Goal: Task Accomplishment & Management: Complete application form

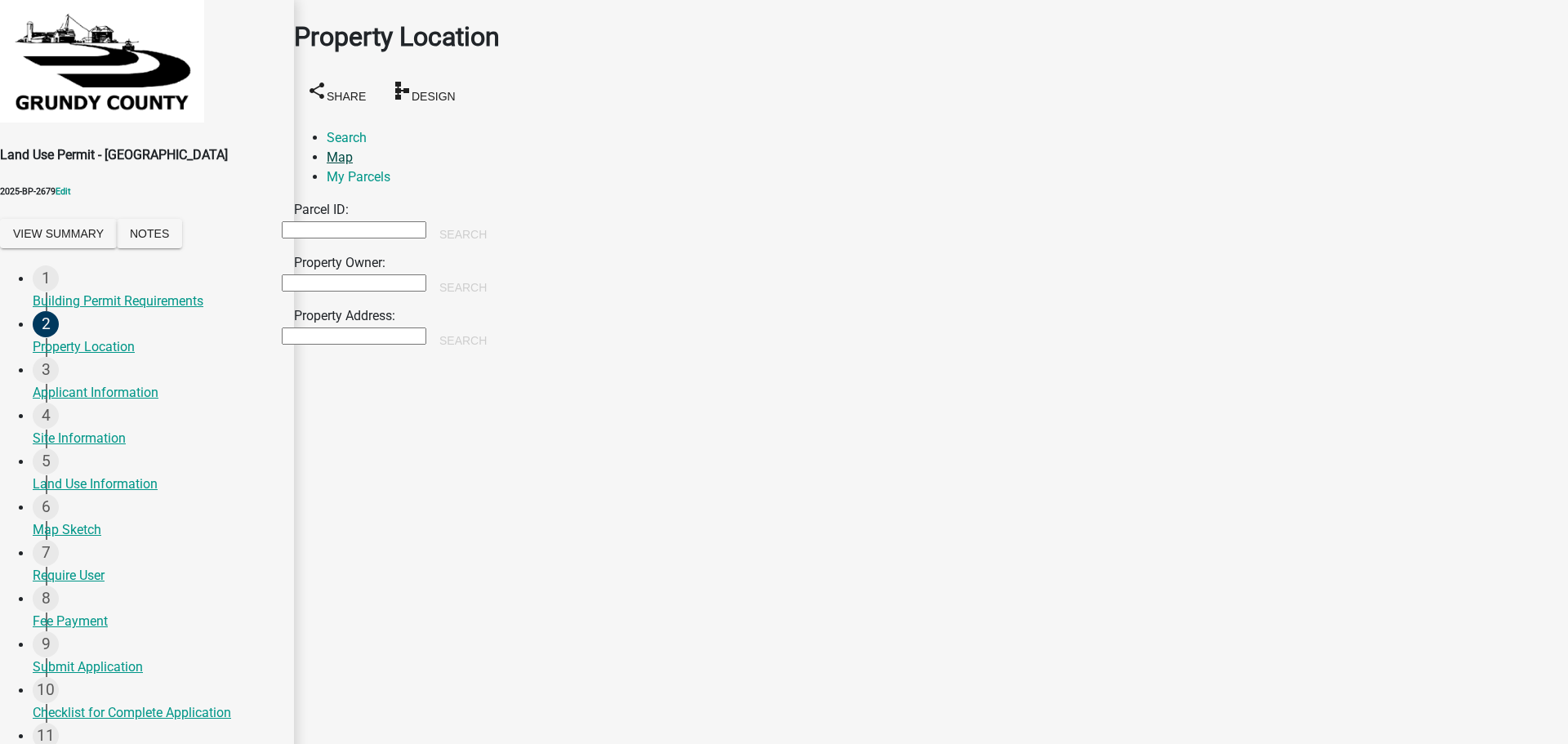
click at [353, 149] on link "Map" at bounding box center [340, 157] width 26 height 16
click at [313, 218] on span at bounding box center [306, 225] width 13 height 13
click at [282, 200] on div at bounding box center [282, 404] width 0 height 408
click at [282, 302] on div at bounding box center [282, 404] width 0 height 408
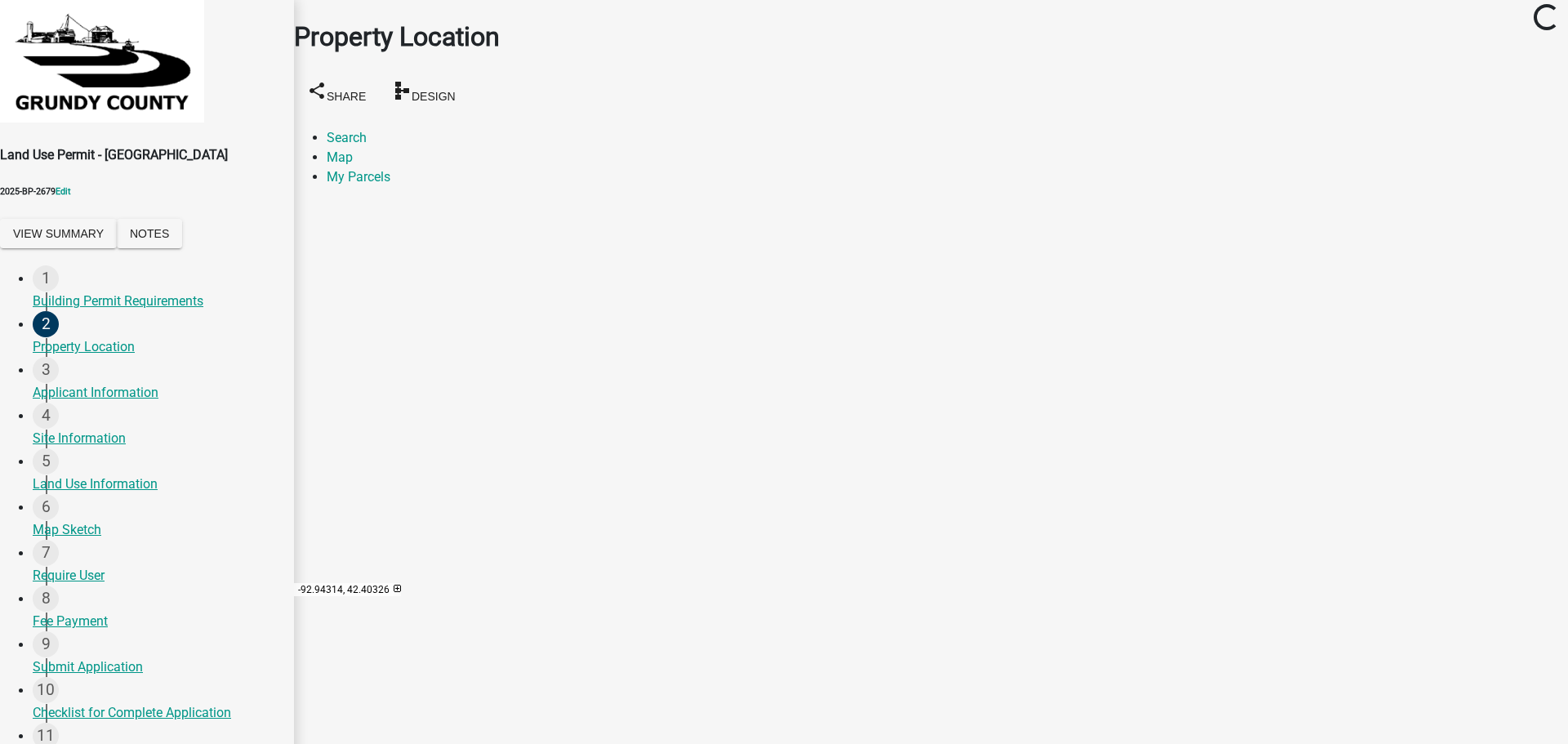
click at [313, 218] on span at bounding box center [306, 225] width 13 height 13
click at [282, 392] on div at bounding box center [282, 404] width 0 height 408
click at [313, 218] on span at bounding box center [306, 225] width 13 height 13
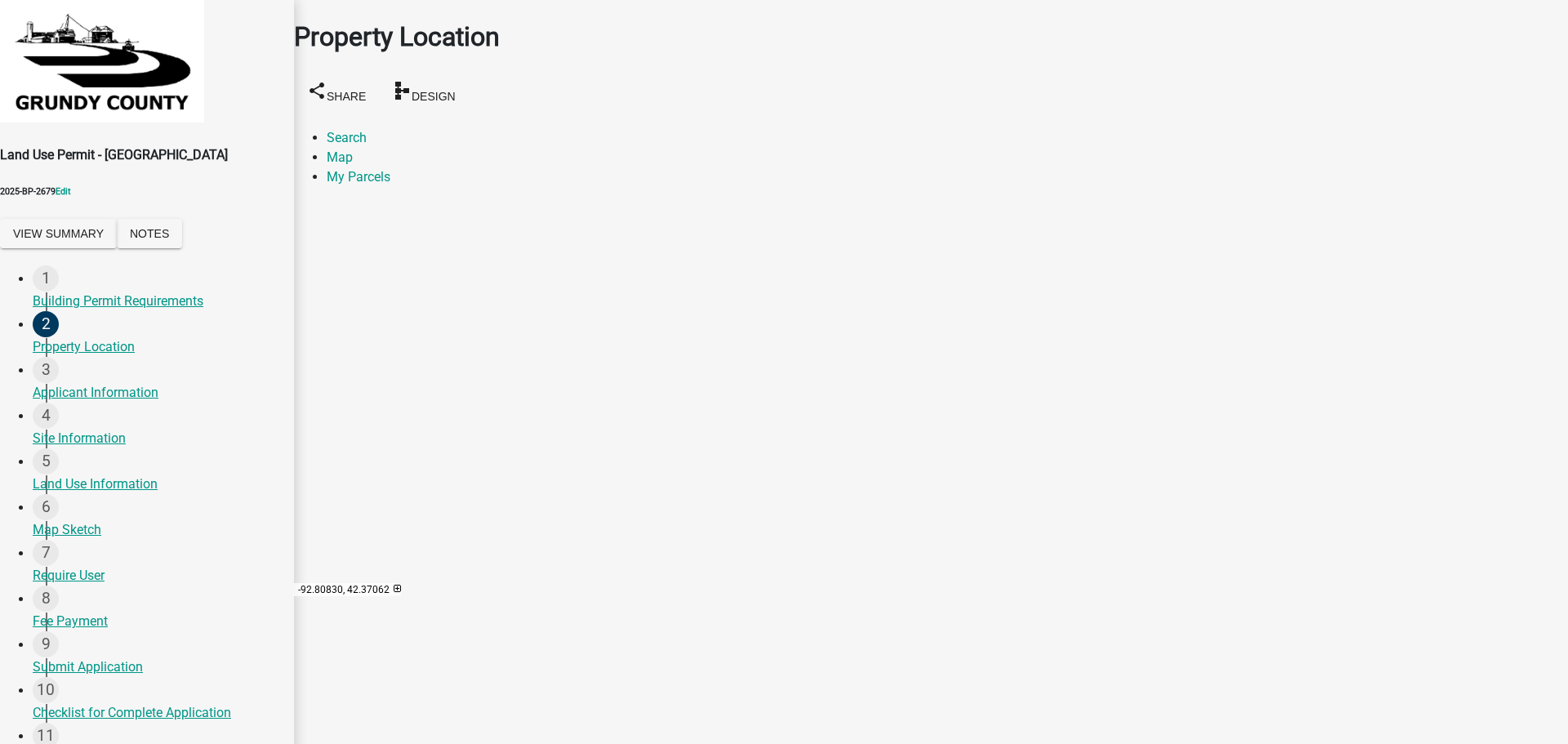
click at [313, 218] on span at bounding box center [306, 225] width 13 height 13
click at [282, 394] on div at bounding box center [282, 404] width 0 height 408
click at [282, 380] on div at bounding box center [282, 404] width 0 height 408
click at [282, 370] on div at bounding box center [282, 404] width 0 height 408
click at [313, 245] on span at bounding box center [306, 251] width 13 height 13
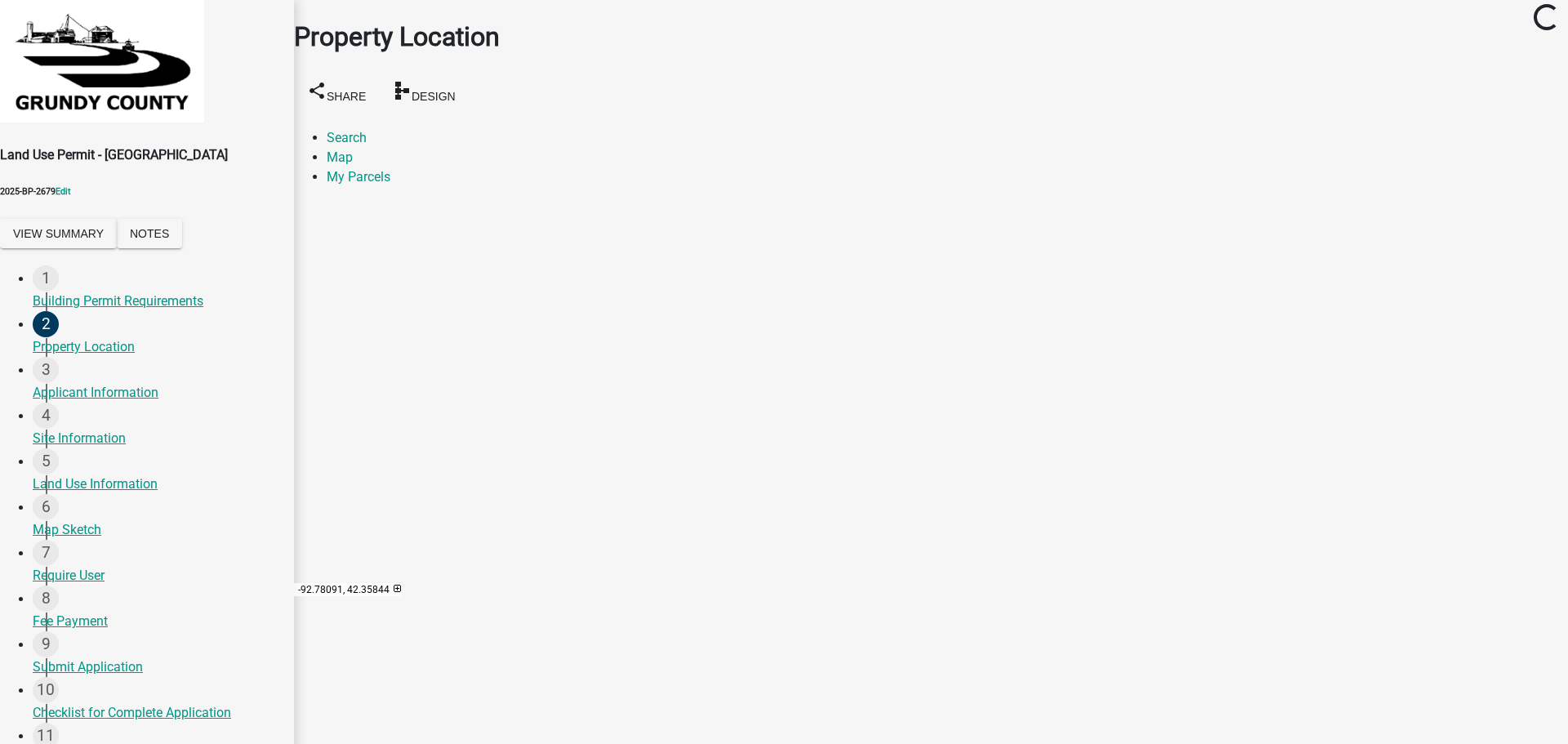
click at [313, 218] on span at bounding box center [306, 225] width 13 height 13
click at [282, 283] on div at bounding box center [282, 404] width 0 height 408
click at [313, 218] on span at bounding box center [306, 225] width 13 height 13
click at [282, 346] on div at bounding box center [282, 404] width 0 height 408
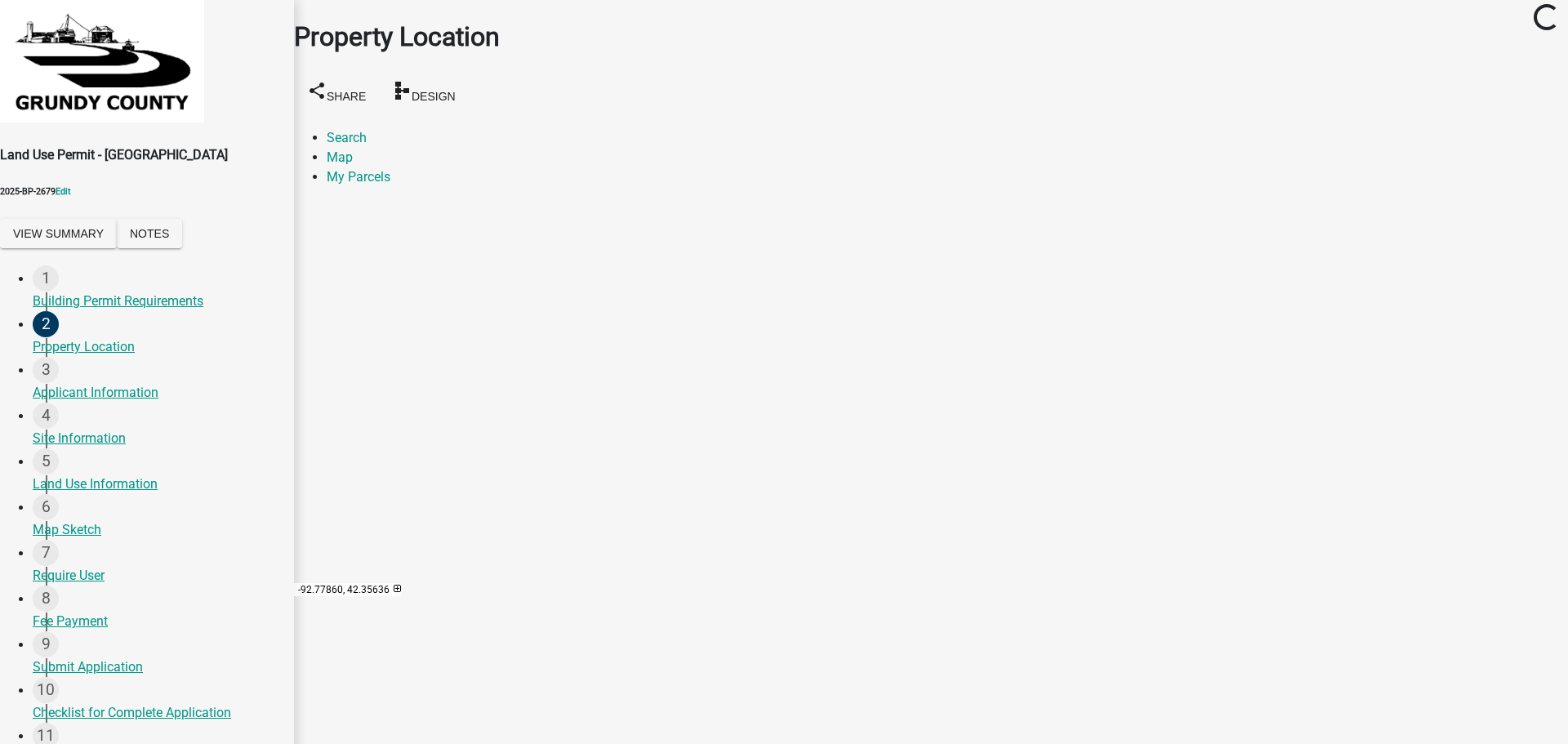
click at [282, 286] on div at bounding box center [282, 404] width 0 height 408
click at [282, 377] on div at bounding box center [282, 404] width 0 height 408
click at [282, 275] on div at bounding box center [282, 404] width 0 height 408
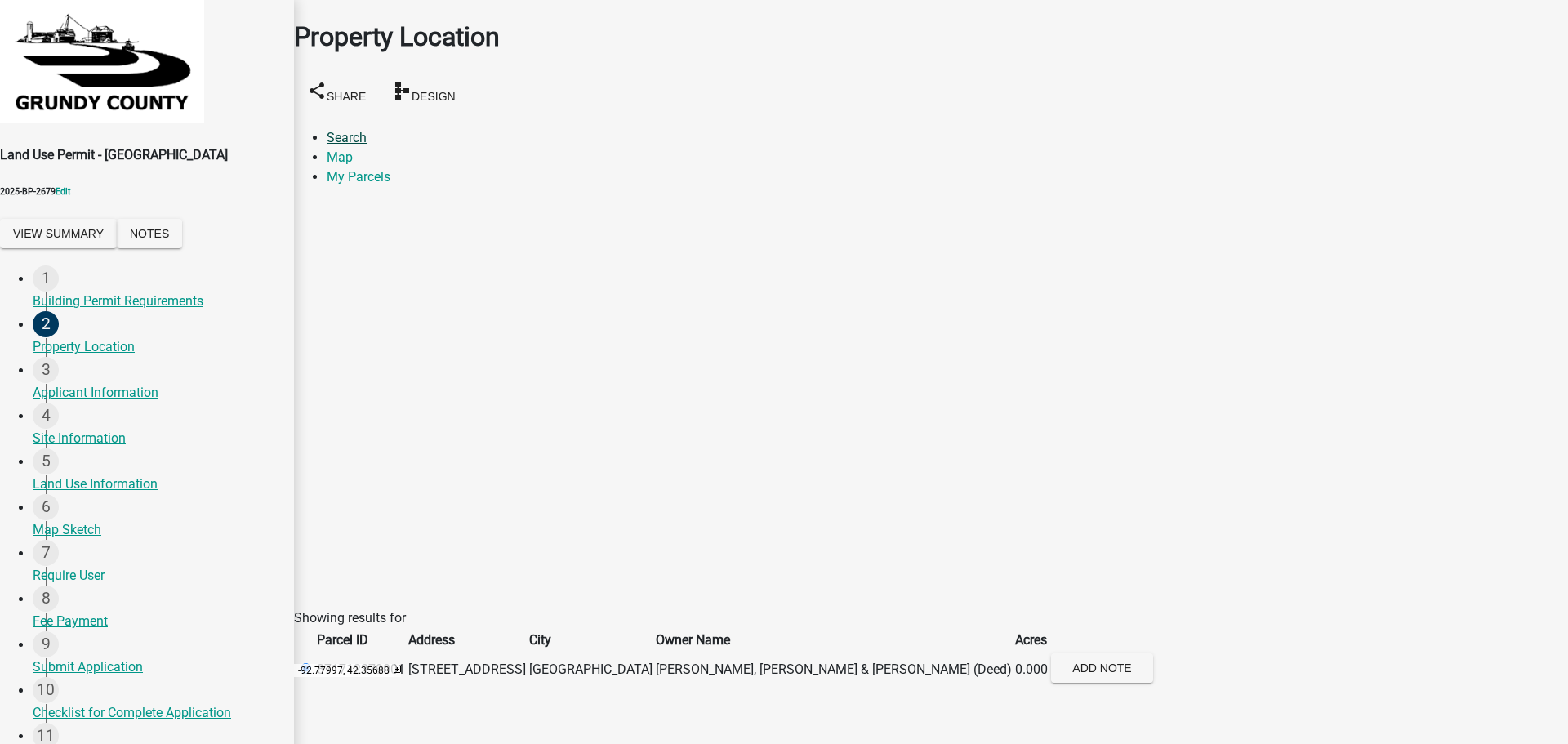
click at [339, 130] on link "Search" at bounding box center [347, 138] width 40 height 16
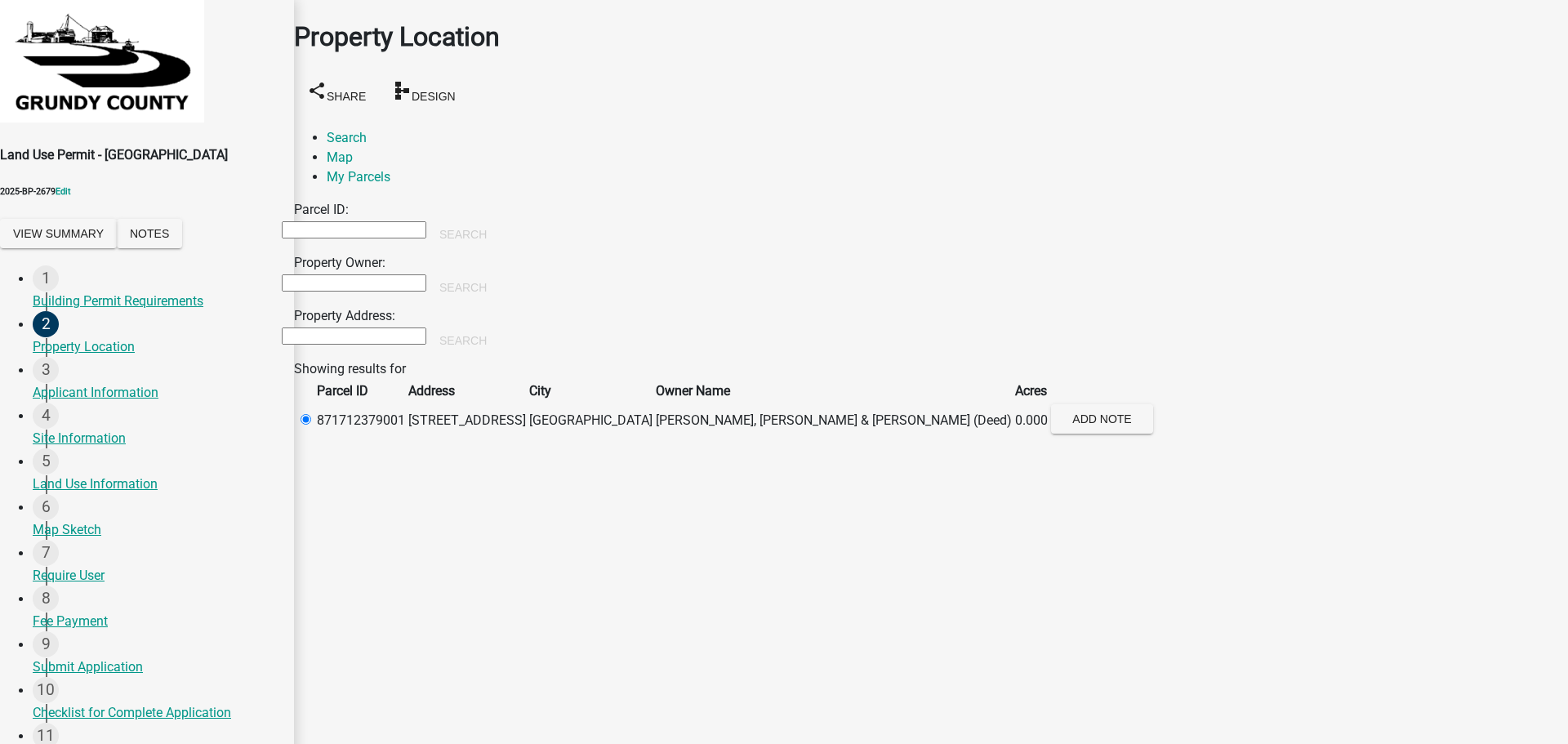
click at [368, 327] on input "Property Address:" at bounding box center [354, 336] width 145 height 18
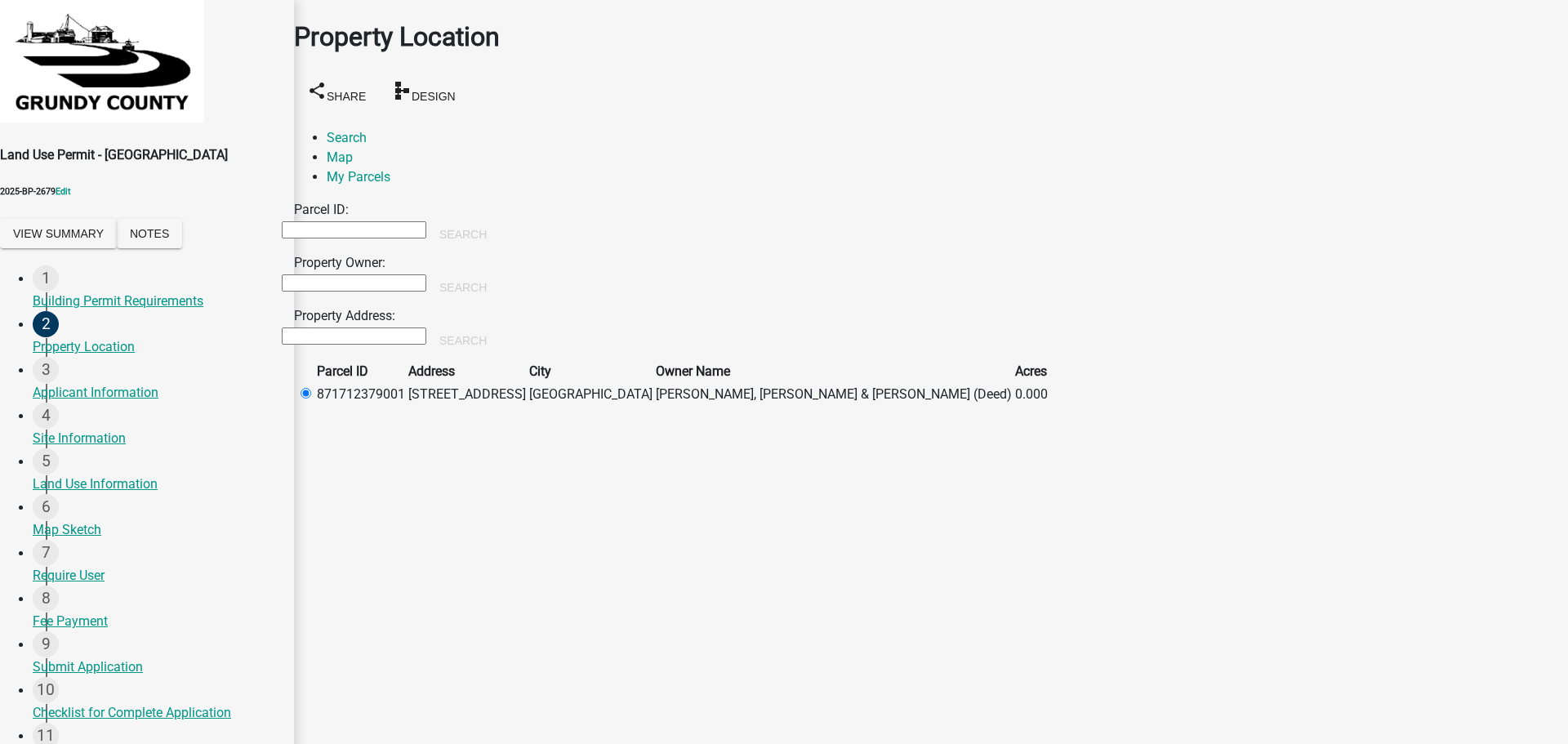
click at [369, 327] on input "Property Address:" at bounding box center [354, 336] width 145 height 18
type input "[STREET_ADDRESS]"
click at [500, 326] on button "Search" at bounding box center [464, 340] width 74 height 29
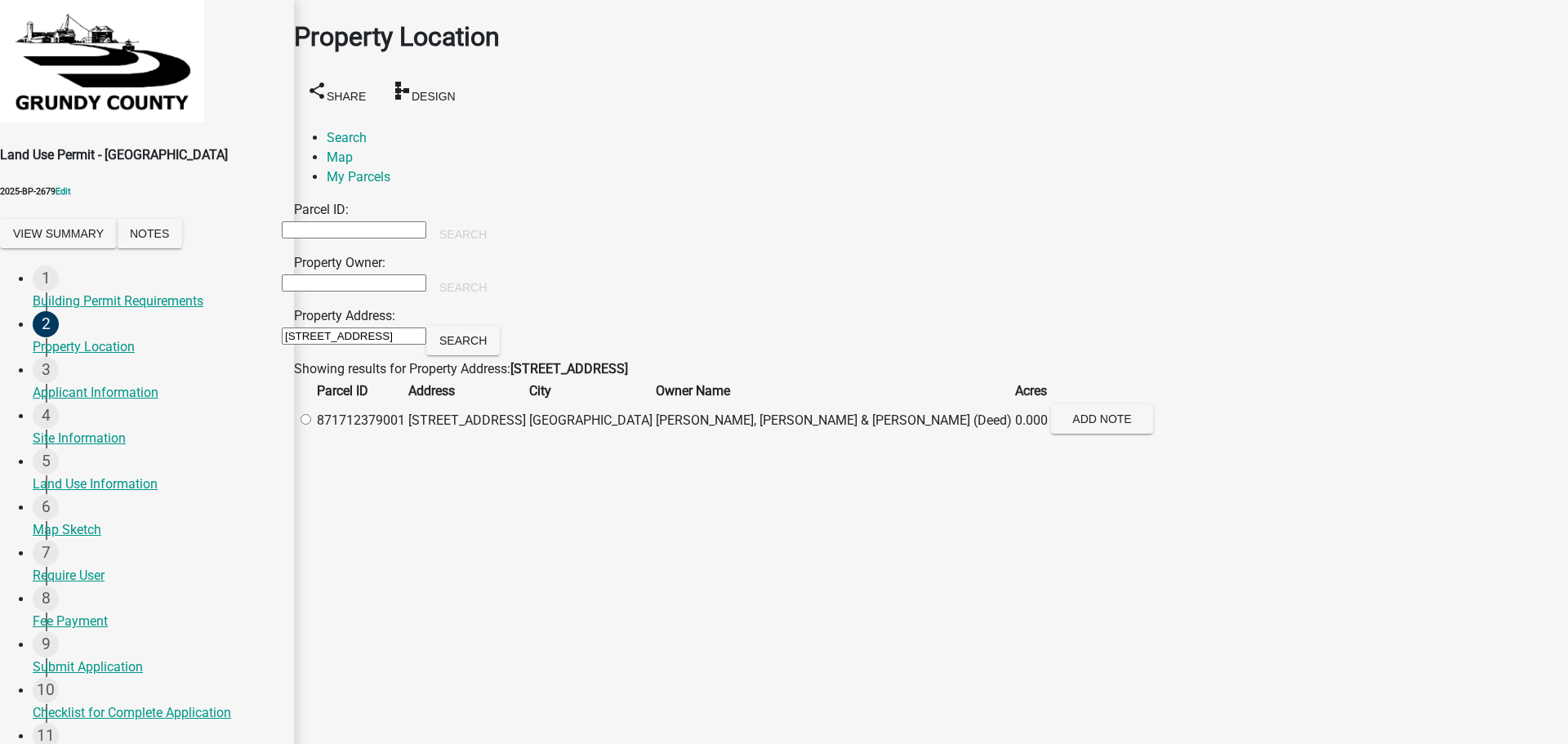
click at [314, 427] on td at bounding box center [305, 421] width 18 height 35
click at [313, 428] on label at bounding box center [313, 420] width 0 height 16
click at [311, 425] on input "radio" at bounding box center [306, 419] width 11 height 11
radio input "true"
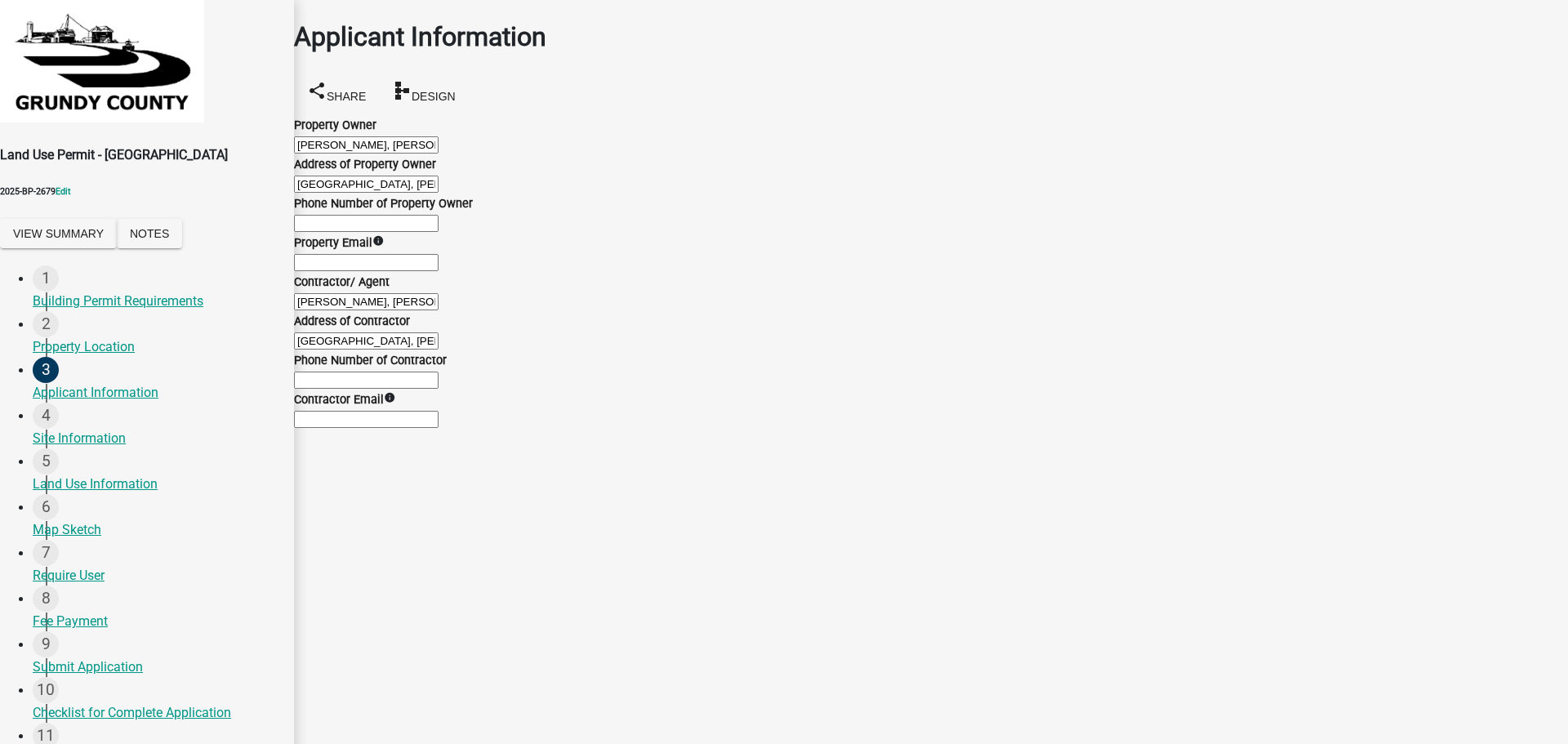
scroll to position [163, 0]
click at [367, 311] on input "[PERSON_NAME], [PERSON_NAME] & [PERSON_NAME] (Deed)" at bounding box center [366, 302] width 145 height 18
click at [439, 311] on input "[PERSON_NAME], [PERSON_NAME] & [PERSON_NAME] (Deed)" at bounding box center [366, 302] width 145 height 18
drag, startPoint x: 699, startPoint y: 358, endPoint x: 205, endPoint y: 352, distance: 494.0
click at [205, 352] on div "Land Use Permit - St Croix 2025-BP-2679 Edit View Summary Notes 1 Building Perm…" at bounding box center [784, 440] width 1568 height 879
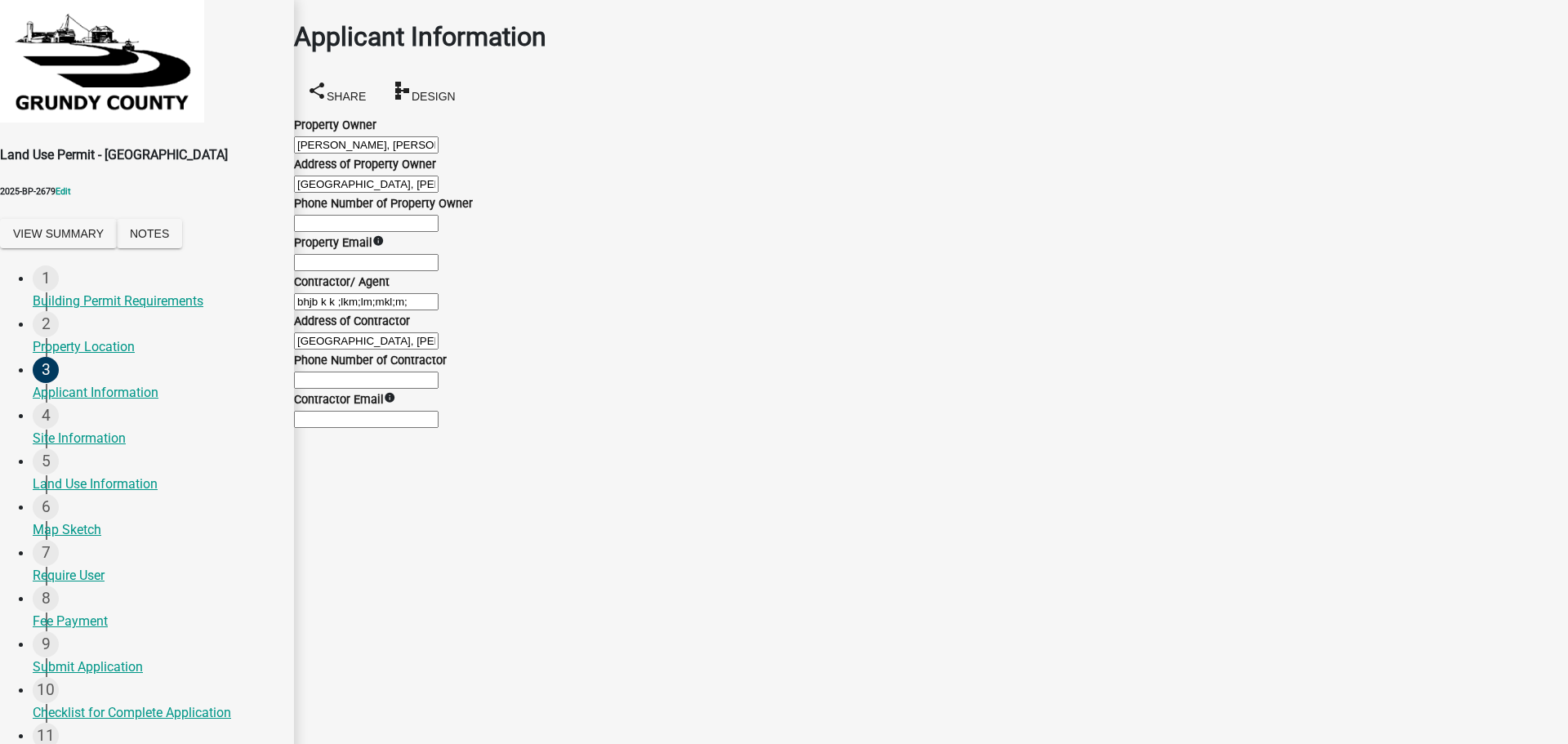
type input "bhjb k k ;lkm;lm;mkl;m;"
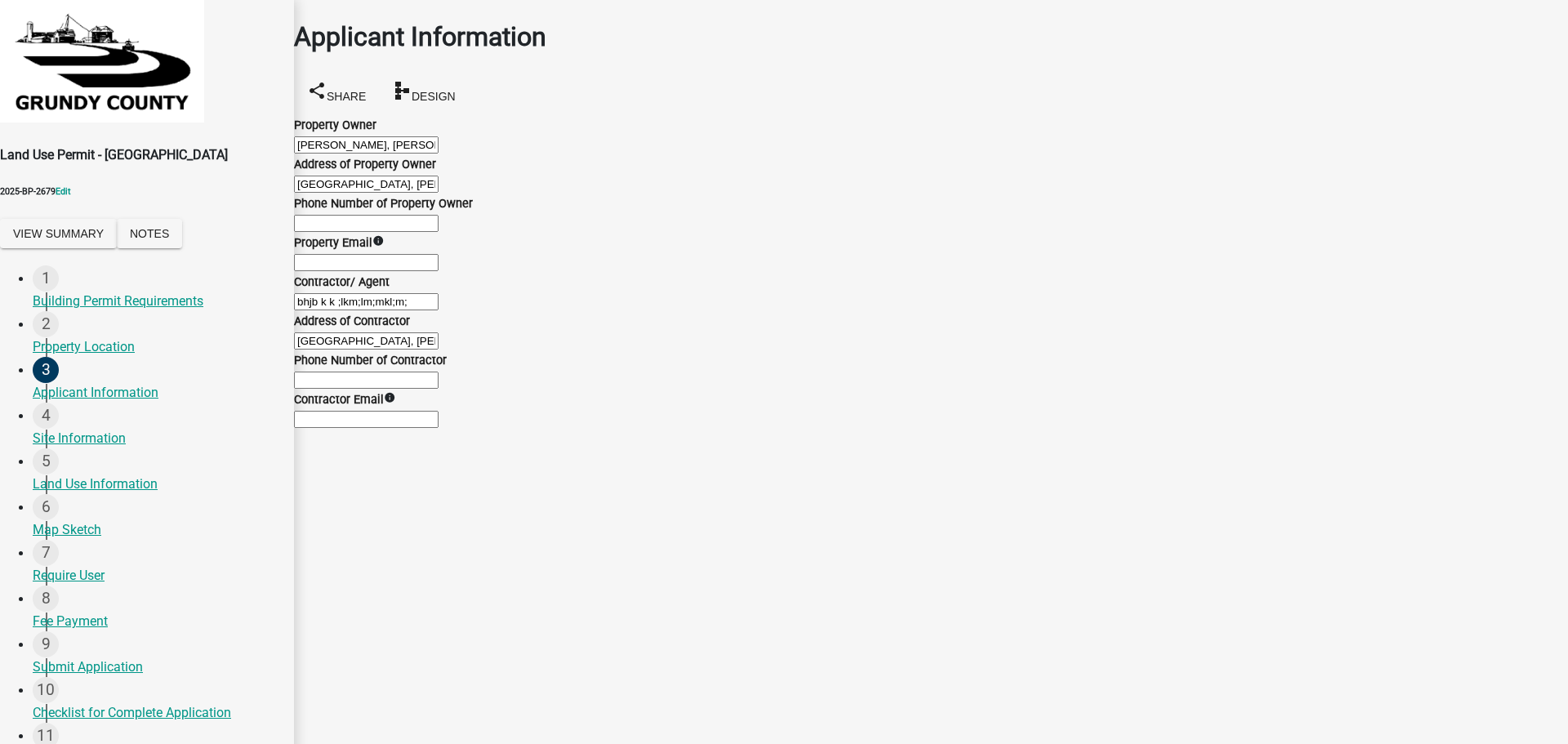
drag, startPoint x: 478, startPoint y: 533, endPoint x: 486, endPoint y: 526, distance: 10.6
click at [439, 311] on input "bhjb k k ;lkm;lm;mkl;m;" at bounding box center [366, 302] width 145 height 18
drag, startPoint x: 493, startPoint y: 526, endPoint x: 126, endPoint y: 497, distance: 368.1
click at [126, 497] on div "Land Use Permit - St Croix 2025-BP-2679 Edit View Summary Notes 1 Building Perm…" at bounding box center [784, 440] width 1568 height 879
drag, startPoint x: 701, startPoint y: 162, endPoint x: 147, endPoint y: 162, distance: 554.0
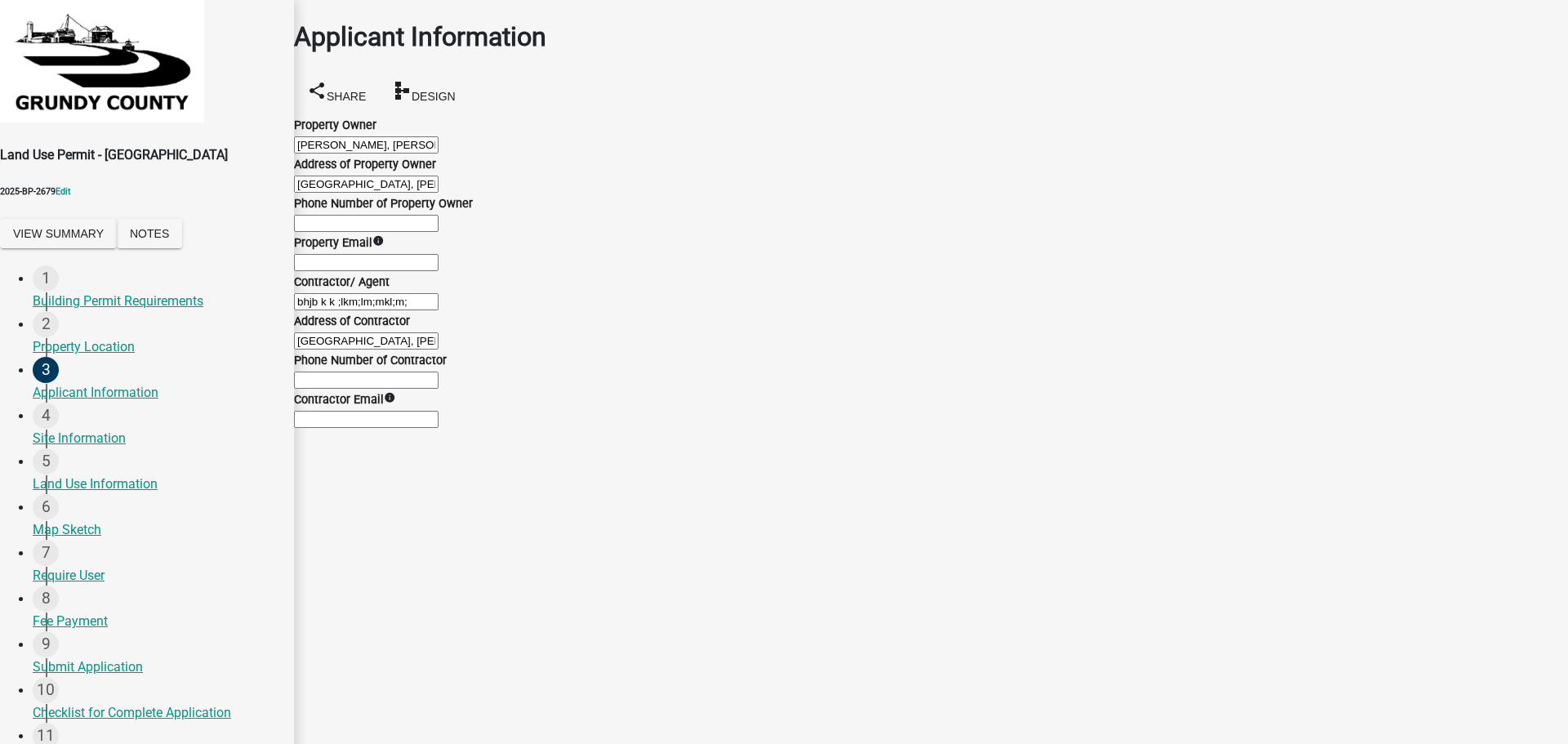
click at [147, 162] on div "Land Use Permit - St Croix 2025-BP-2679 Edit View Summary Notes 1 Building Perm…" at bounding box center [784, 440] width 1568 height 879
click at [439, 311] on input "bhjb k k ;lkm;lm;mkl;m;" at bounding box center [366, 302] width 145 height 18
drag, startPoint x: 76, startPoint y: 506, endPoint x: 62, endPoint y: 507, distance: 14.0
click at [62, 507] on div "Land Use Permit - St Croix 2025-BP-2679 Edit View Summary Notes 1 Building Perm…" at bounding box center [784, 440] width 1568 height 879
paste input "SPANGENBURG, JACOB LANDUS & SPANGENBURG, EMMA (Deed)"
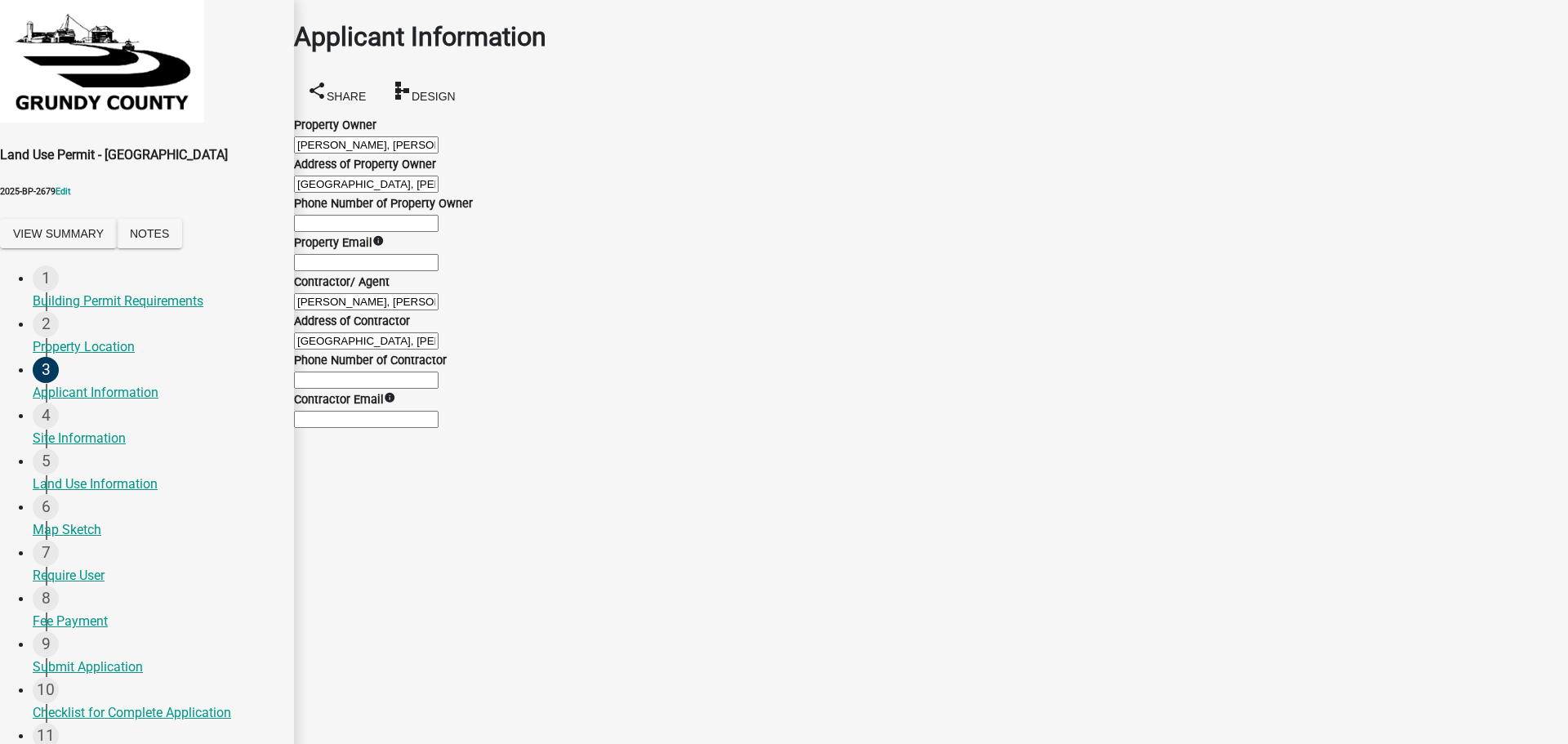
scroll to position [185, 0]
type input "SPANGENBURG, JACOB LANDUS & SPANGENBURG, EMMA (Deed)"
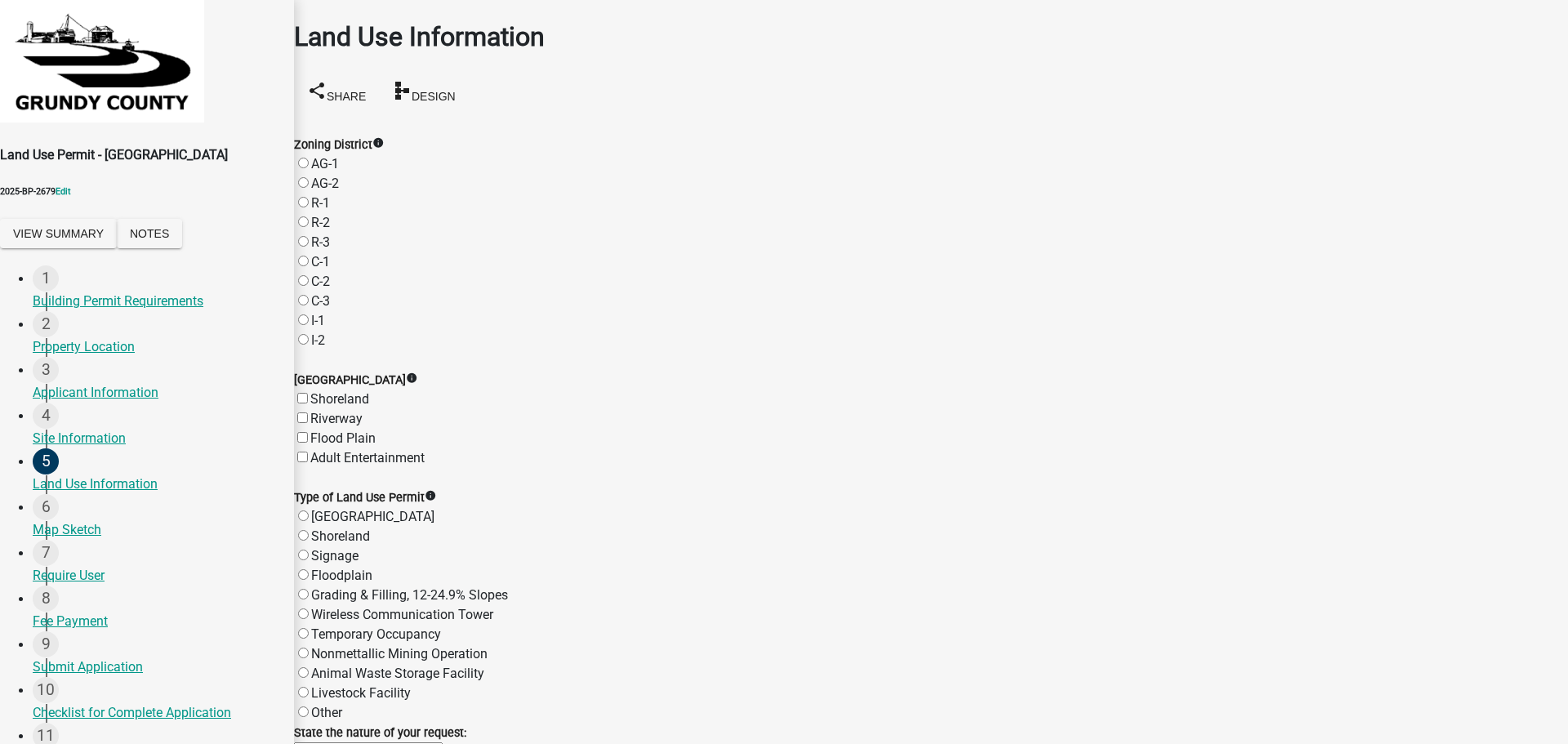
click at [320, 195] on label "R-1" at bounding box center [320, 203] width 18 height 16
click at [309, 197] on input "R-1" at bounding box center [304, 202] width 11 height 11
radio input "true"
click at [318, 528] on label "Shoreland" at bounding box center [340, 536] width 59 height 16
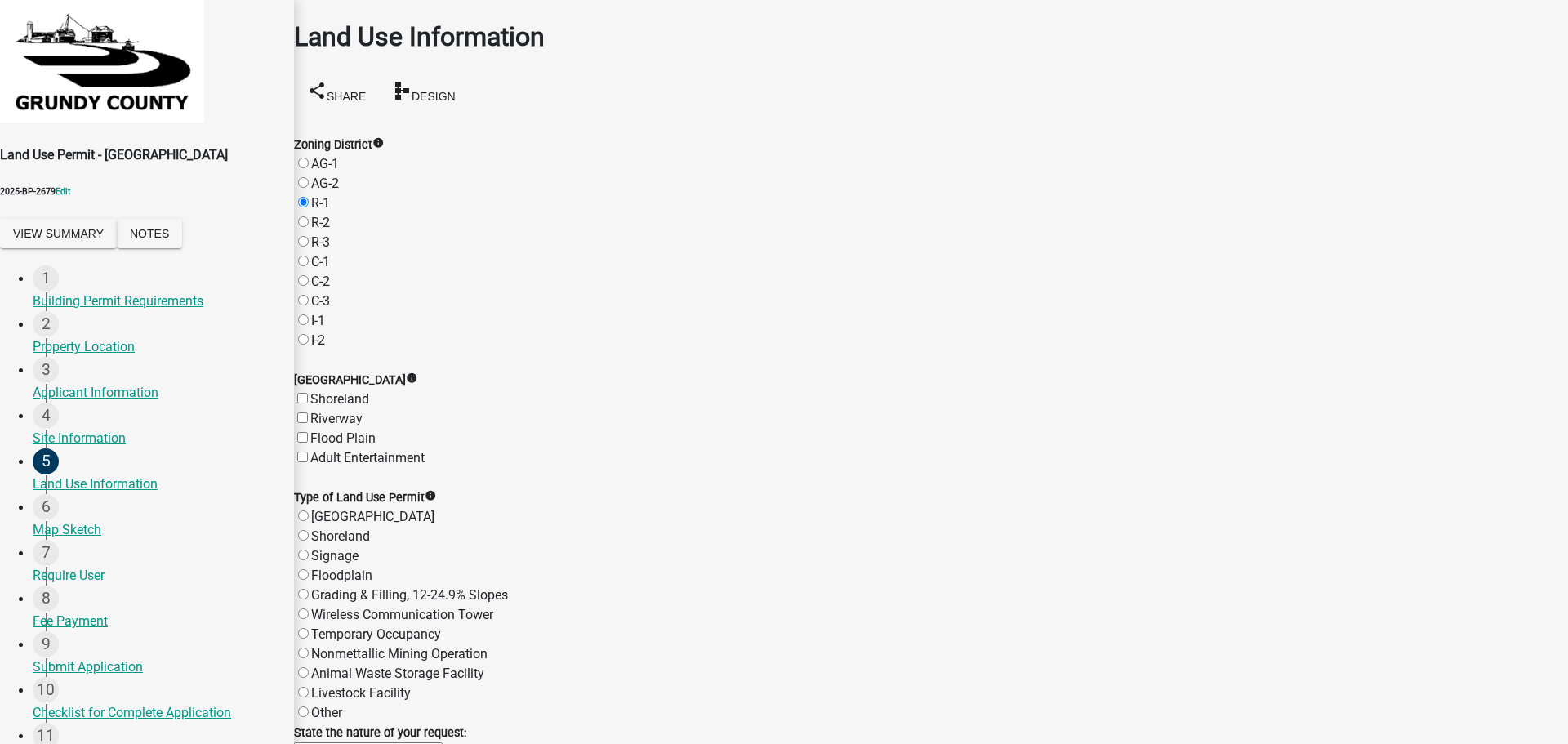
click at [309, 530] on input "Shoreland" at bounding box center [304, 535] width 11 height 11
radio input "true"
click at [321, 391] on label "Shoreland" at bounding box center [340, 399] width 59 height 16
click at [308, 393] on input "Shoreland" at bounding box center [303, 398] width 11 height 11
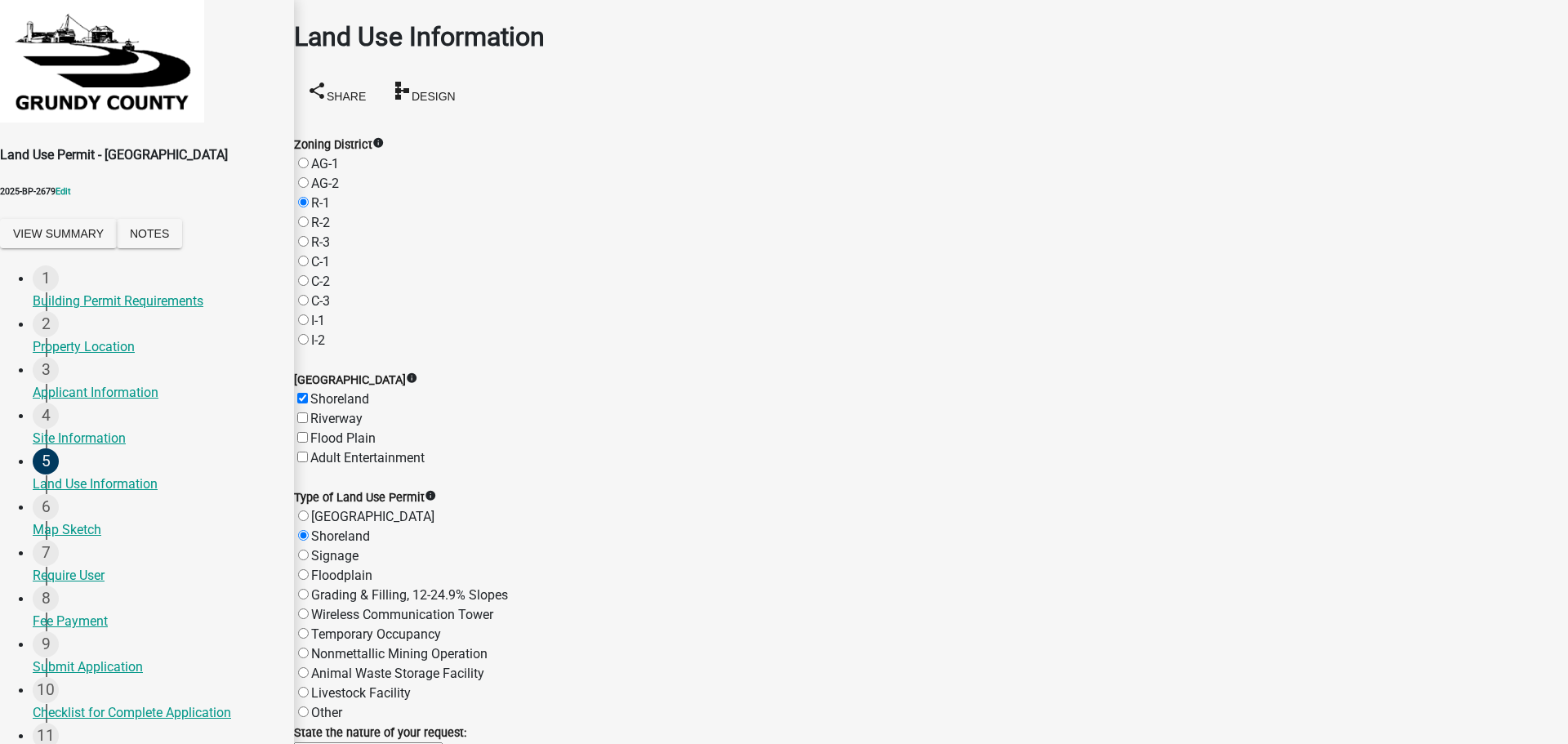
checkbox input "true"
checkbox input "false"
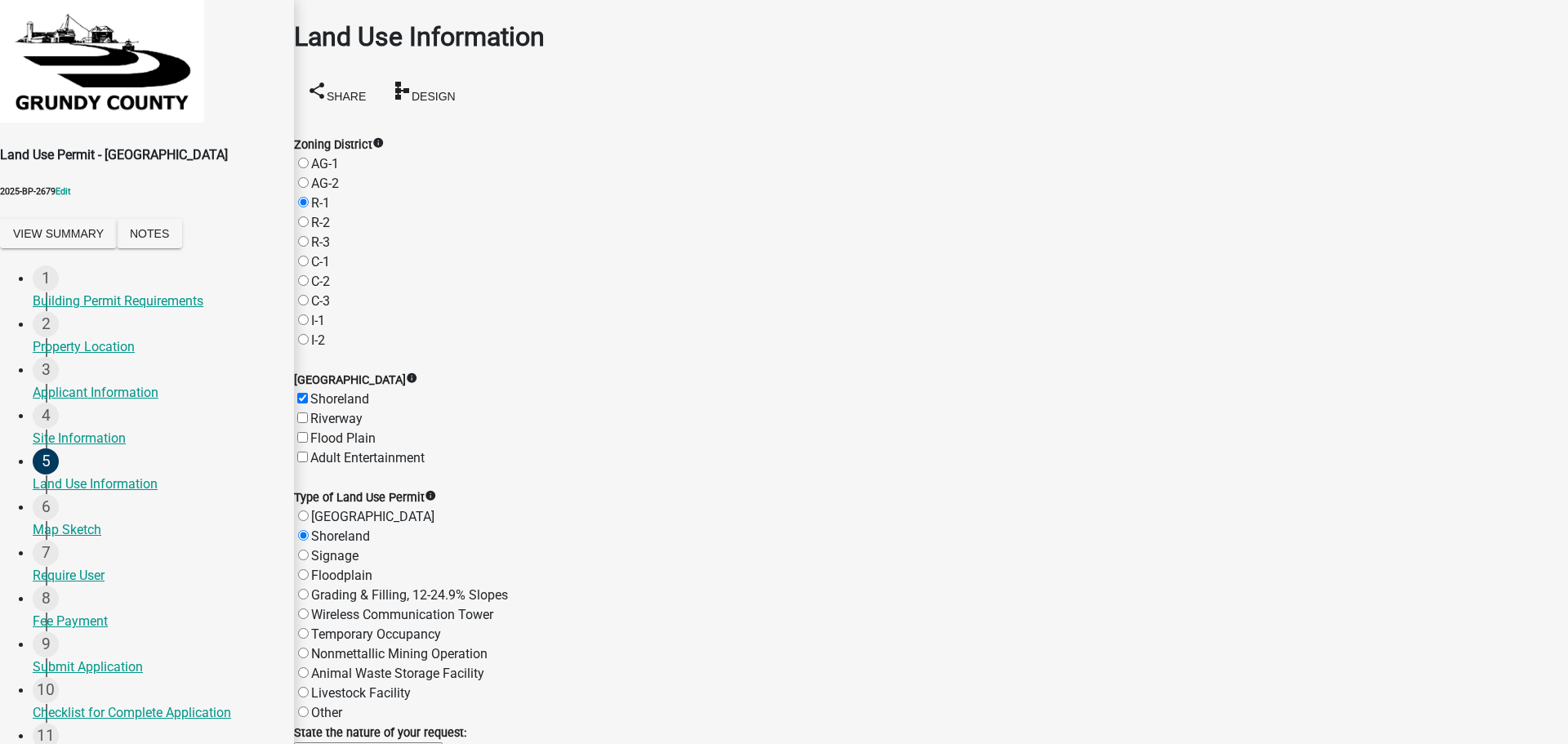
checkbox input "true"
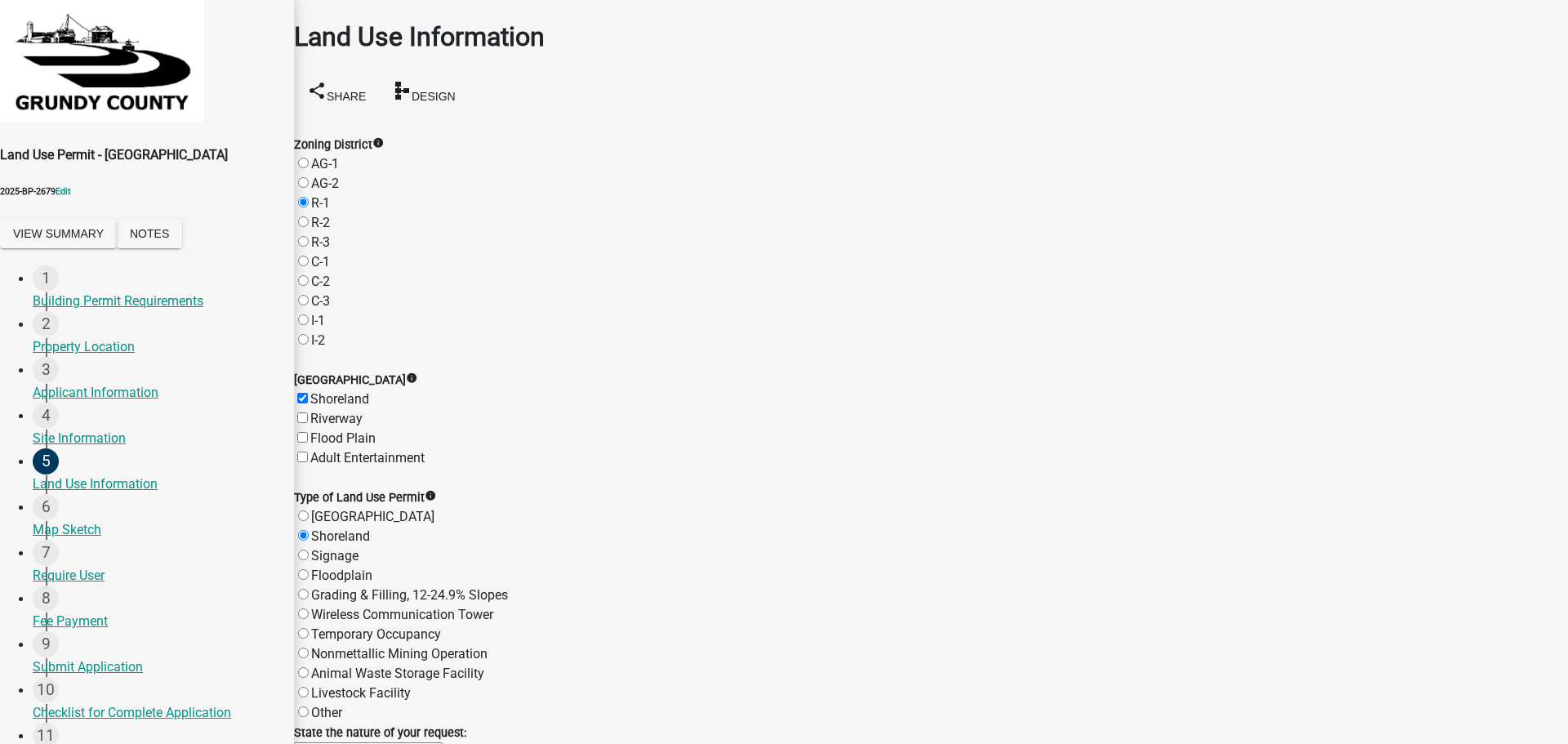
checkbox input "false"
checkbox input "true"
checkbox input "false"
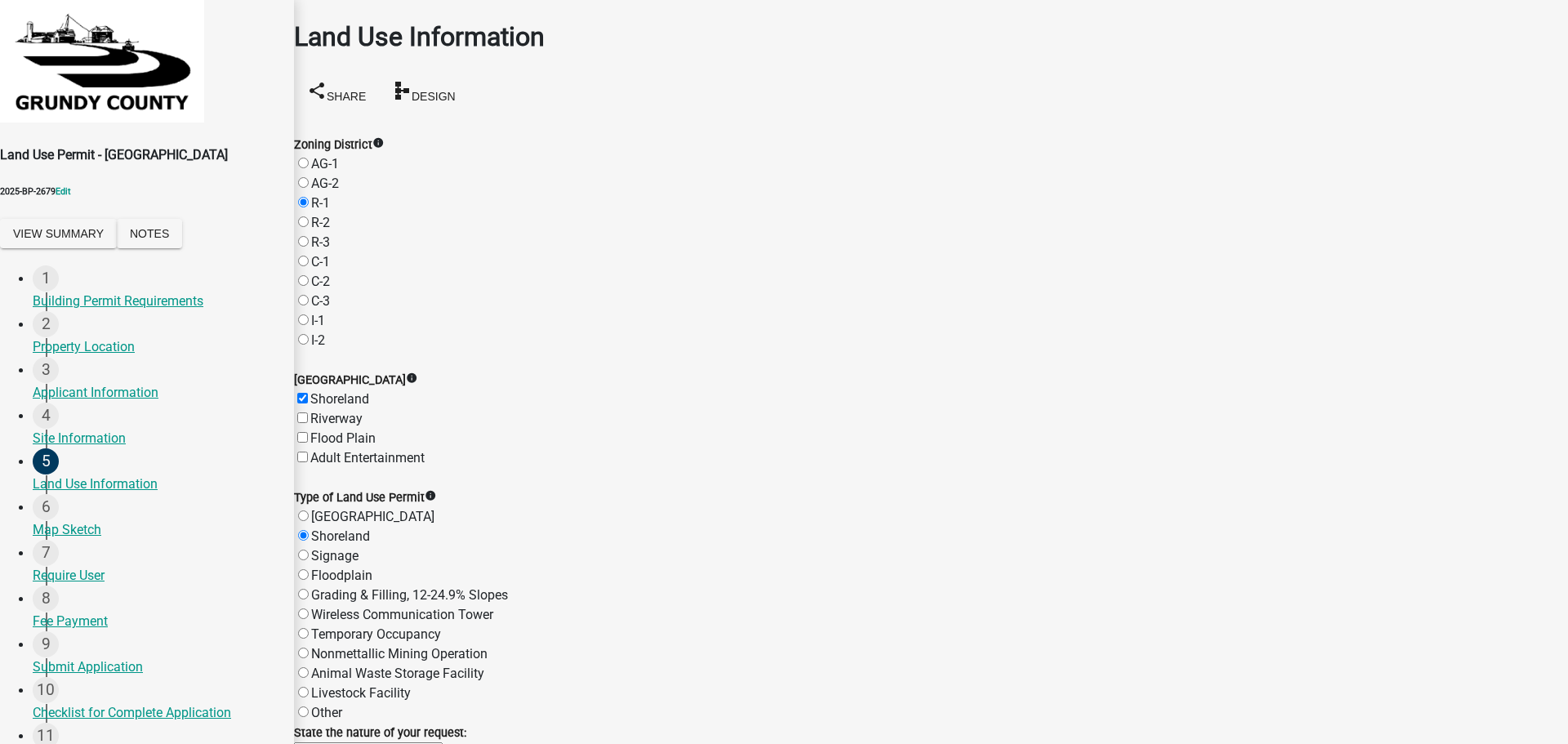
scroll to position [710, 0]
type textarea "Adding a detached garage to our property"
type input "20000"
drag, startPoint x: 428, startPoint y: 461, endPoint x: 494, endPoint y: 471, distance: 66.8
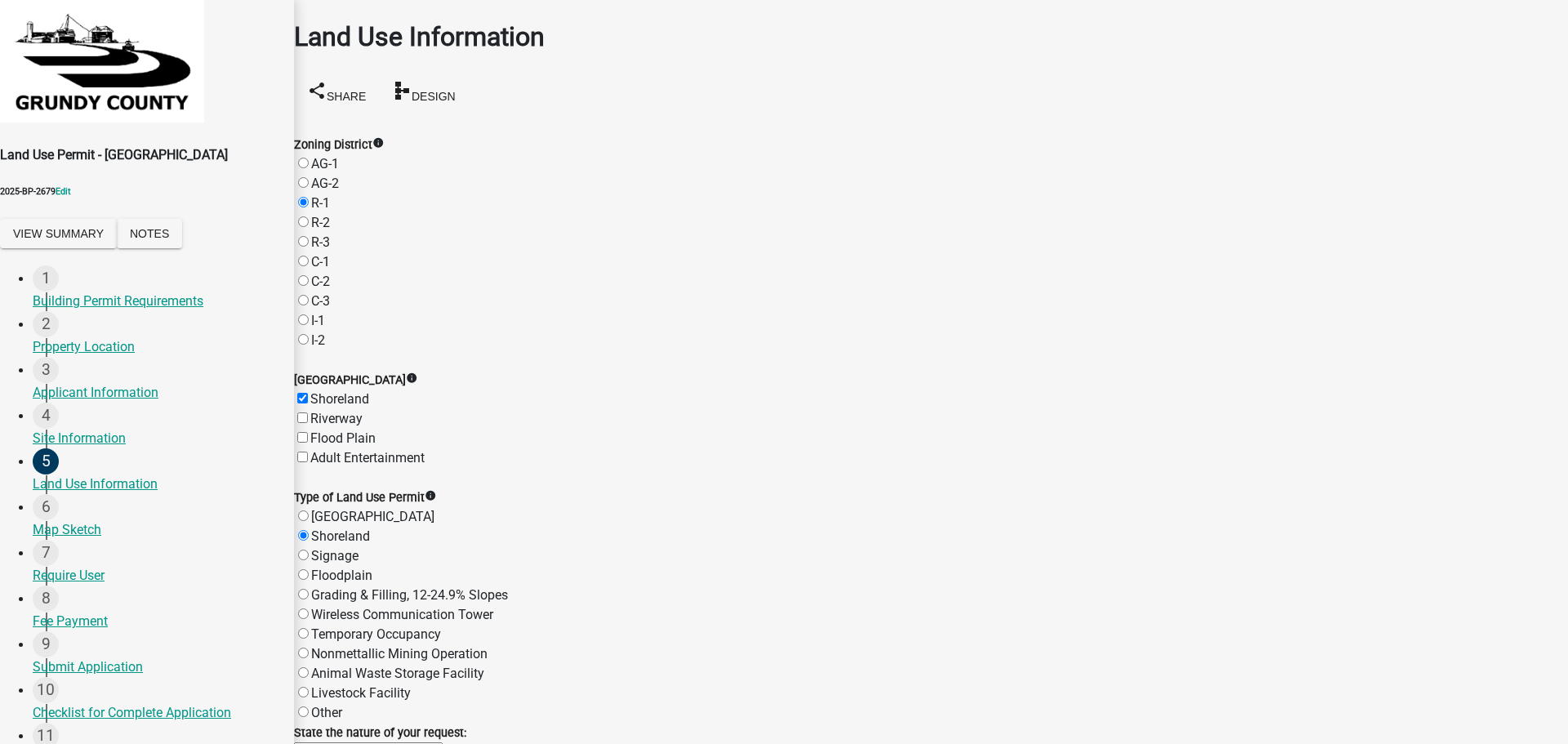
type input "30' x 20'"
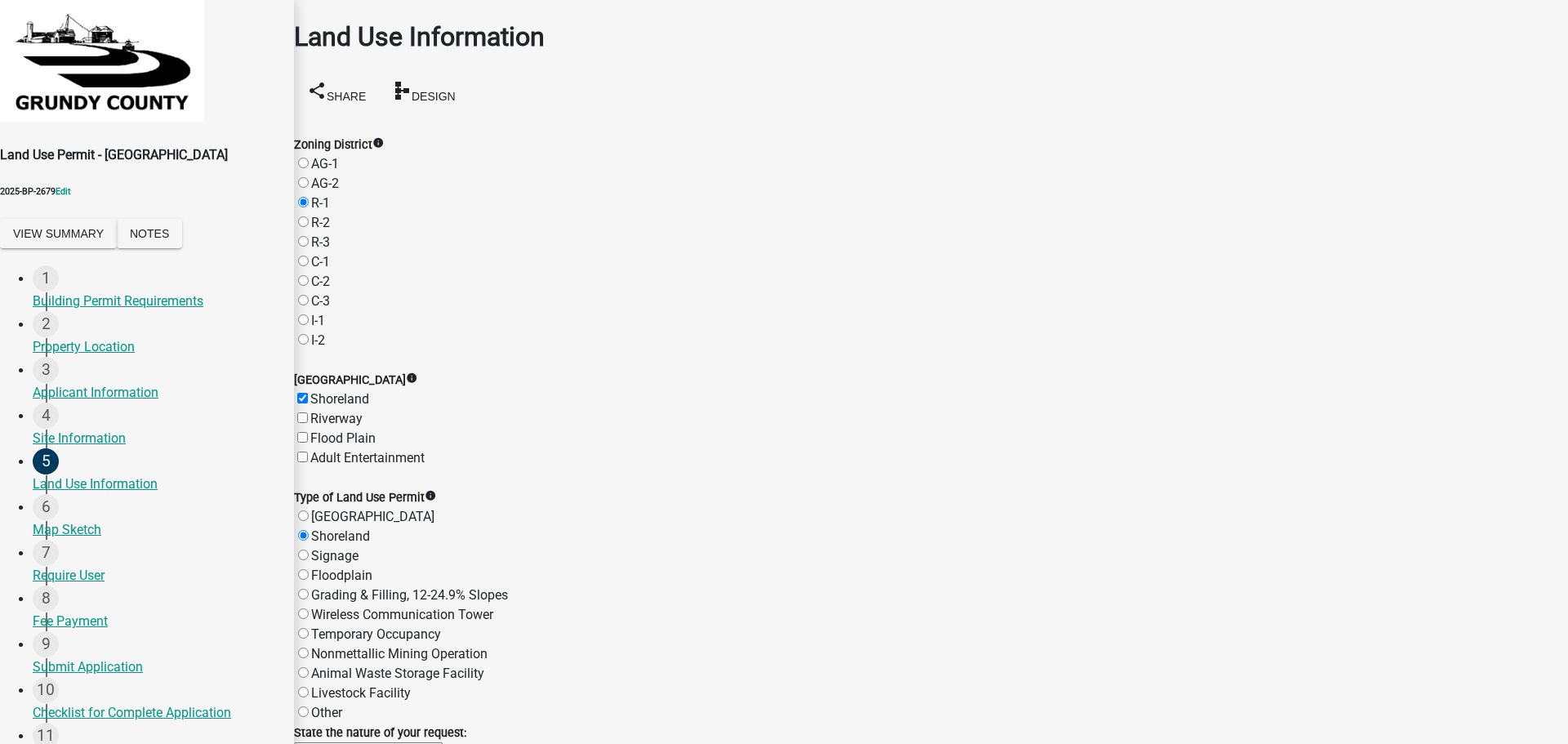
scroll to position [1037, 0]
select select "10"
select select "2025"
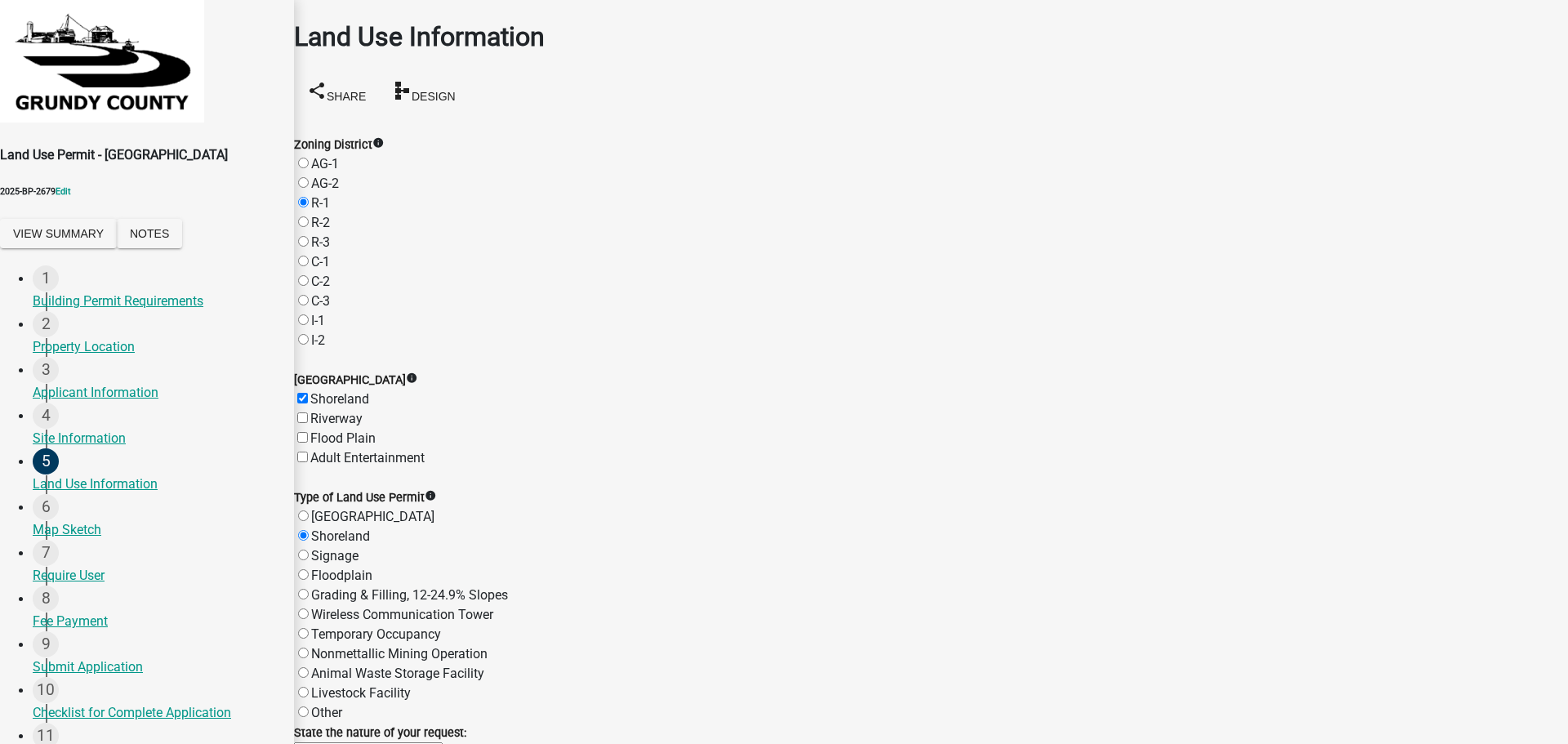
select select "11"
type input "11/01/2025"
select select "10"
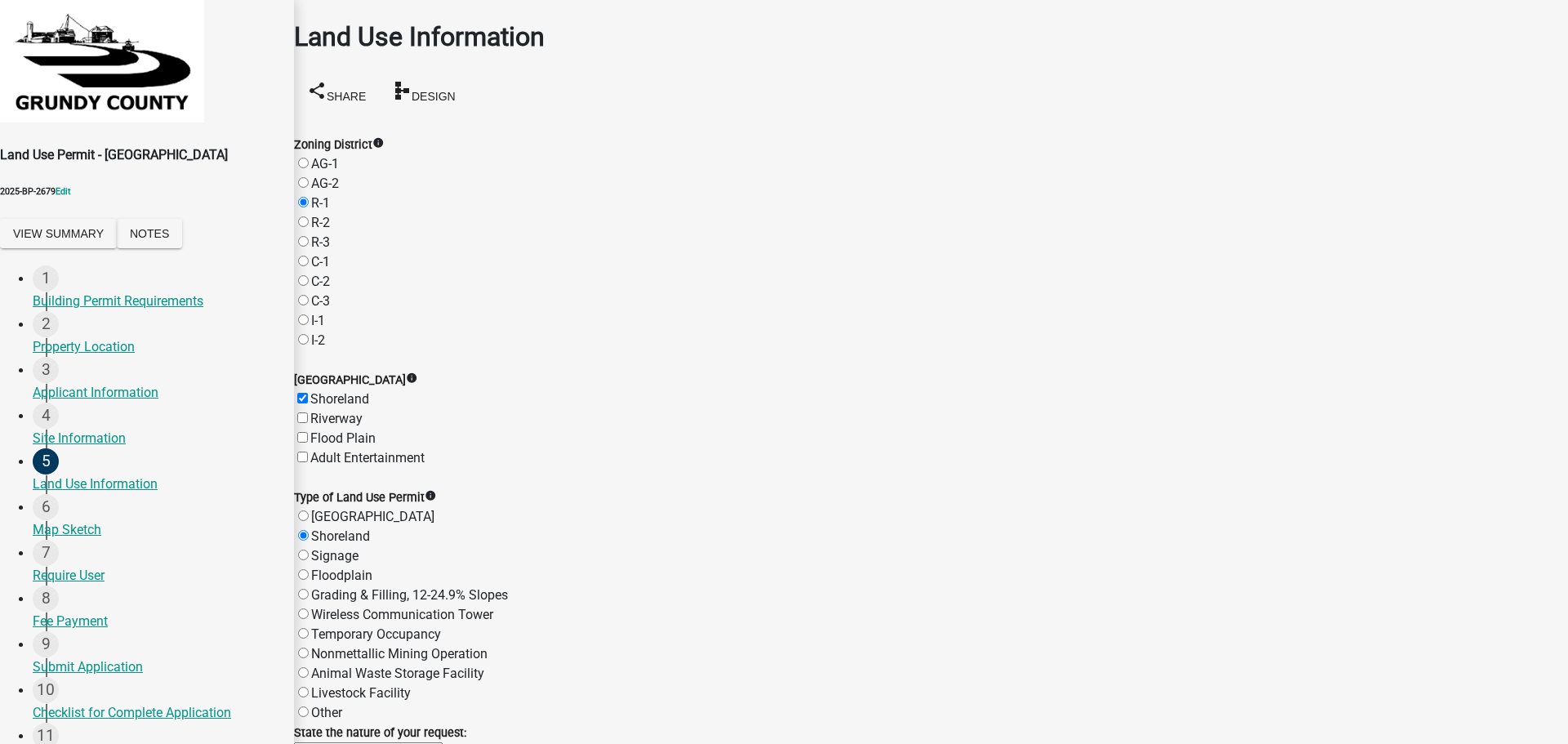
select select "2025"
select select "12"
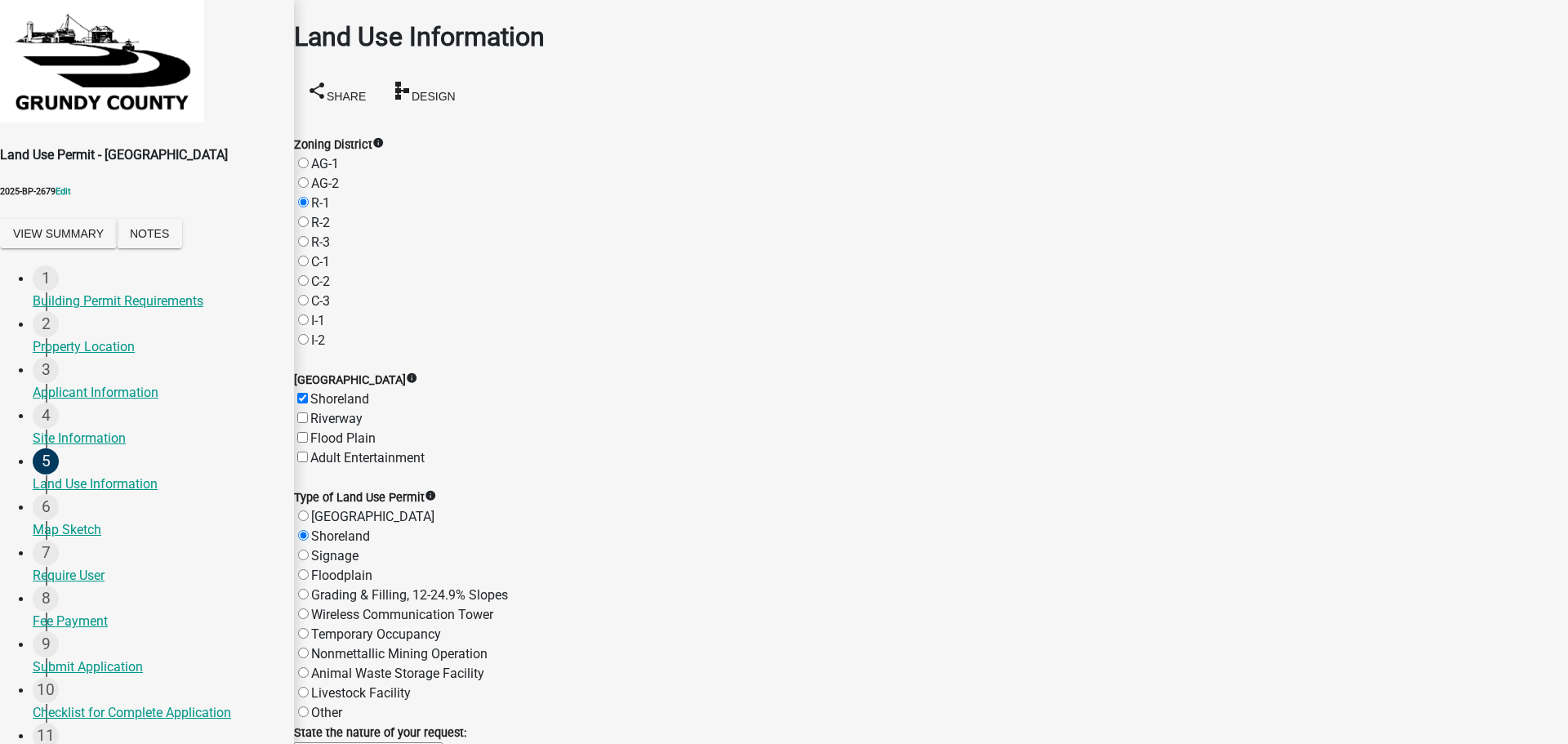
type input "12/31/2025"
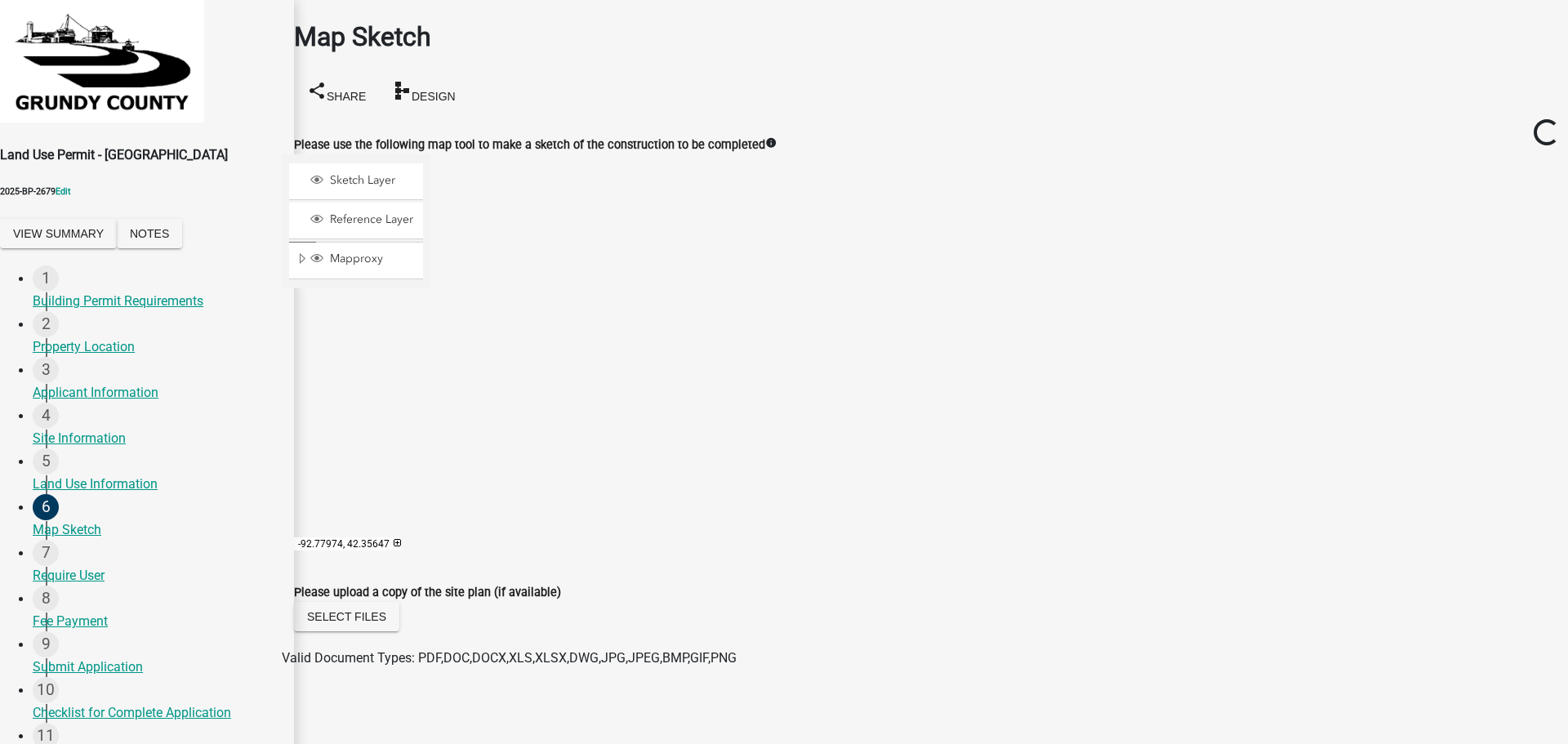
scroll to position [42, 0]
click at [463, 372] on span at bounding box center [456, 378] width 13 height 13
click at [430, 312] on div at bounding box center [430, 358] width 0 height 408
click at [430, 356] on div at bounding box center [430, 358] width 0 height 408
click at [463, 503] on span at bounding box center [456, 509] width 13 height 13
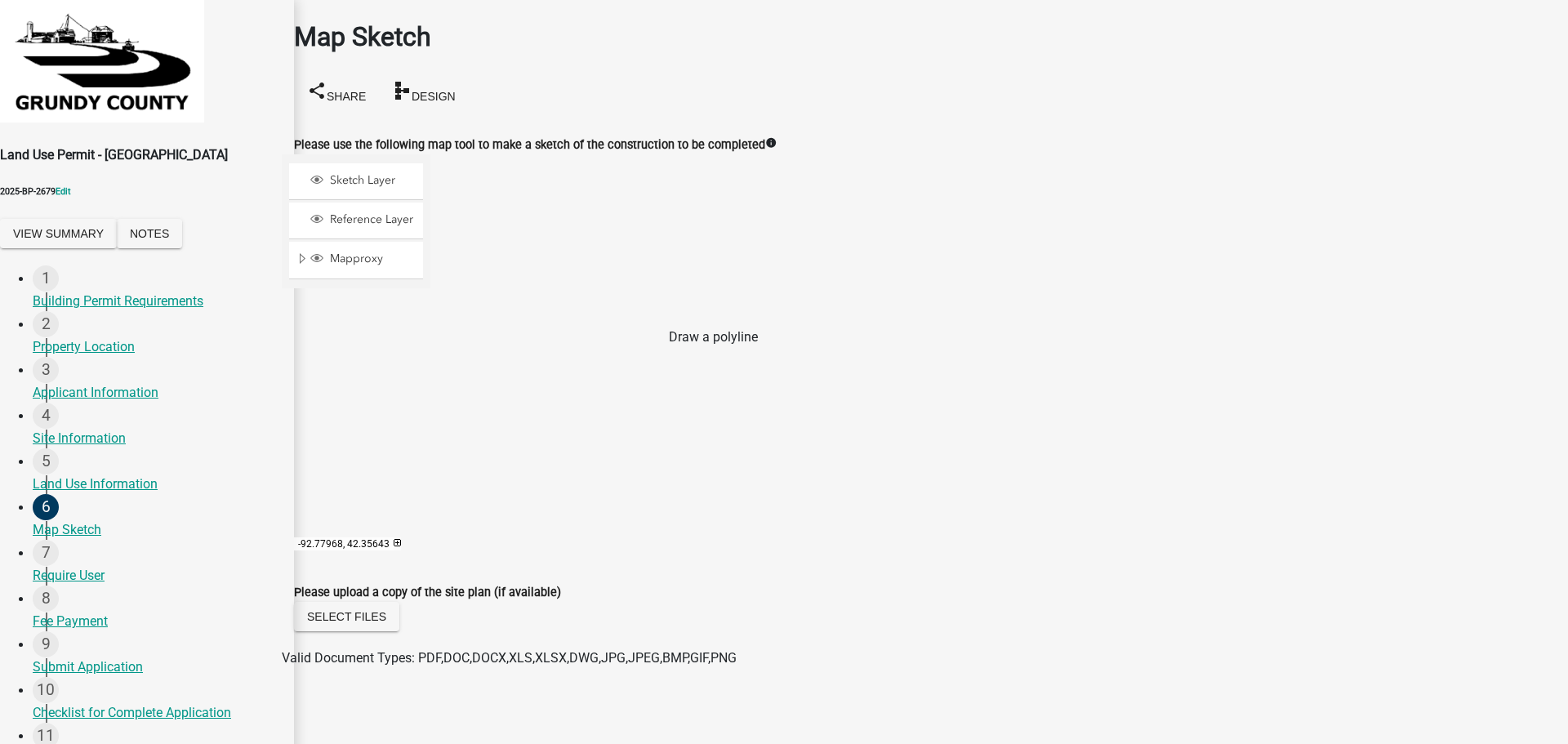
click at [463, 398] on span at bounding box center [456, 404] width 13 height 13
click at [430, 313] on div at bounding box center [430, 358] width 0 height 408
click at [430, 389] on div at bounding box center [430, 358] width 0 height 408
click at [430, 387] on div at bounding box center [430, 358] width 0 height 408
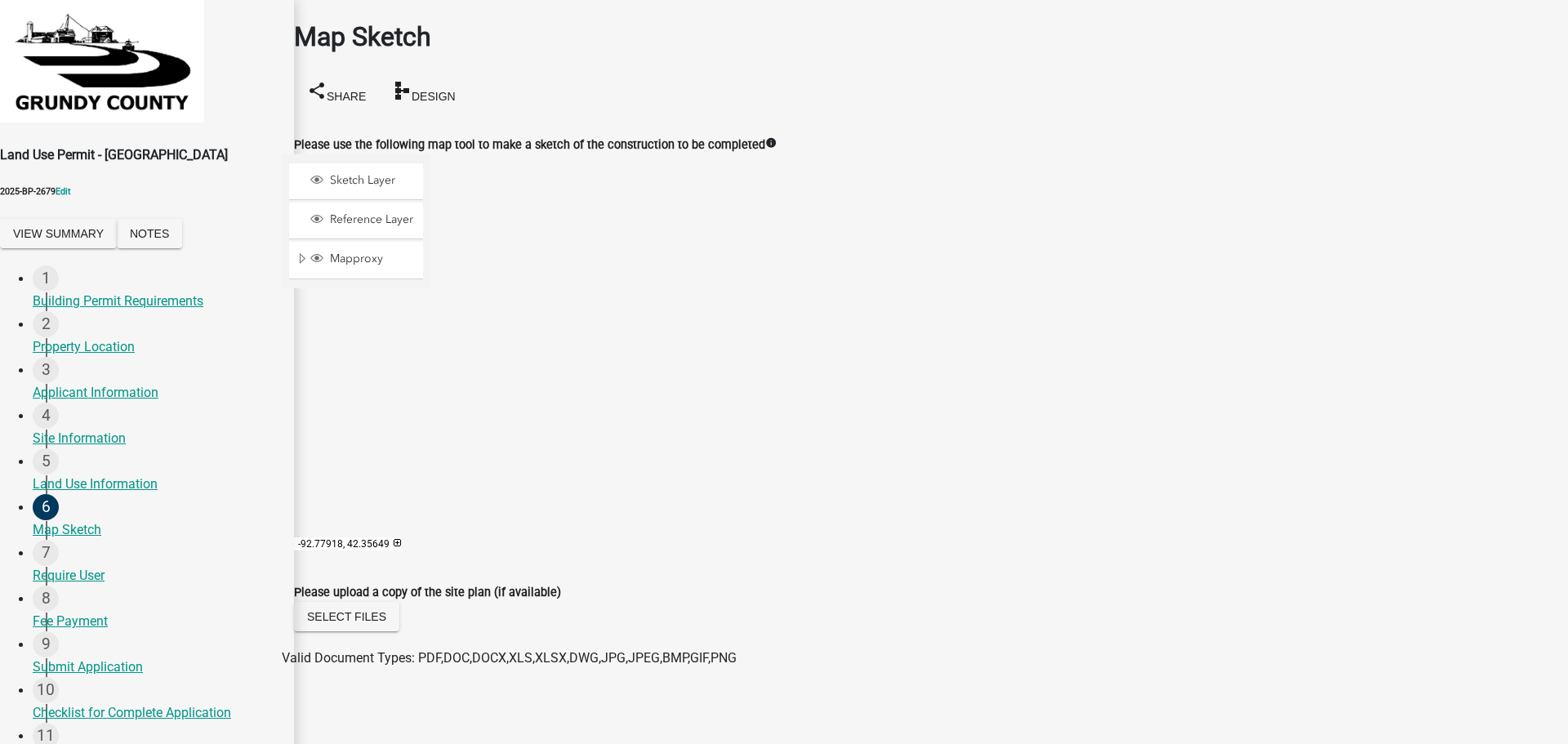
click at [430, 387] on div at bounding box center [430, 358] width 0 height 408
click at [392, 173] on span "Sketch Layer" at bounding box center [371, 180] width 91 height 15
click at [430, 320] on div at bounding box center [430, 358] width 0 height 408
click at [430, 321] on div at bounding box center [430, 358] width 0 height 408
click at [430, 390] on div at bounding box center [430, 358] width 0 height 408
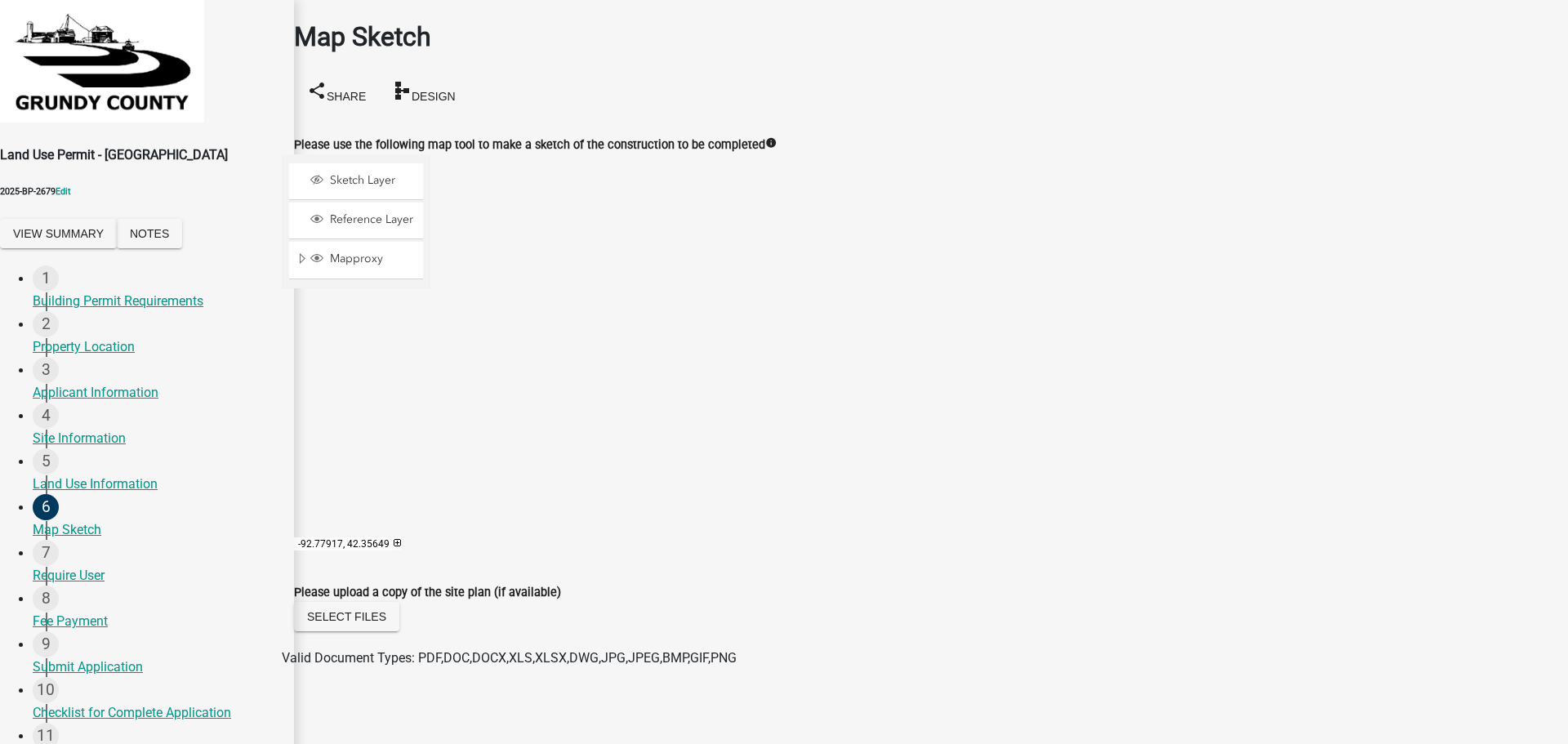
click at [430, 392] on div at bounding box center [430, 358] width 0 height 408
click at [371, 163] on div "Sketch Layer" at bounding box center [356, 181] width 134 height 36
click at [323, 173] on span "Layer List" at bounding box center [317, 179] width 13 height 13
click at [430, 342] on div at bounding box center [430, 358] width 0 height 408
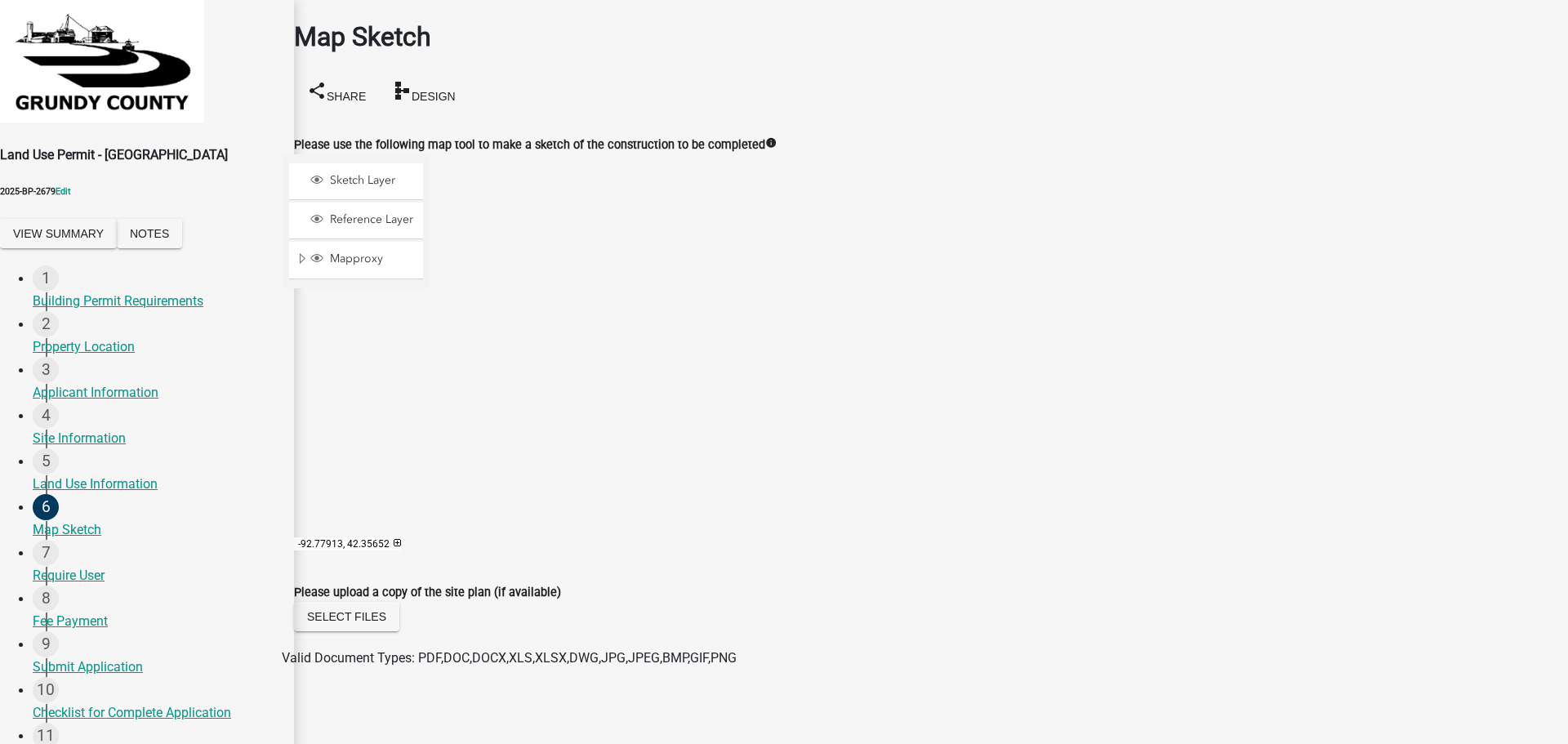
click at [430, 364] on div at bounding box center [430, 358] width 0 height 408
click at [430, 361] on div at bounding box center [430, 358] width 0 height 408
click at [430, 346] on div at bounding box center [430, 358] width 0 height 408
click at [430, 338] on div at bounding box center [430, 358] width 0 height 408
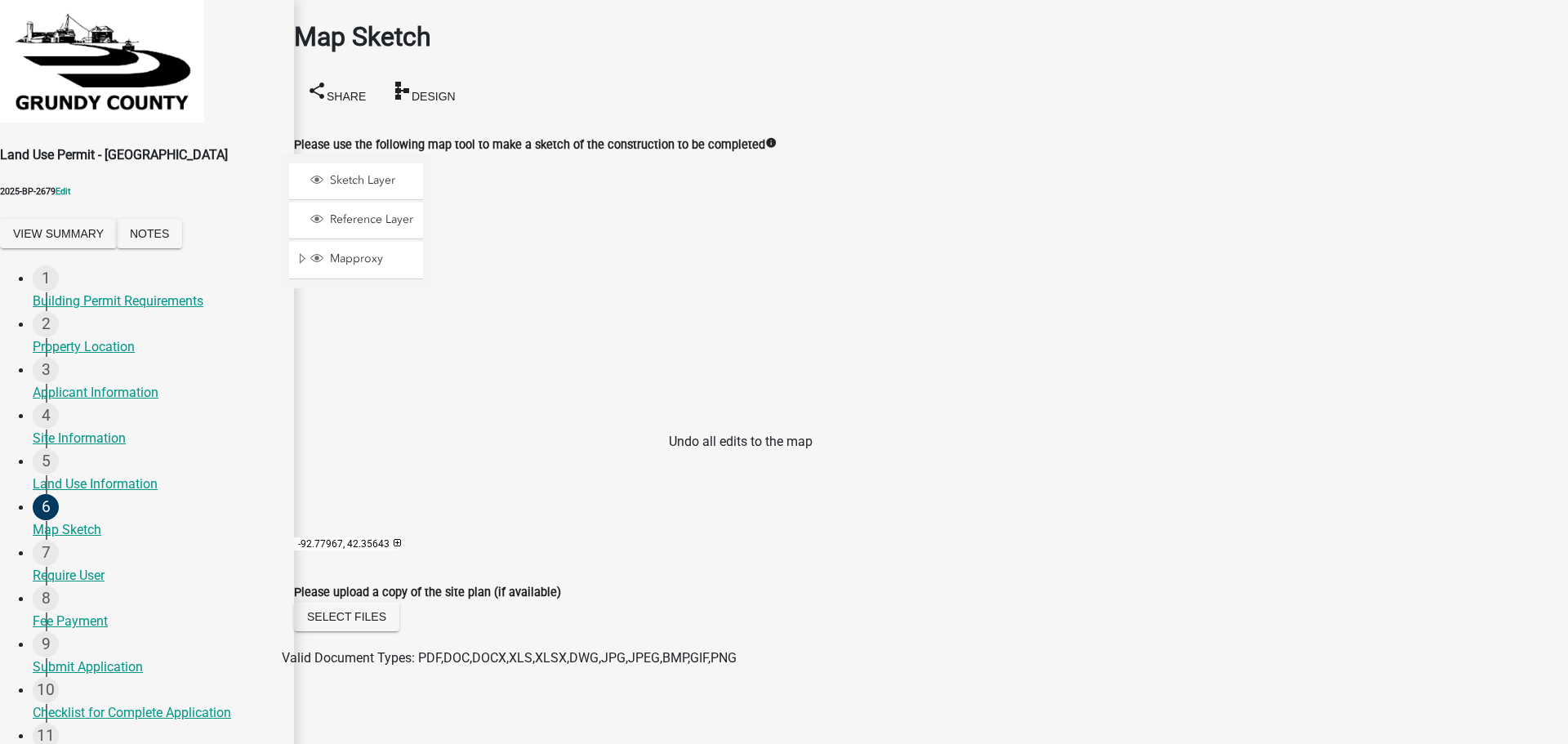
click at [463, 503] on span at bounding box center [456, 509] width 13 height 13
click at [463, 451] on span at bounding box center [456, 457] width 13 height 13
click at [430, 321] on div at bounding box center [430, 358] width 0 height 408
click at [430, 389] on div at bounding box center [430, 358] width 0 height 408
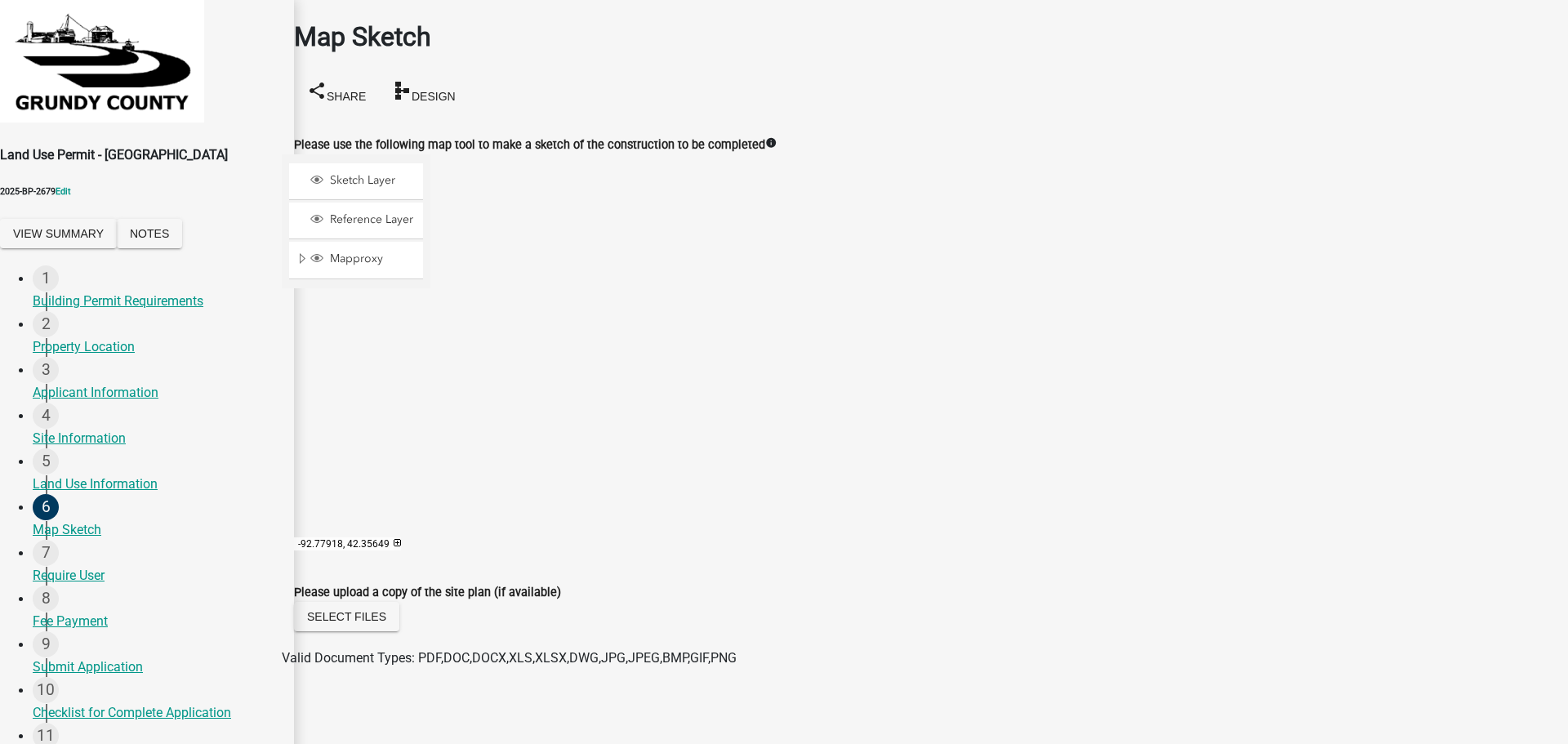
click at [430, 389] on div at bounding box center [430, 358] width 0 height 408
click at [430, 323] on div at bounding box center [430, 358] width 0 height 408
click at [430, 321] on div at bounding box center [430, 358] width 0 height 408
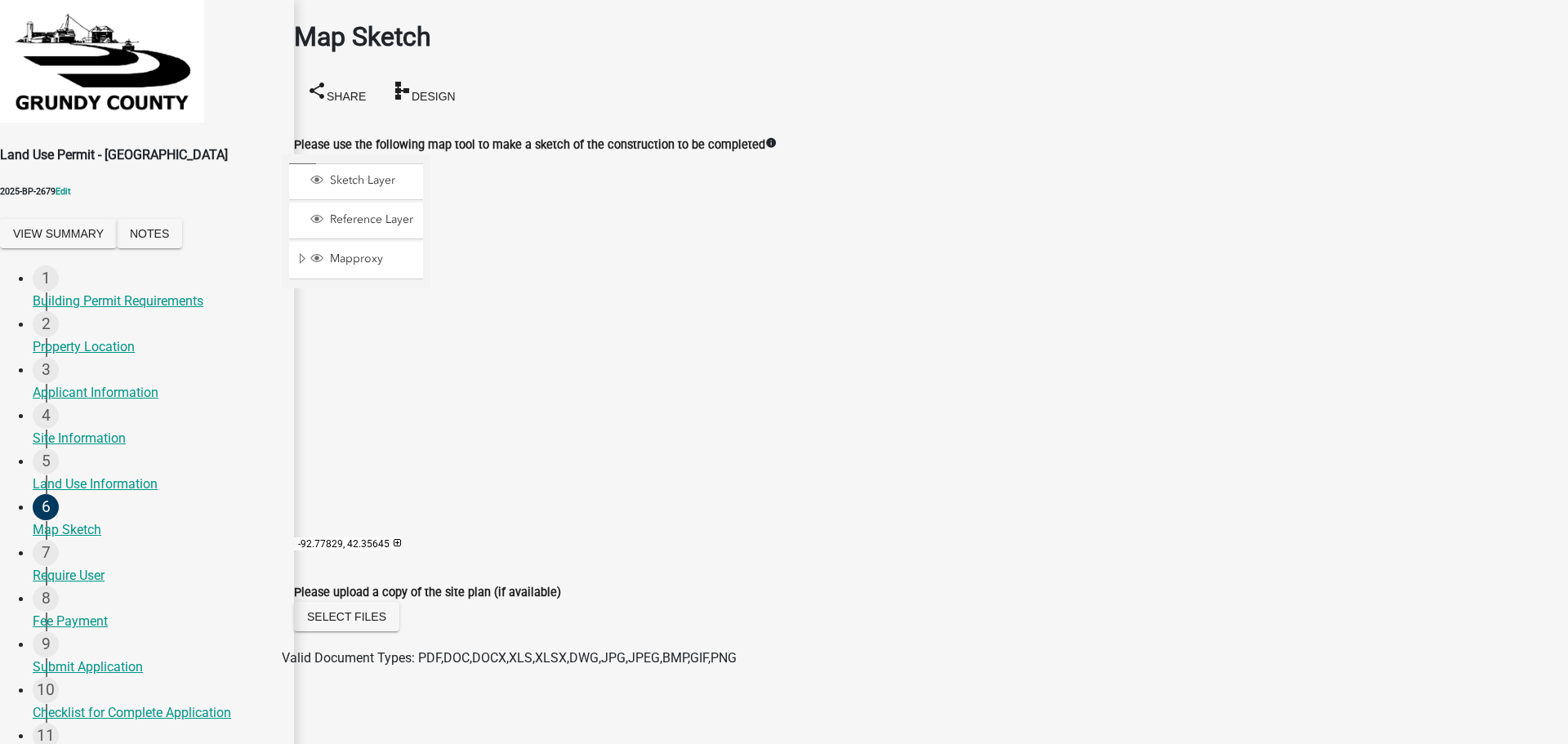
scroll to position [0, 0]
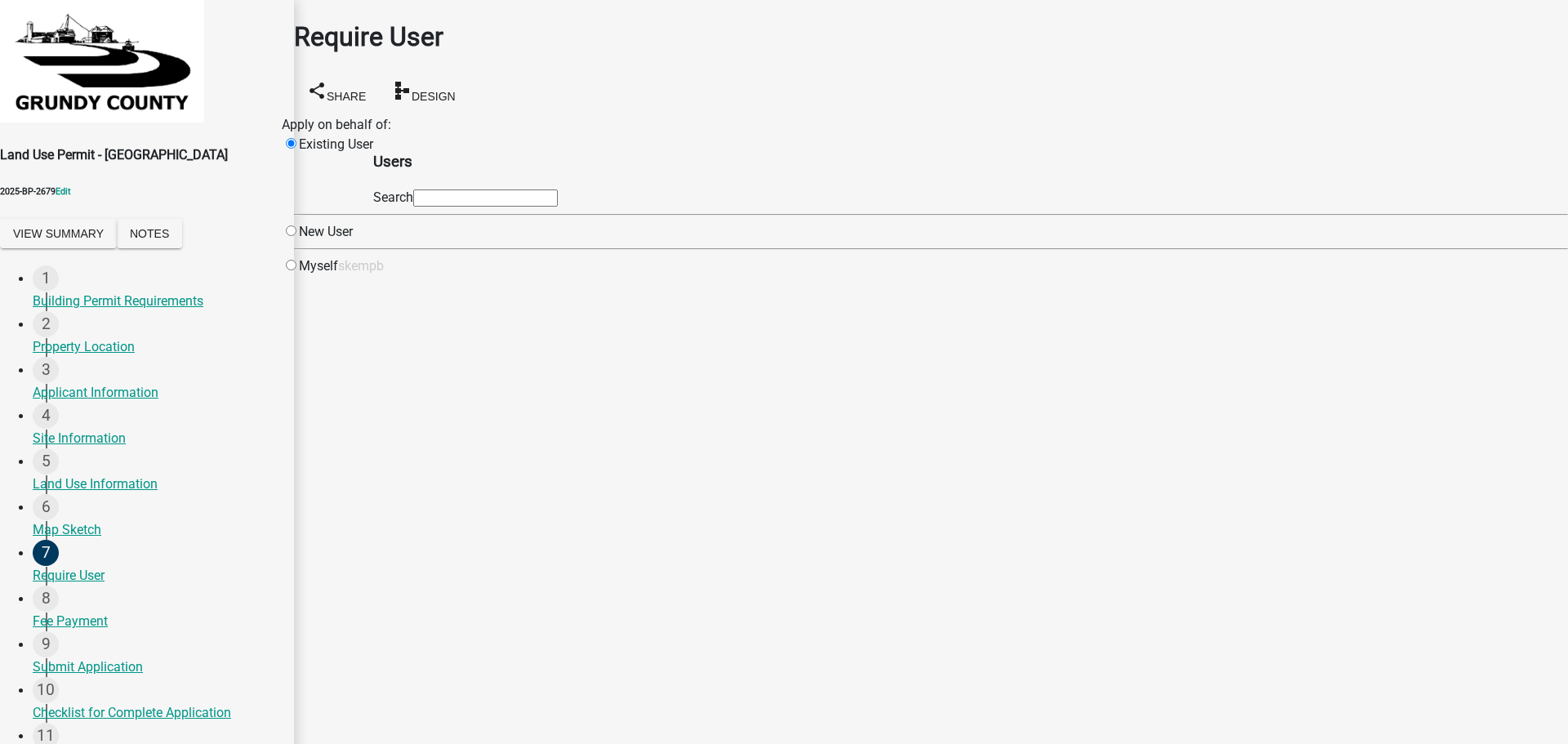
click at [338, 275] on div "Myself" at bounding box center [310, 266] width 56 height 19
click at [297, 270] on input "radio" at bounding box center [291, 265] width 11 height 11
radio input "true"
radio input "false"
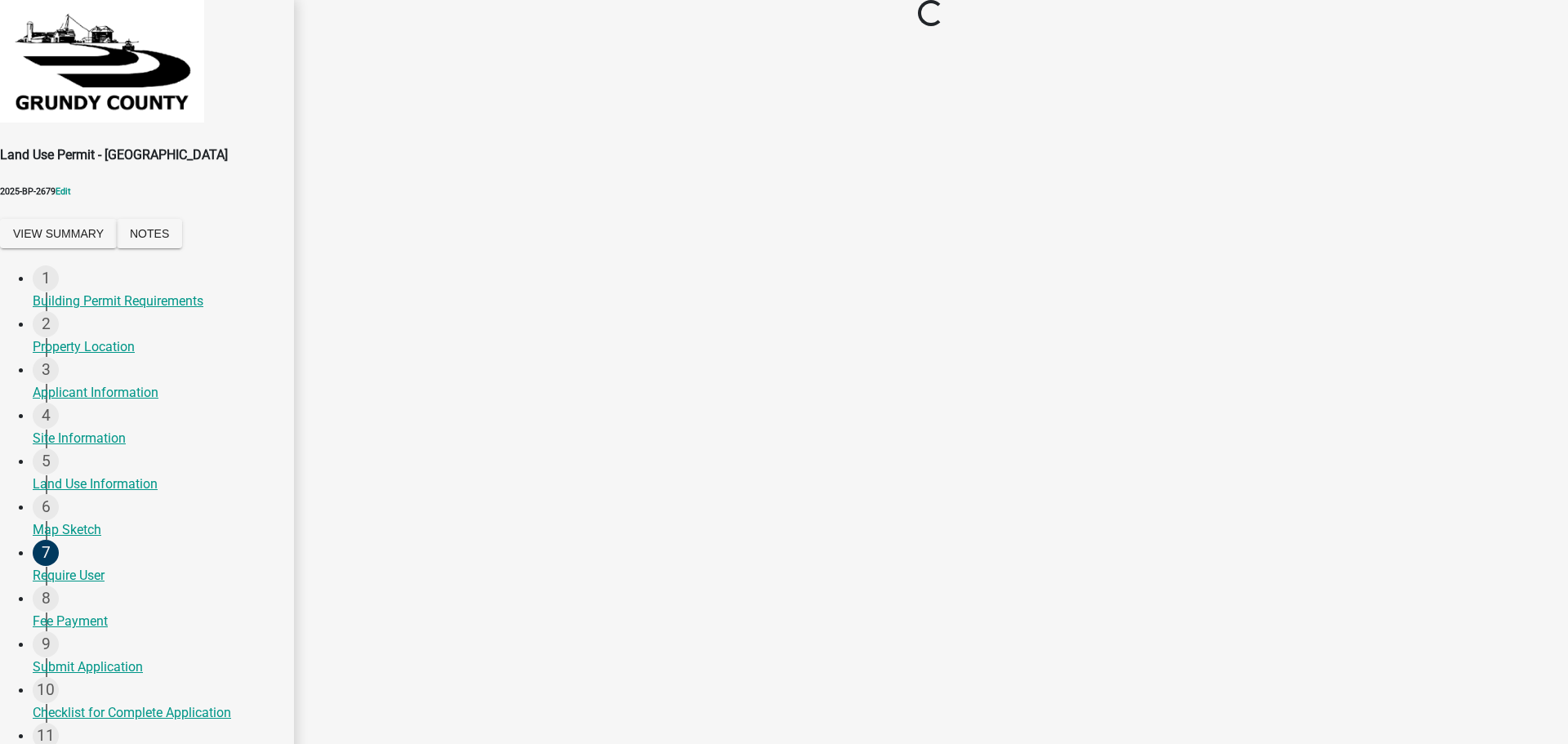
select select "3: 3"
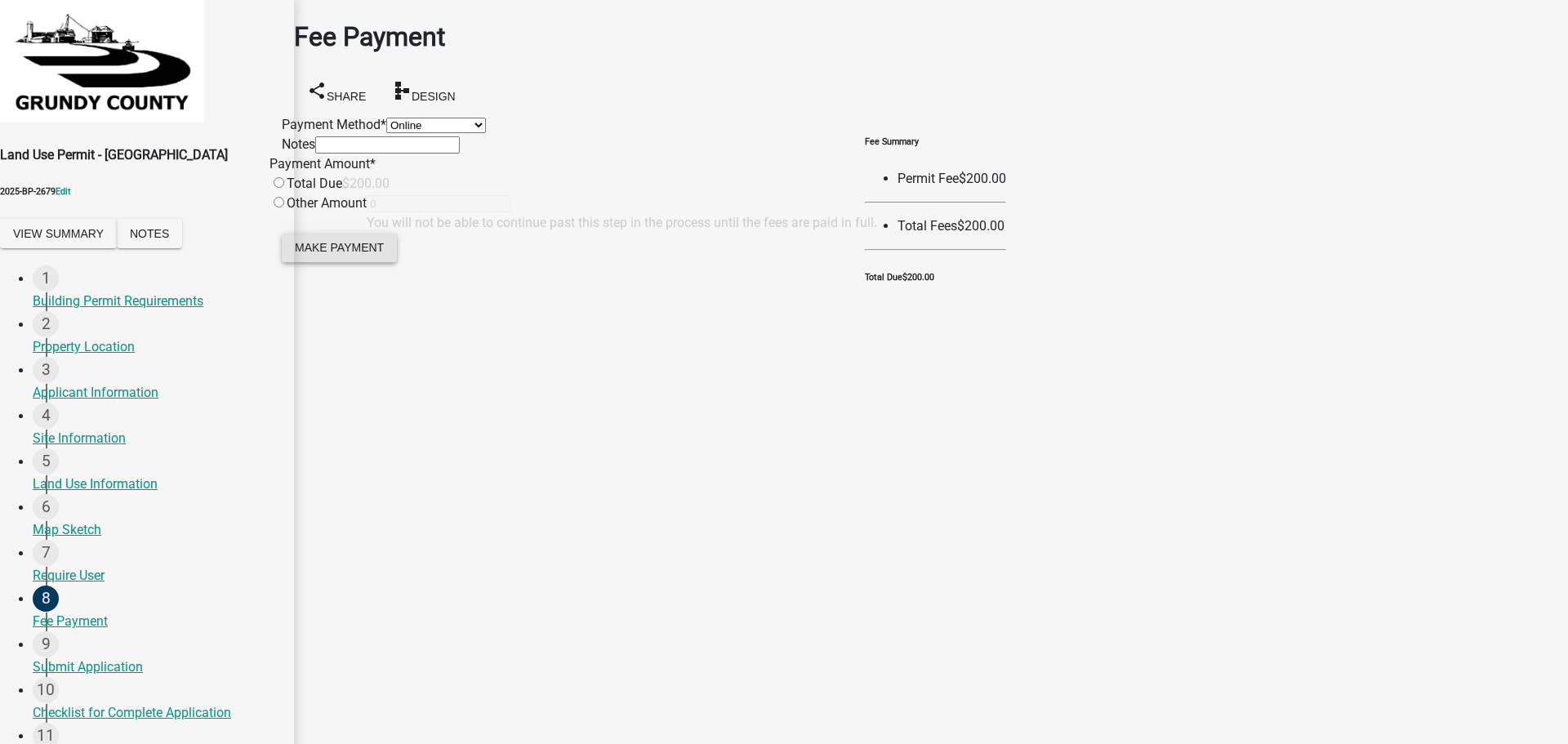
click at [361, 253] on span "Make Payment" at bounding box center [339, 247] width 89 height 13
click at [342, 213] on div "Total Due" at bounding box center [306, 204] width 73 height 19
click at [284, 207] on input "radio" at bounding box center [279, 202] width 11 height 11
radio input "true"
type input "200"
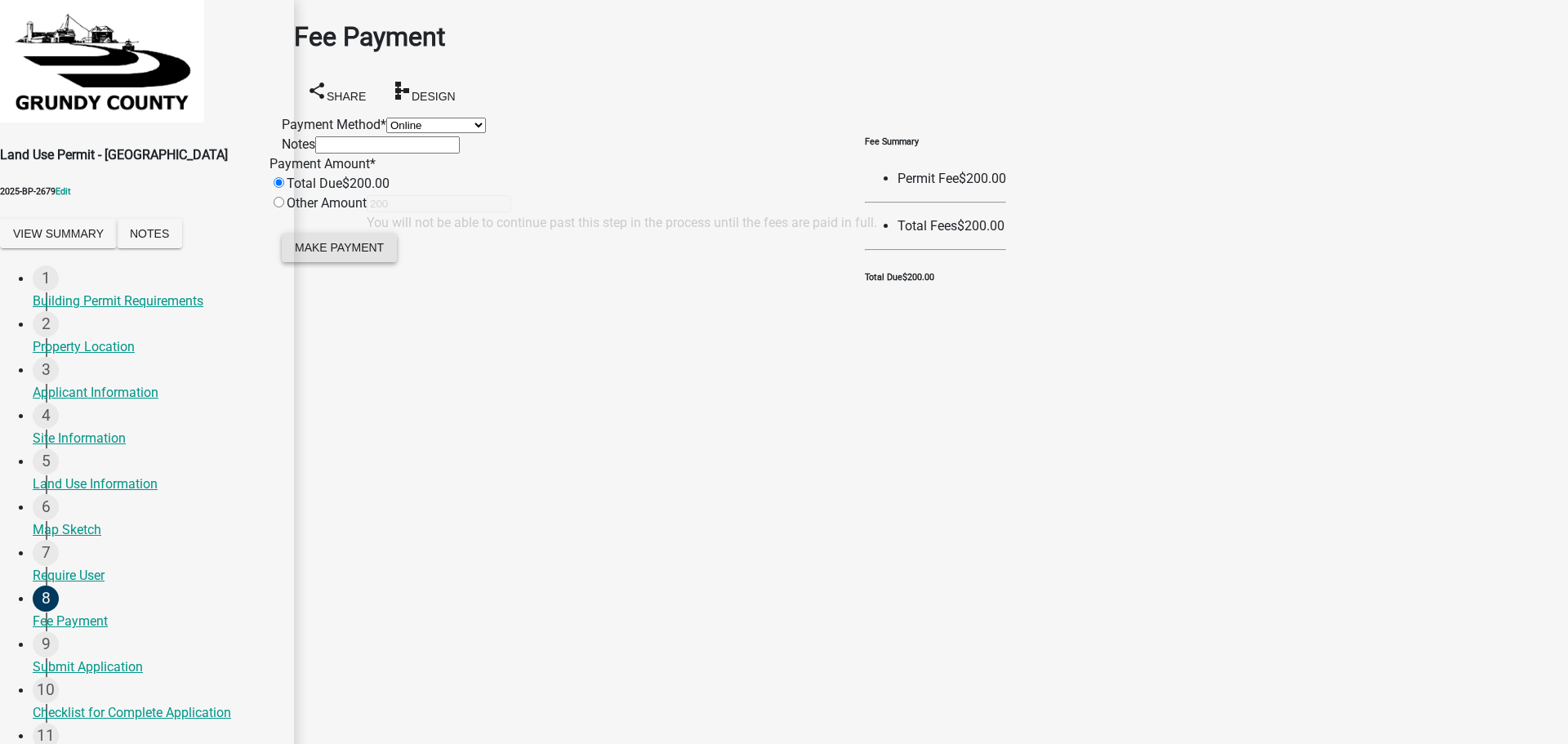
click at [365, 253] on span "Make Payment" at bounding box center [339, 247] width 89 height 13
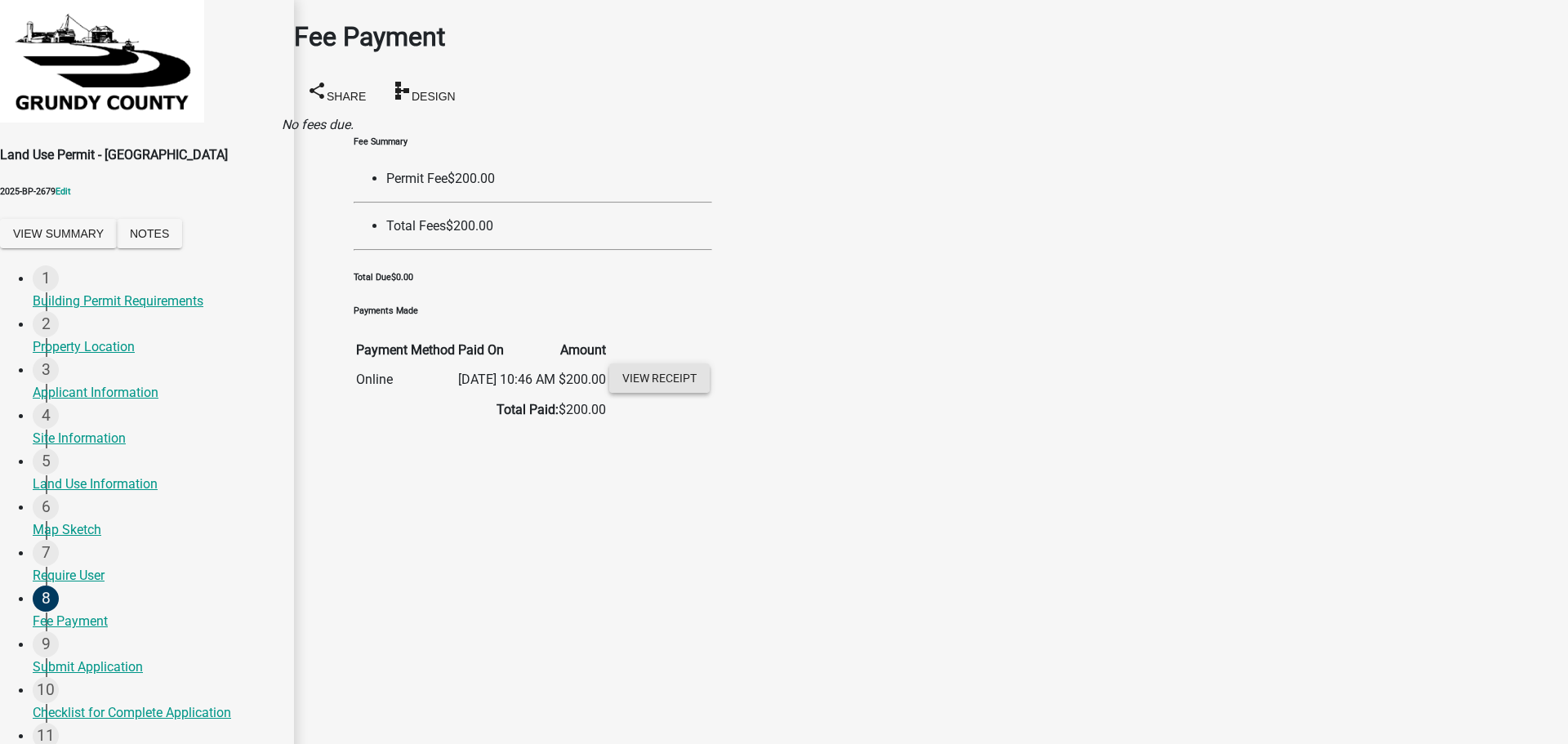
click at [710, 393] on link "View receipt" at bounding box center [659, 377] width 100 height 29
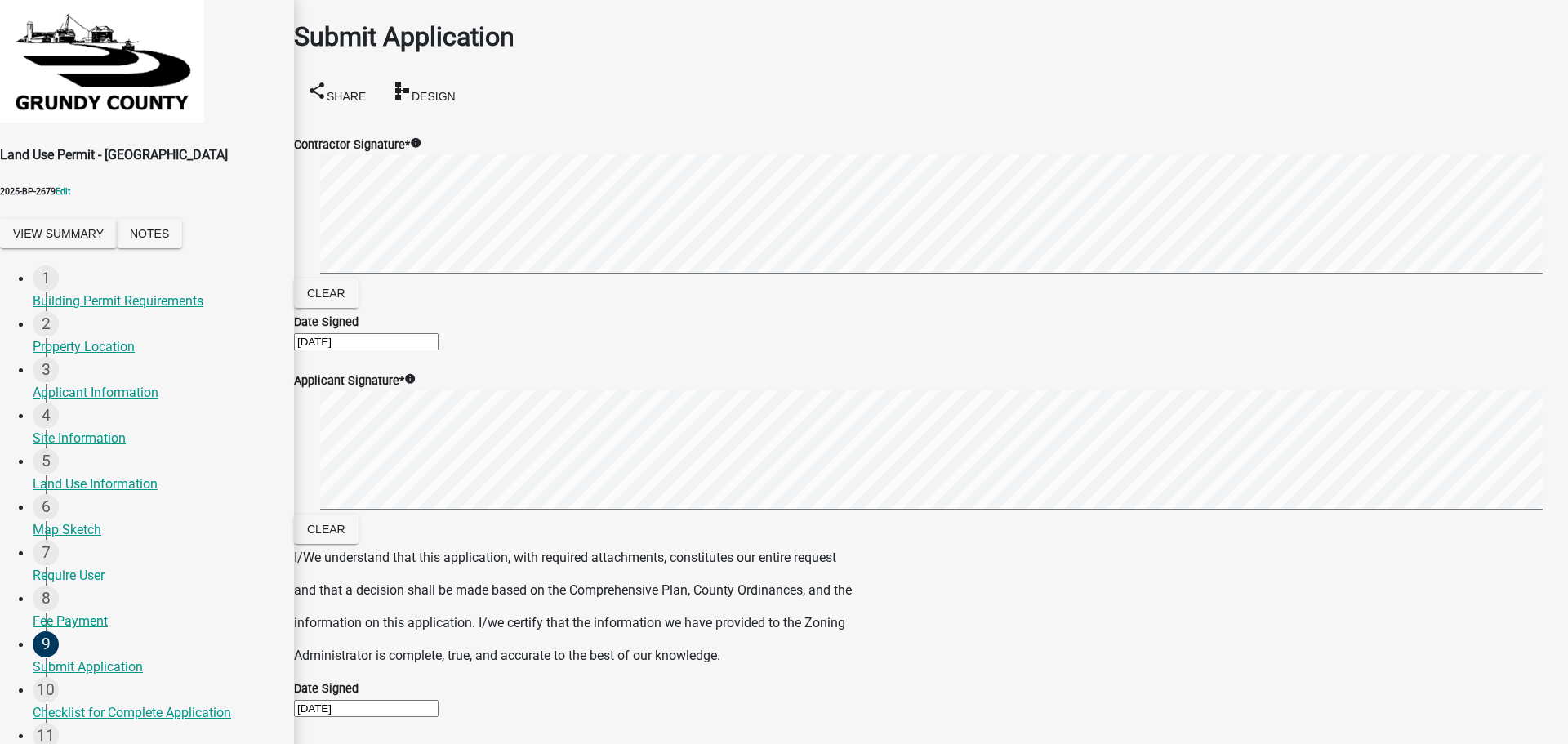
scroll to position [184, 0]
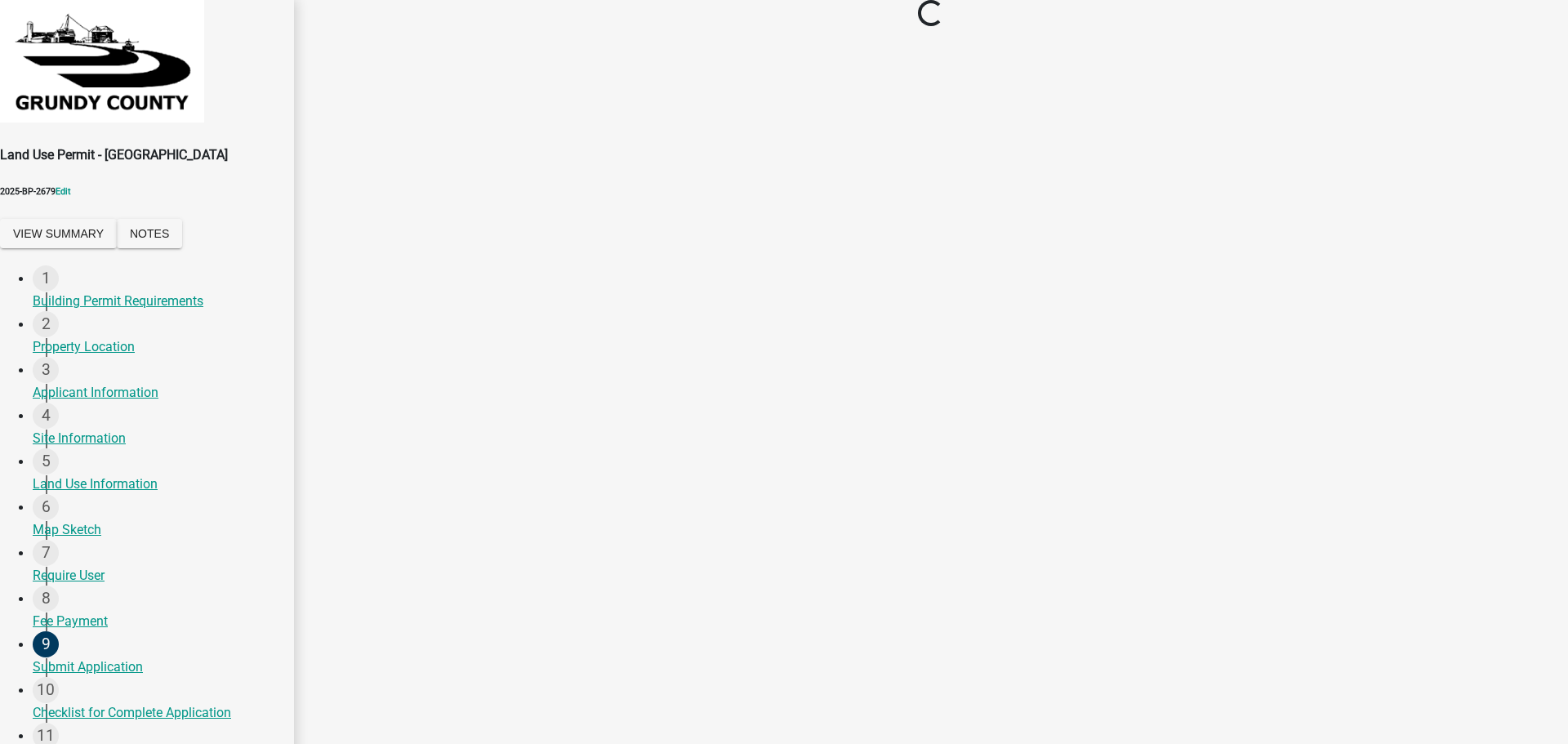
scroll to position [0, 0]
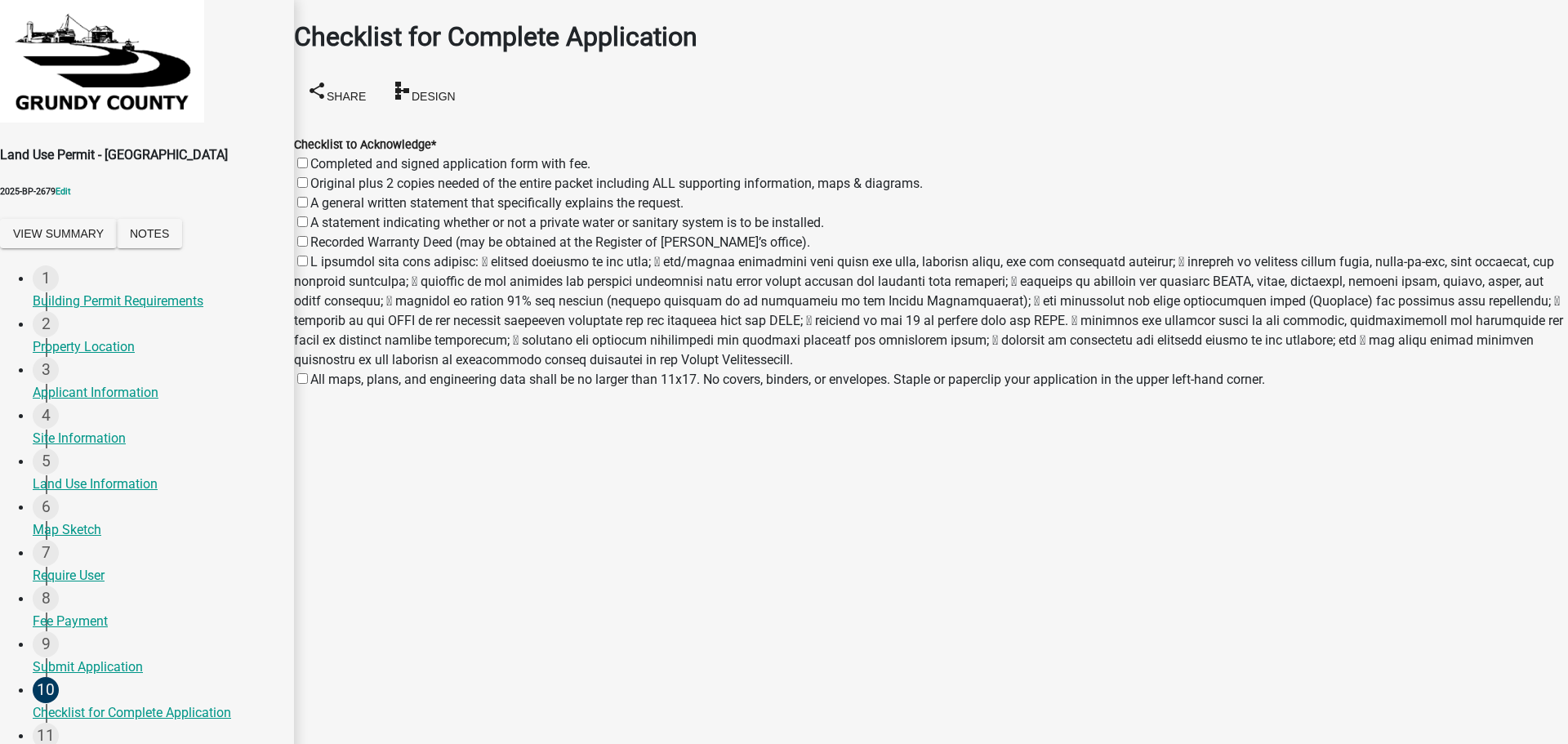
click at [322, 156] on label "Completed and signed application form with fee." at bounding box center [450, 164] width 280 height 16
click at [308, 158] on input "Completed and signed application form with fee." at bounding box center [303, 163] width 11 height 11
checkbox input "true"
checkbox input "false"
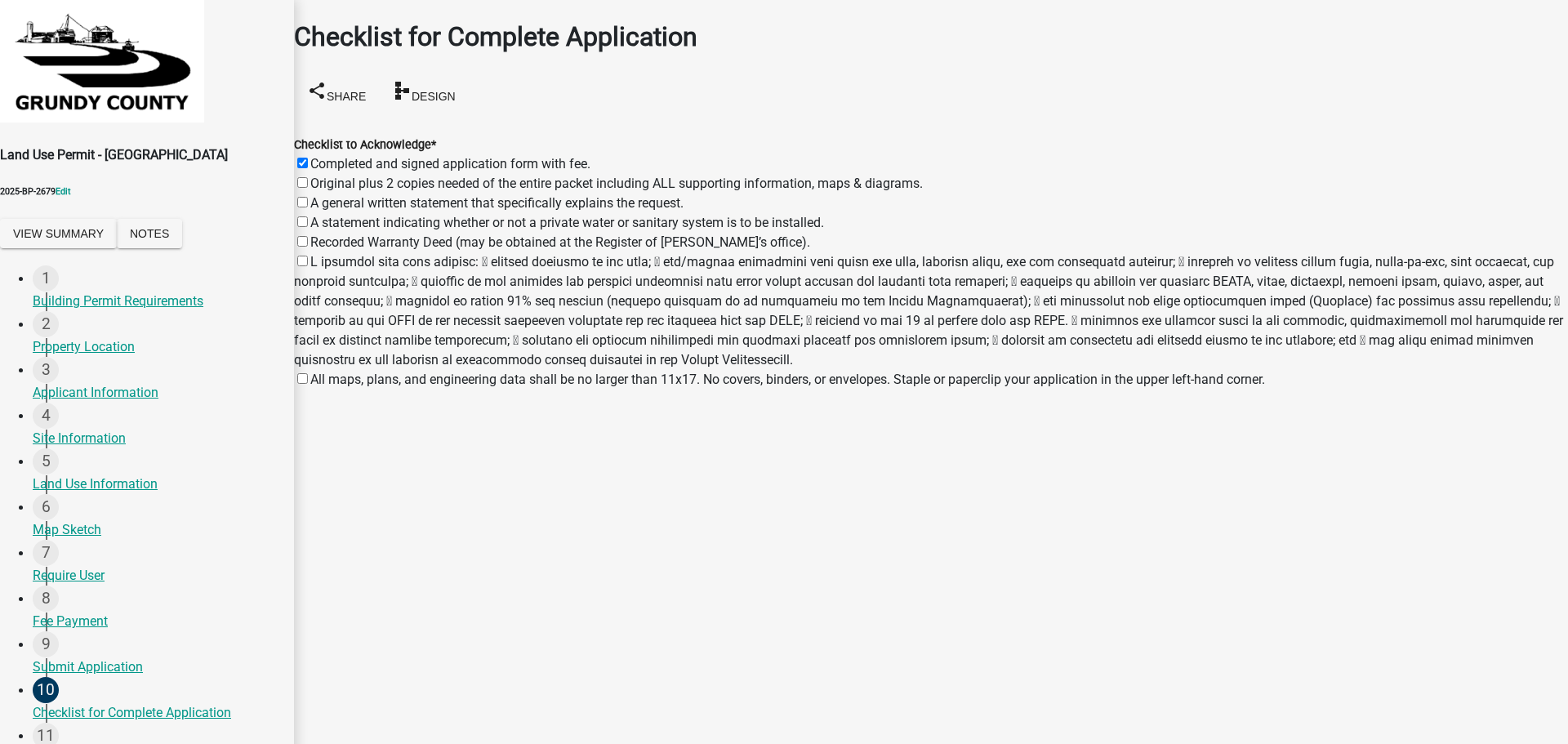
checkbox input "false"
click at [321, 175] on label "Original plus 2 copies needed of the entire packet including ALL supporting inf…" at bounding box center [617, 183] width 613 height 16
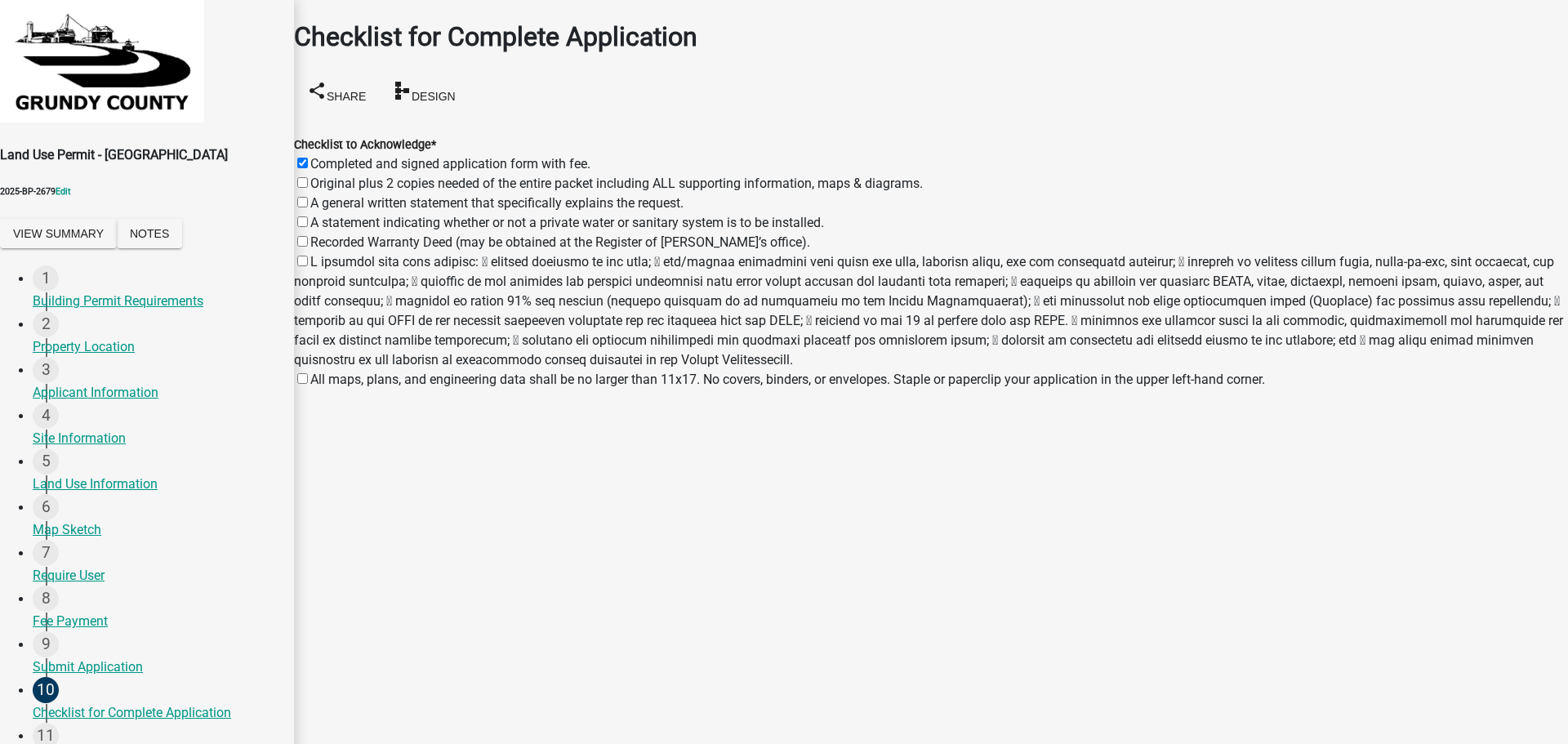
click at [308, 177] on input "Original plus 2 copies needed of the entire packet including ALL supporting inf…" at bounding box center [303, 182] width 11 height 11
checkbox input "true"
checkbox input "false"
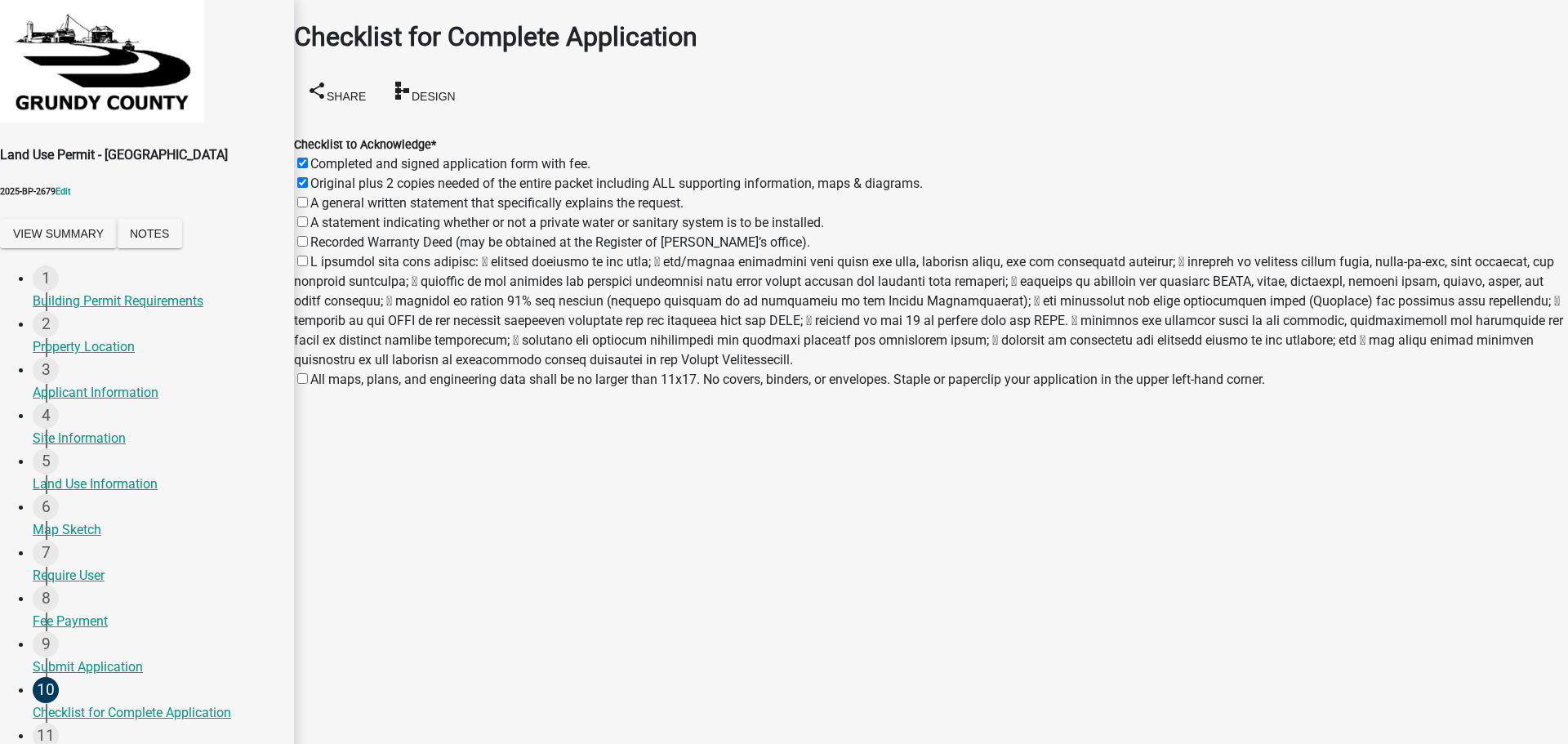
checkbox input "false"
click at [317, 195] on label "A general written statement that specifically explains the request." at bounding box center [497, 203] width 373 height 16
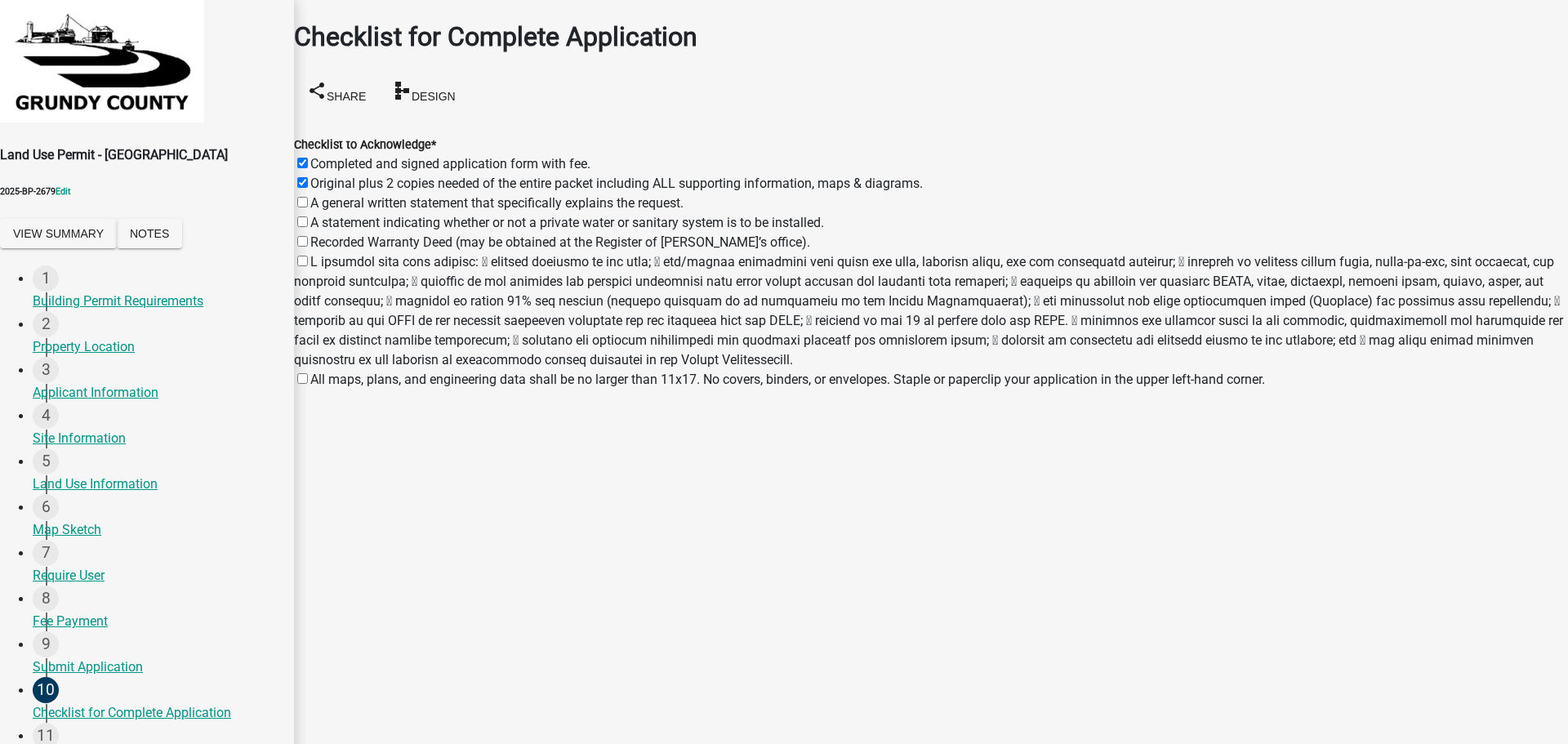
click at [308, 197] on input "A general written statement that specifically explains the request." at bounding box center [303, 202] width 11 height 11
checkbox input "true"
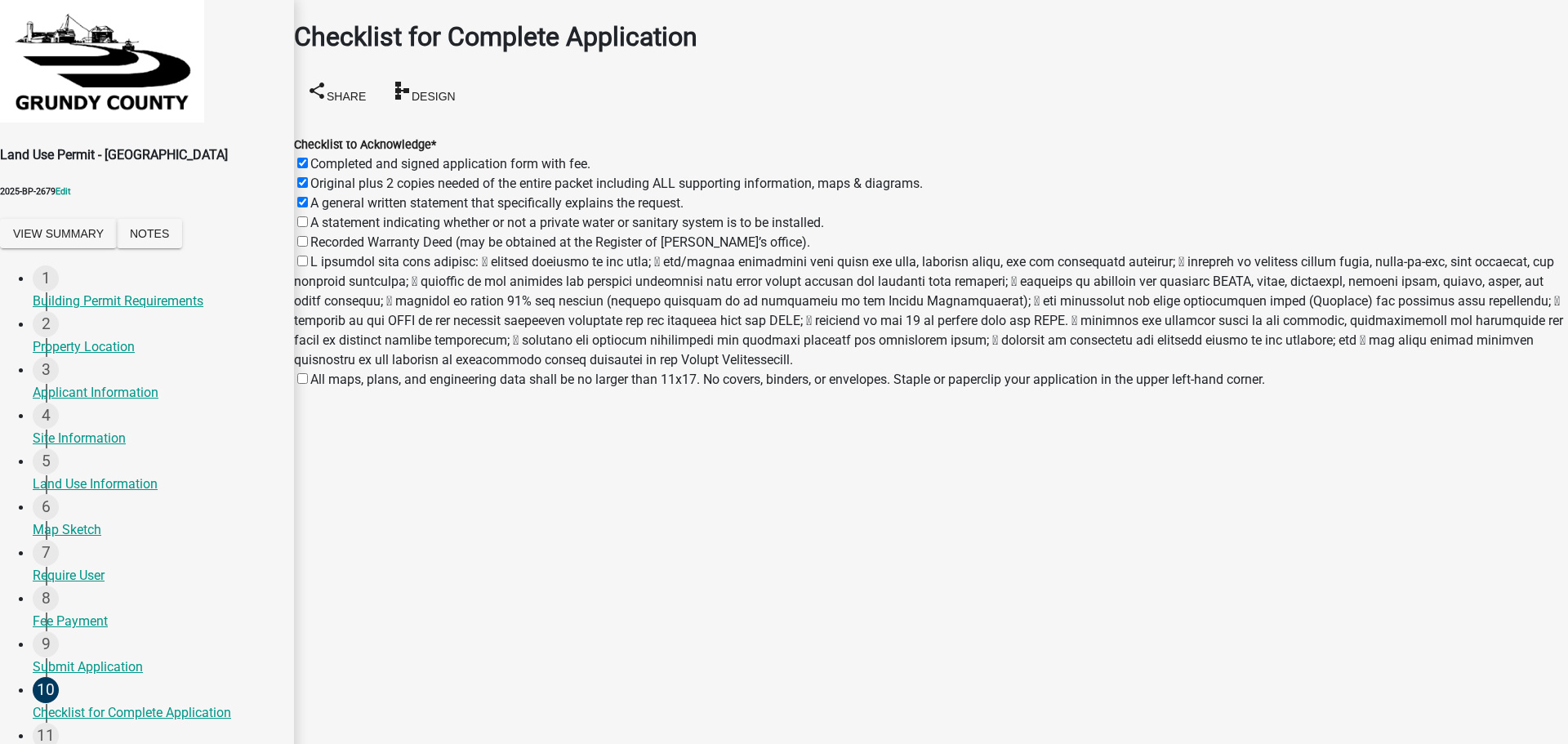
checkbox input "false"
click at [316, 215] on label "A statement indicating whether or not a private water or sanitary system is to …" at bounding box center [567, 223] width 514 height 16
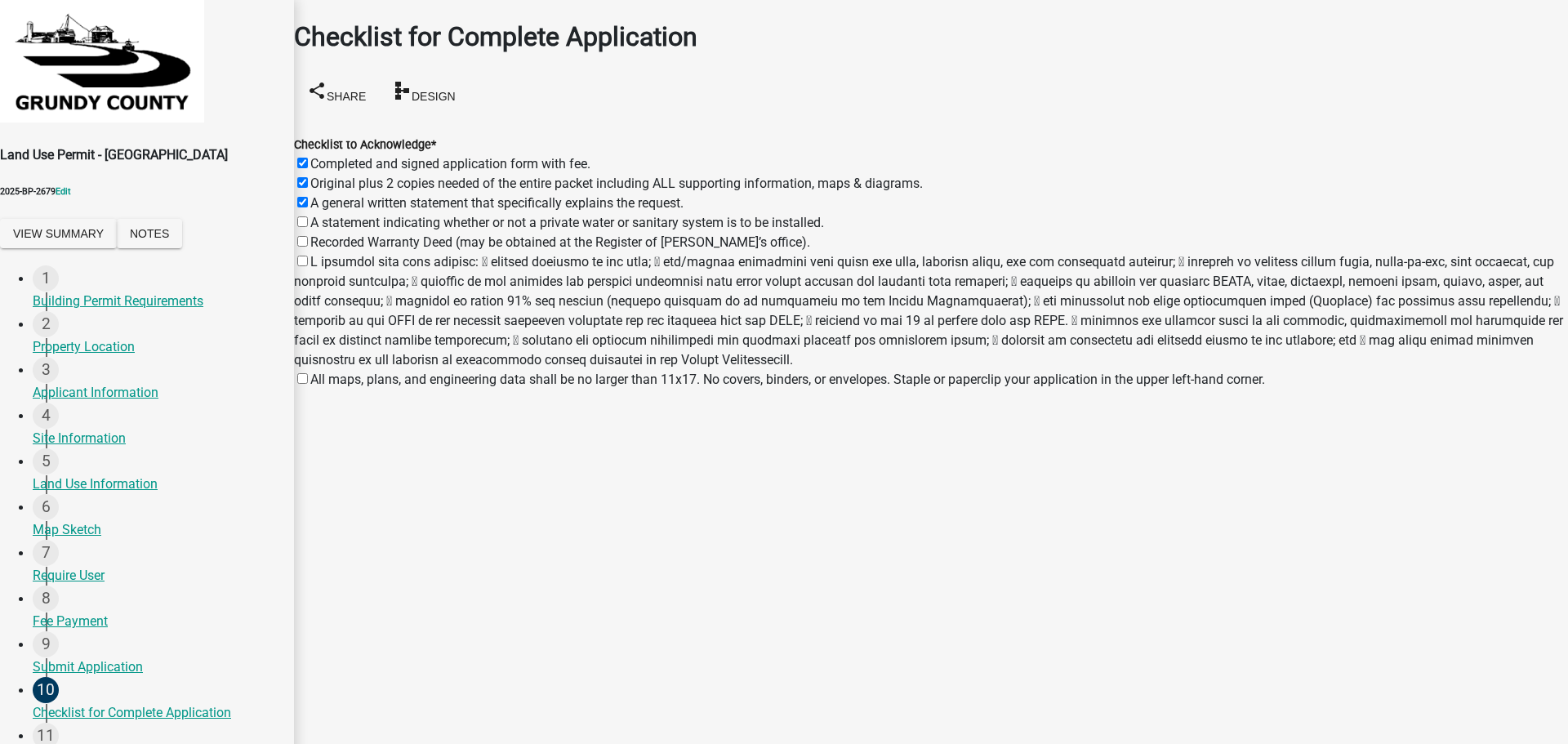
click at [308, 217] on input "A statement indicating whether or not a private water or sanitary system is to …" at bounding box center [303, 222] width 11 height 11
checkbox input "true"
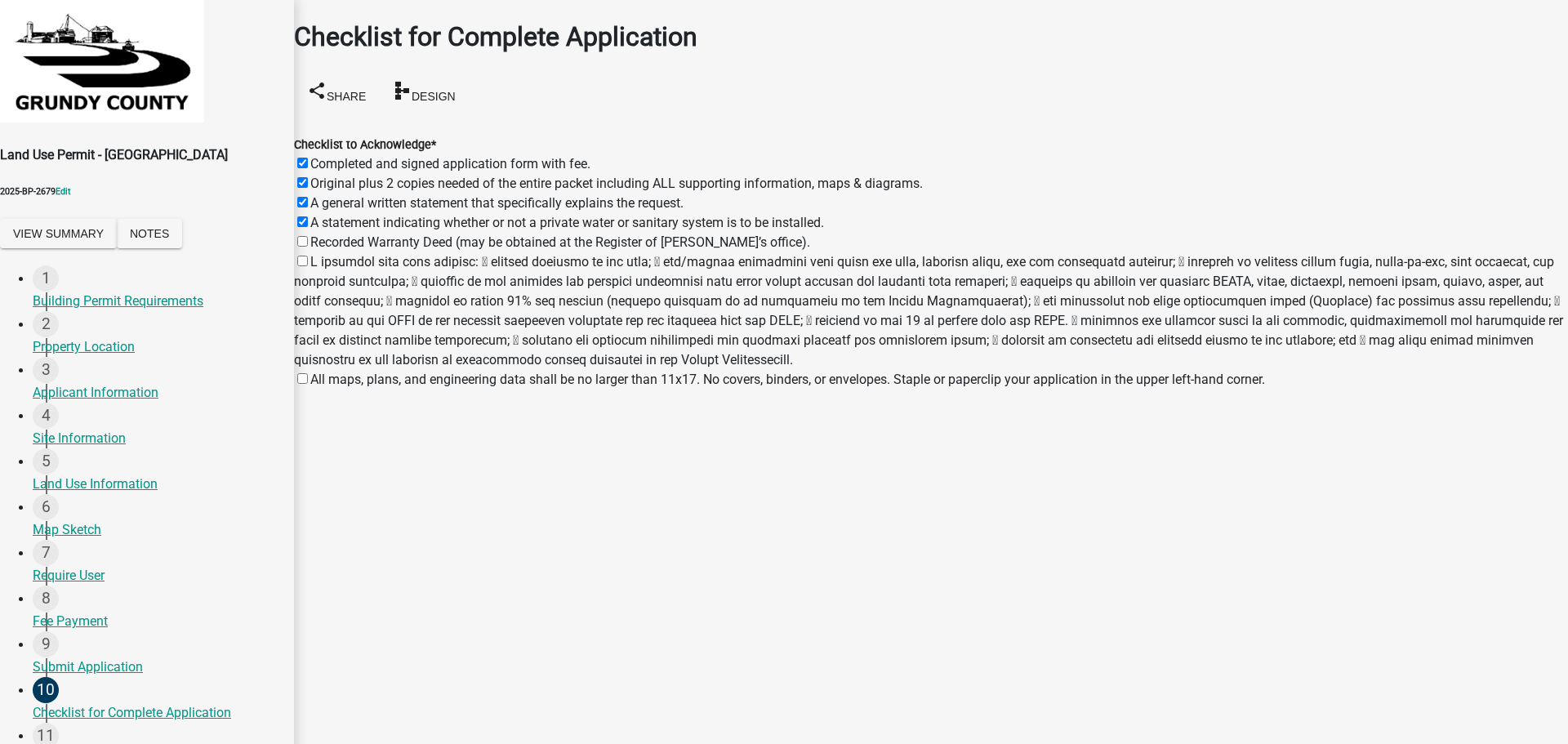
checkbox input "true"
checkbox input "false"
click at [313, 234] on label "Recorded Warranty Deed (may be obtained at the Register of Deed’s office)." at bounding box center [560, 242] width 500 height 16
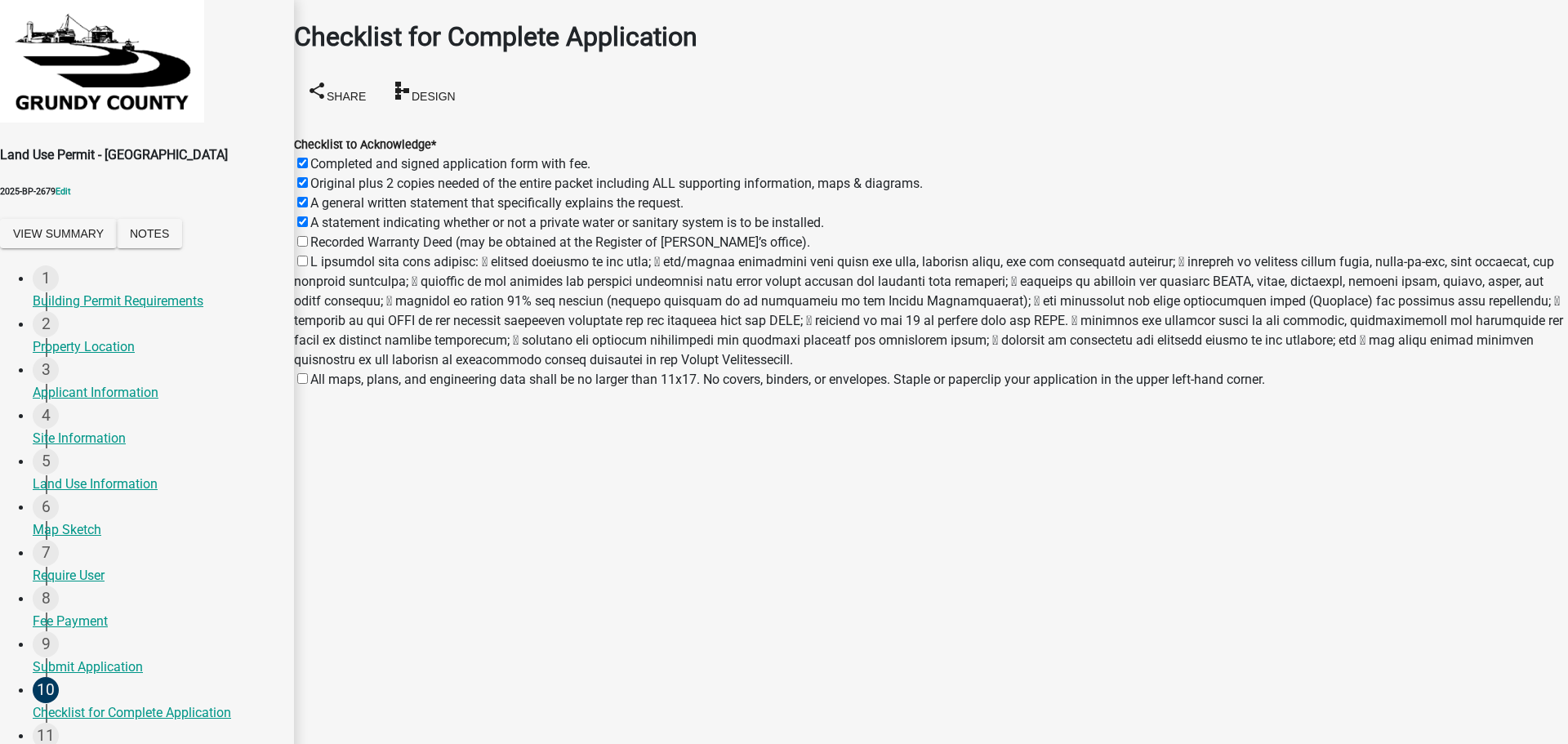
click at [308, 236] on input "Recorded Warranty Deed (may be obtained at the Register of Deed’s office)." at bounding box center [303, 241] width 11 height 11
checkbox input "true"
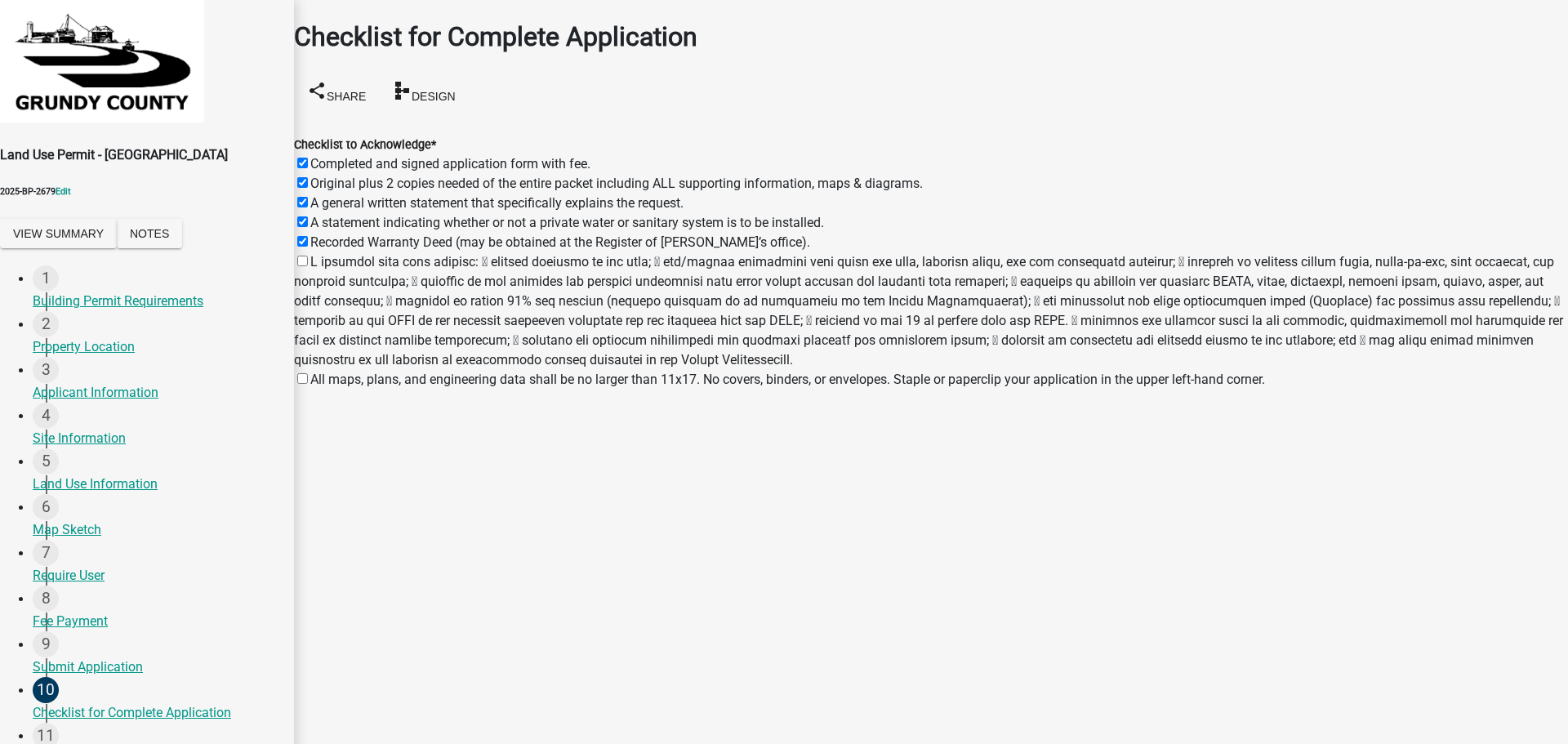
checkbox input "true"
checkbox input "false"
click at [311, 235] on div "Checklist to Acknowledge * Completed and signed application form with fee. Orig…" at bounding box center [931, 252] width 1298 height 275
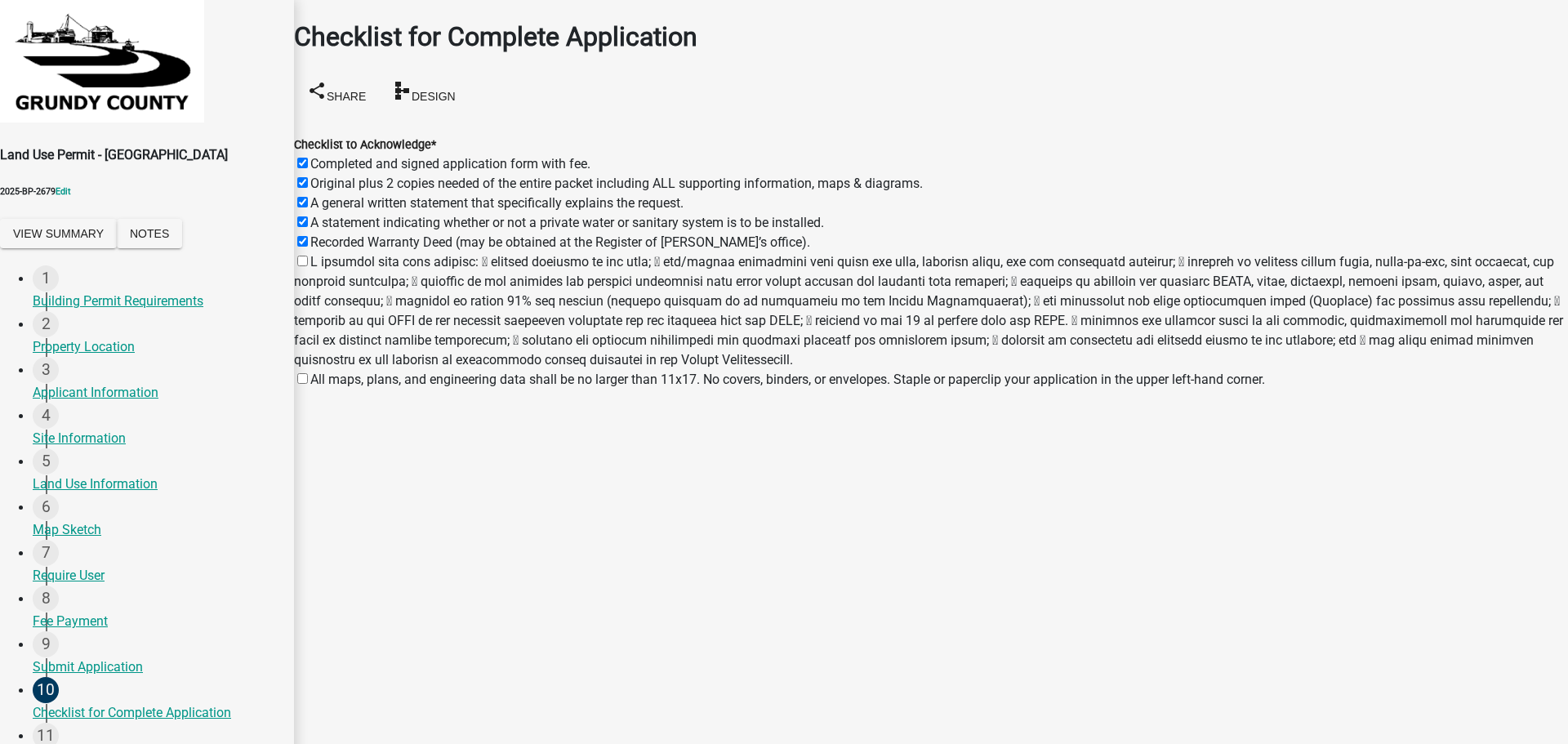
click at [321, 254] on label at bounding box center [929, 310] width 1270 height 113
click at [308, 255] on input "checkbox" at bounding box center [303, 261] width 11 height 11
checkbox input "true"
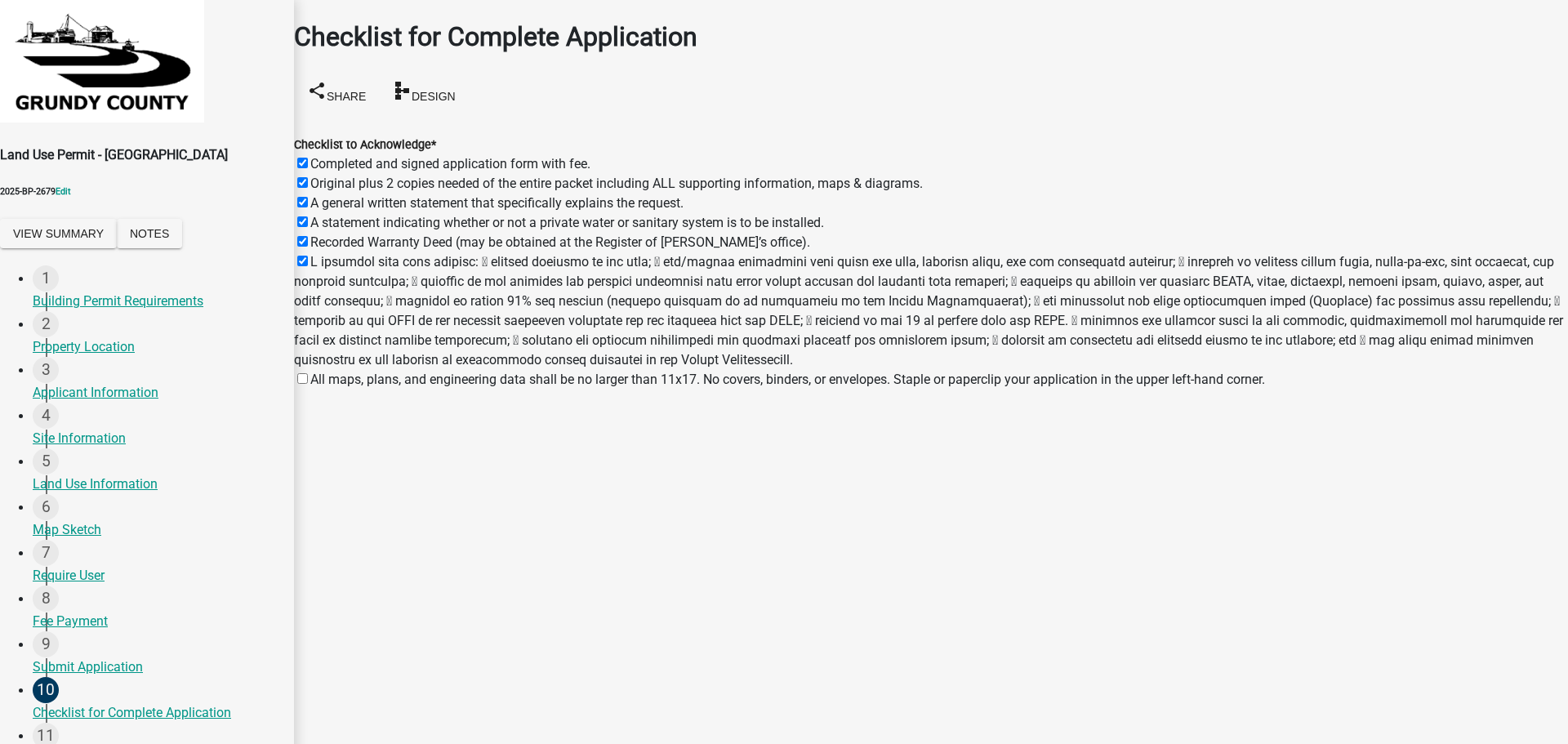
checkbox input "true"
click at [324, 371] on label "All maps, plans, and engineering data shall be no larger than 11x17. No covers,…" at bounding box center [788, 379] width 955 height 16
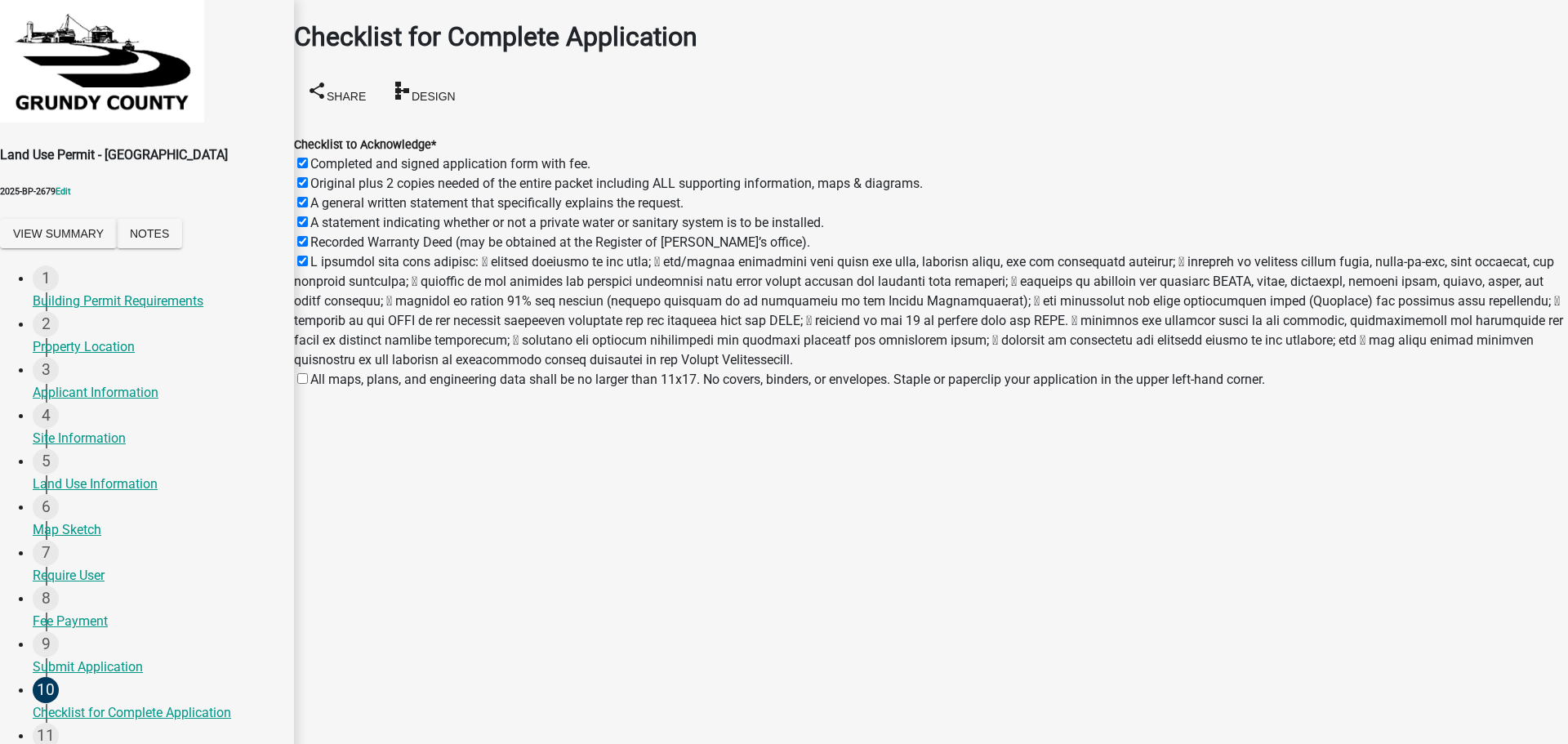
click at [308, 373] on input "All maps, plans, and engineering data shall be no larger than 11x17. No covers,…" at bounding box center [303, 378] width 11 height 11
checkbox input "true"
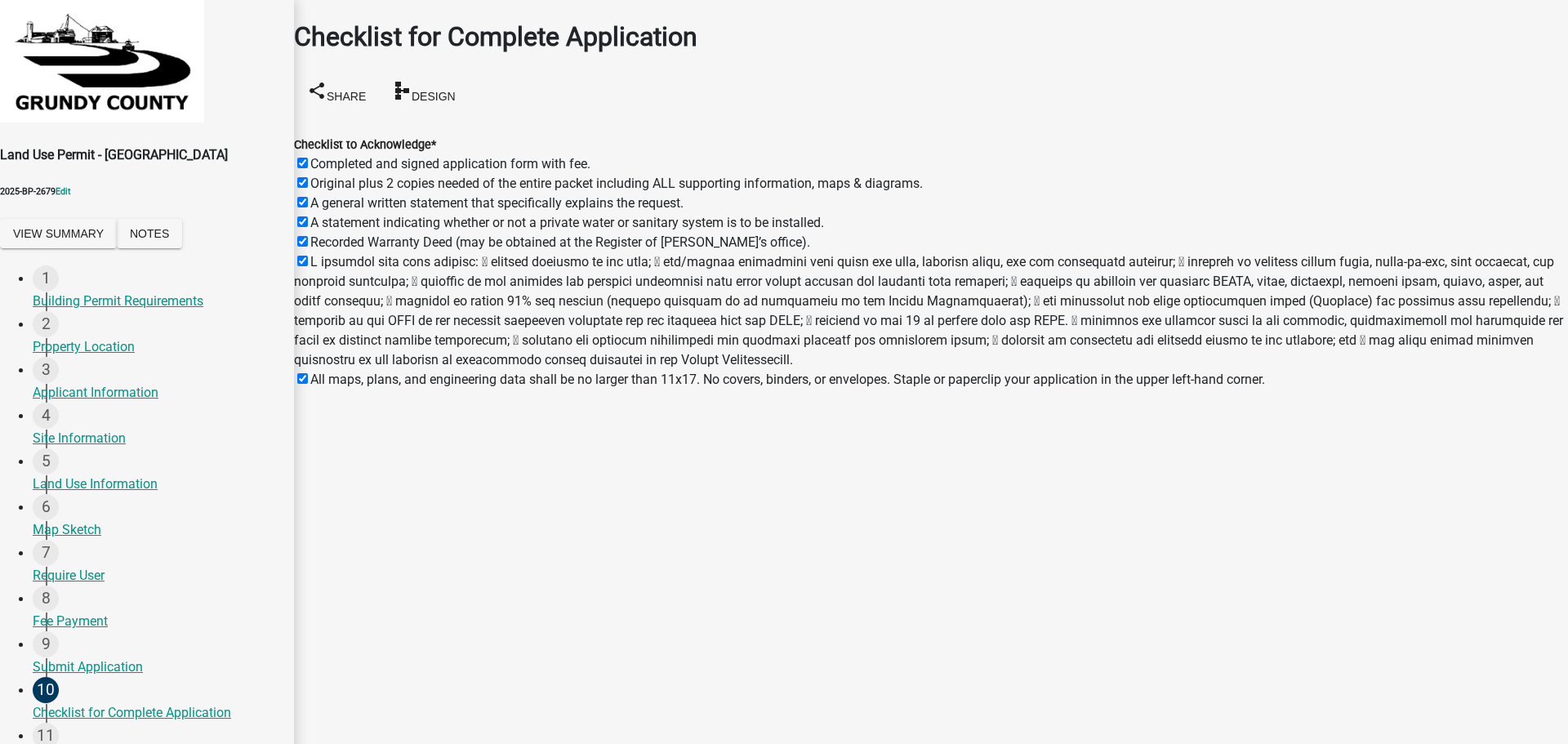
checkbox input "true"
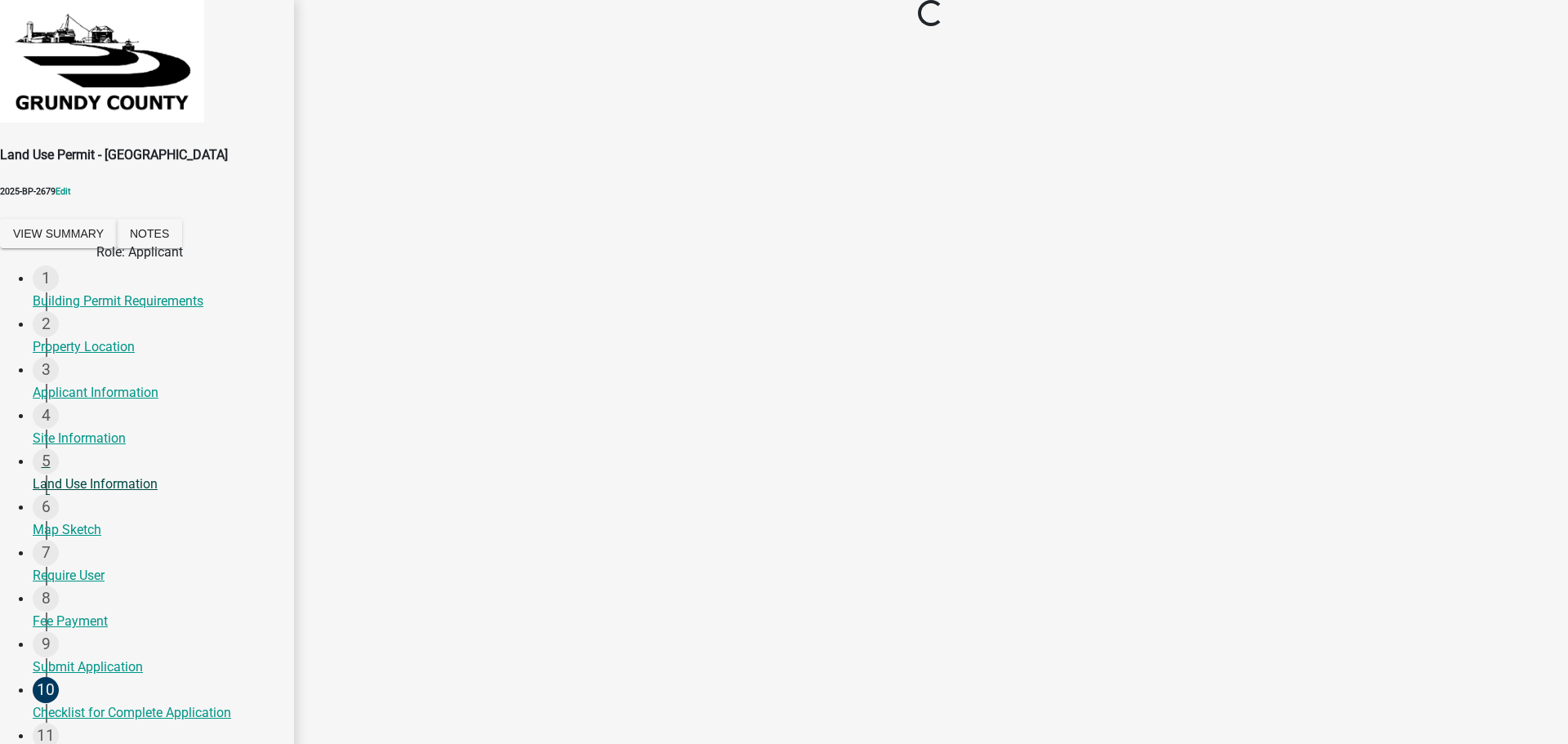
scroll to position [232, 0]
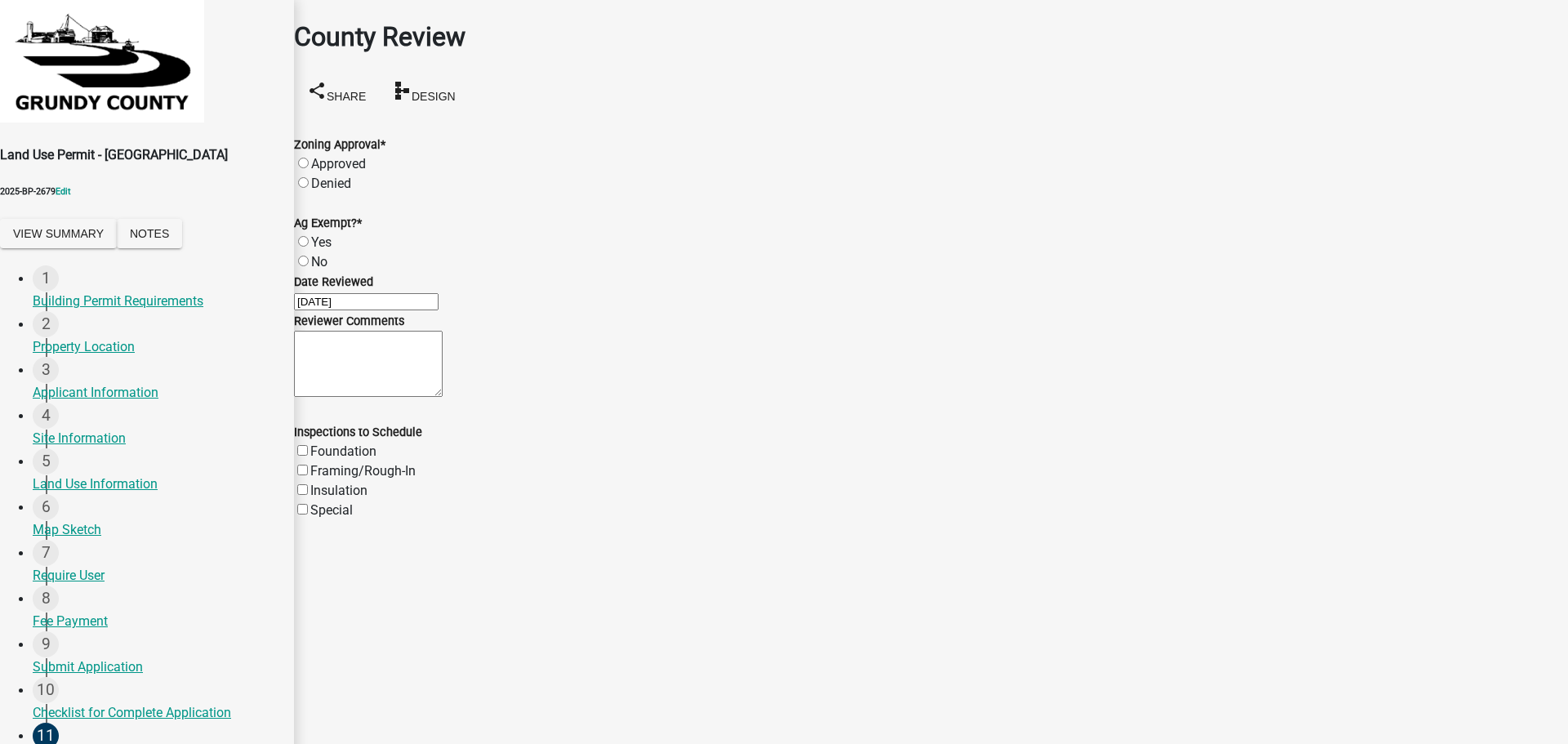
click at [326, 156] on label "Approved" at bounding box center [338, 164] width 54 height 16
click at [309, 158] on input "Approved" at bounding box center [304, 163] width 11 height 11
radio input "true"
click at [320, 254] on label "No" at bounding box center [319, 261] width 17 height 16
click at [309, 255] on input "No" at bounding box center [304, 261] width 11 height 11
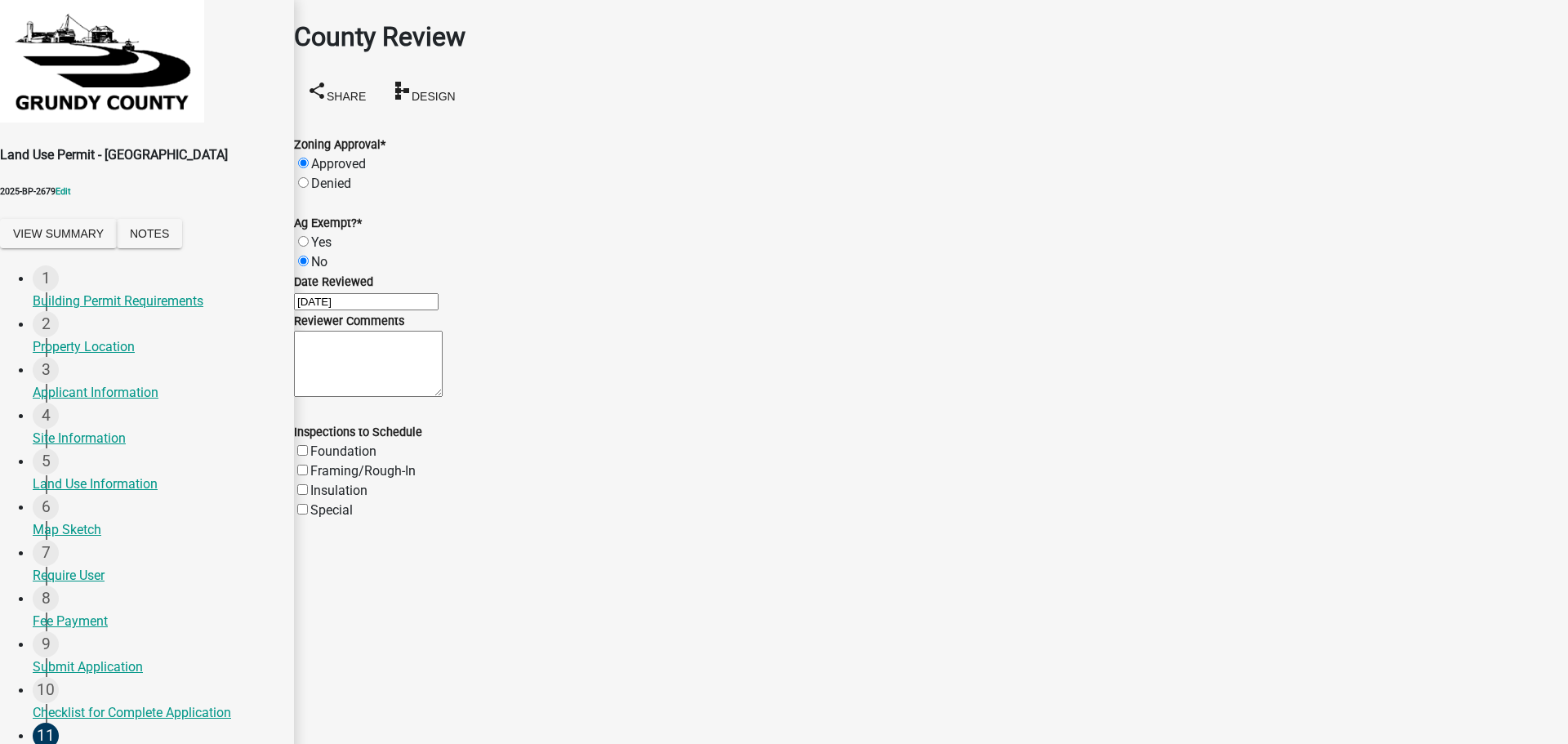
radio input "true"
click at [321, 234] on label "Yes" at bounding box center [320, 242] width 20 height 16
click at [309, 236] on input "Yes" at bounding box center [304, 241] width 11 height 11
radio input "true"
click at [354, 397] on textarea "Reviewer Comments" at bounding box center [368, 363] width 148 height 66
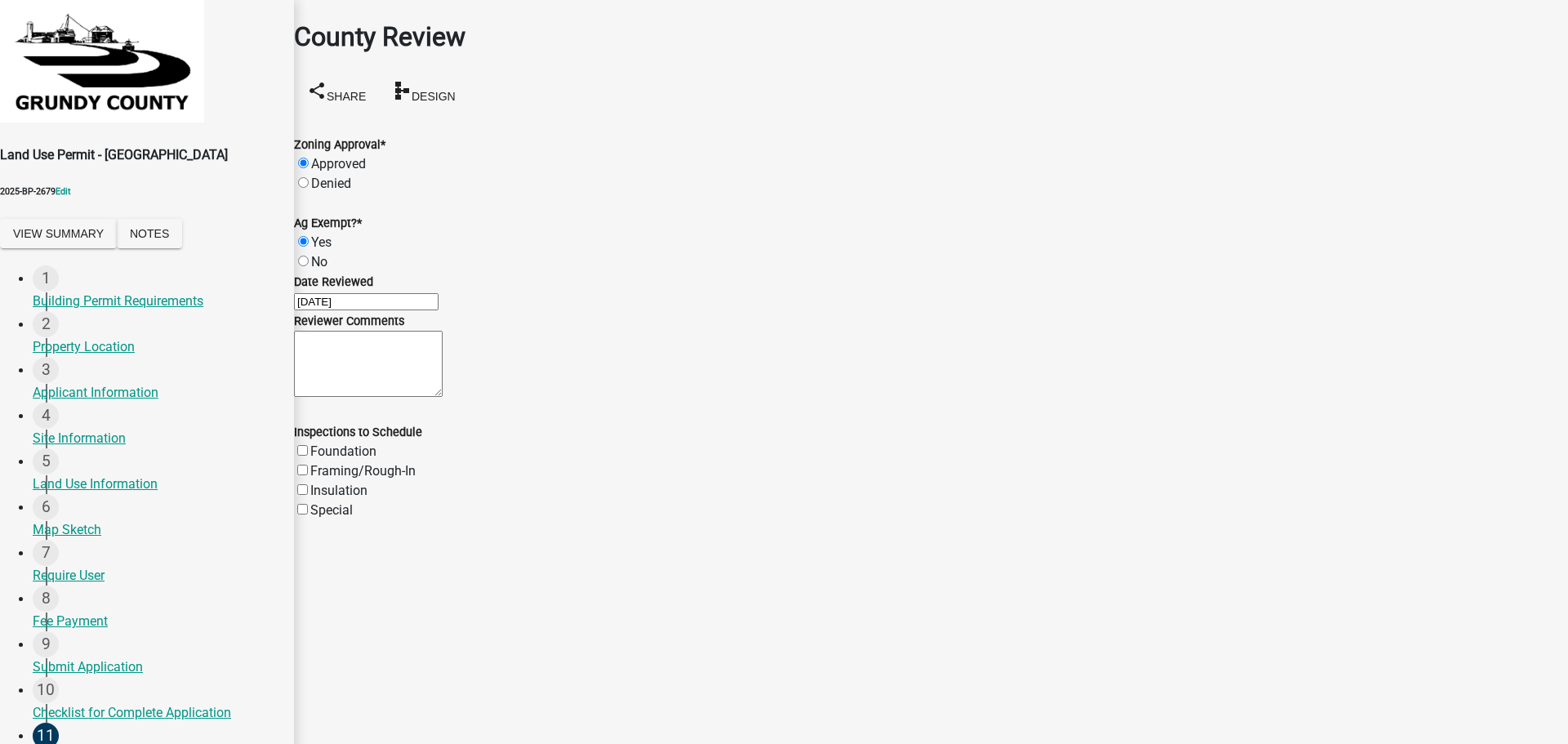
click at [324, 478] on label "Framing/Rough-In" at bounding box center [363, 471] width 105 height 16
click at [308, 475] on input "Framing/Rough-In" at bounding box center [303, 469] width 11 height 11
checkbox input "true"
checkbox input "false"
checkbox input "true"
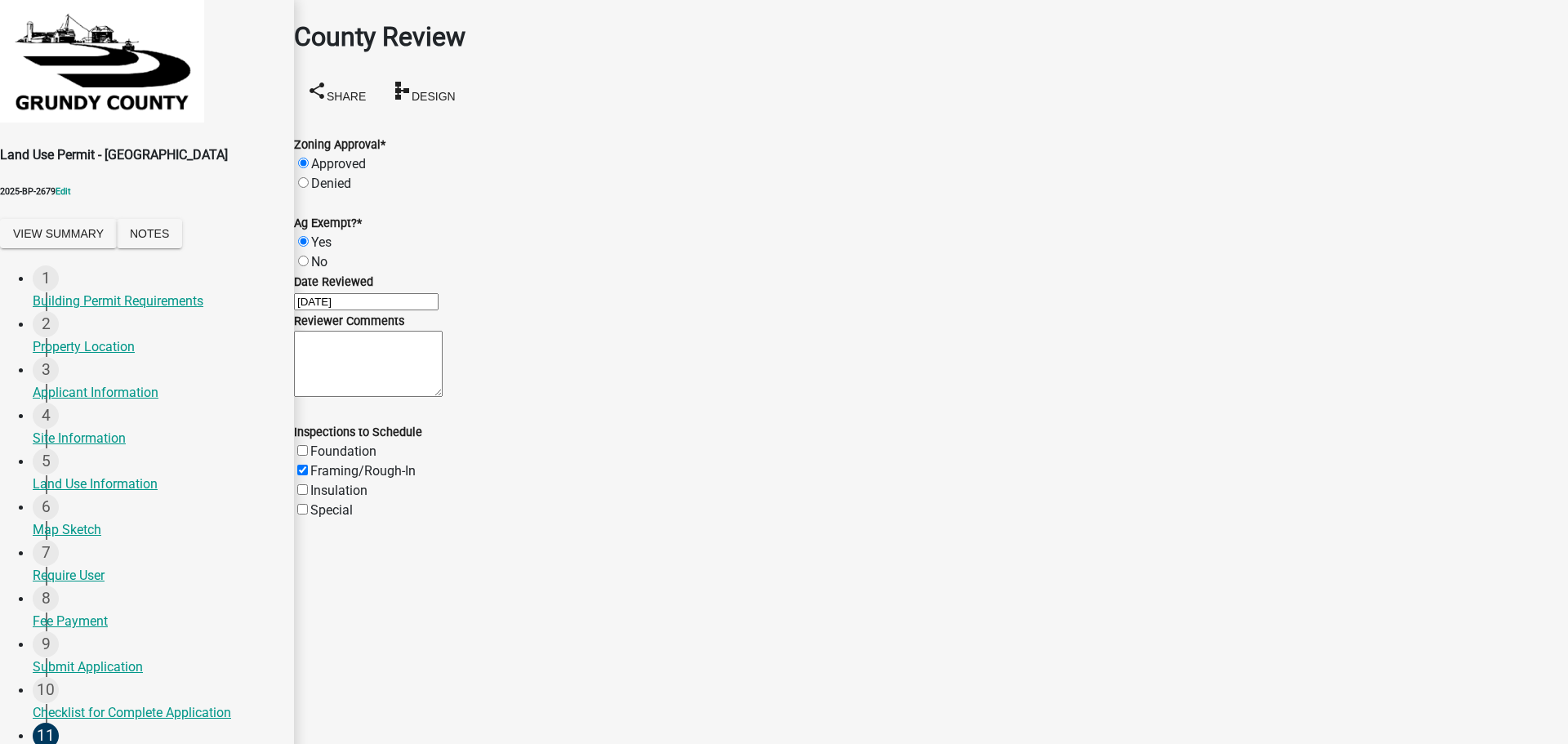
checkbox input "false"
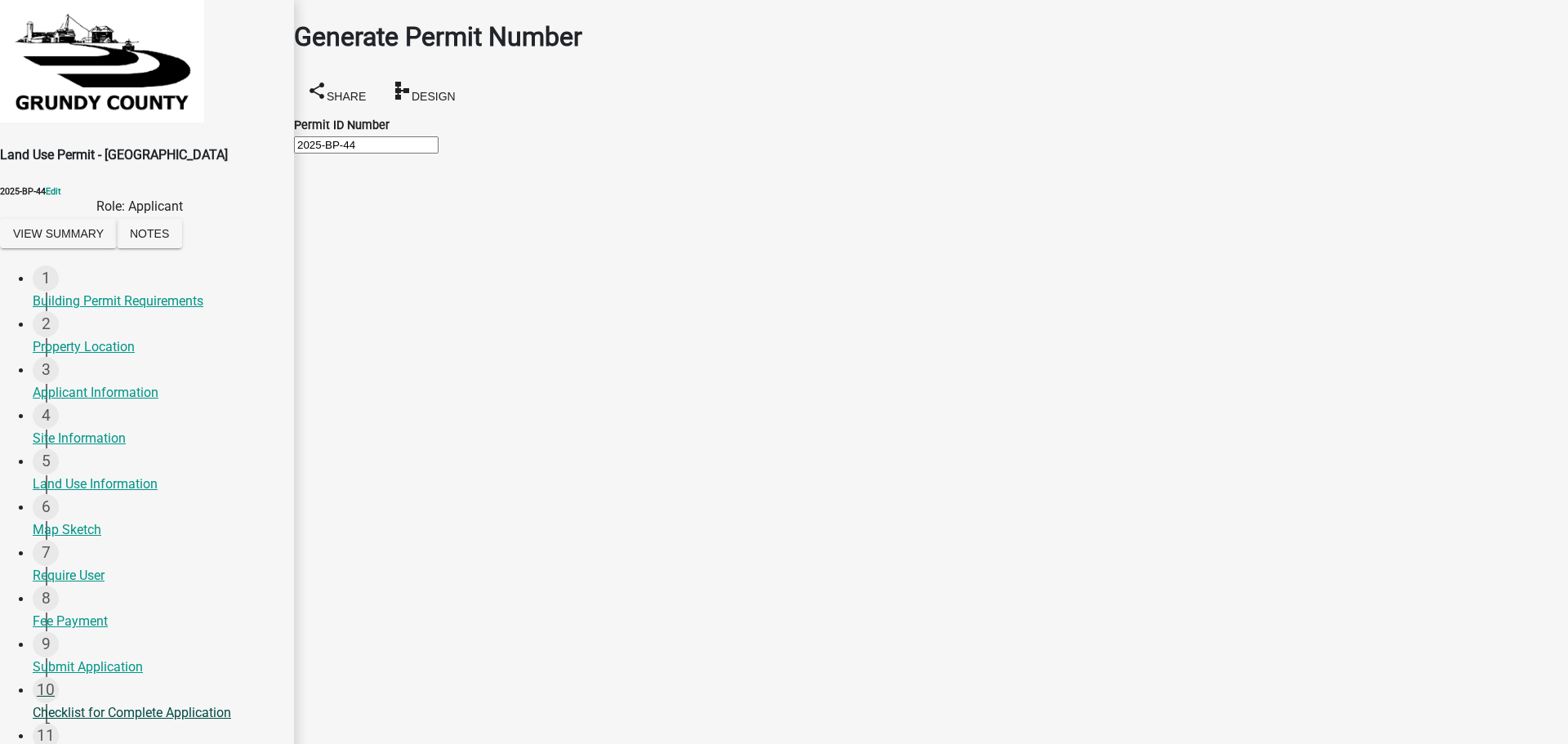
scroll to position [467, 0]
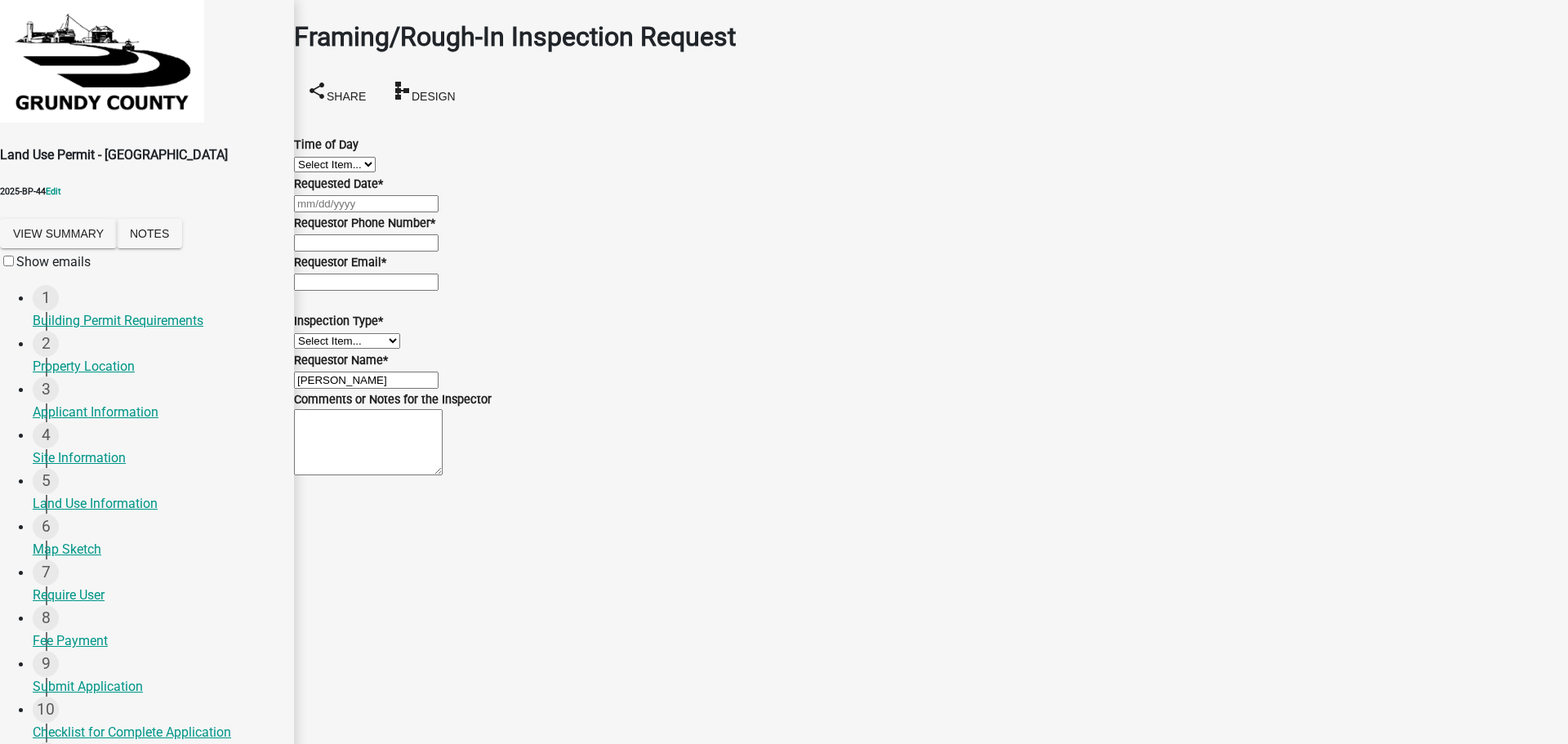
scroll to position [0, 0]
click at [338, 172] on select "Select Item... AM PM" at bounding box center [334, 165] width 82 height 16
click at [313, 157] on select "Select Item... AM PM" at bounding box center [334, 165] width 82 height 16
select select "3b0d9b73-b91d-4abd-a2f8-c432cadd0f31"
select select "10"
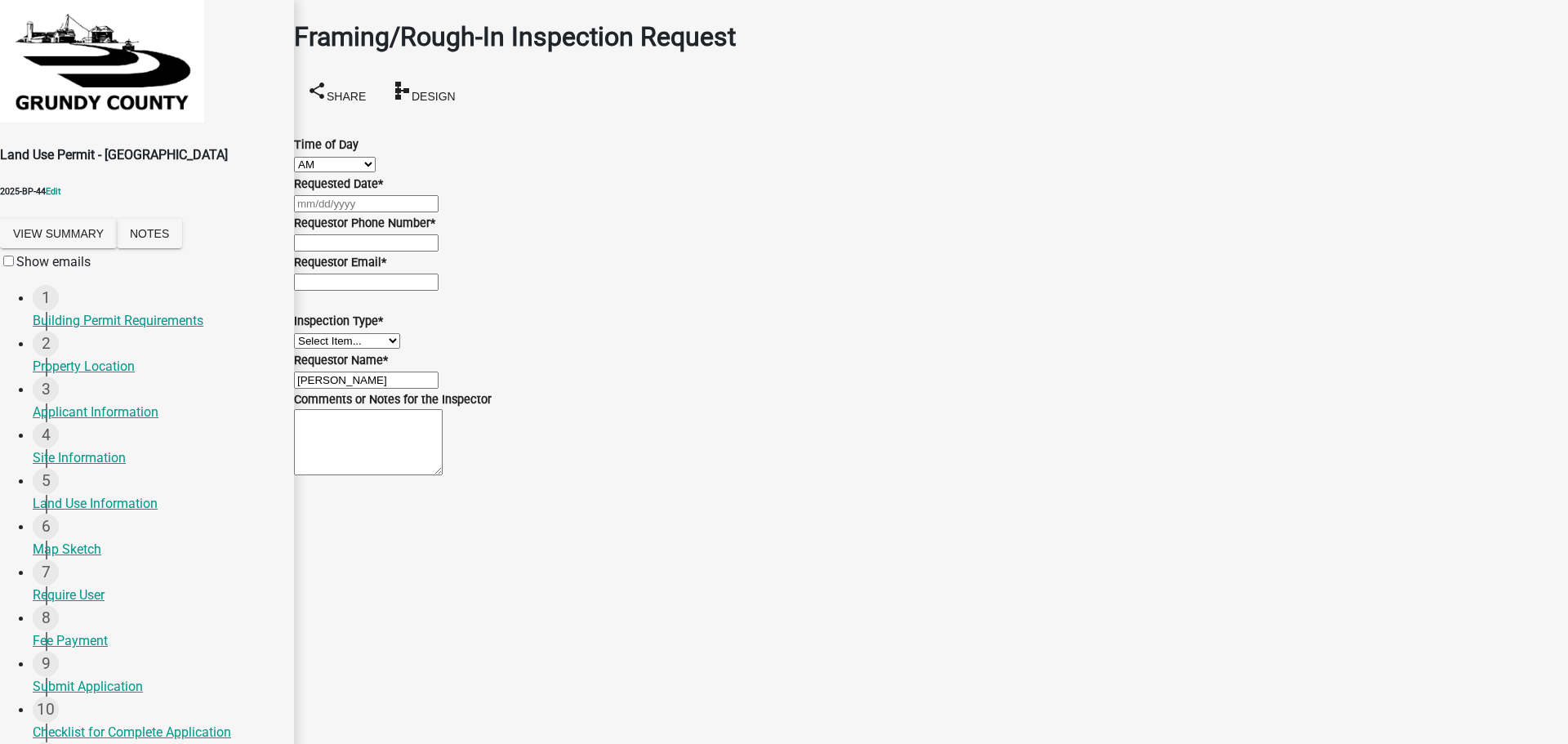
select select "2025"
click at [346, 213] on div "Jan Feb Mar Apr May Jun Jul Aug Sep Oct Nov Dec 1525 1526 1527 1528 1529 1530 1…" at bounding box center [931, 204] width 1274 height 19
click at [311, 359] on div "6" at bounding box center [298, 347] width 26 height 26
type input "10/06/2025"
click at [356, 252] on input "Requestor Phone Number *" at bounding box center [366, 243] width 145 height 18
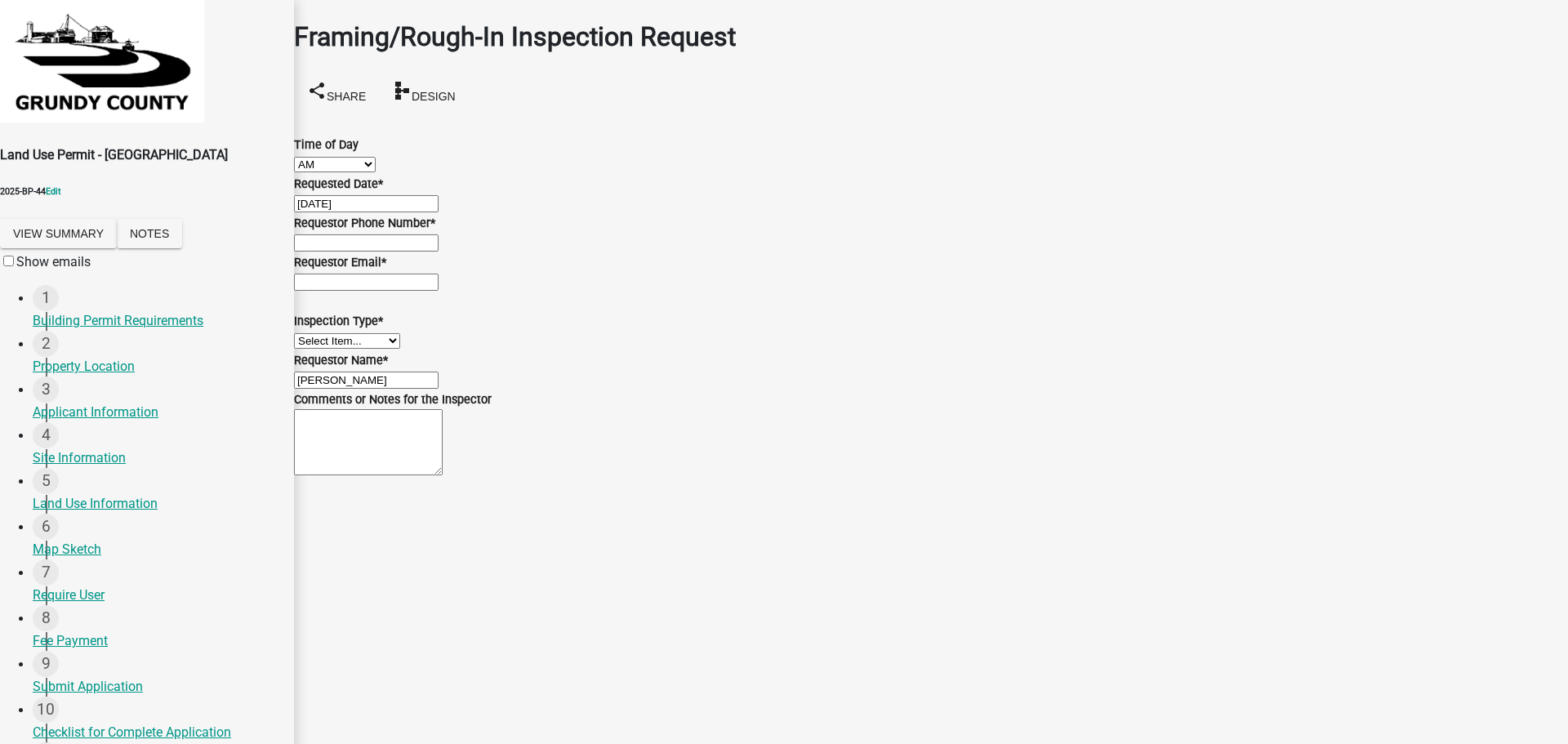
type input "563-227-3790"
drag, startPoint x: 356, startPoint y: 260, endPoint x: 355, endPoint y: 274, distance: 14.0
click at [355, 274] on input "Requestor Email *" at bounding box center [366, 283] width 145 height 18
type input "bskemp@schneidgergis.com"
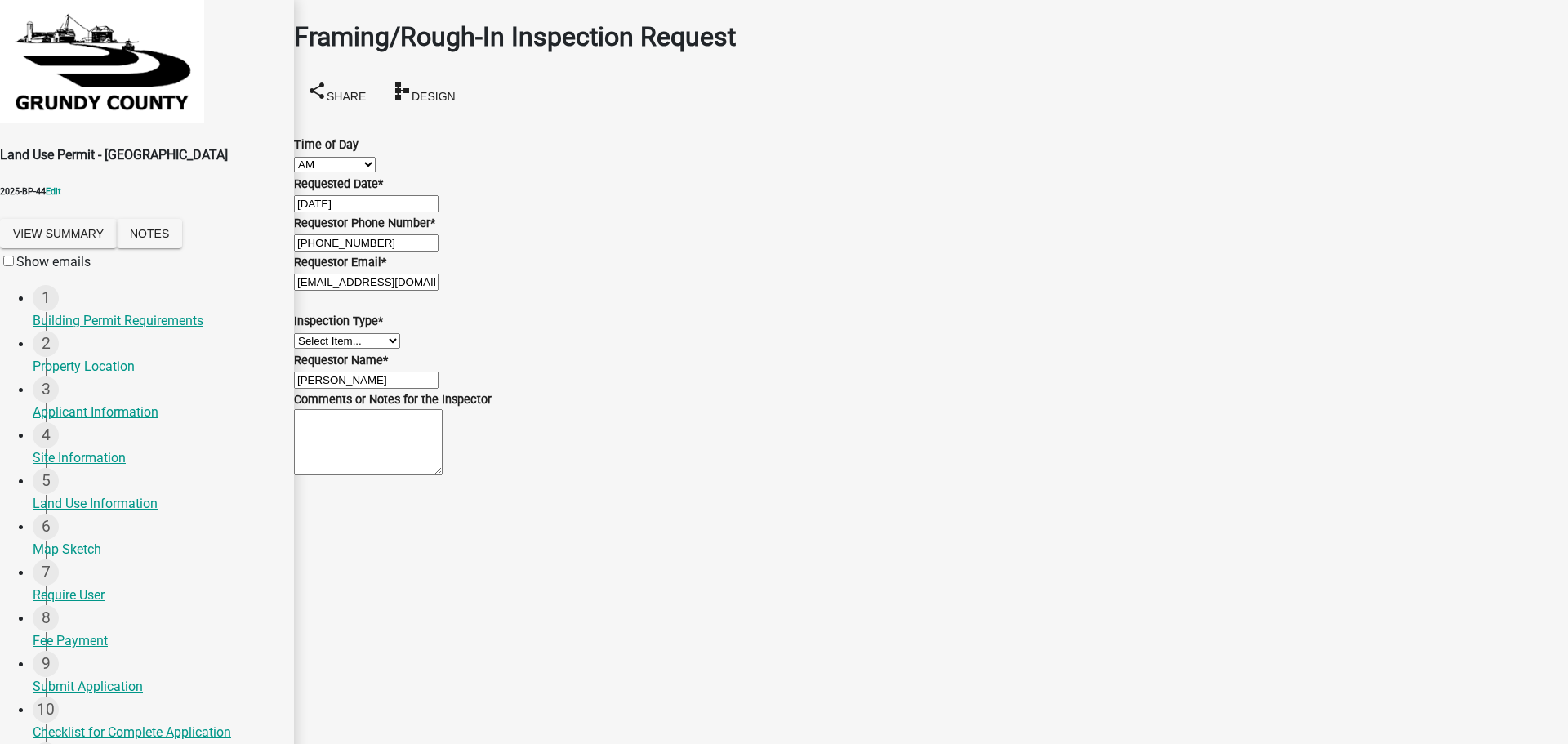
click at [494, 390] on div "Requestor Name * Ben Skemp" at bounding box center [931, 369] width 1274 height 39
click at [386, 348] on select "Select Item... Framing/Rough-In" at bounding box center [347, 341] width 106 height 16
click at [313, 348] on select "Select Item... Framing/Rough-In" at bounding box center [347, 341] width 106 height 16
select select "25a69c3e-c58f-4ca1-b3e7-b4792863d0e2"
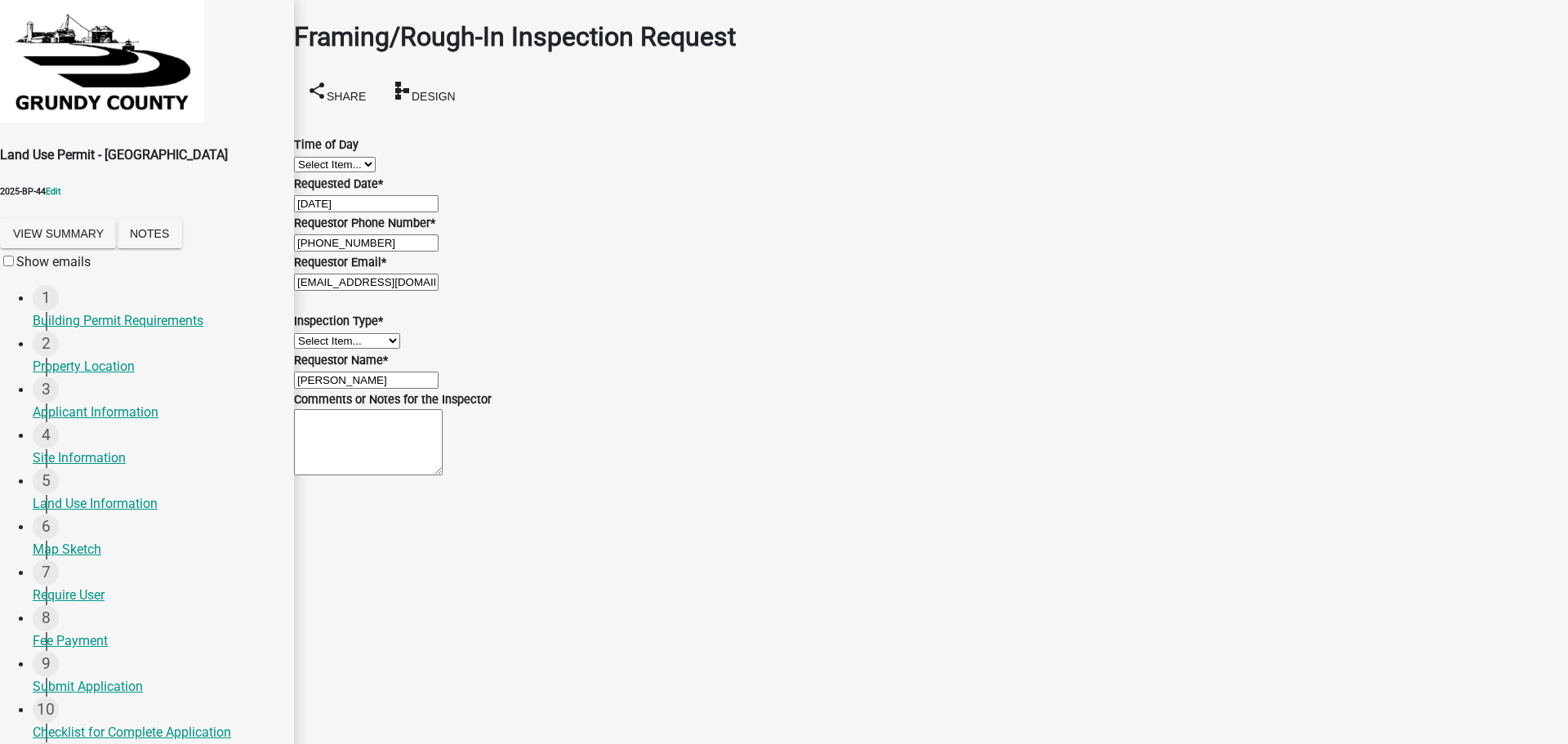
scroll to position [0, 0]
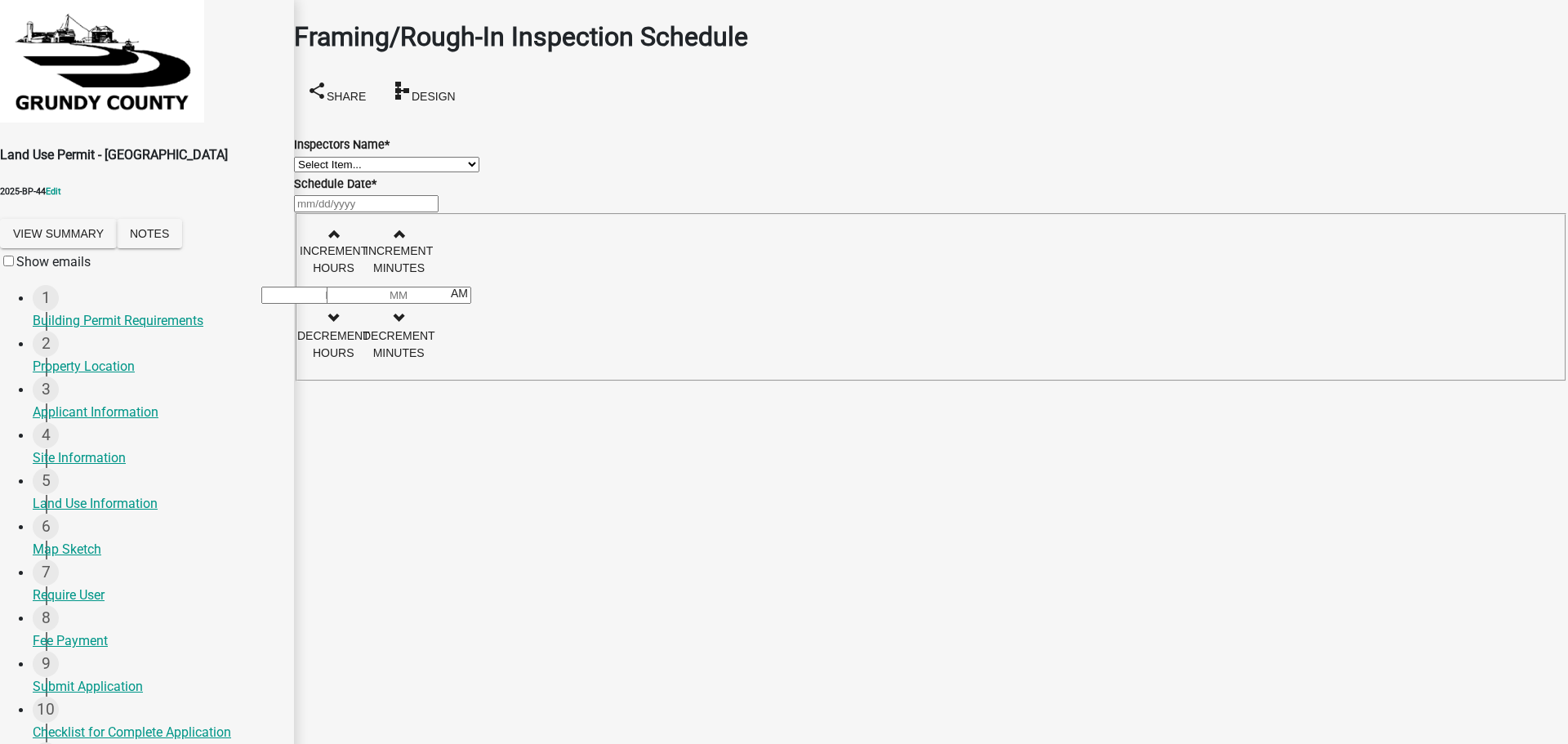
click at [416, 167] on select "Select Item... mikeinspector (Mike Smith) greganderson (Greg Anderson) jross (J…" at bounding box center [386, 165] width 185 height 16
select select "ada4fca1-dc11-4ac0-9379-21943d95da8c"
click at [313, 157] on select "Select Item... mikeinspector (Mike Smith) greganderson (Greg Anderson) jross (J…" at bounding box center [386, 165] width 185 height 16
select select "10"
select select "2025"
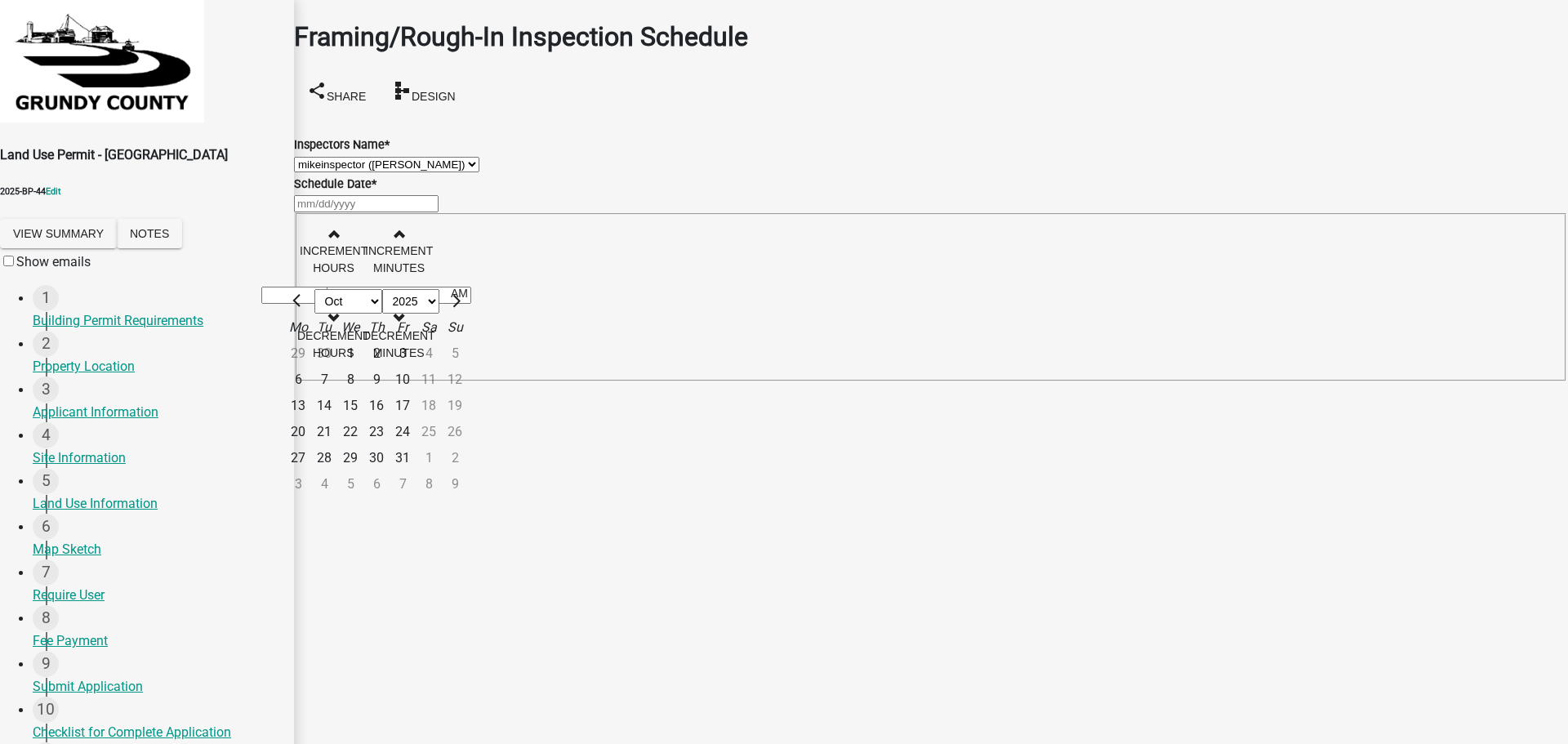
click at [328, 213] on div "Jan Feb Mar Apr May Jun Jul Aug Sep Oct Nov Dec 1525 1526 1527 1528 1529 1530 1…" at bounding box center [931, 204] width 1274 height 19
click at [337, 393] on div "7" at bounding box center [324, 380] width 26 height 26
type input "10/07/2025"
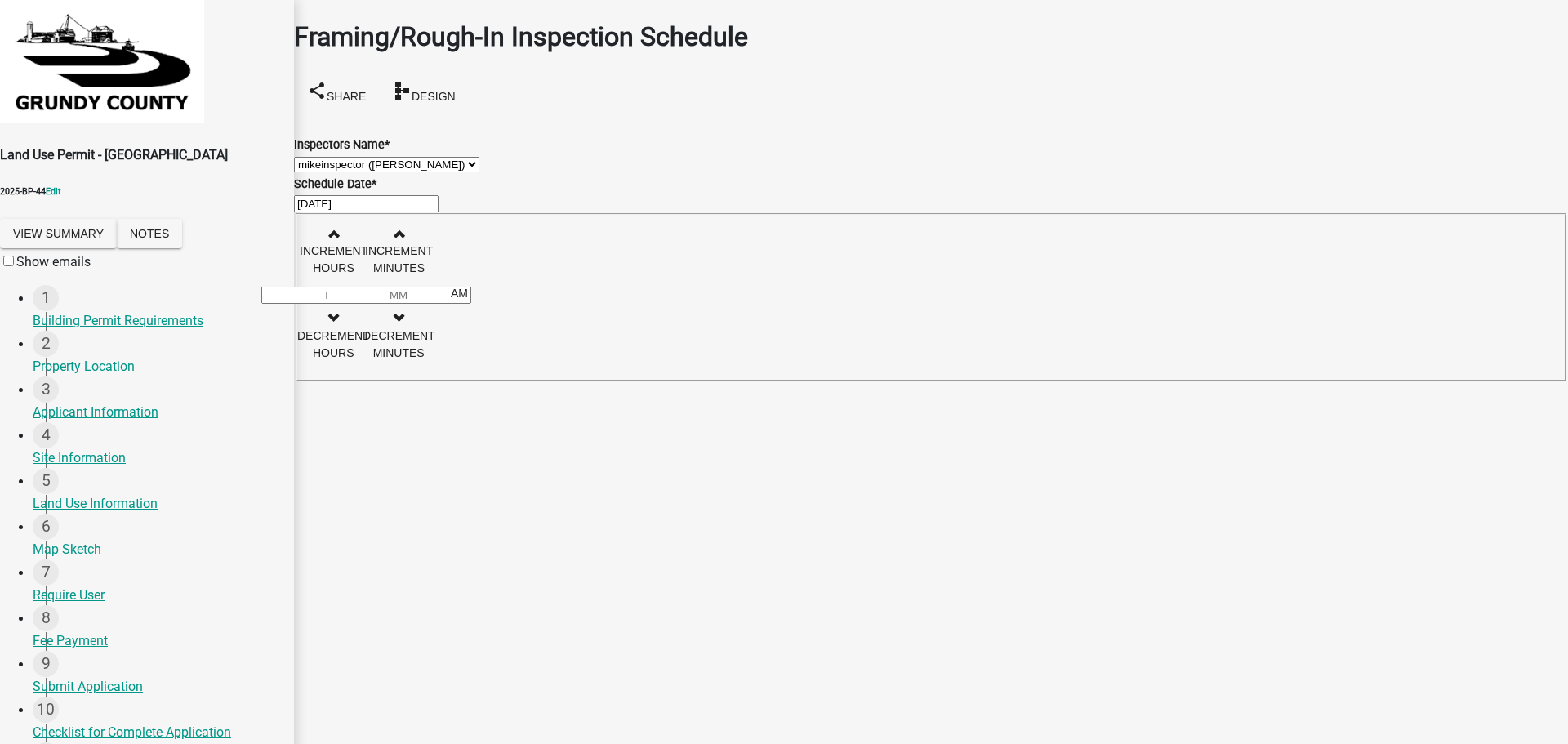
click at [406, 290] on input "Hours" at bounding box center [334, 296] width 145 height 18
type input "08"
type input "30"
click at [804, 462] on main "Framing/Rough-In Inspection Schedule share Share schema Design Inspectors Name …" at bounding box center [931, 347] width 1274 height 695
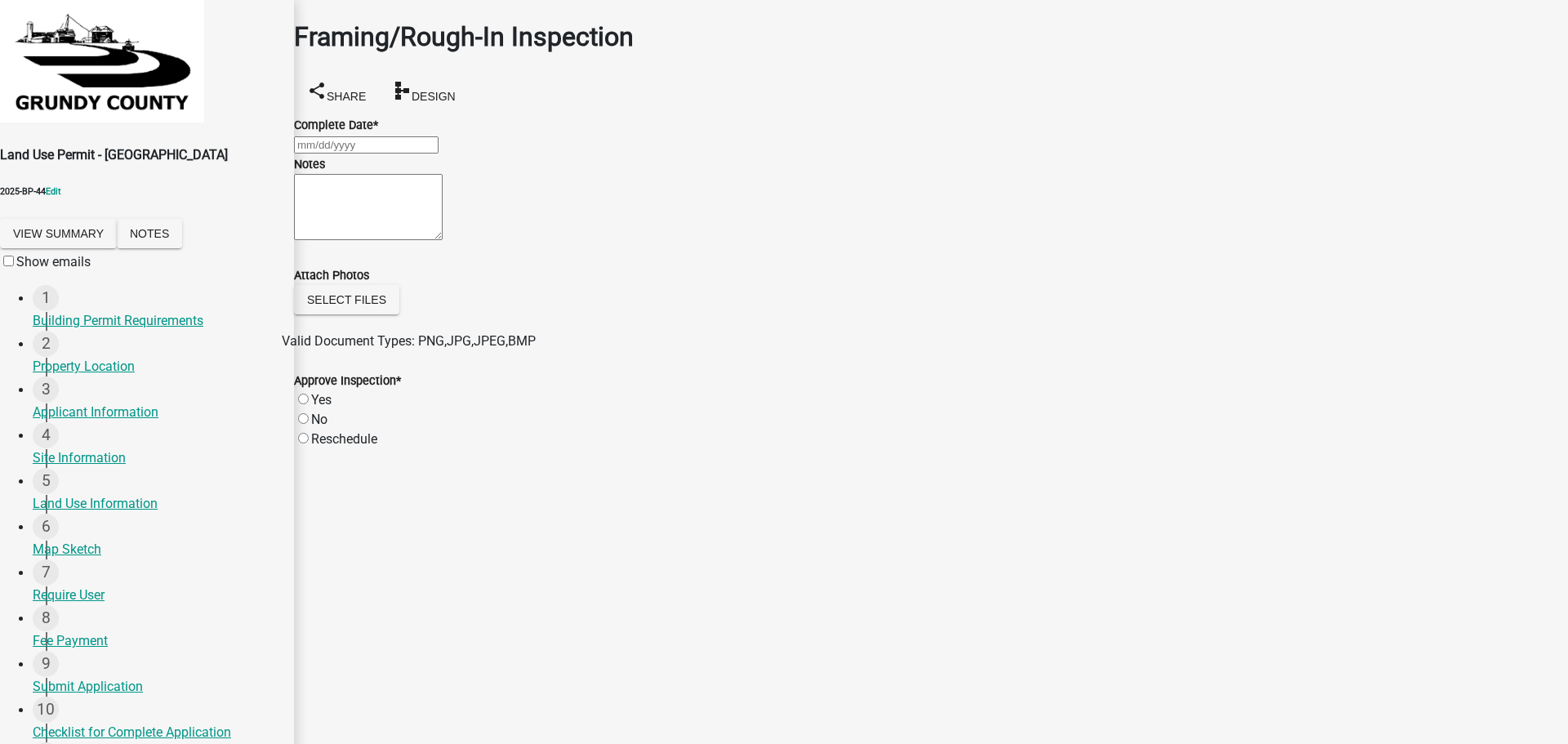
click at [372, 154] on div at bounding box center [931, 145] width 1274 height 19
select select "10"
select select "2025"
click at [713, 410] on div "Yes" at bounding box center [931, 400] width 1274 height 19
click at [324, 407] on label "Yes" at bounding box center [320, 400] width 20 height 16
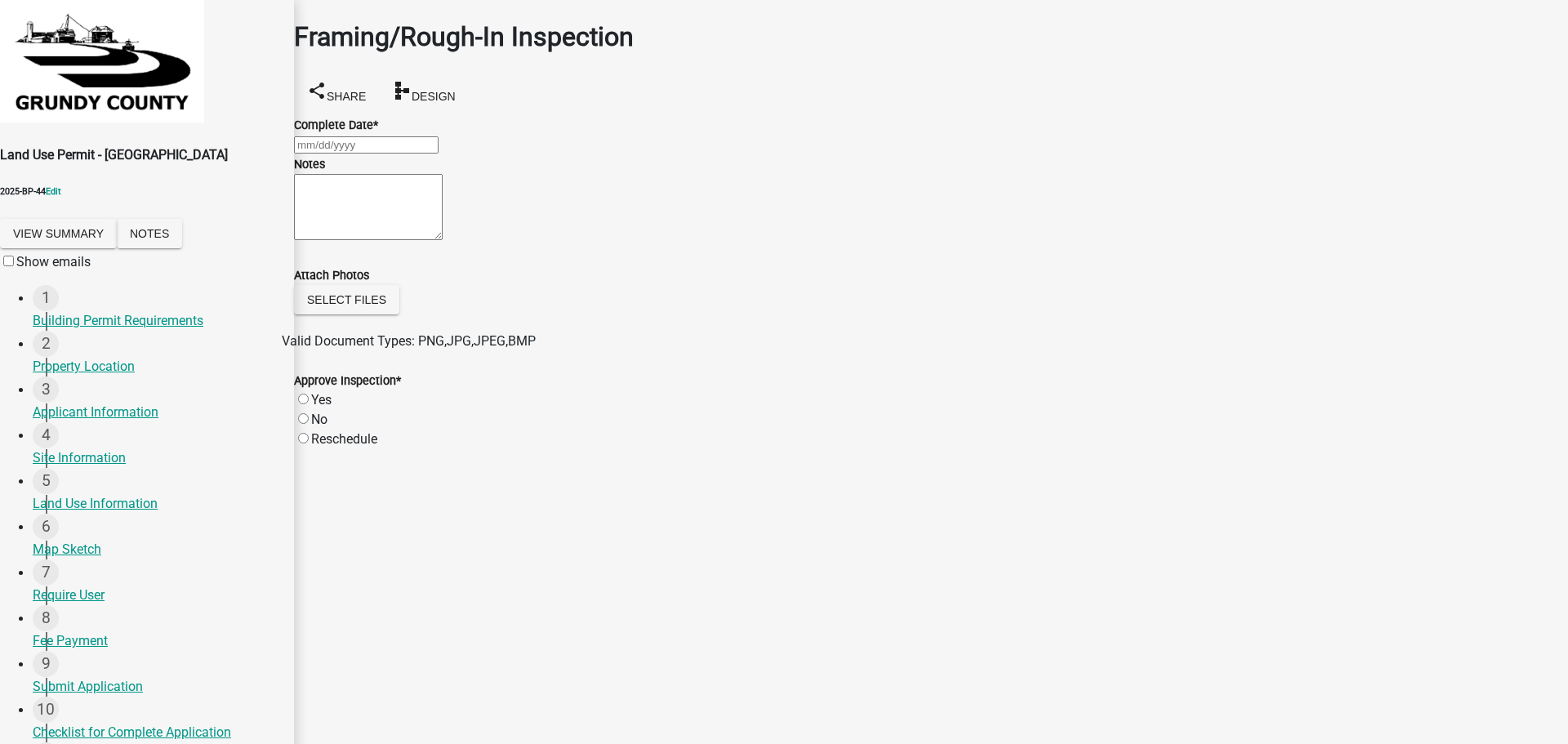
click at [309, 404] on input "Yes" at bounding box center [304, 398] width 11 height 11
radio input "true"
click at [335, 147] on div at bounding box center [931, 145] width 1274 height 19
select select "10"
select select "2025"
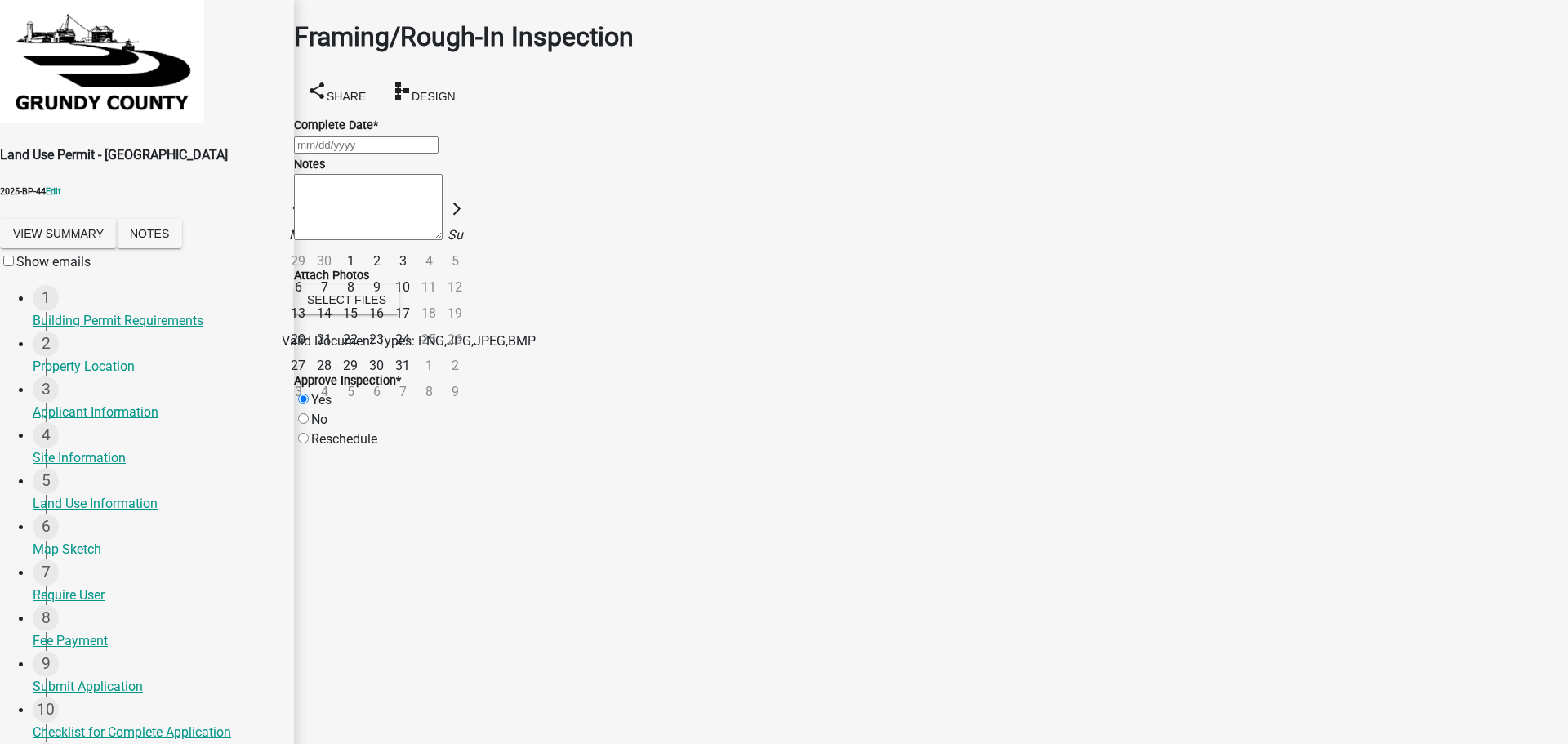
click at [337, 275] on div "7" at bounding box center [324, 288] width 26 height 26
type input "10/07/2025"
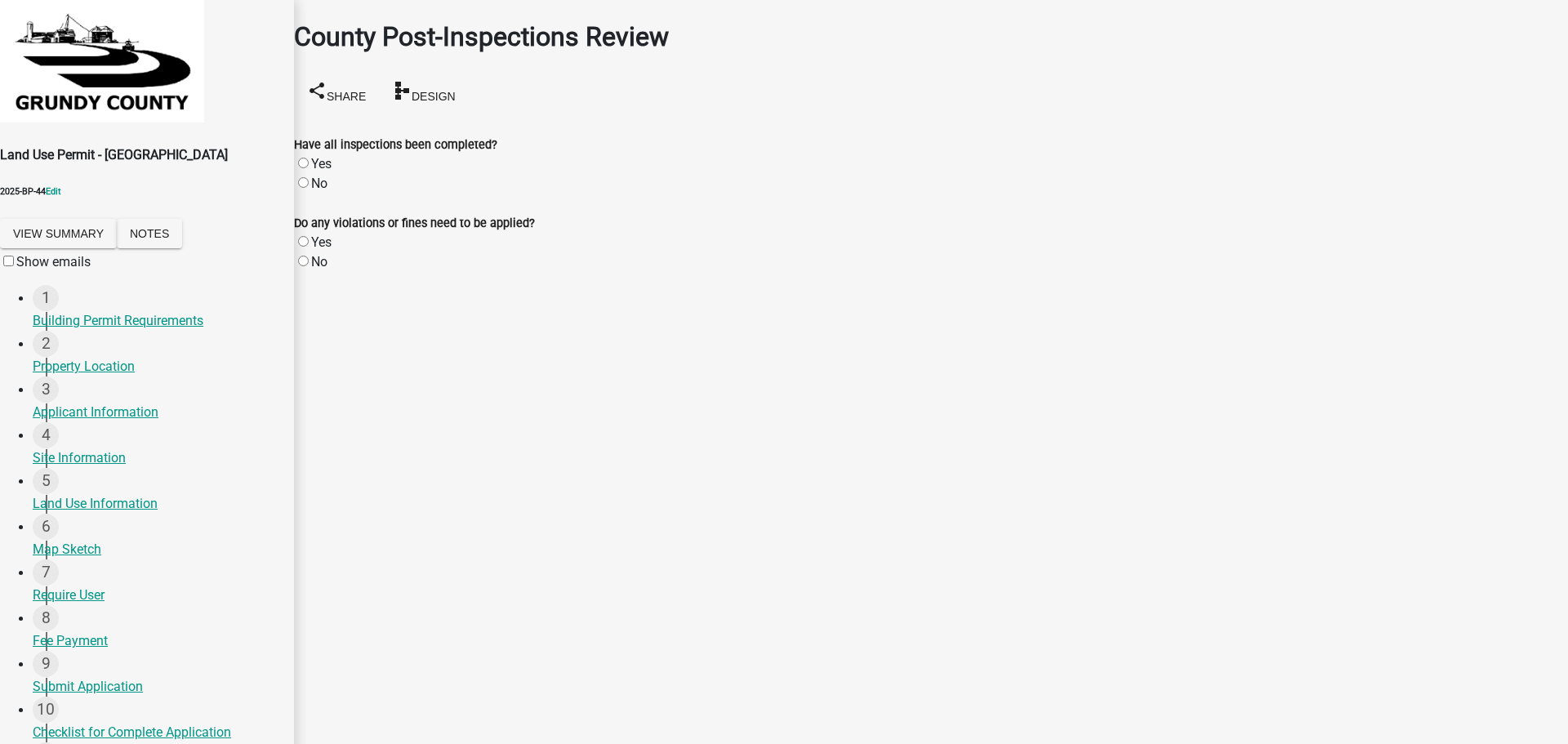
click at [323, 156] on label "Yes" at bounding box center [320, 164] width 20 height 16
click at [309, 158] on input "Yes" at bounding box center [304, 163] width 11 height 11
radio input "true"
click at [327, 254] on div "No" at bounding box center [931, 261] width 1274 height 19
click at [317, 254] on label "No" at bounding box center [319, 261] width 17 height 16
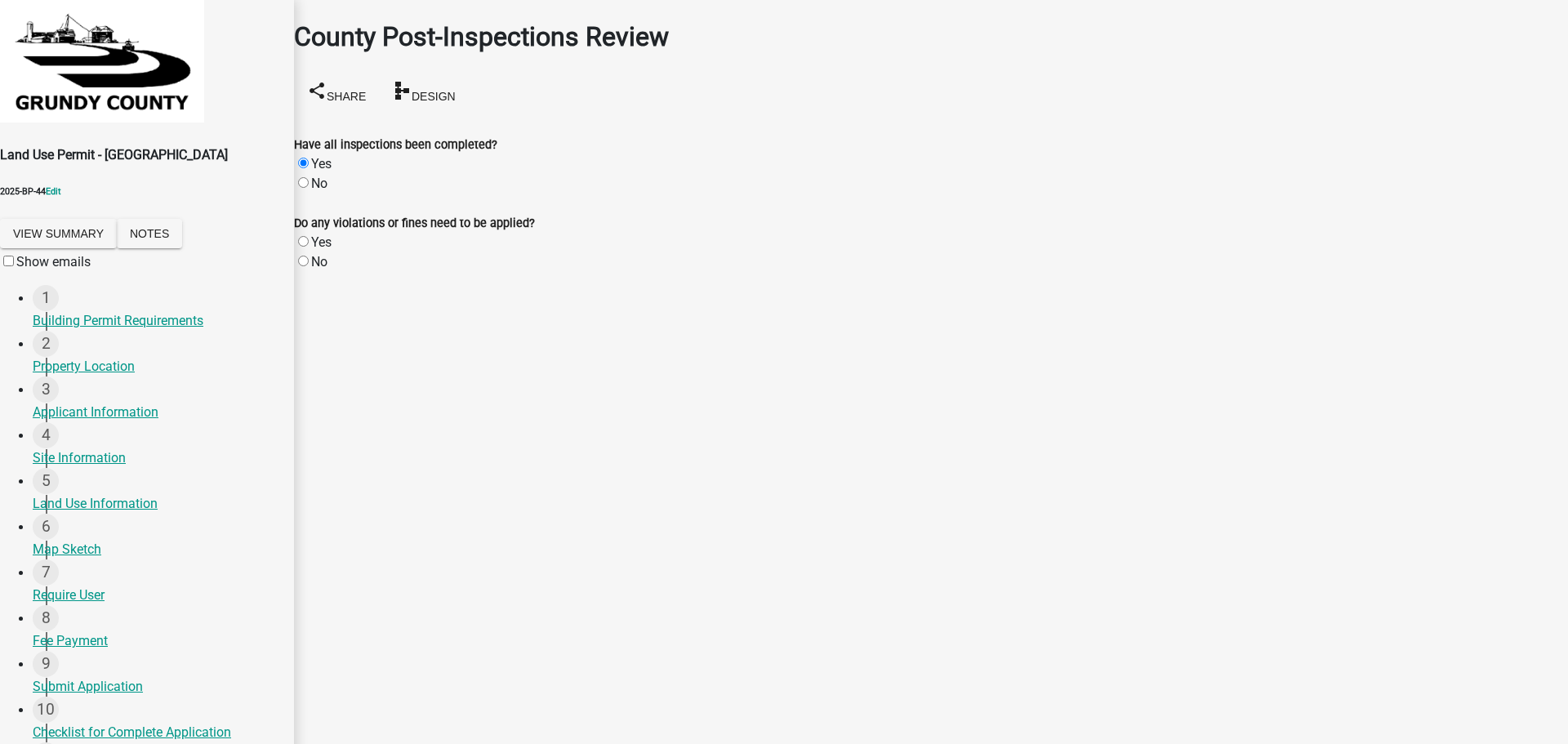
click at [309, 255] on input "No" at bounding box center [304, 261] width 11 height 11
radio input "true"
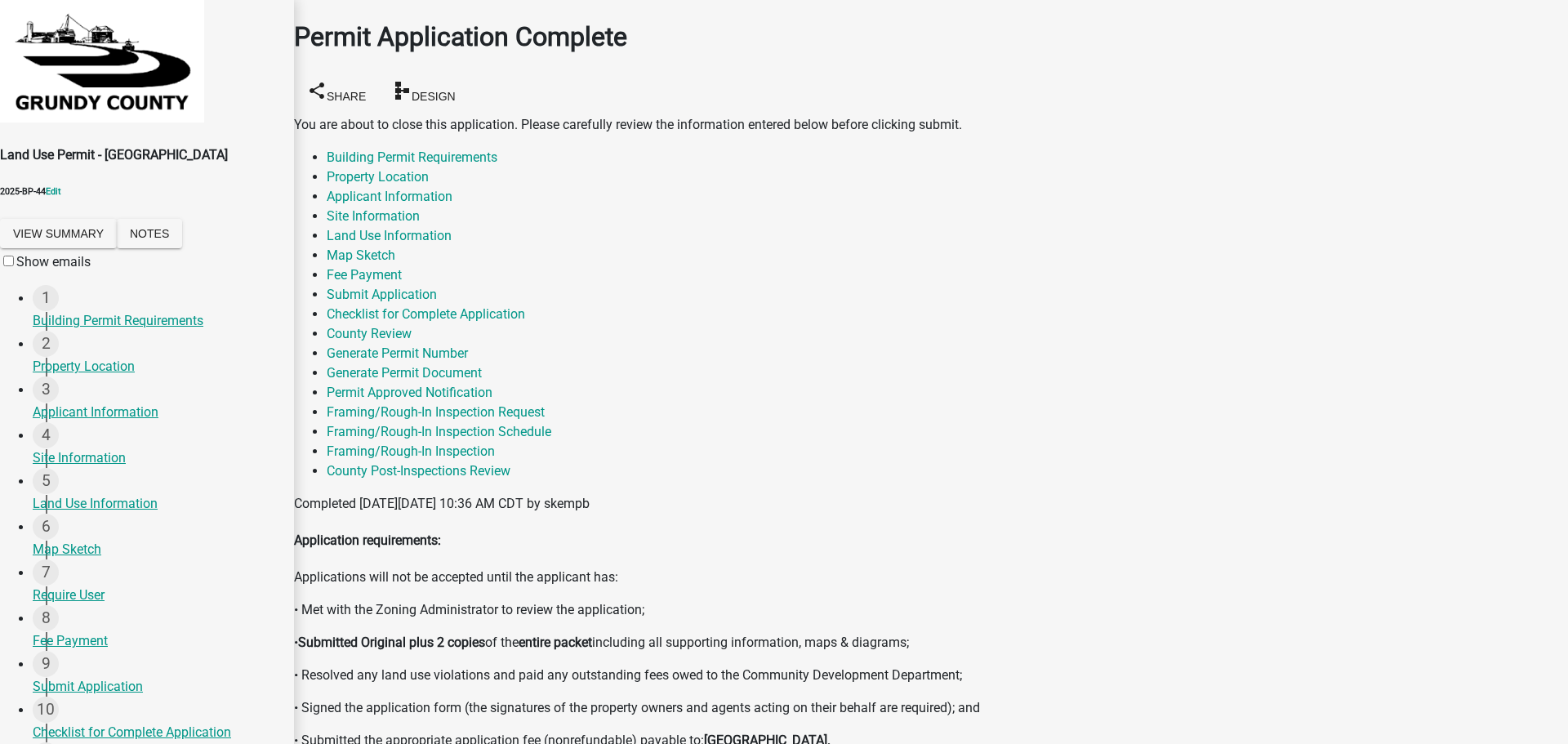
scroll to position [243, 0]
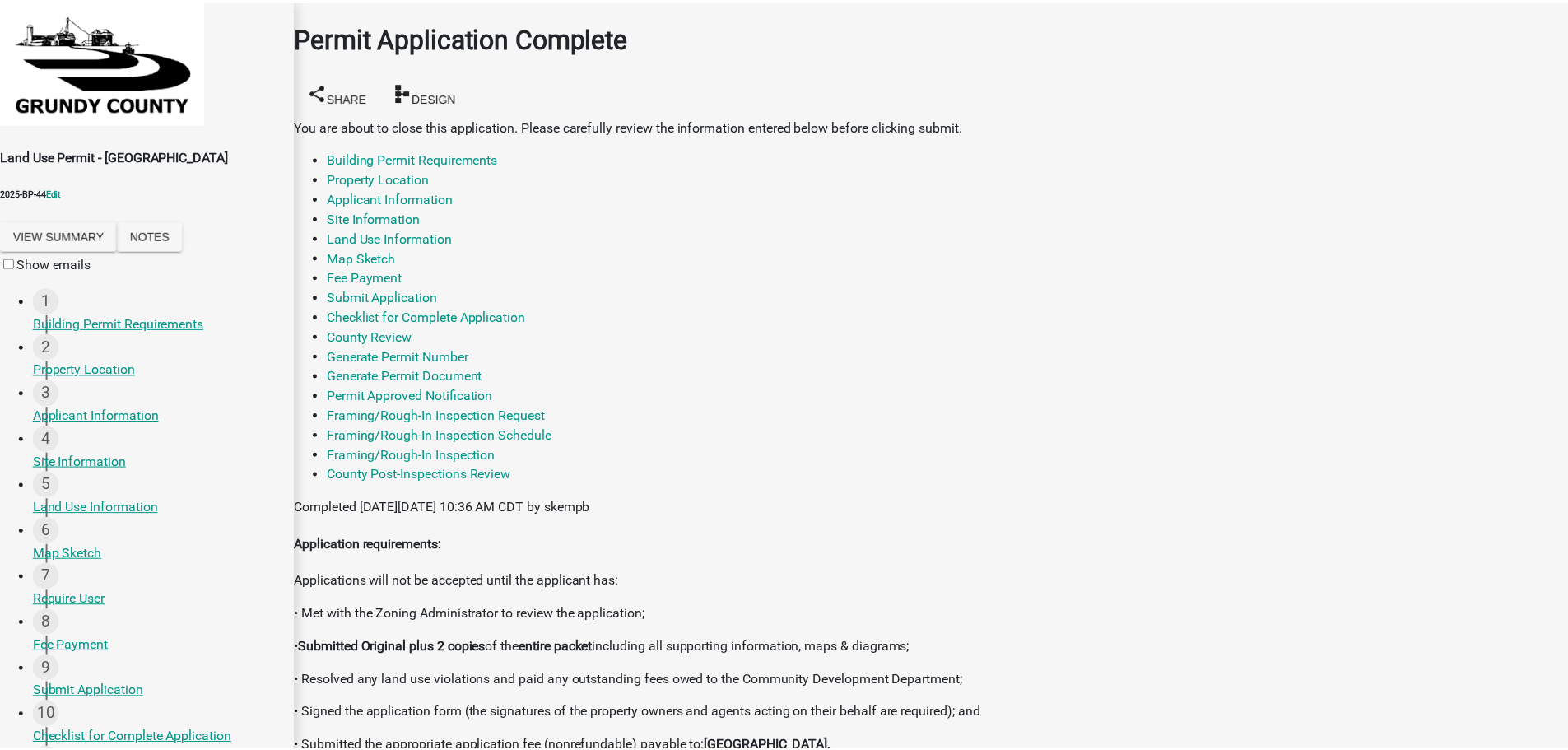
scroll to position [0, 0]
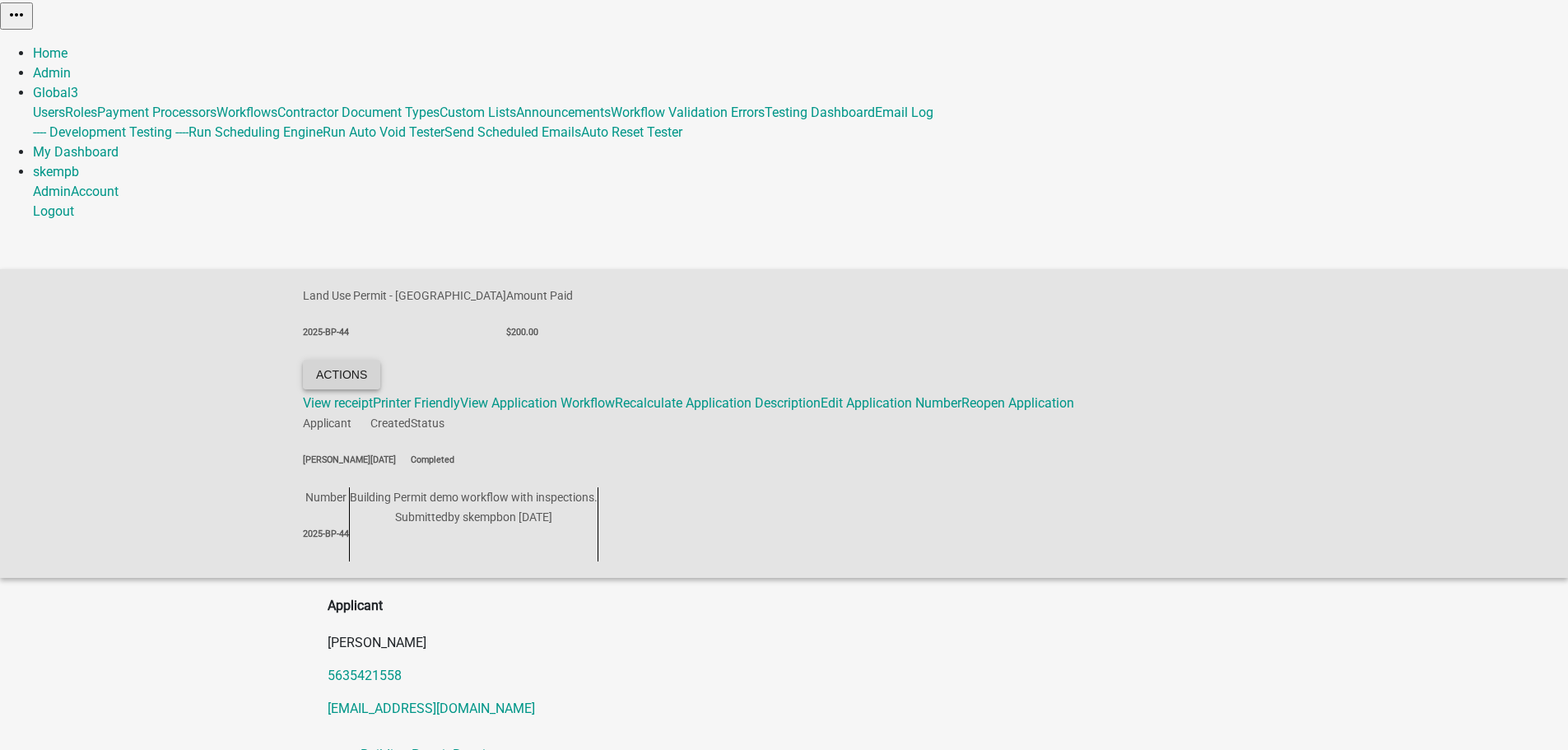
click at [380, 360] on button "Actions" at bounding box center [341, 374] width 77 height 29
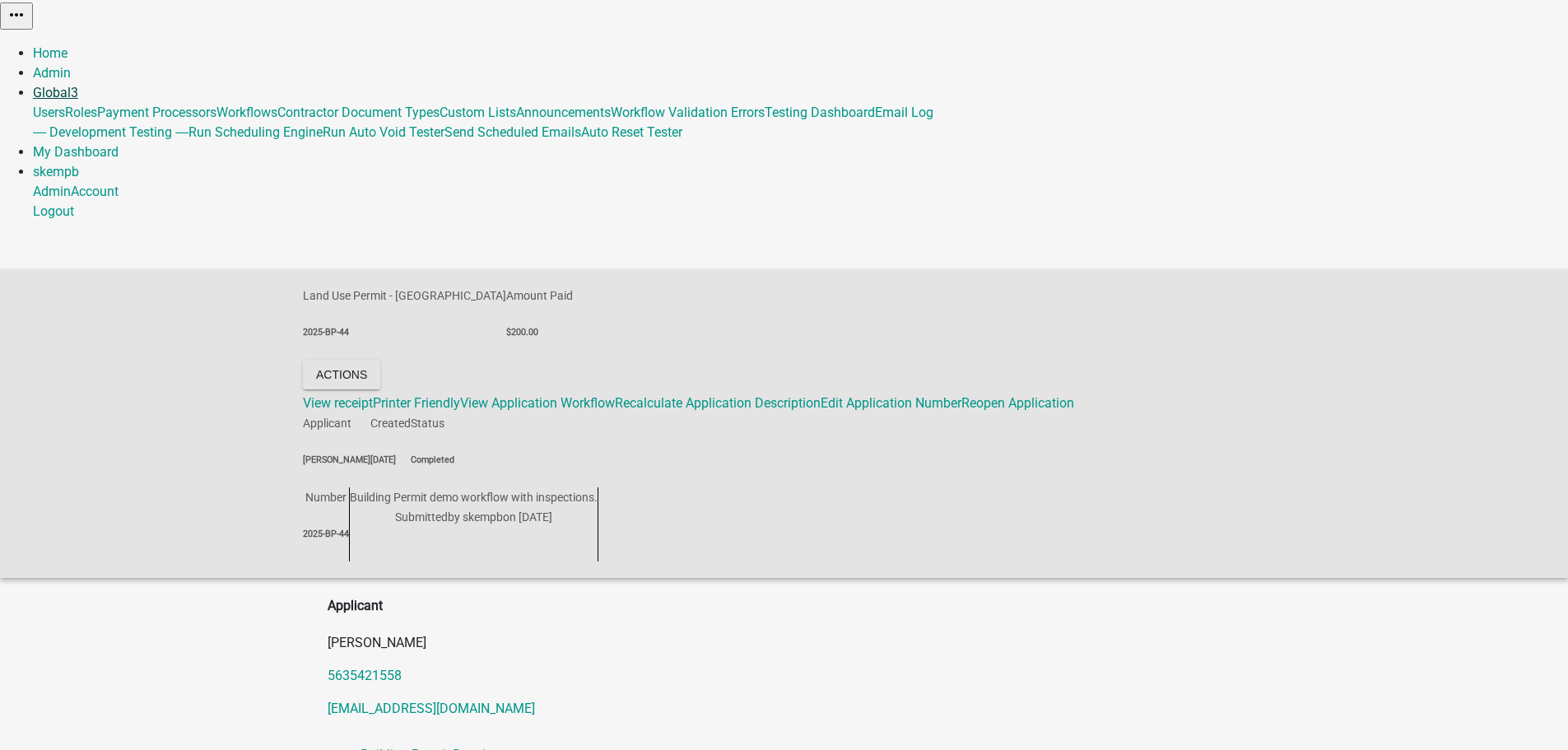
click at [78, 85] on link "Global 3" at bounding box center [55, 93] width 45 height 16
click at [119, 144] on link "My Dashboard" at bounding box center [75, 152] width 86 height 16
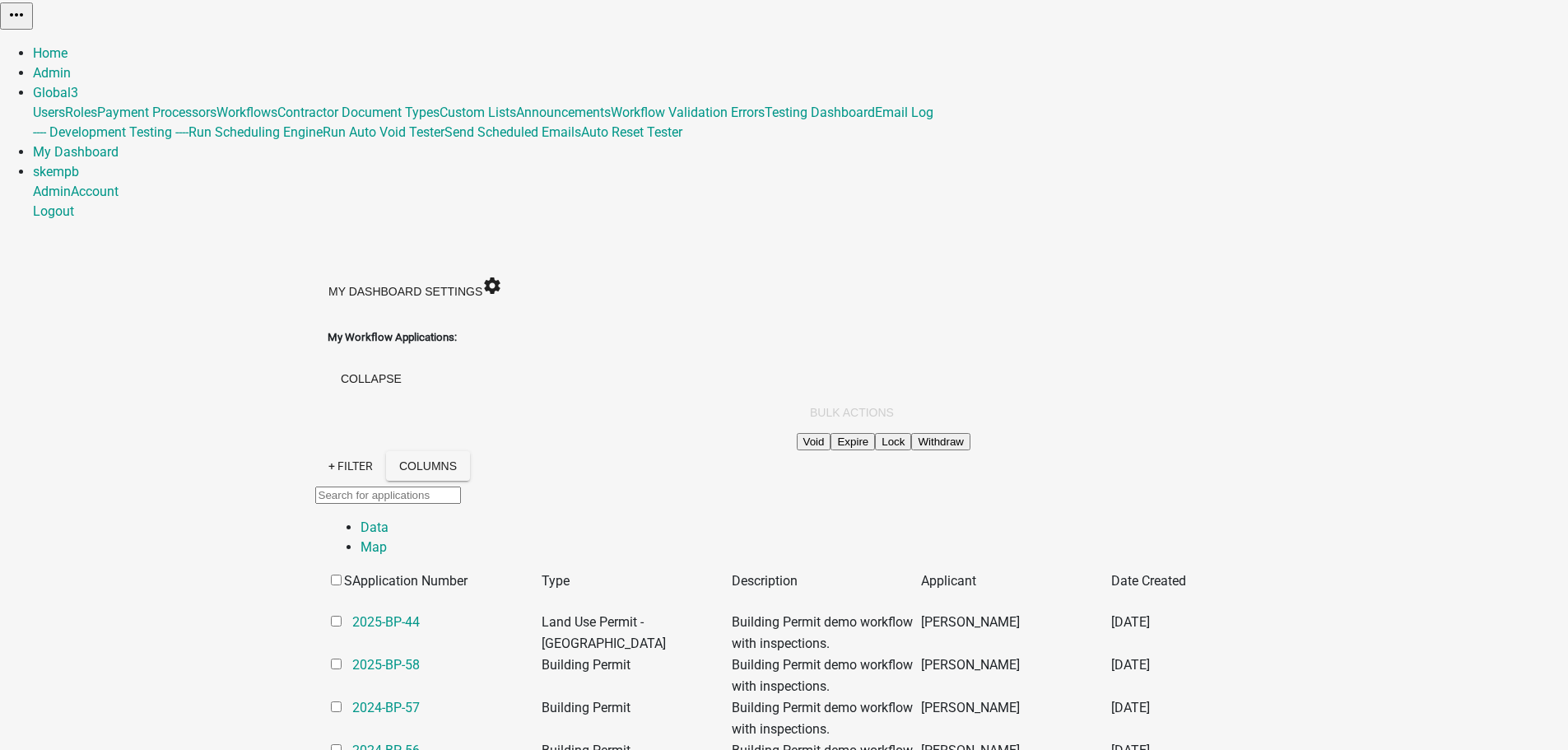
scroll to position [82, 0]
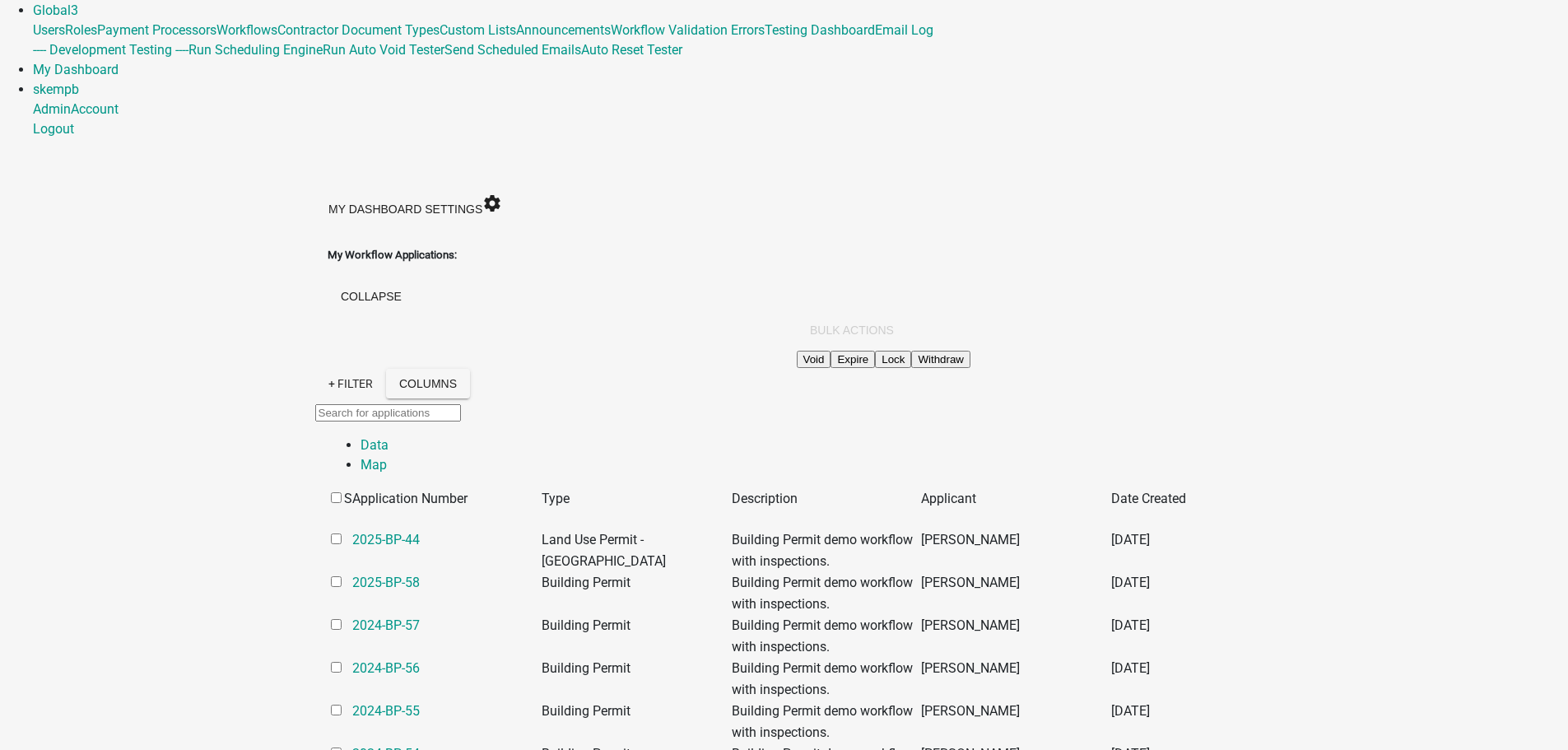
click at [1491, 574] on link "Framing/Rough-In Inspection Request" at bounding box center [1576, 593] width 170 height 37
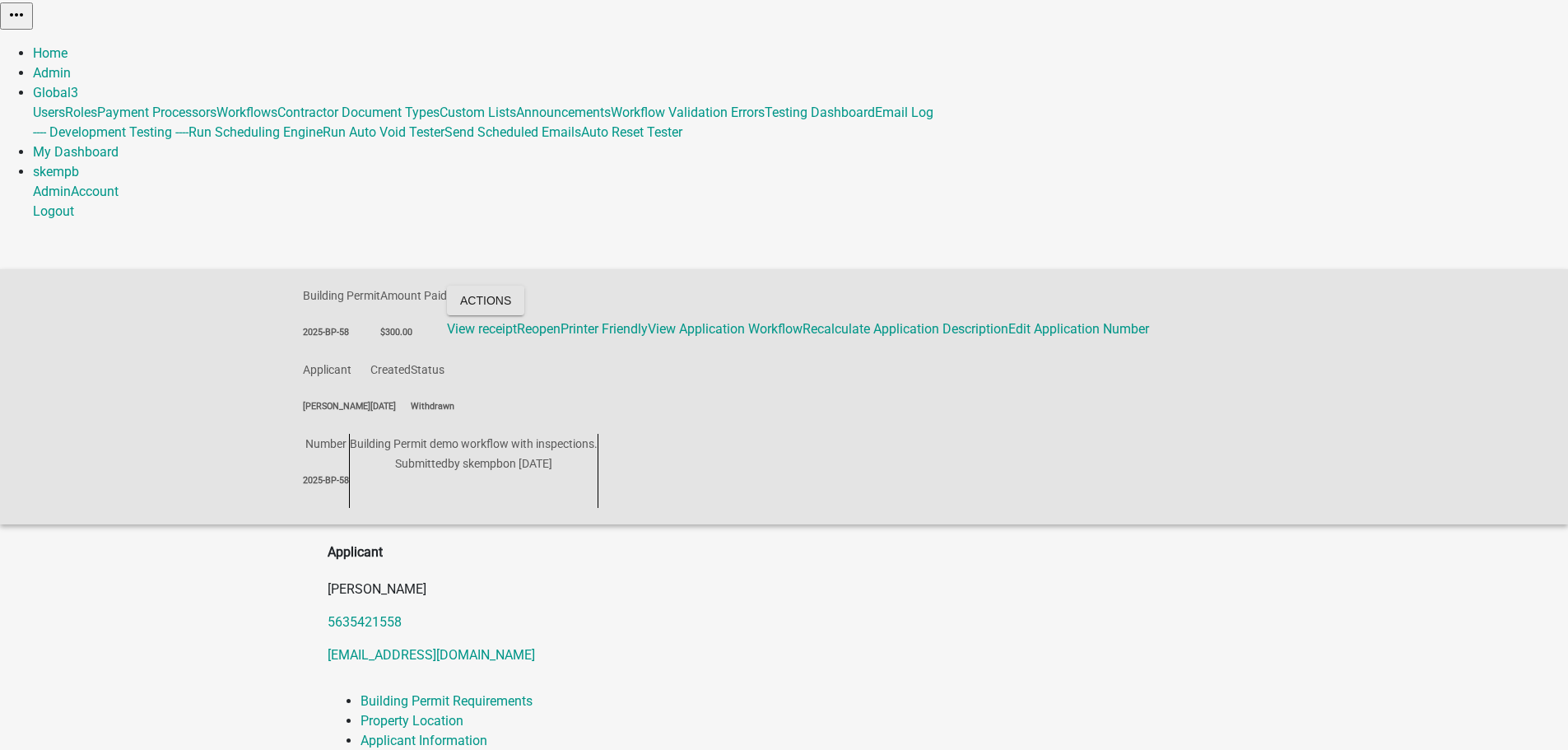
drag, startPoint x: 1055, startPoint y: 380, endPoint x: 1124, endPoint y: 380, distance: 69.0
click at [464, 713] on link "Property Location" at bounding box center [412, 721] width 103 height 16
click at [372, 693] on link "Building Permit Requirements" at bounding box center [447, 700] width 172 height 16
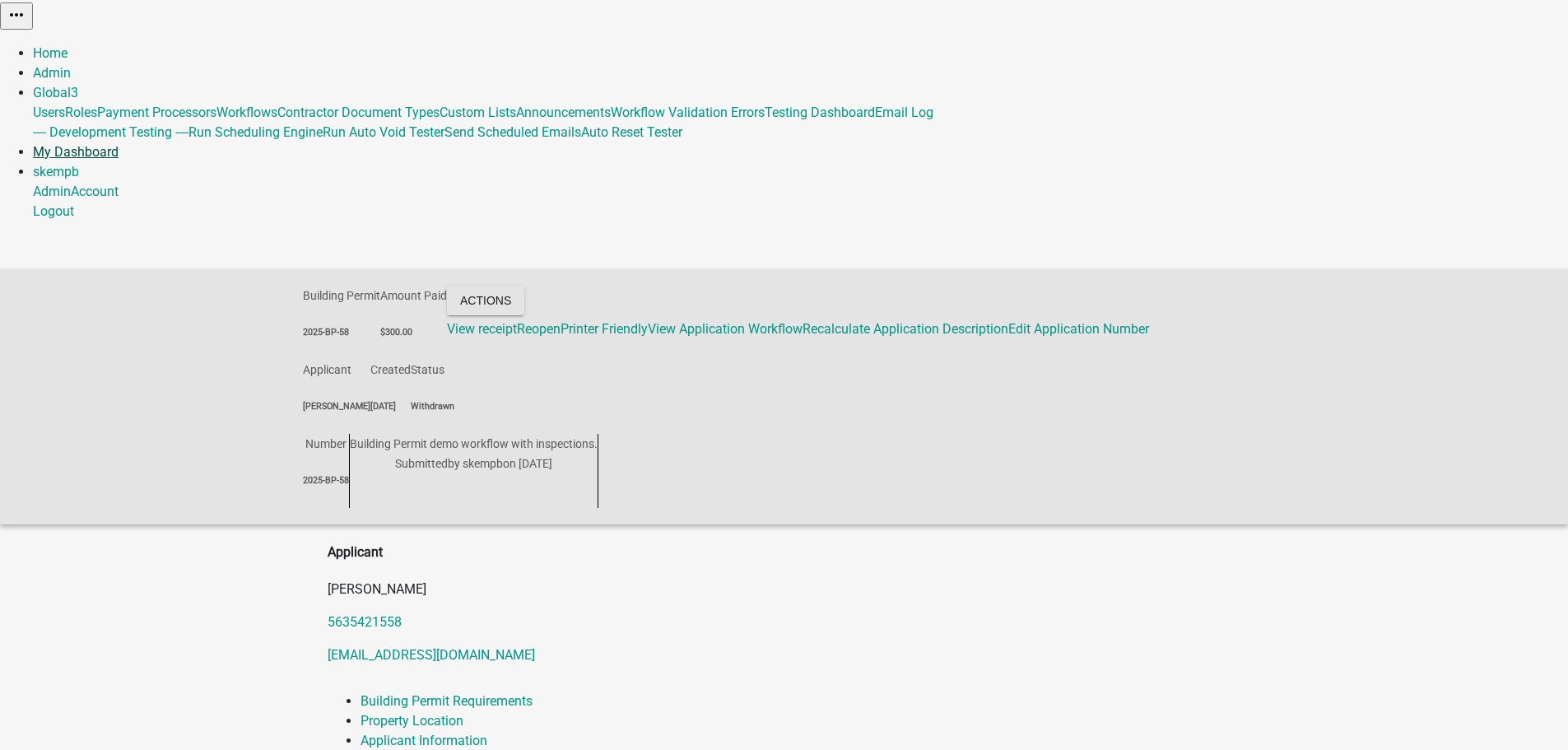
click at [119, 144] on link "My Dashboard" at bounding box center [75, 152] width 86 height 16
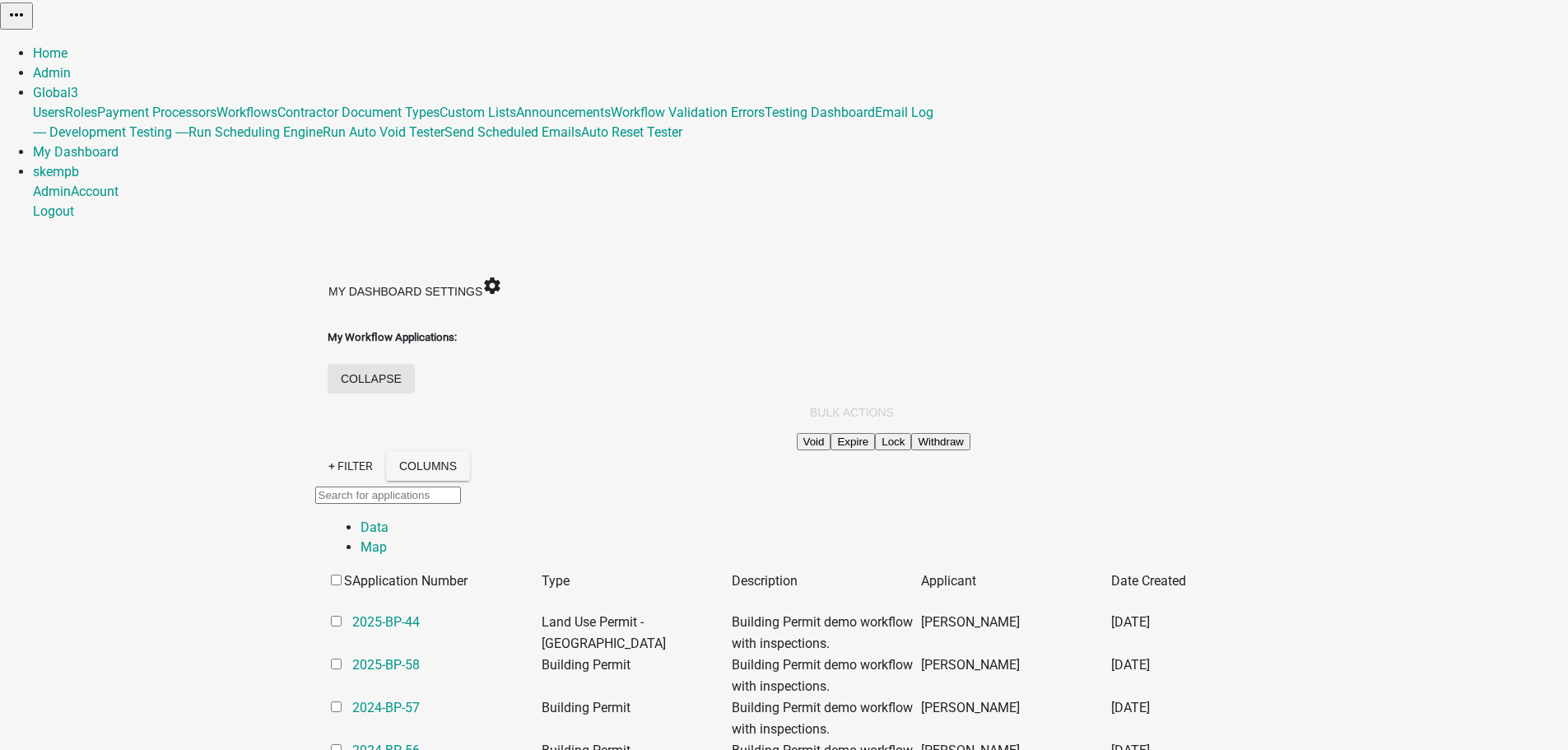
click at [415, 364] on button "collapse" at bounding box center [371, 378] width 88 height 29
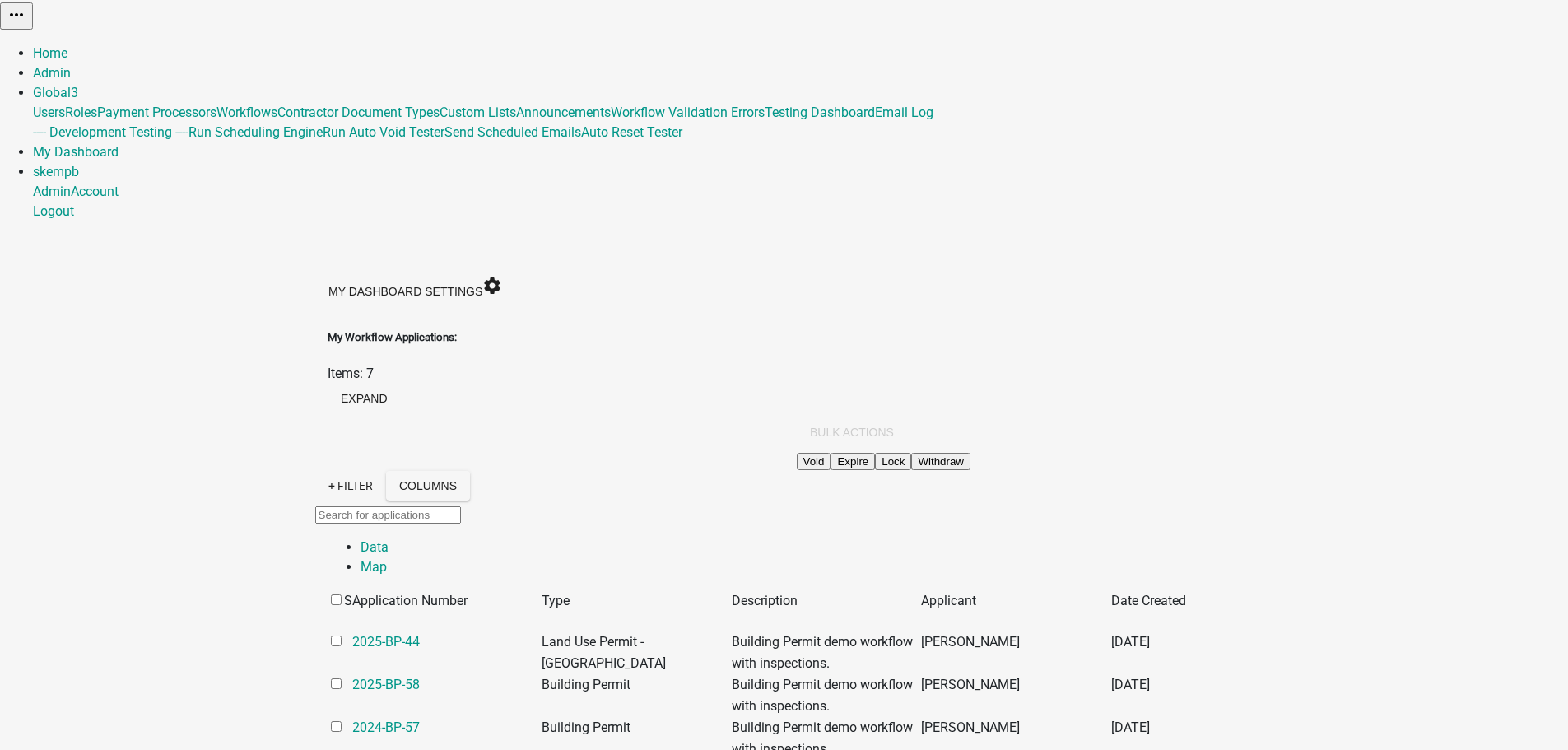
click at [503, 276] on icon "settings" at bounding box center [492, 286] width 19 height 19
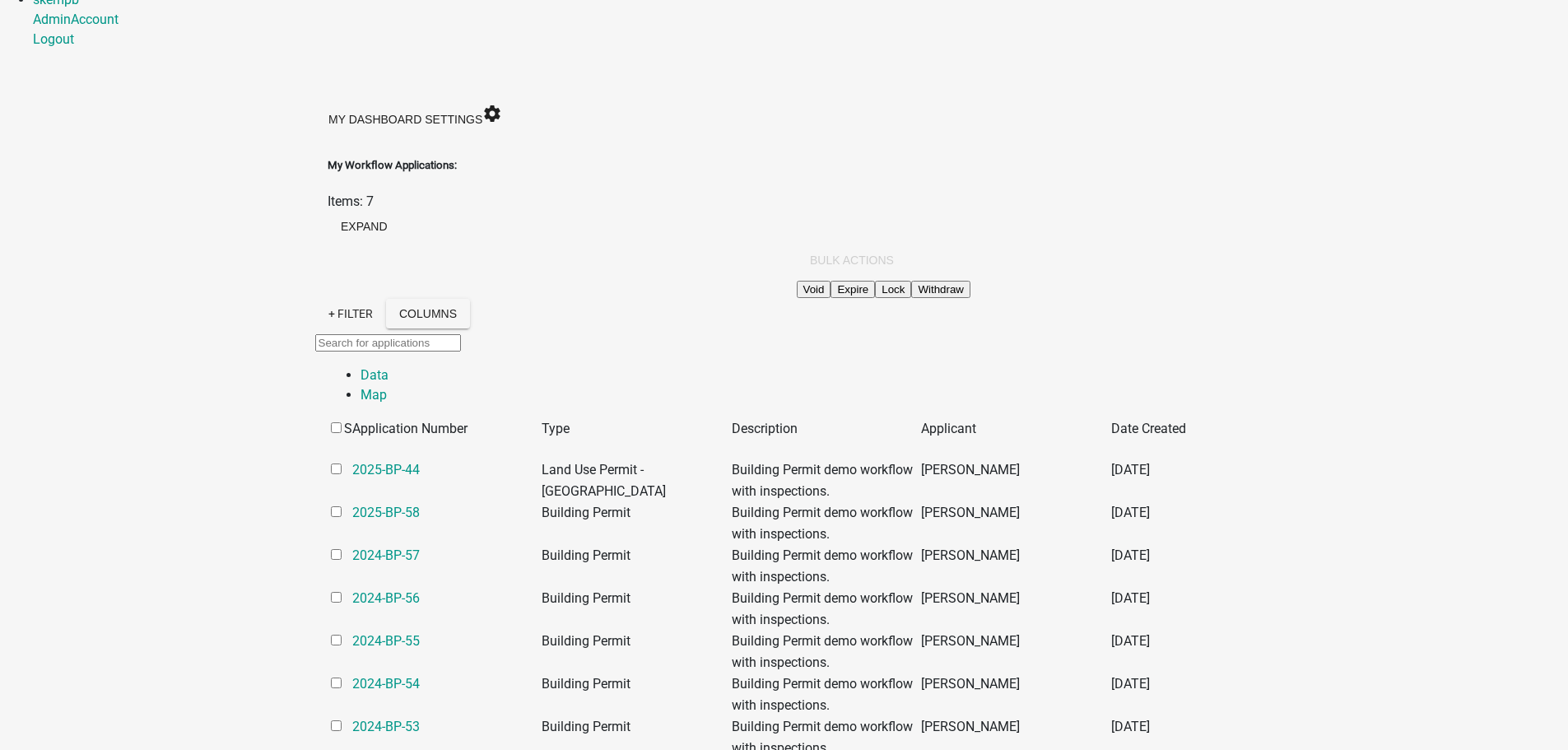
scroll to position [165, 0]
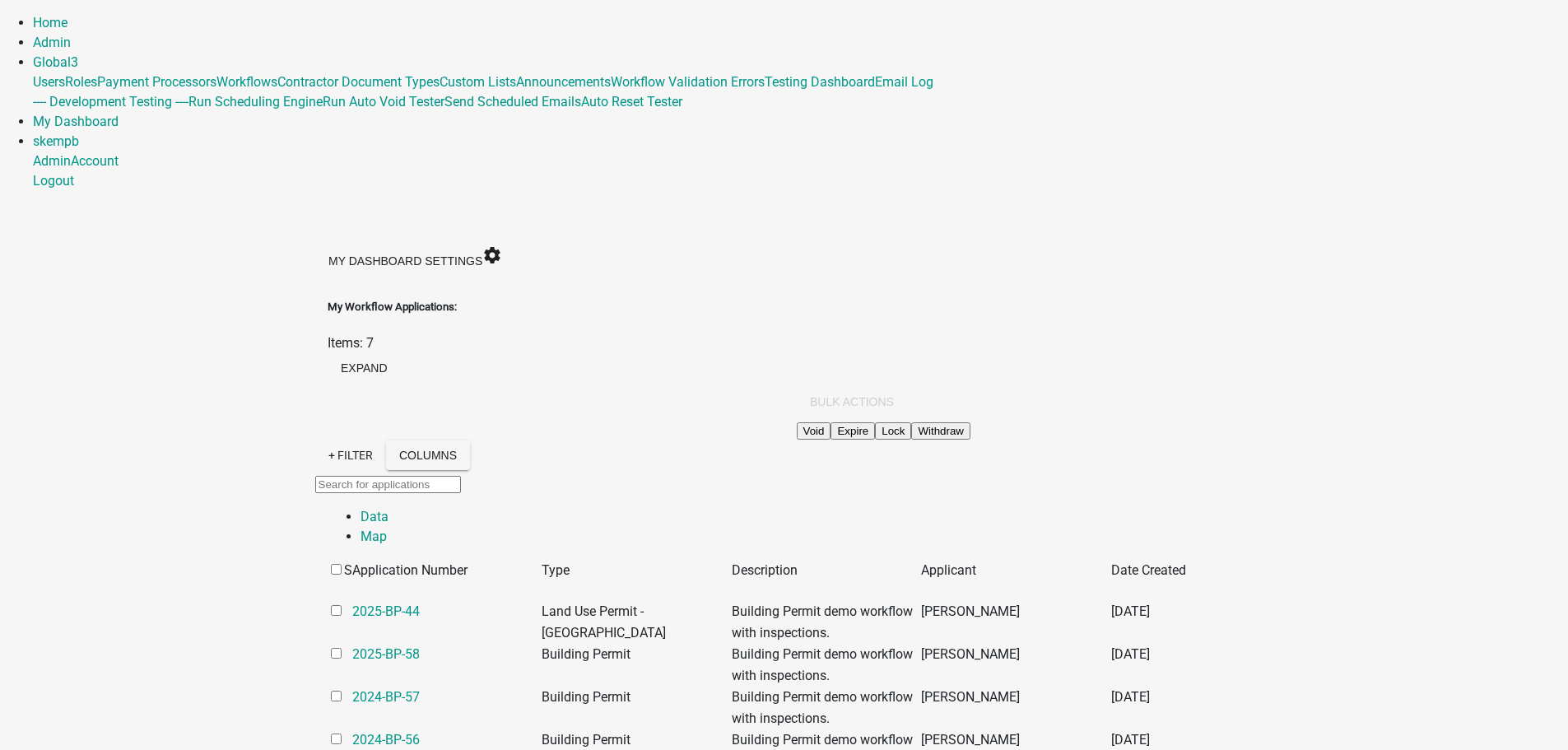
scroll to position [48, 0]
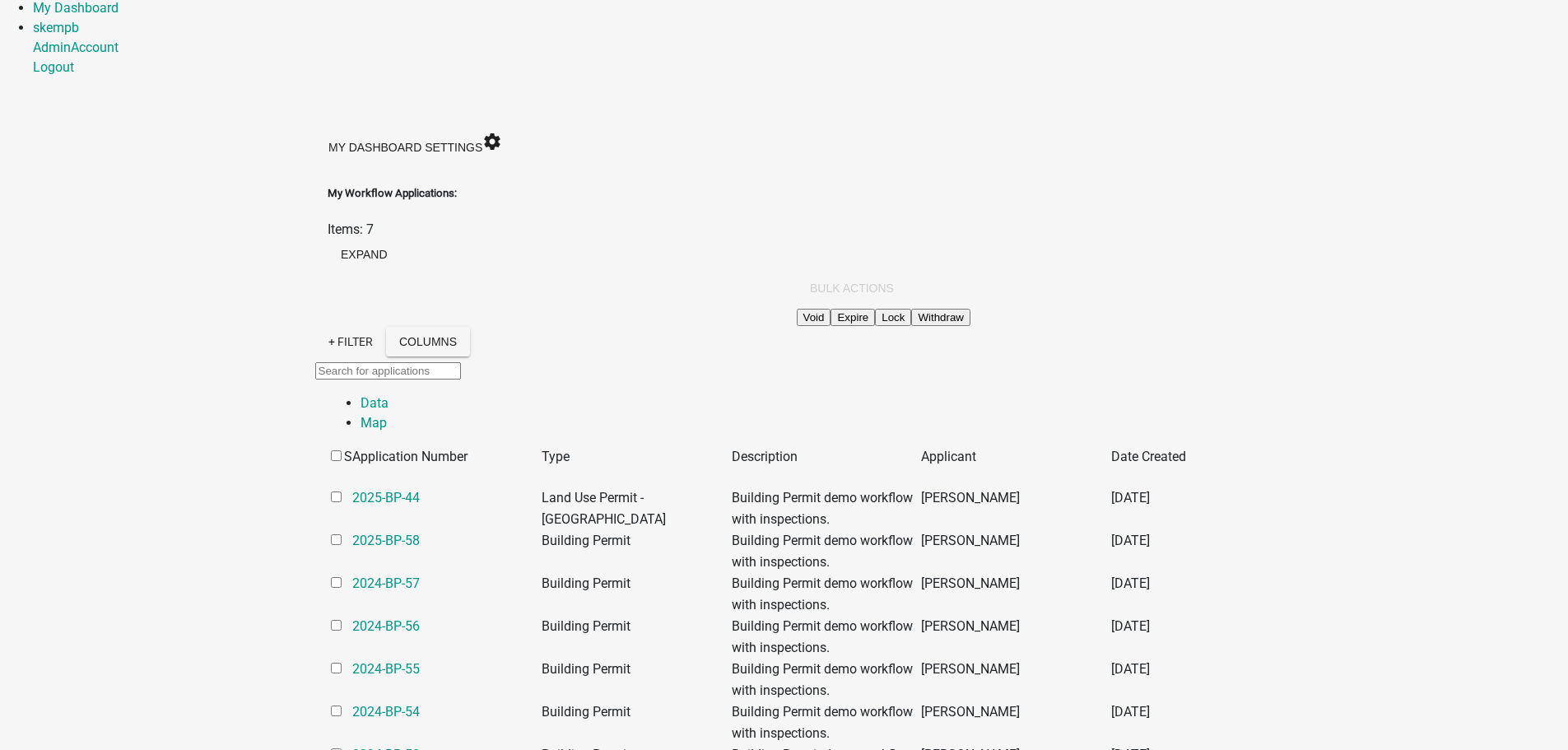
scroll to position [130, 0]
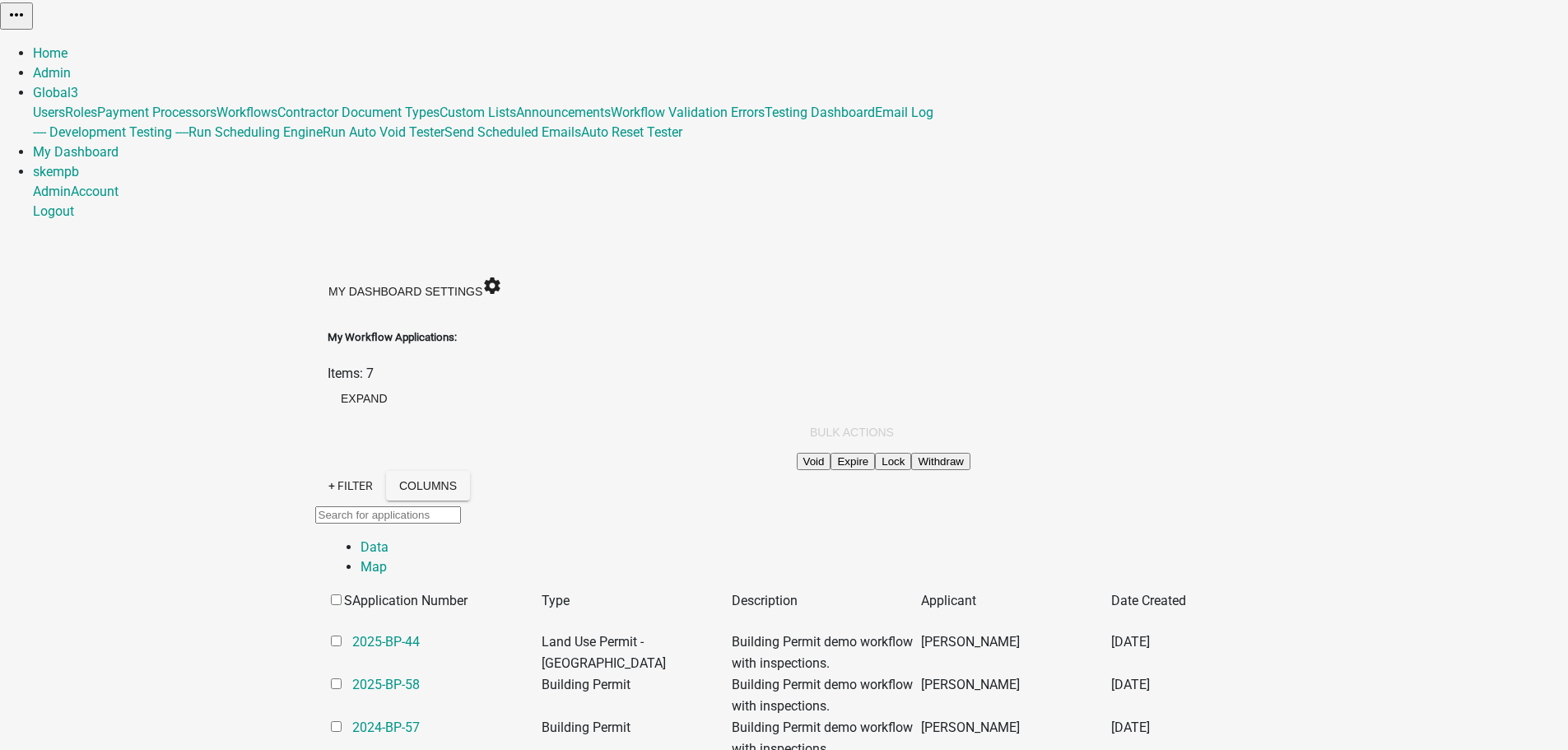
scroll to position [48, 0]
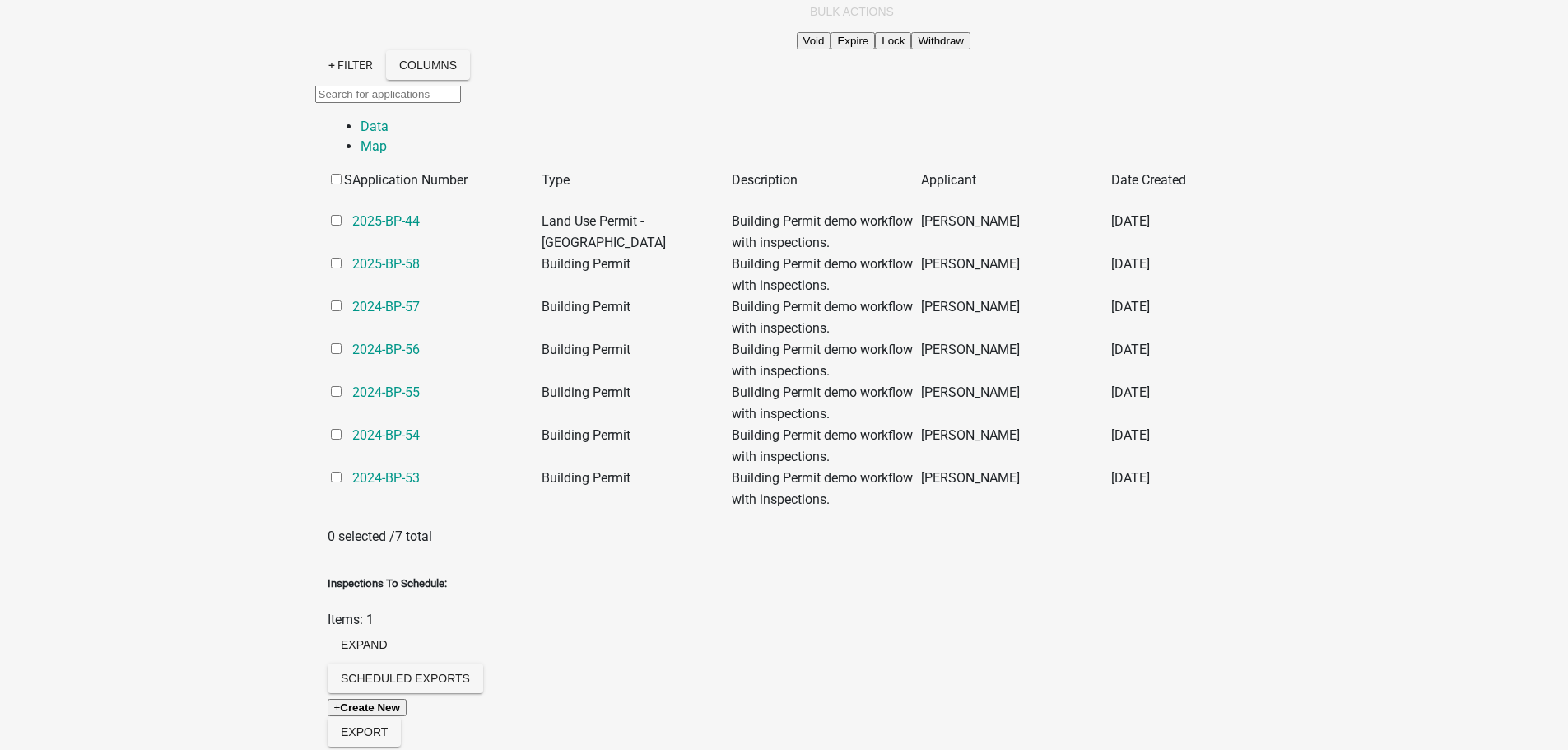
scroll to position [444, 0]
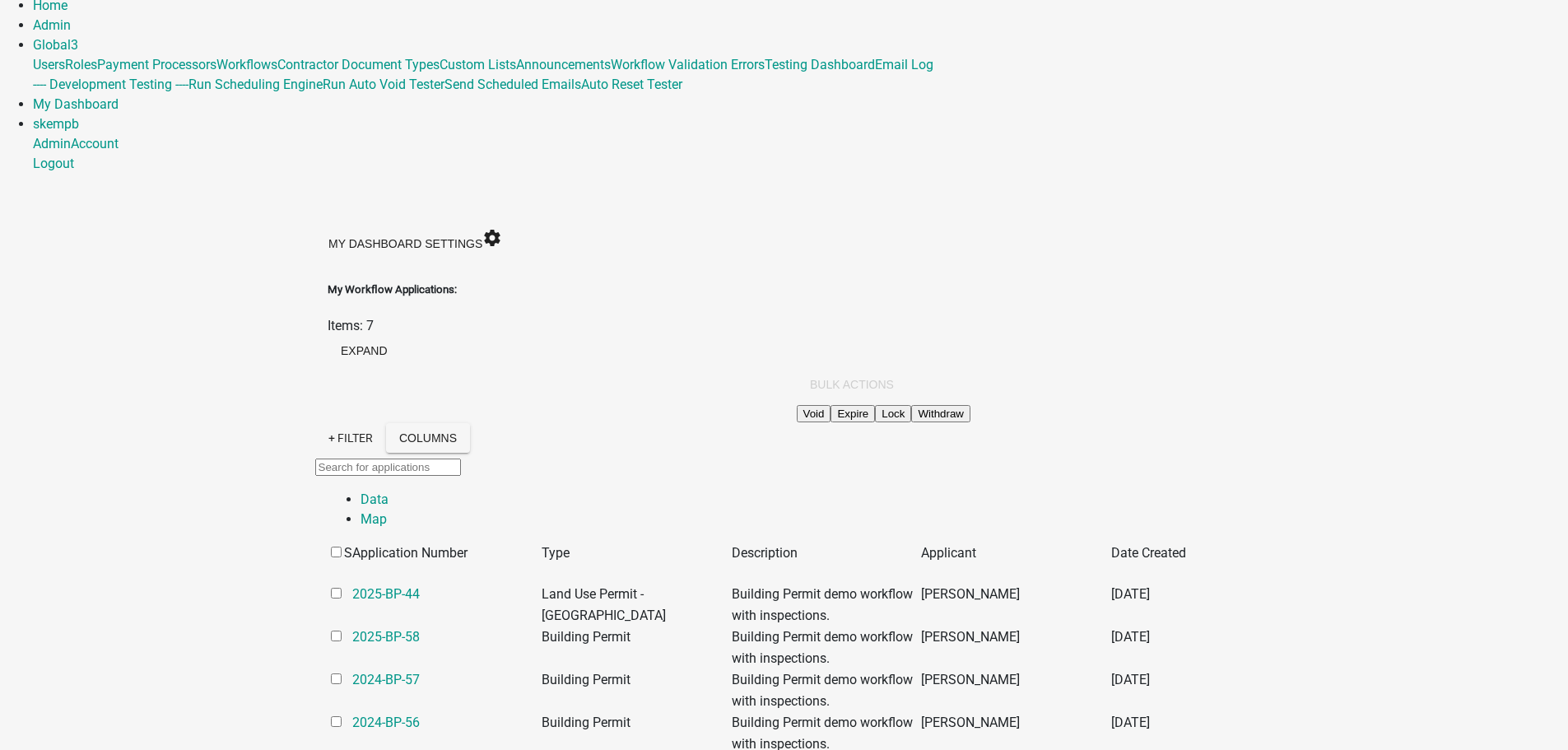
scroll to position [0, 0]
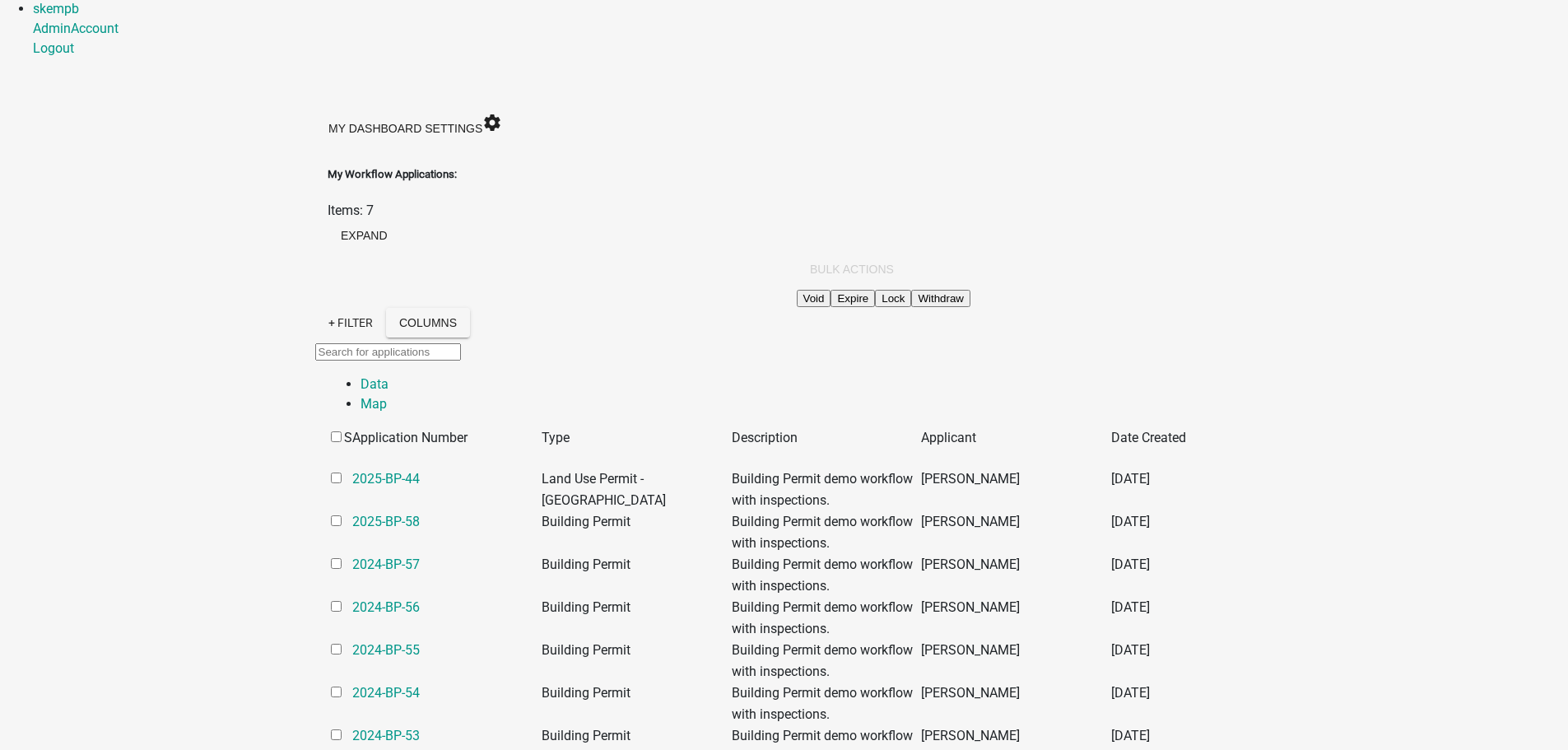
scroll to position [165, 0]
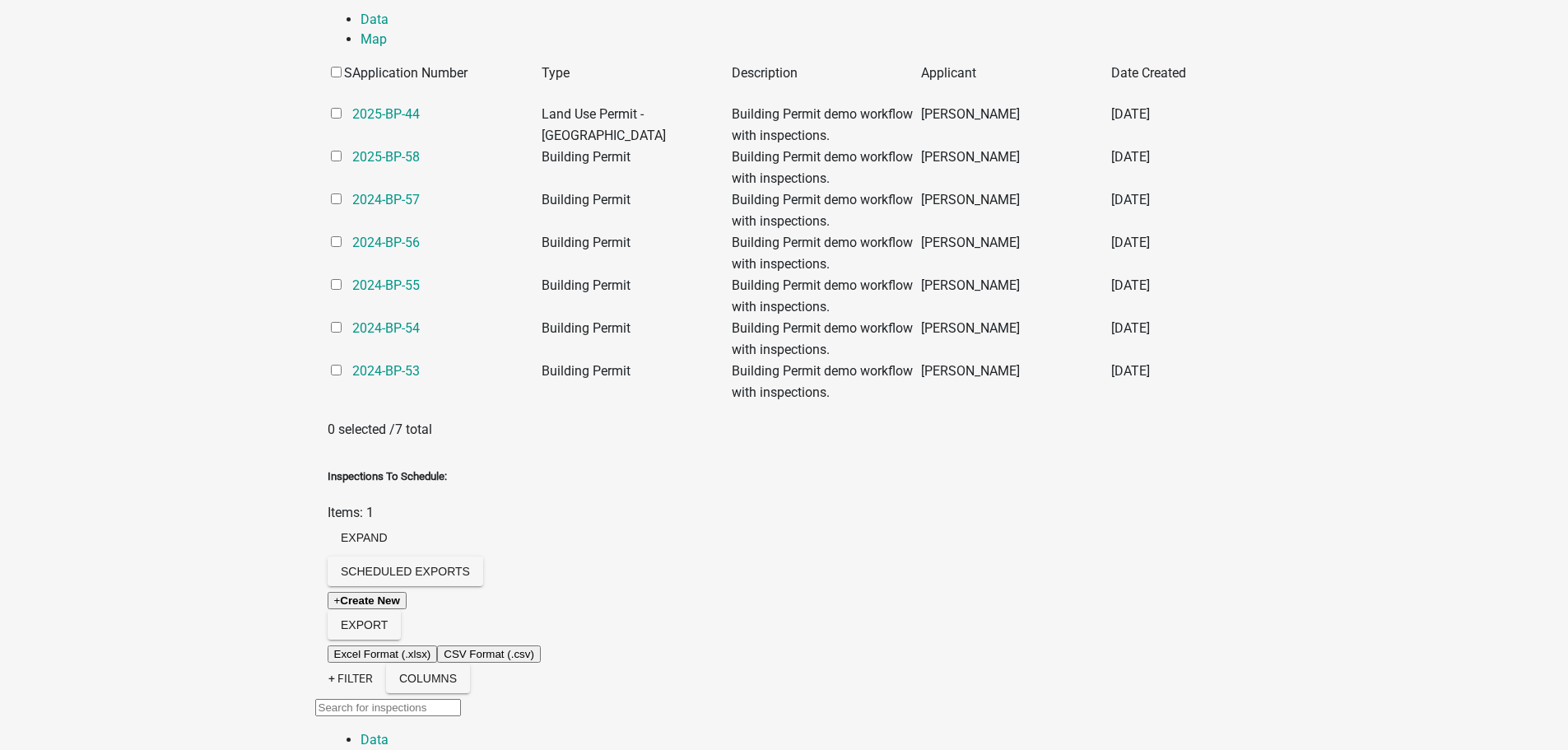
scroll to position [541, 0]
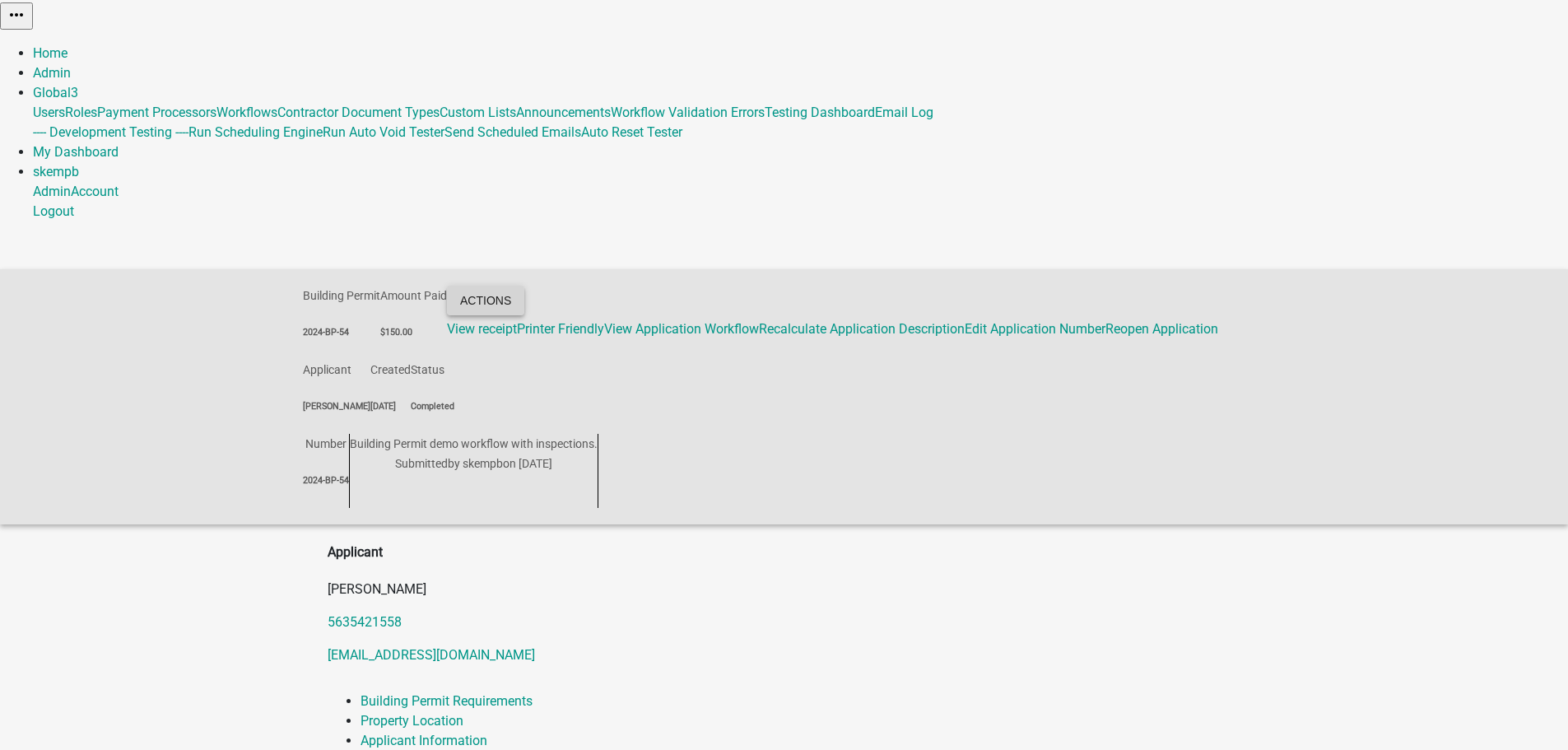
click at [525, 286] on button "Actions" at bounding box center [485, 300] width 77 height 29
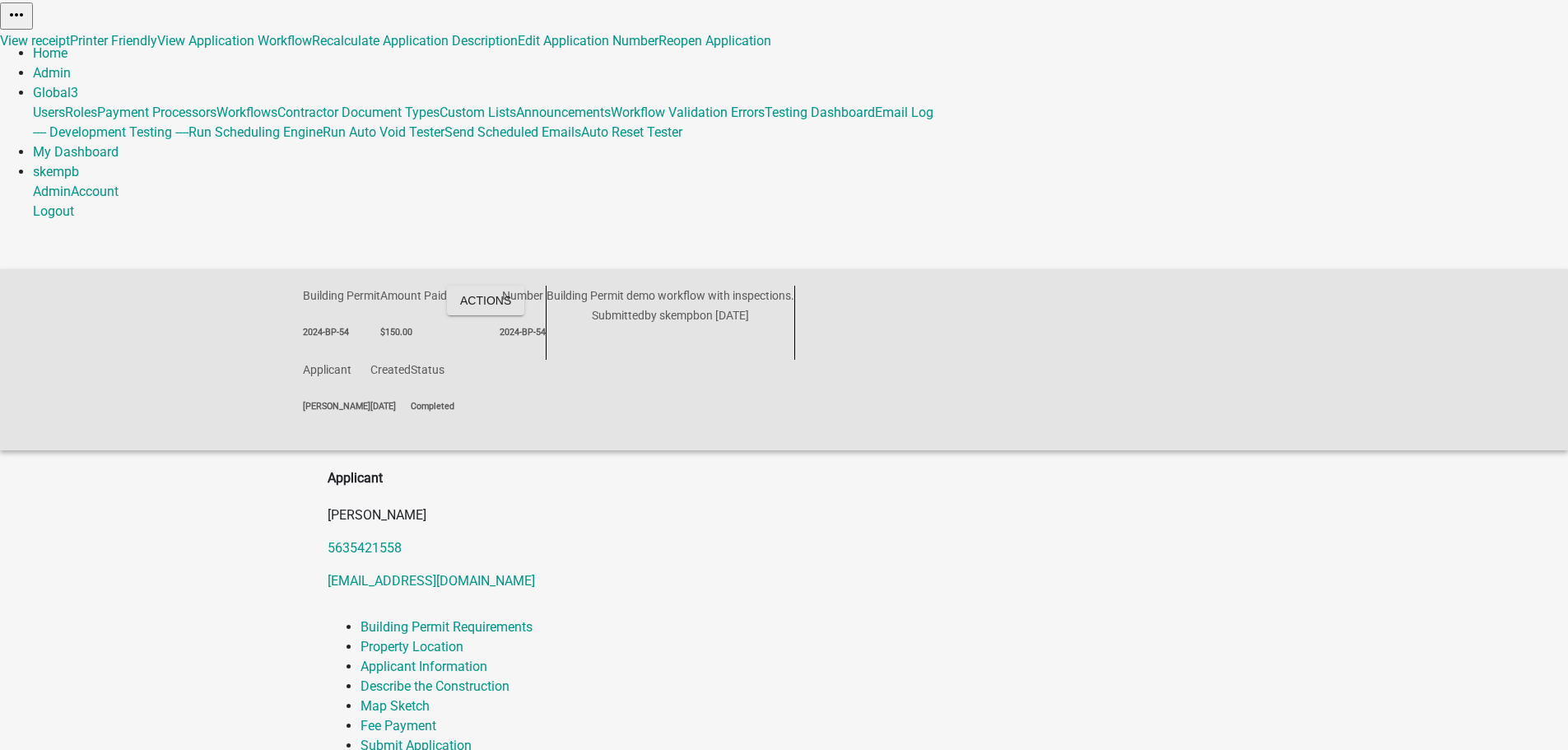
click at [1168, 505] on p "[PERSON_NAME]" at bounding box center [784, 515] width 914 height 19
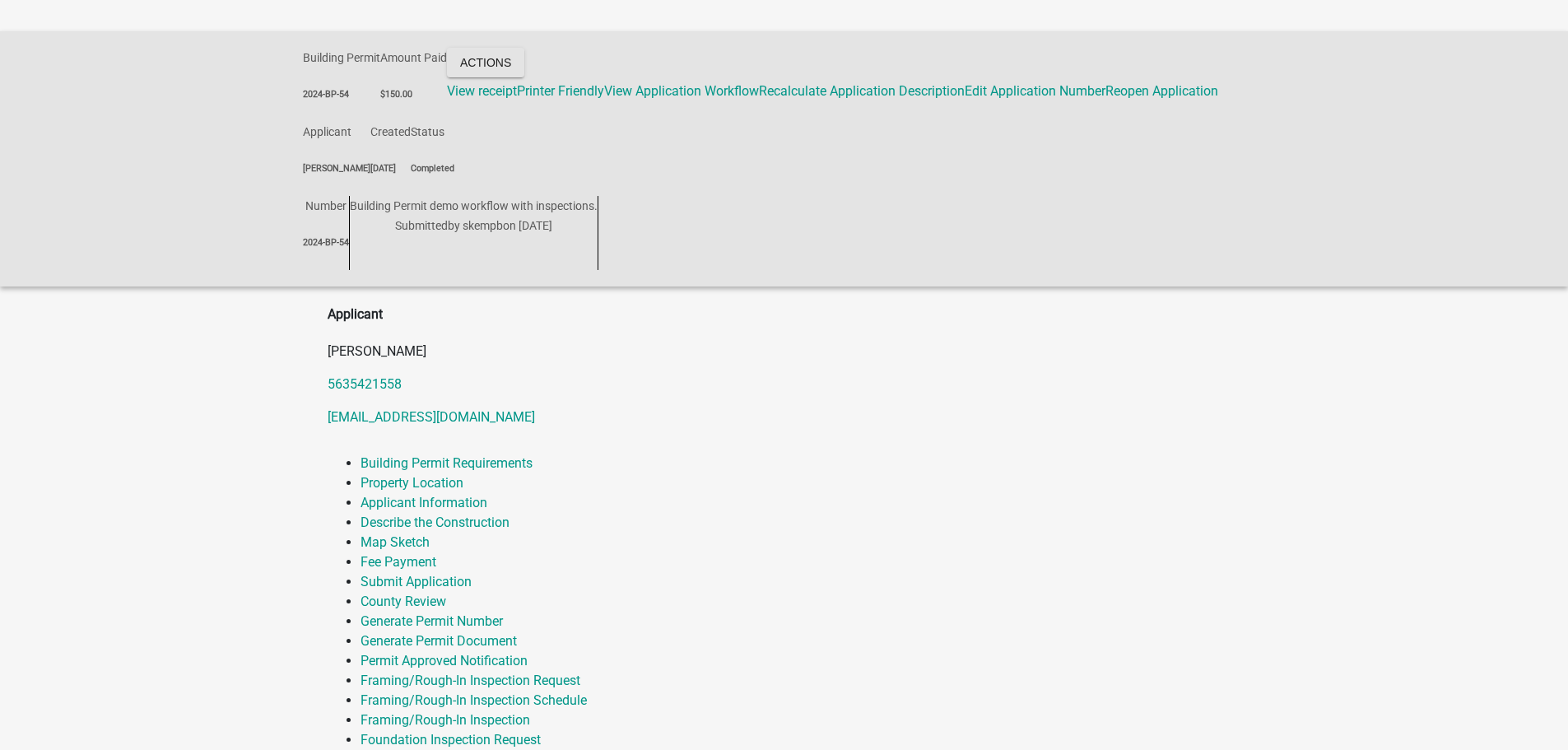
scroll to position [247, 0]
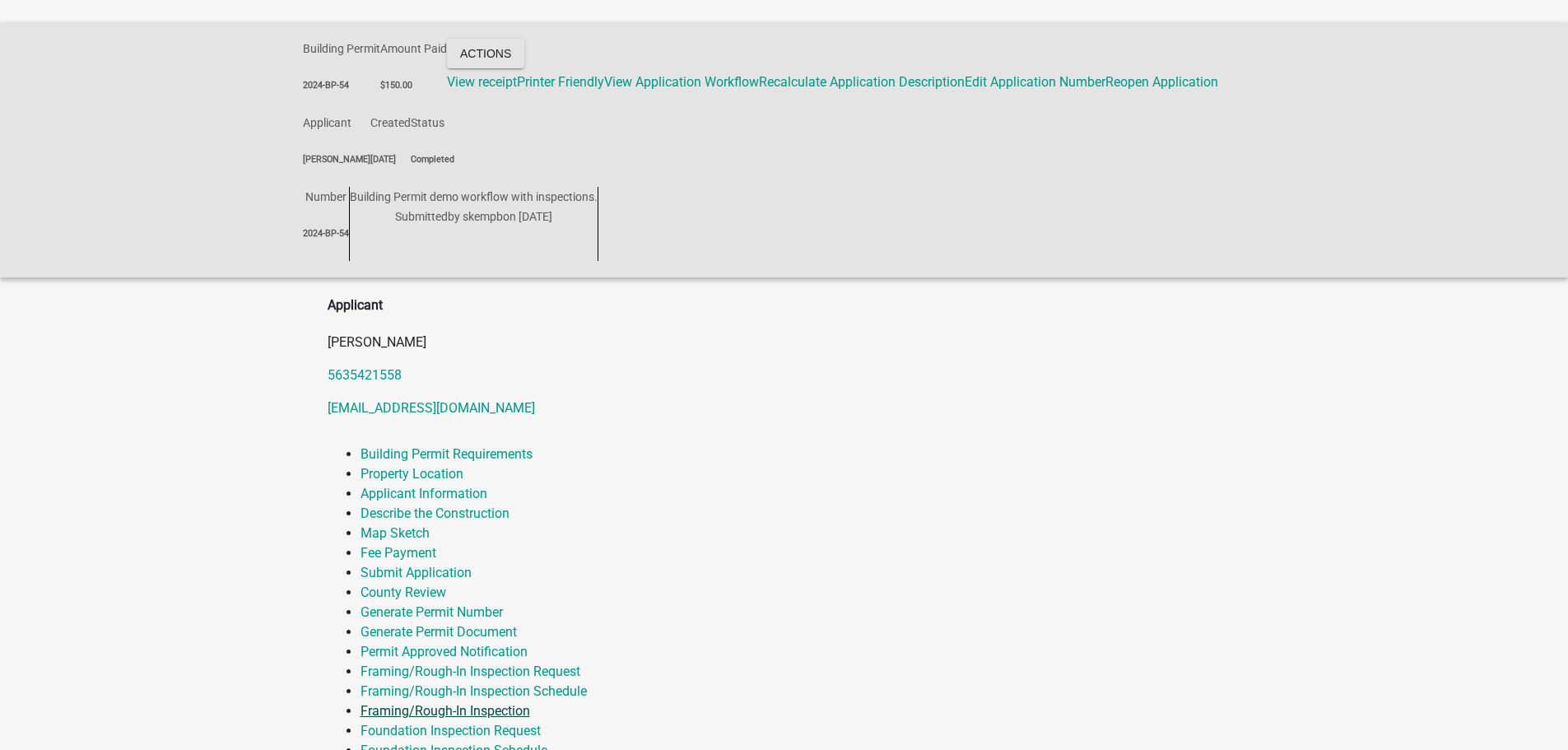
click at [530, 703] on link "Framing/Rough-In Inspection" at bounding box center [446, 711] width 170 height 16
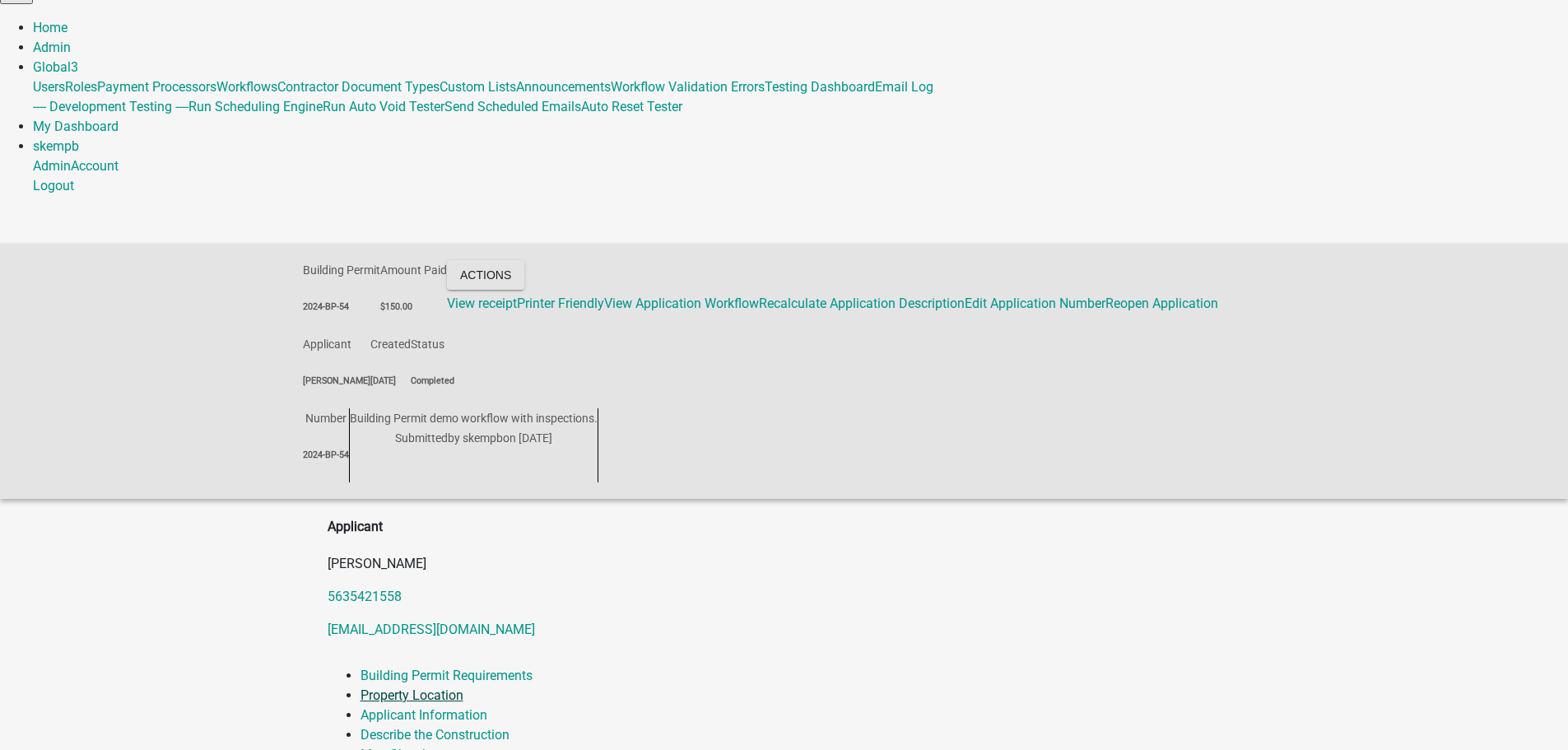
scroll to position [0, 0]
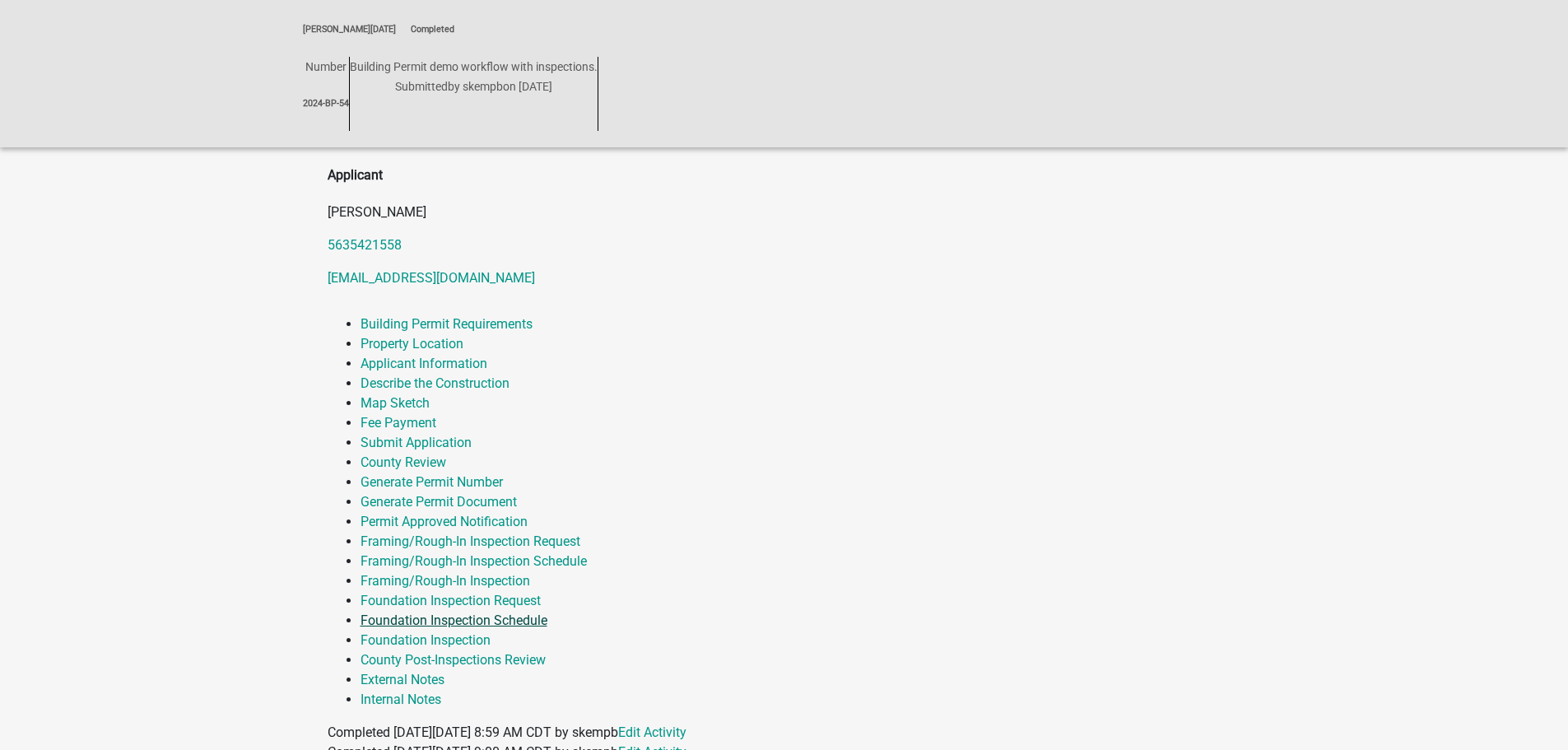
click at [392, 612] on link "Foundation Inspection Schedule" at bounding box center [454, 620] width 187 height 16
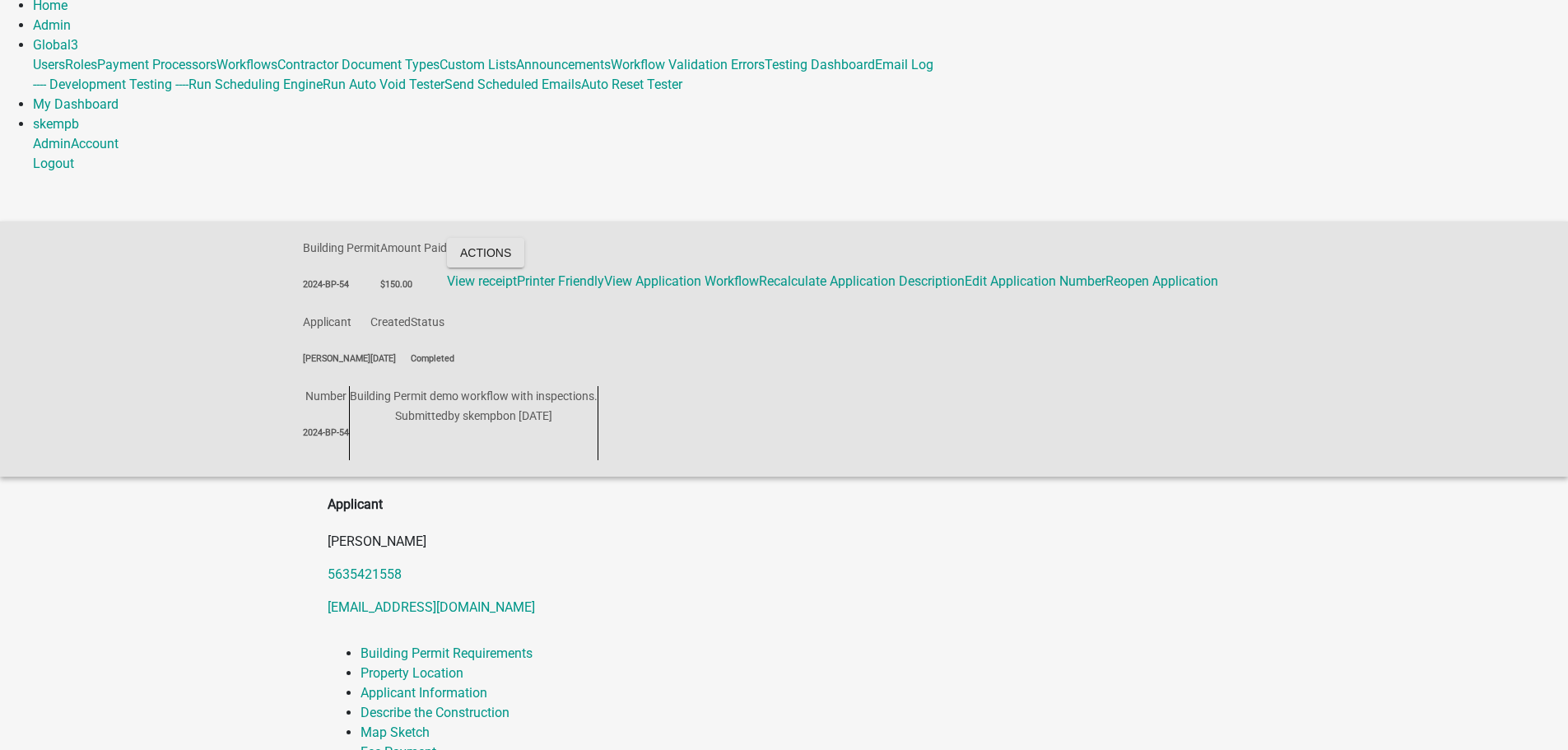
scroll to position [84, 0]
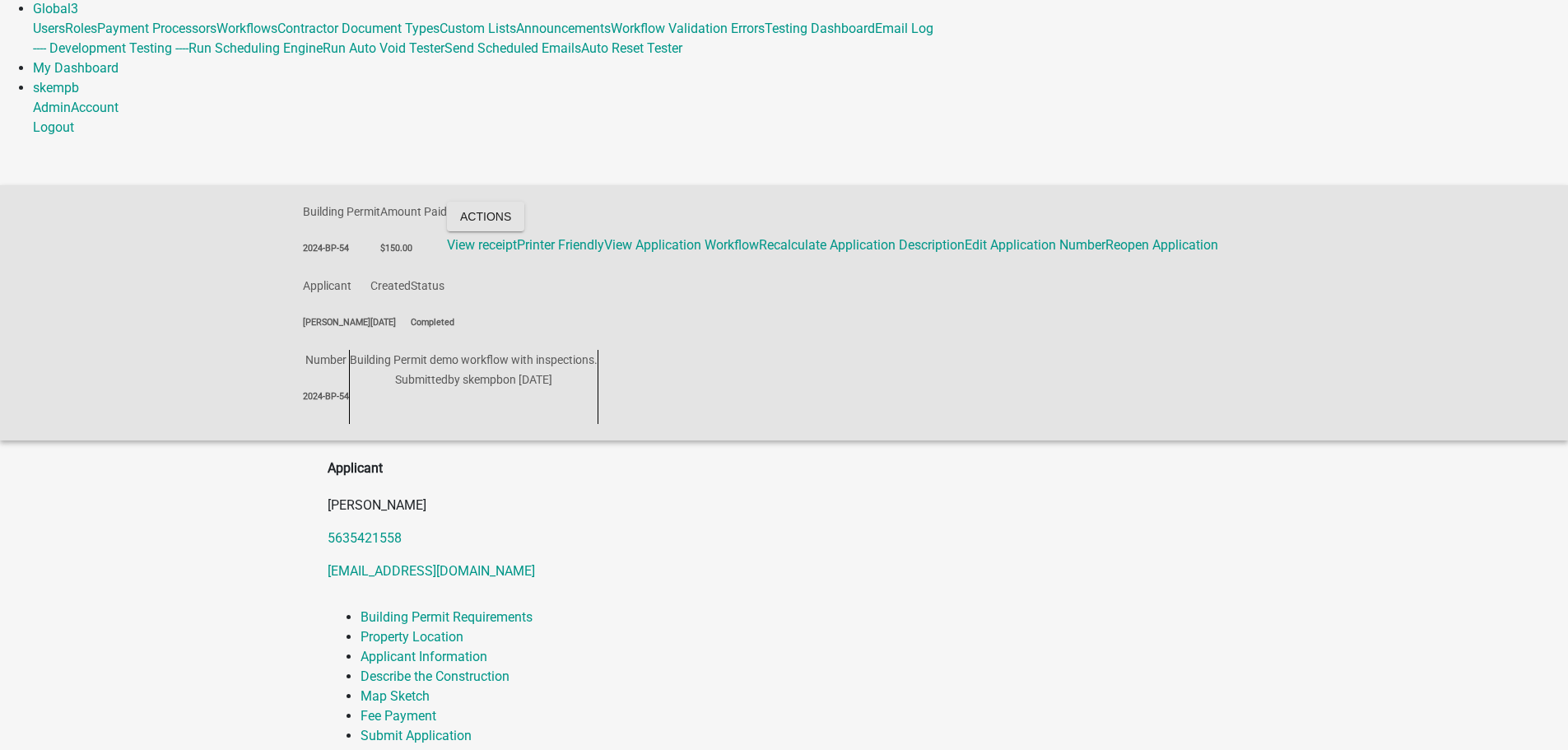
select select "ada4fca1-dc11-4ac0-9379-21943d95da8c"
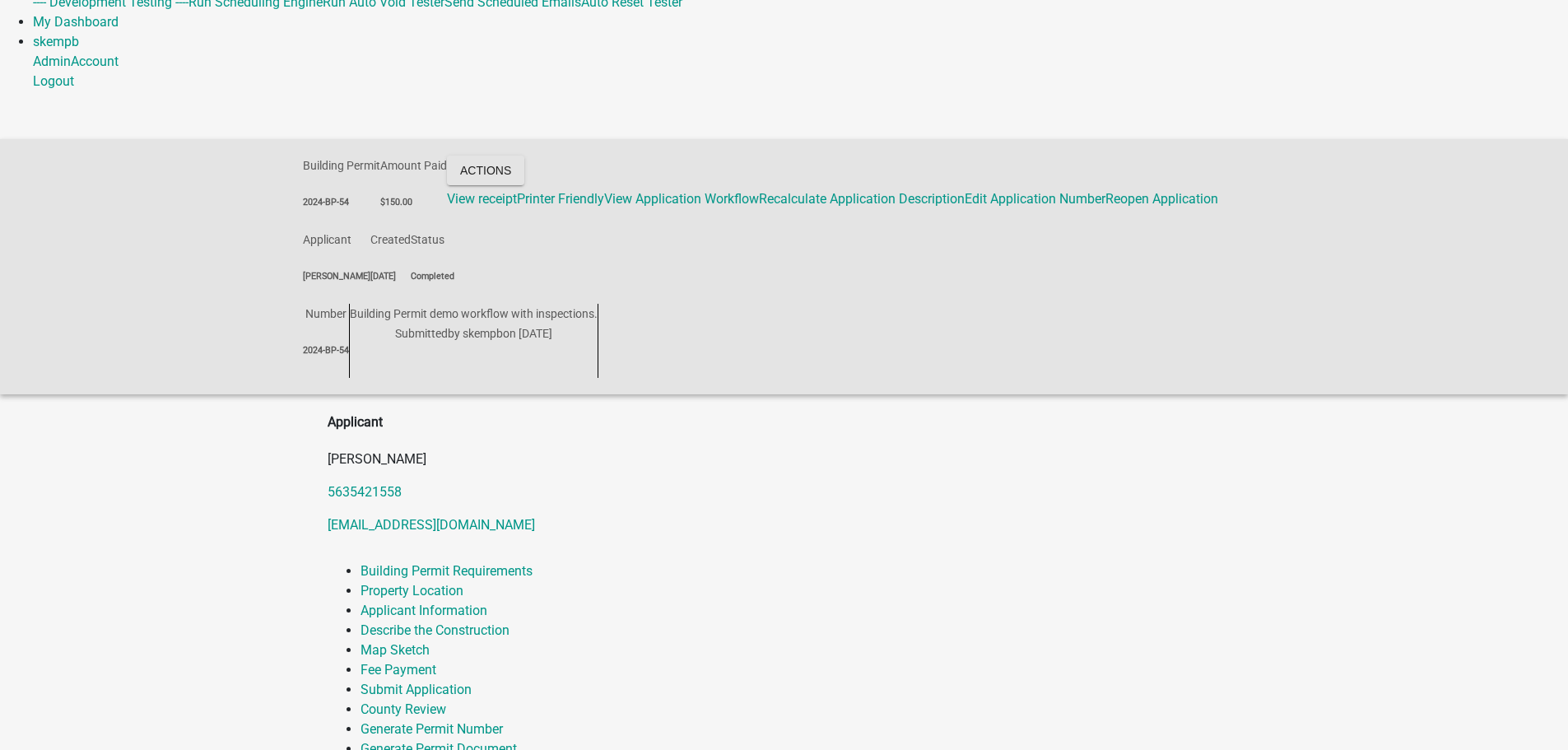
scroll to position [367, 0]
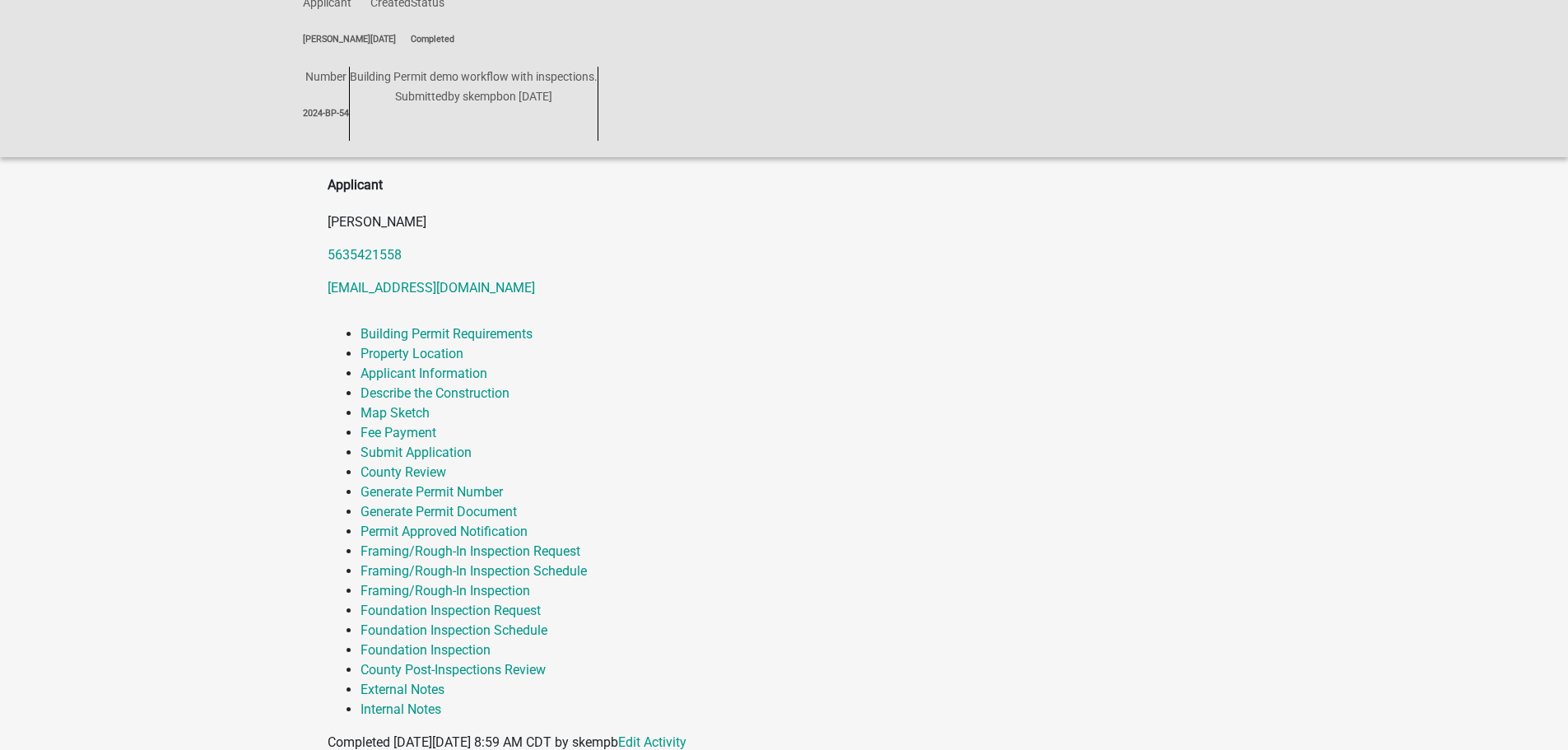
drag, startPoint x: 981, startPoint y: 618, endPoint x: 981, endPoint y: 631, distance: 13.0
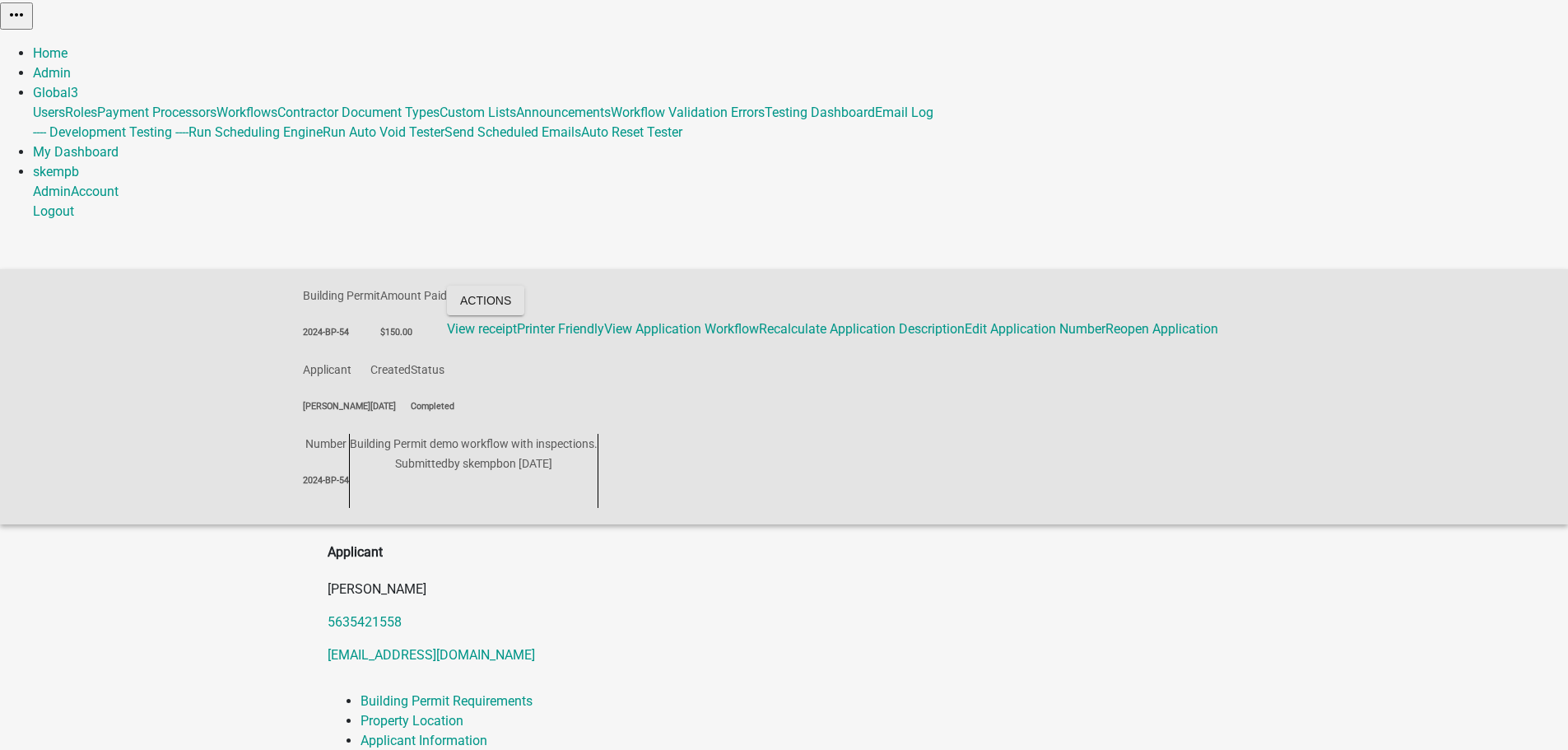
click at [67, 45] on link "Home" at bounding box center [50, 53] width 35 height 16
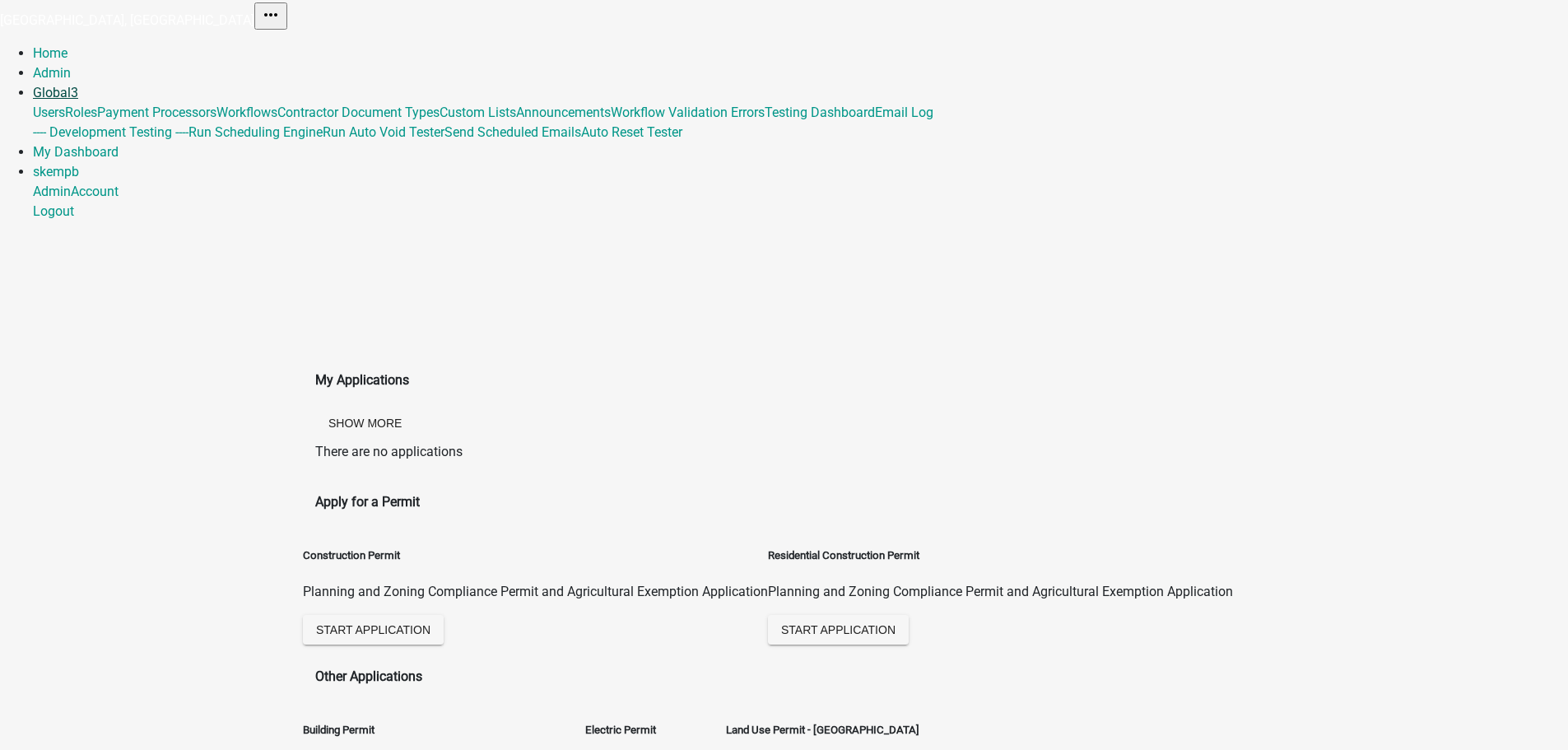
click at [78, 85] on link "Global 3" at bounding box center [55, 93] width 45 height 16
click at [119, 144] on link "My Dashboard" at bounding box center [75, 152] width 86 height 16
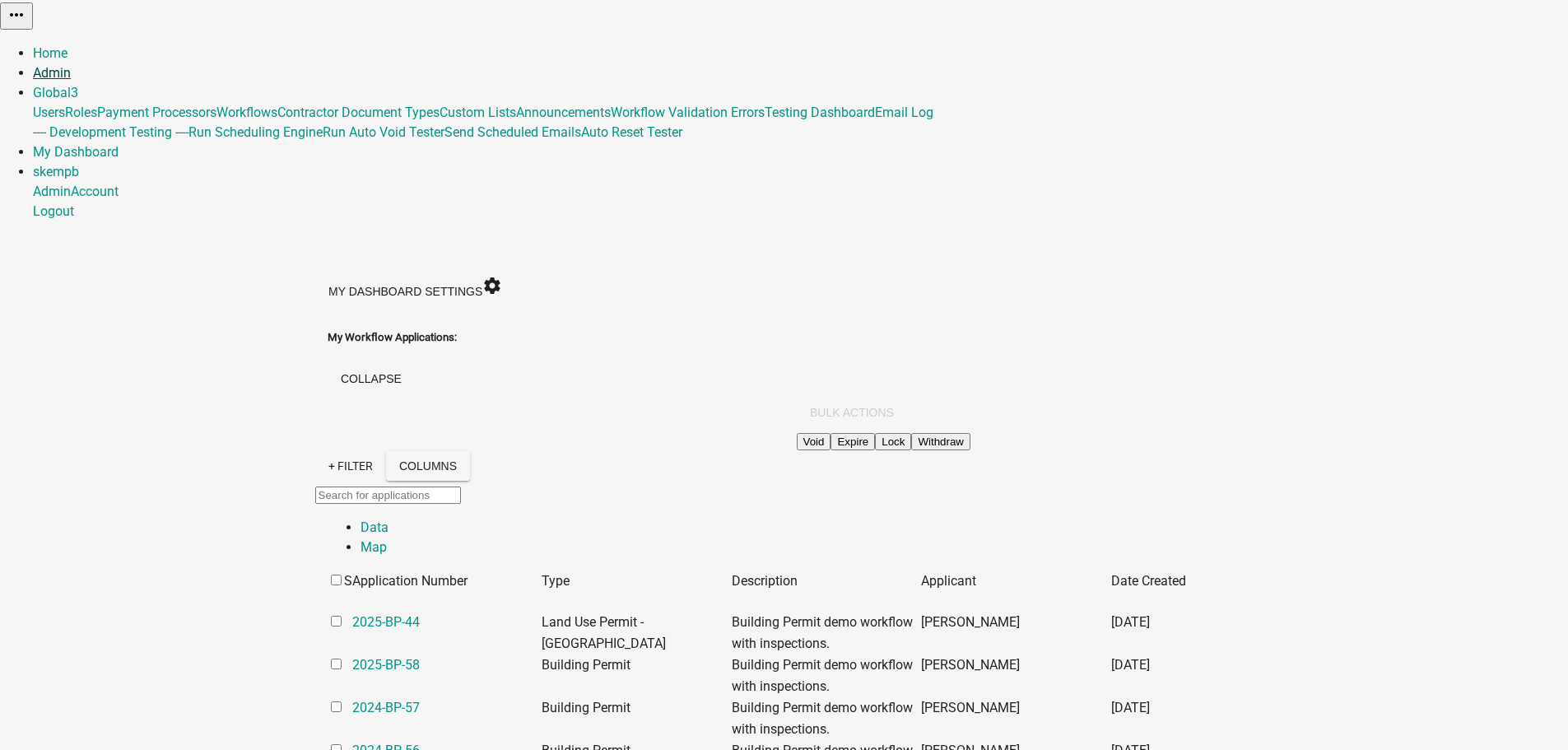
click at [71, 65] on link "Admin" at bounding box center [51, 73] width 38 height 16
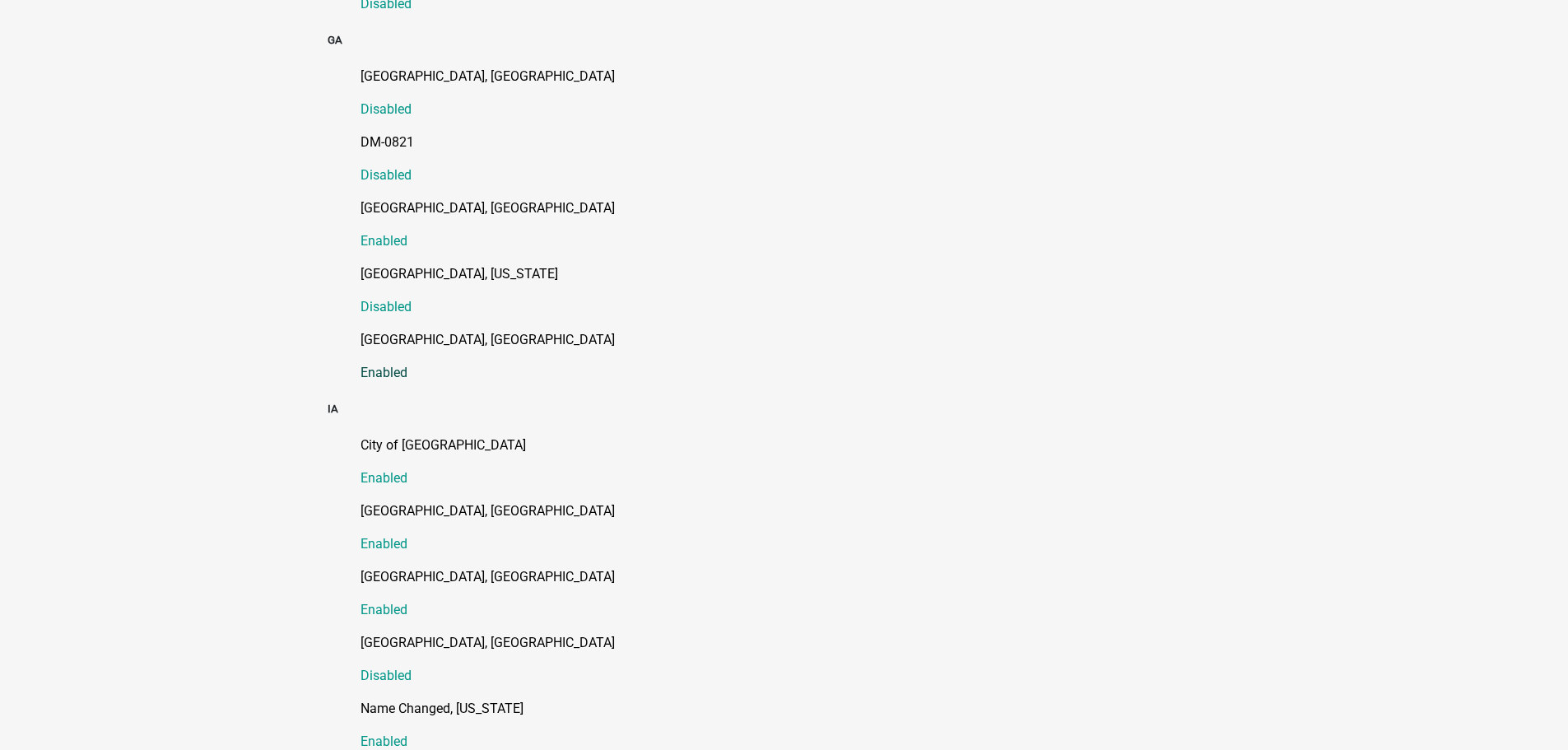
scroll to position [987, 0]
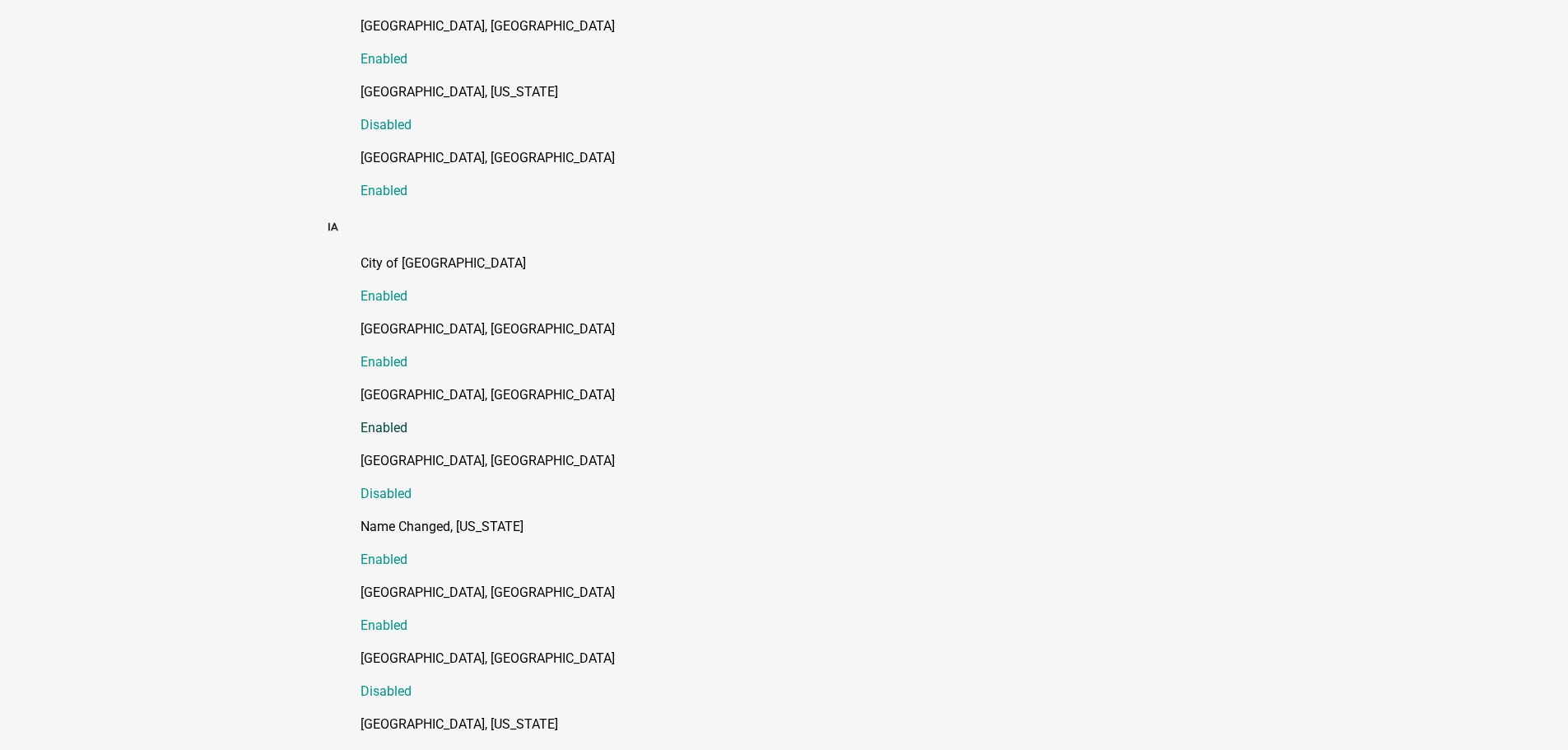
click at [393, 385] on p "[GEOGRAPHIC_DATA], [GEOGRAPHIC_DATA]" at bounding box center [802, 394] width 881 height 19
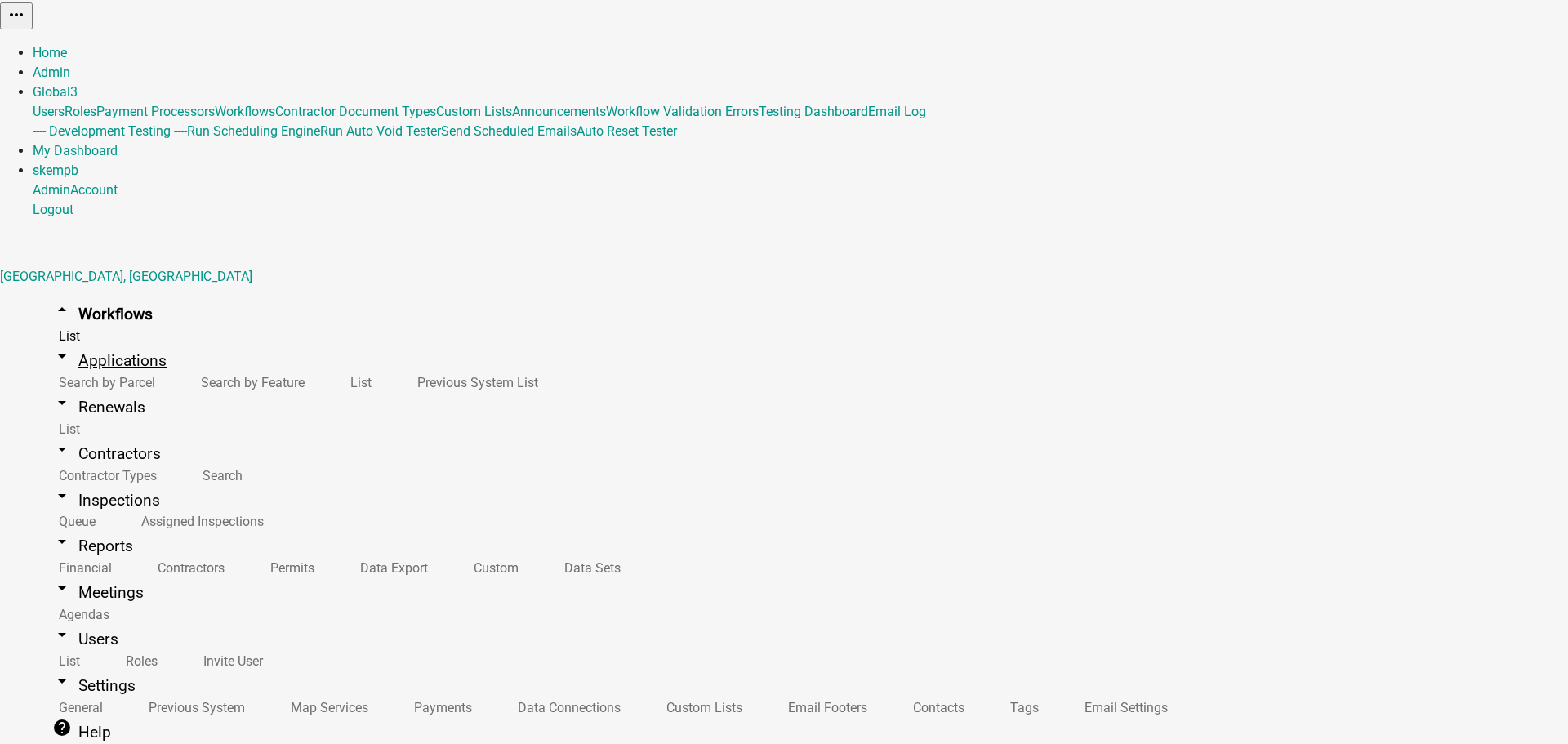
click at [90, 341] on link "arrow_drop_down Applications" at bounding box center [109, 361] width 154 height 39
type input "1110 L ave"
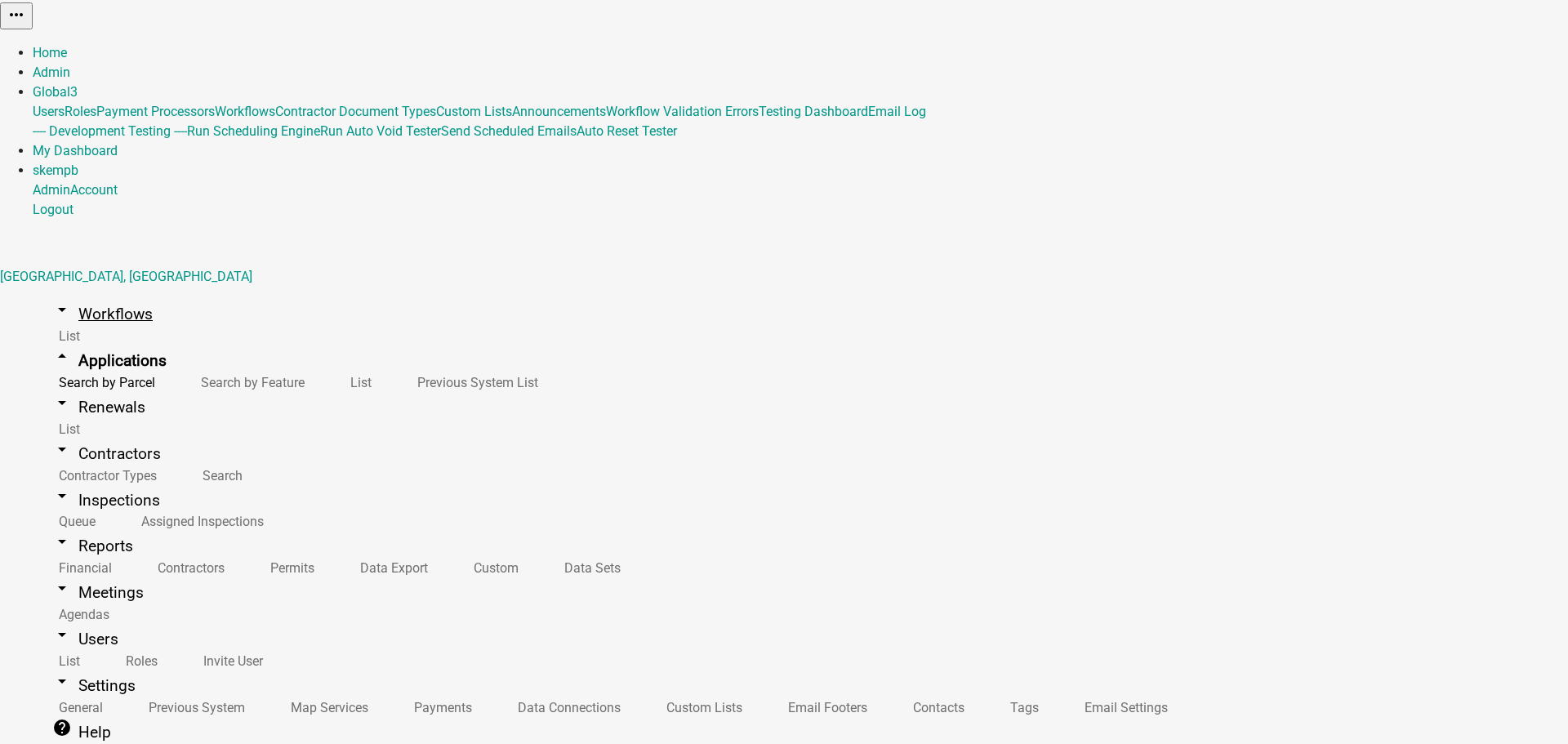
click at [53, 299] on icon "arrow_drop_down" at bounding box center [62, 309] width 19 height 19
click at [77, 341] on link "arrow_drop_down Applications" at bounding box center [109, 361] width 154 height 39
type input "1110 L ave"
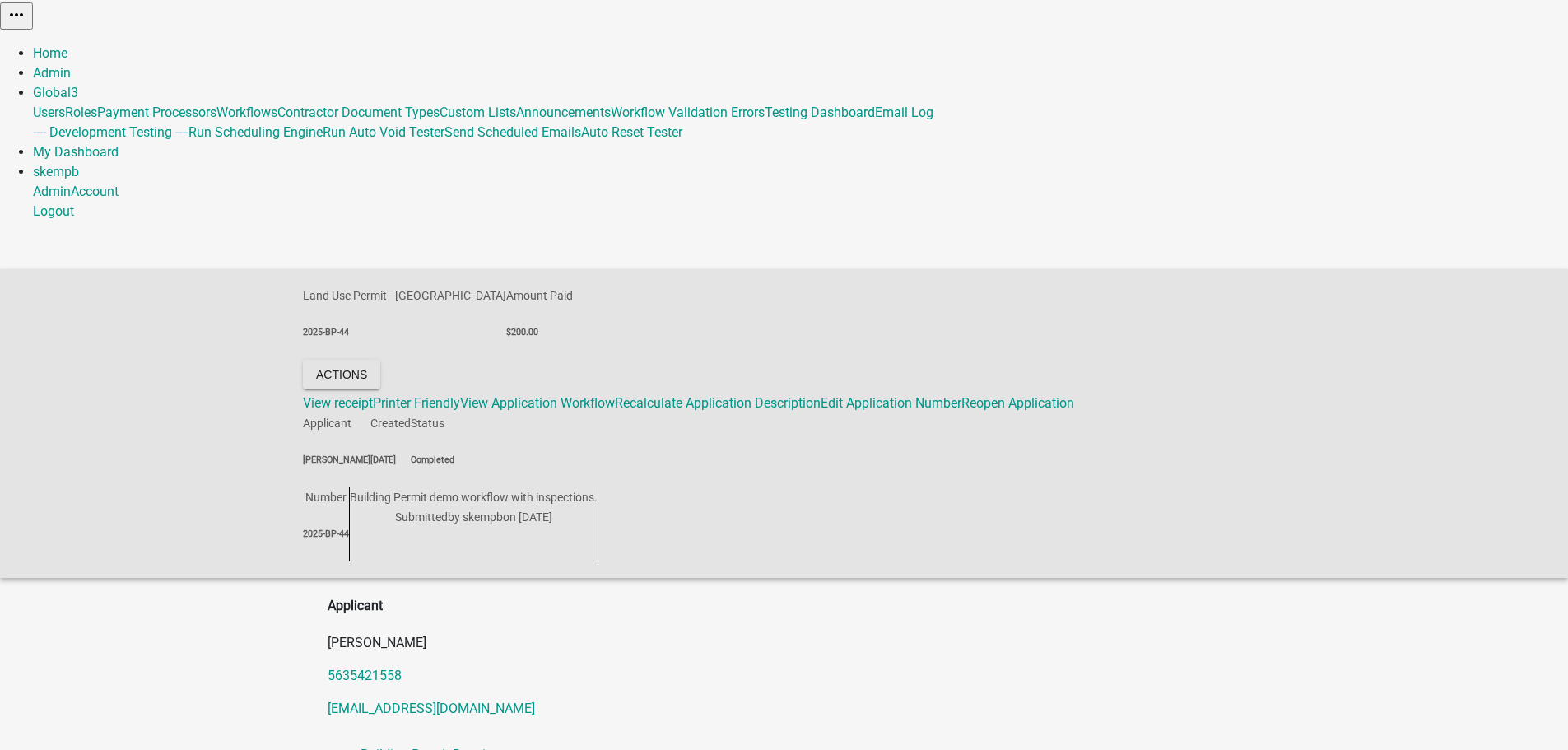
click at [634, 269] on div "Land Use Permit - St Croix 2025-BP-44 Amount Paid $200.00 Actions View receipt …" at bounding box center [784, 423] width 1568 height 309
click at [380, 360] on button "Actions" at bounding box center [341, 374] width 77 height 29
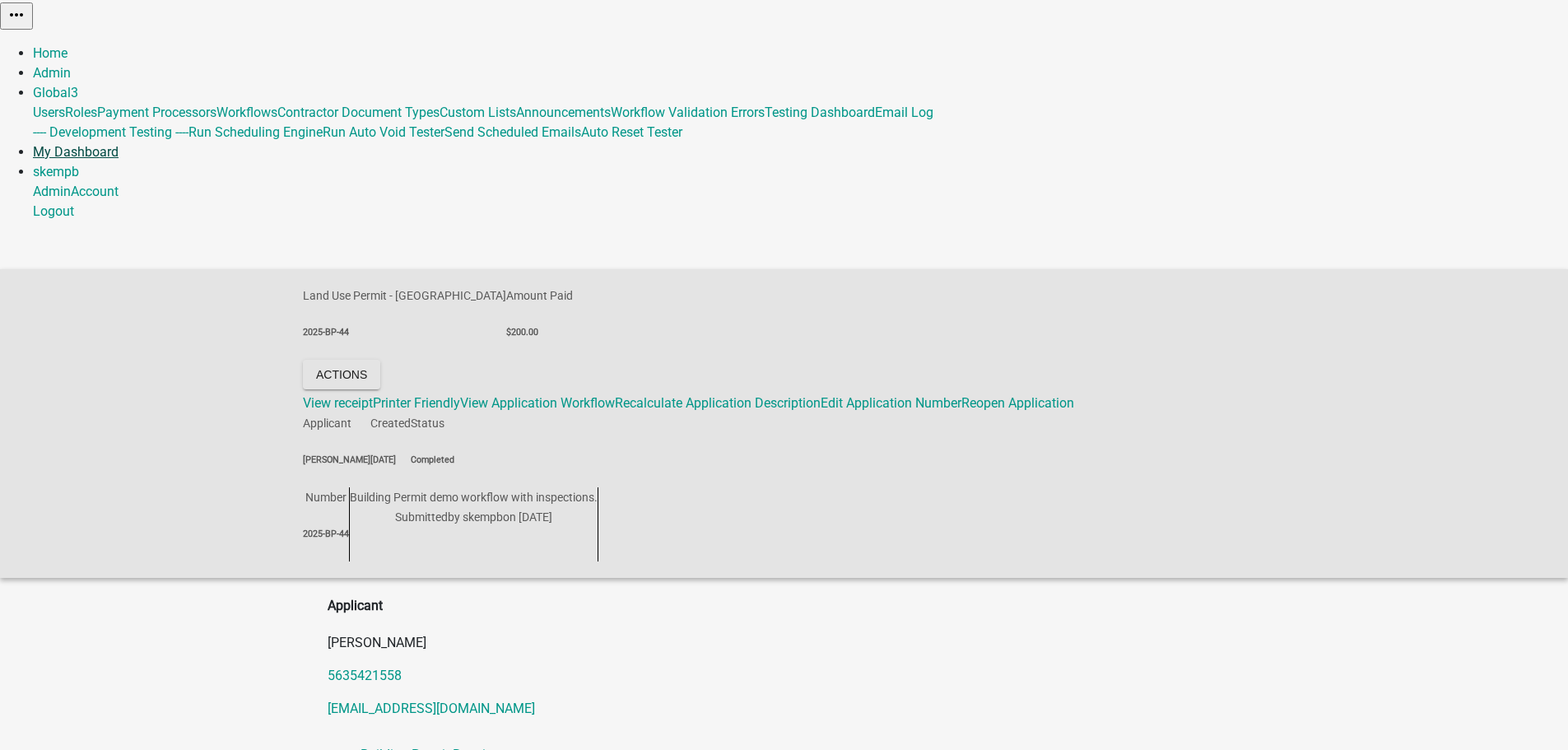
click at [119, 144] on link "My Dashboard" at bounding box center [75, 152] width 86 height 16
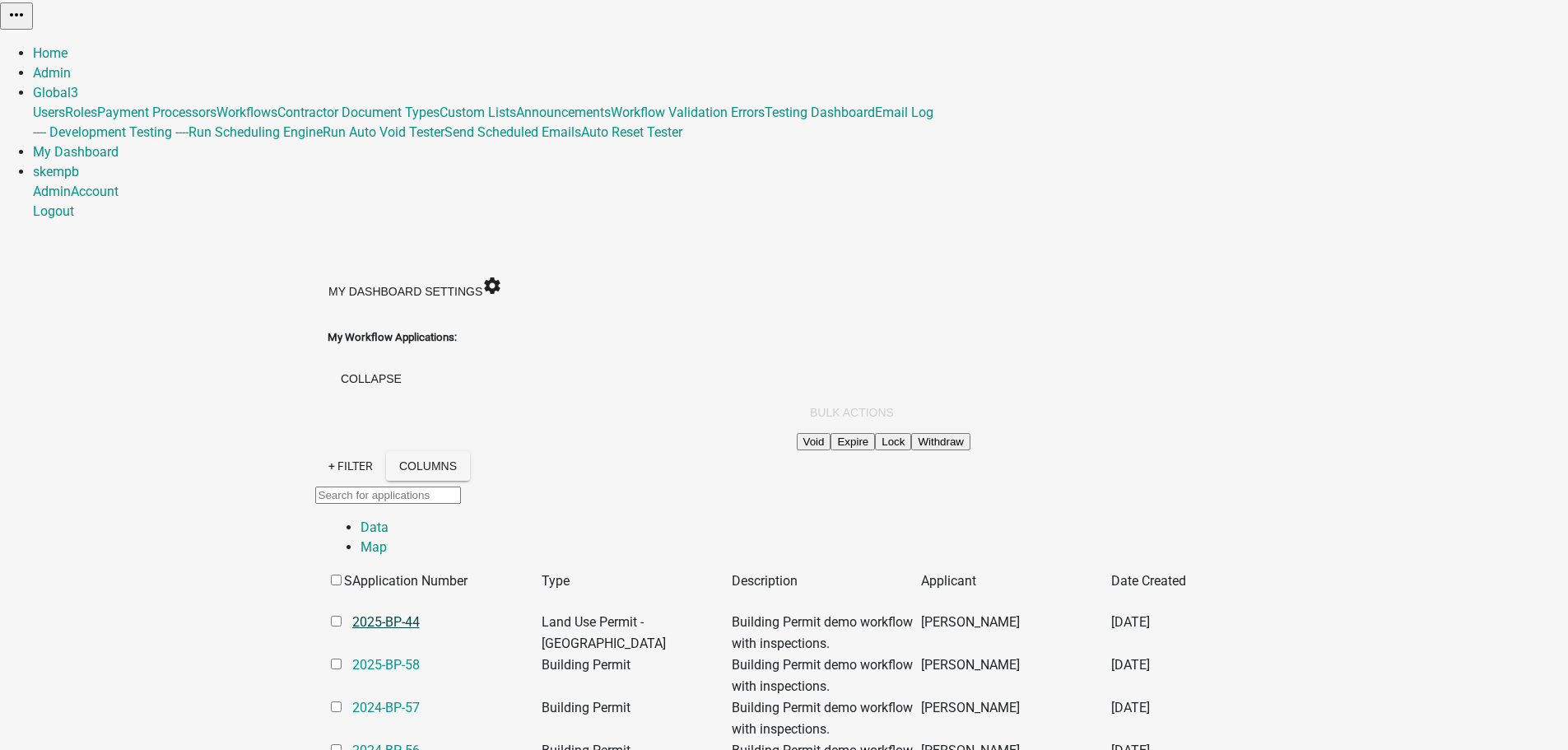
click at [352, 614] on link "2025-BP-44" at bounding box center [386, 622] width 67 height 16
click at [331, 616] on input "checkbox" at bounding box center [336, 621] width 11 height 11
click at [907, 397] on button "Bulk Actions" at bounding box center [852, 411] width 111 height 29
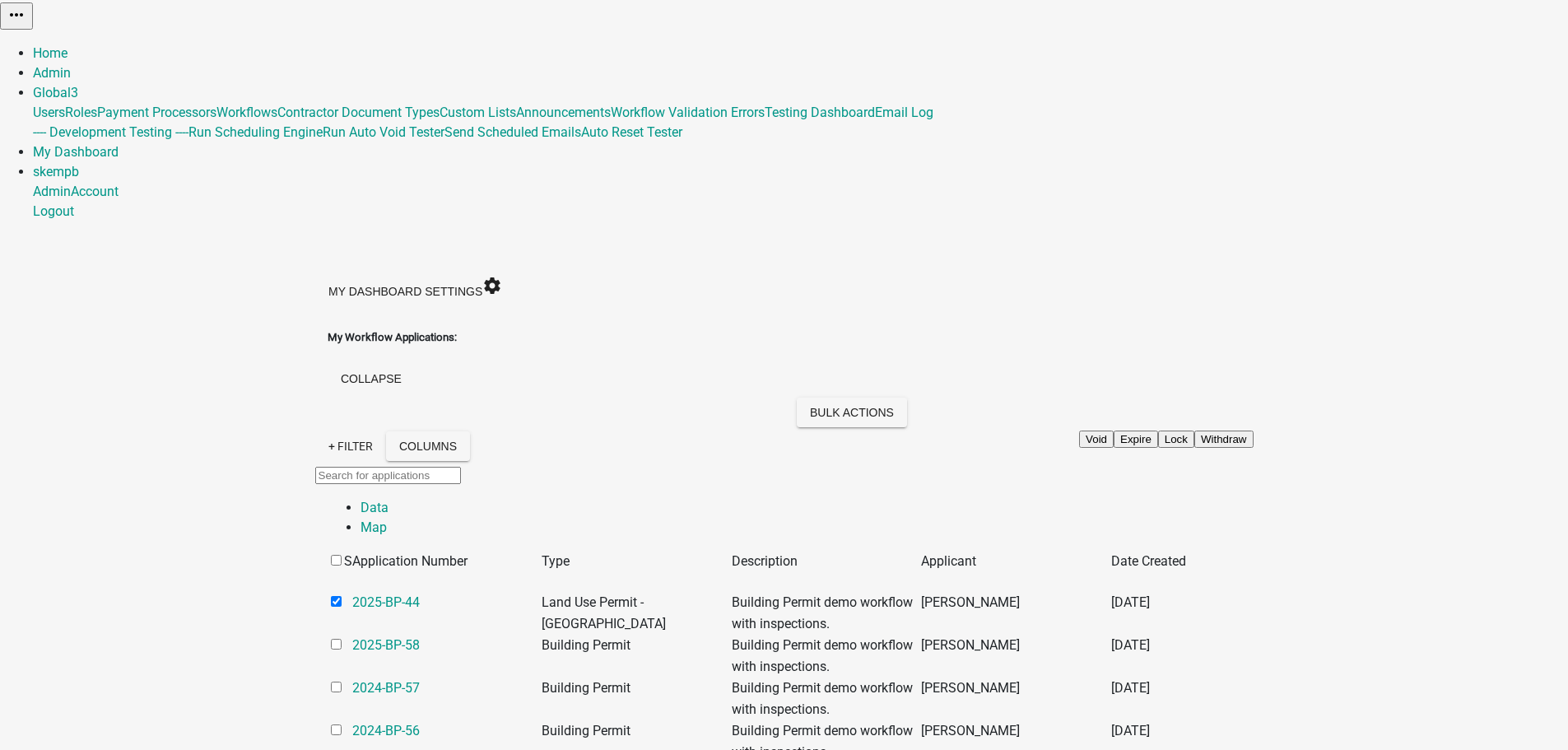
click at [1254, 431] on button "Withdraw" at bounding box center [1224, 440] width 59 height 18
checkbox input "false"
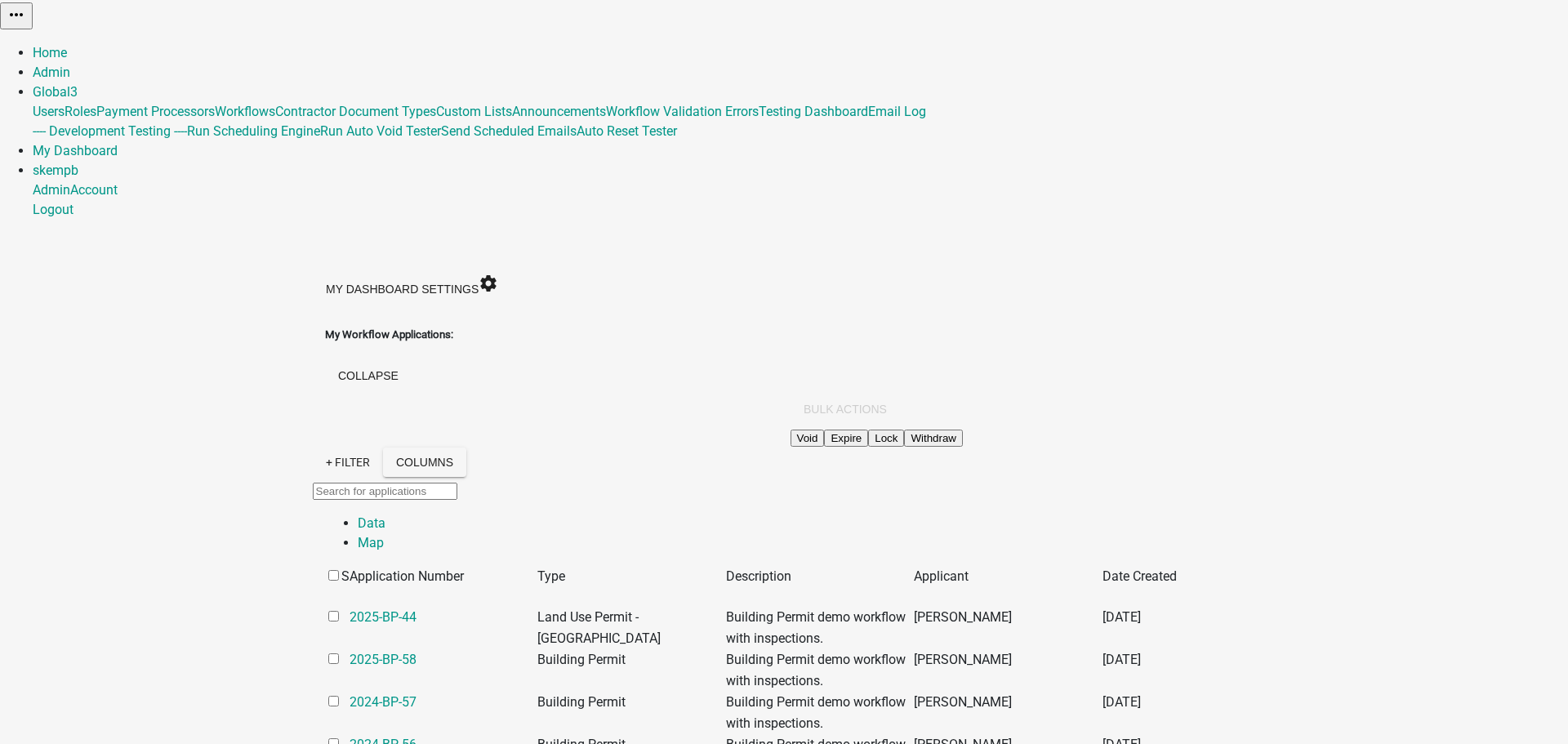
type textarea "Demo"
click at [412, 361] on button "collapse" at bounding box center [368, 375] width 87 height 29
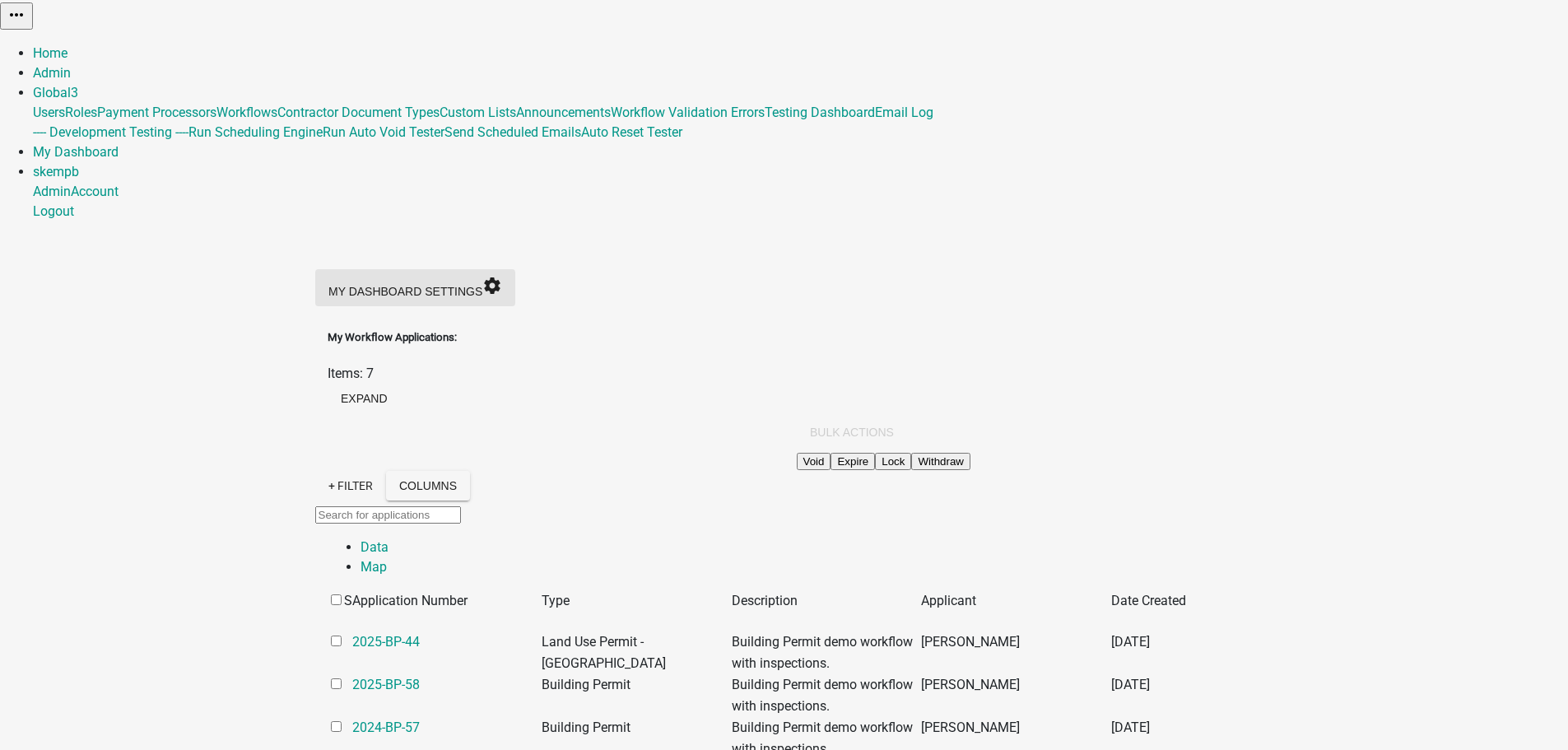
click at [503, 276] on icon "settings" at bounding box center [492, 286] width 19 height 19
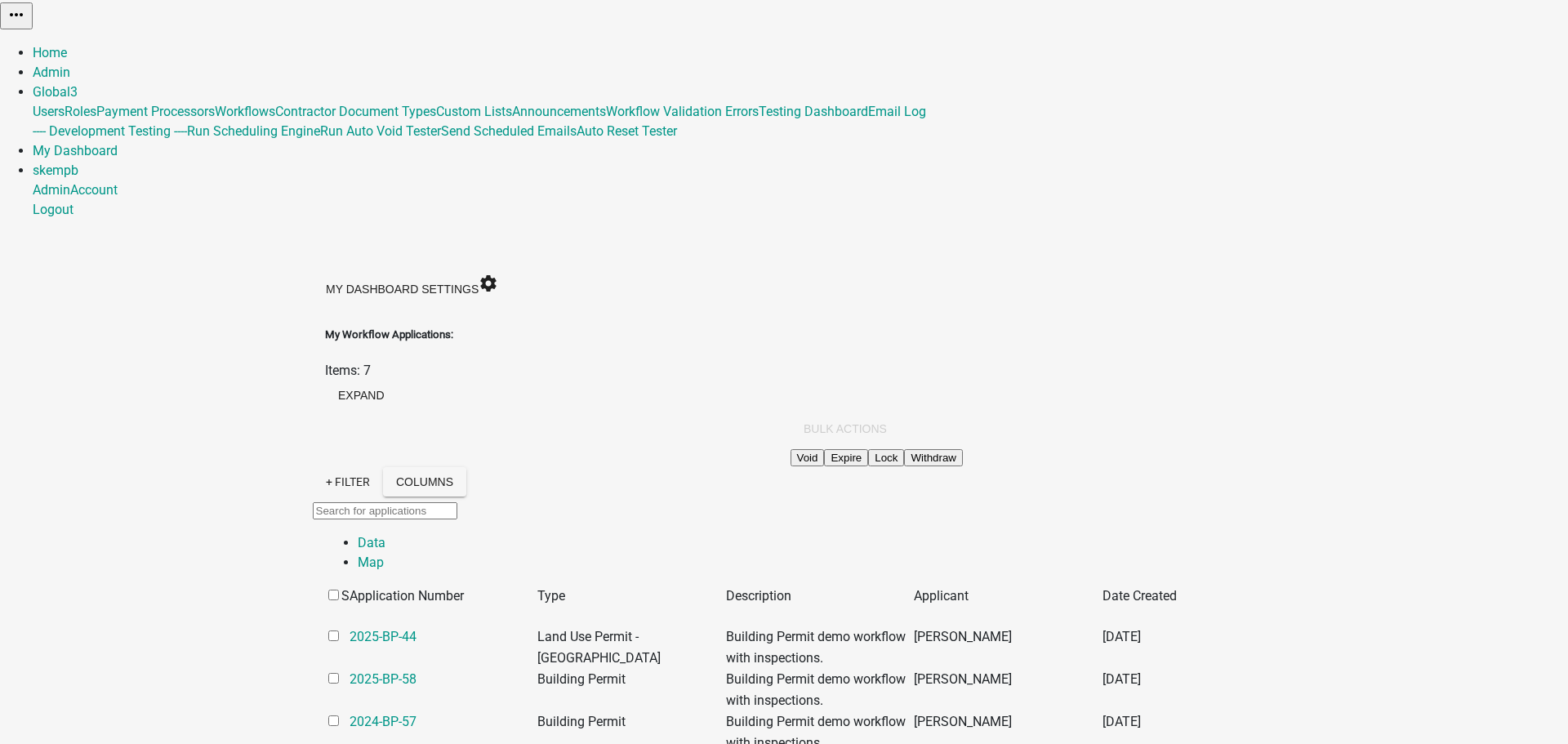
drag, startPoint x: 1050, startPoint y: 294, endPoint x: 1059, endPoint y: 362, distance: 68.6
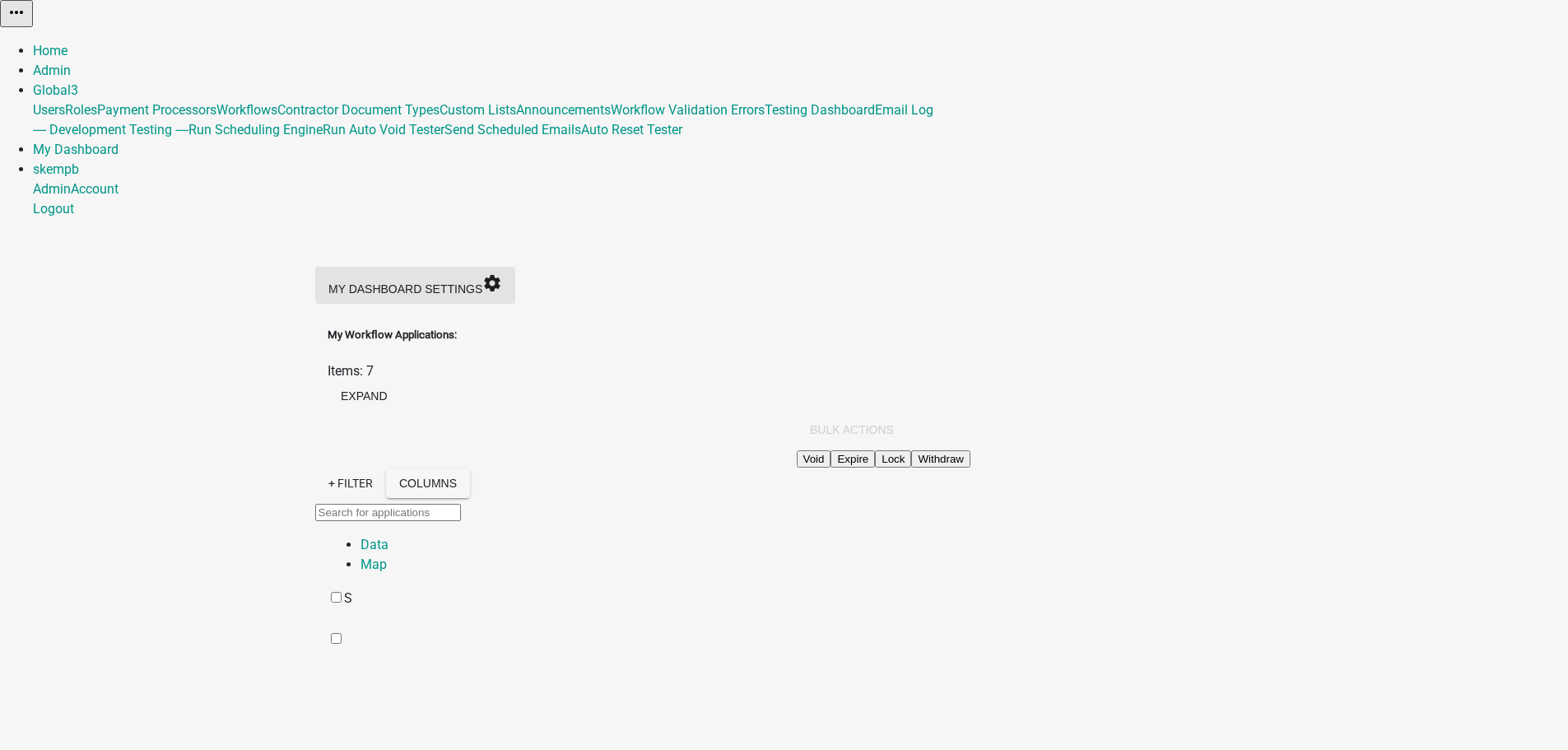
scroll to position [48, 0]
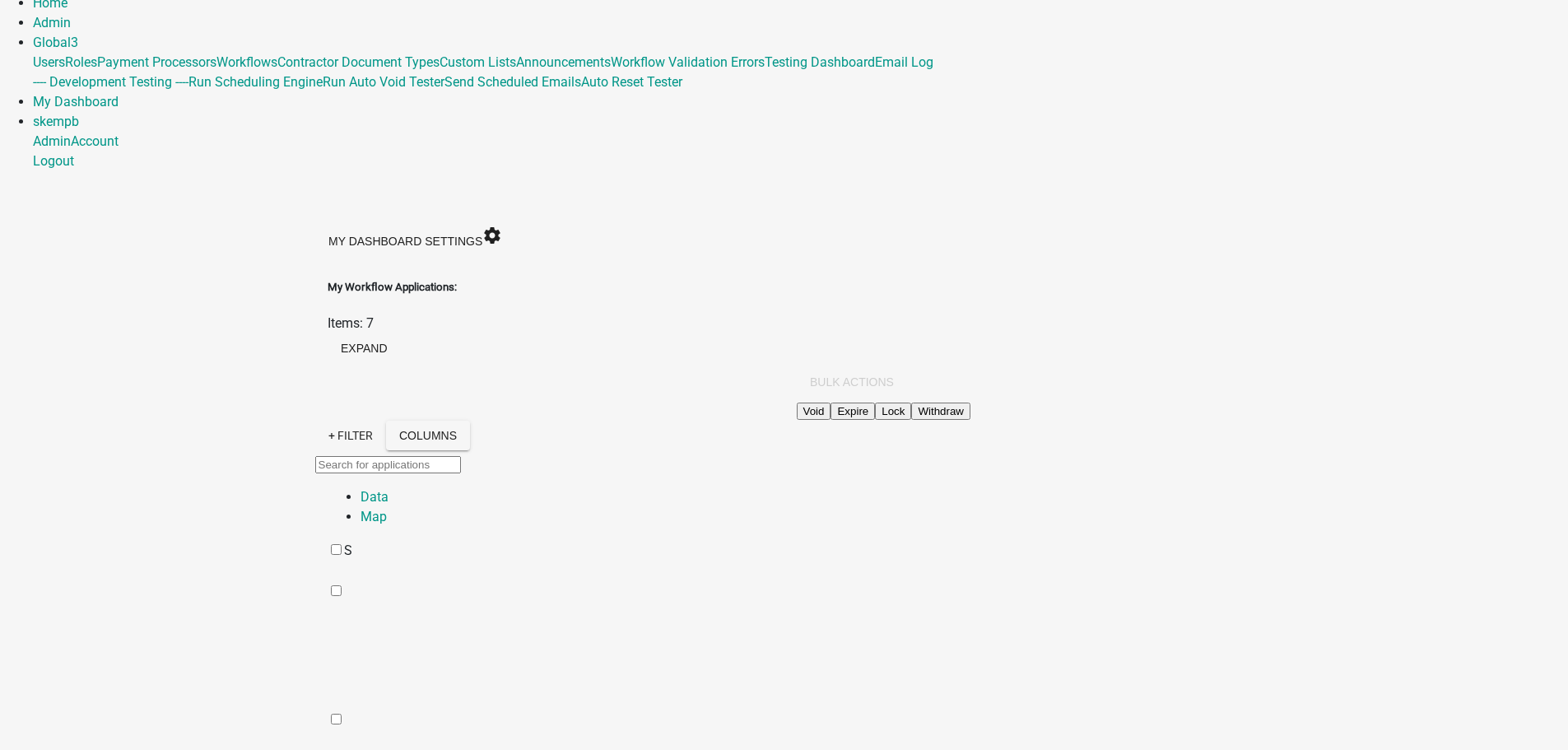
checkbox input "true"
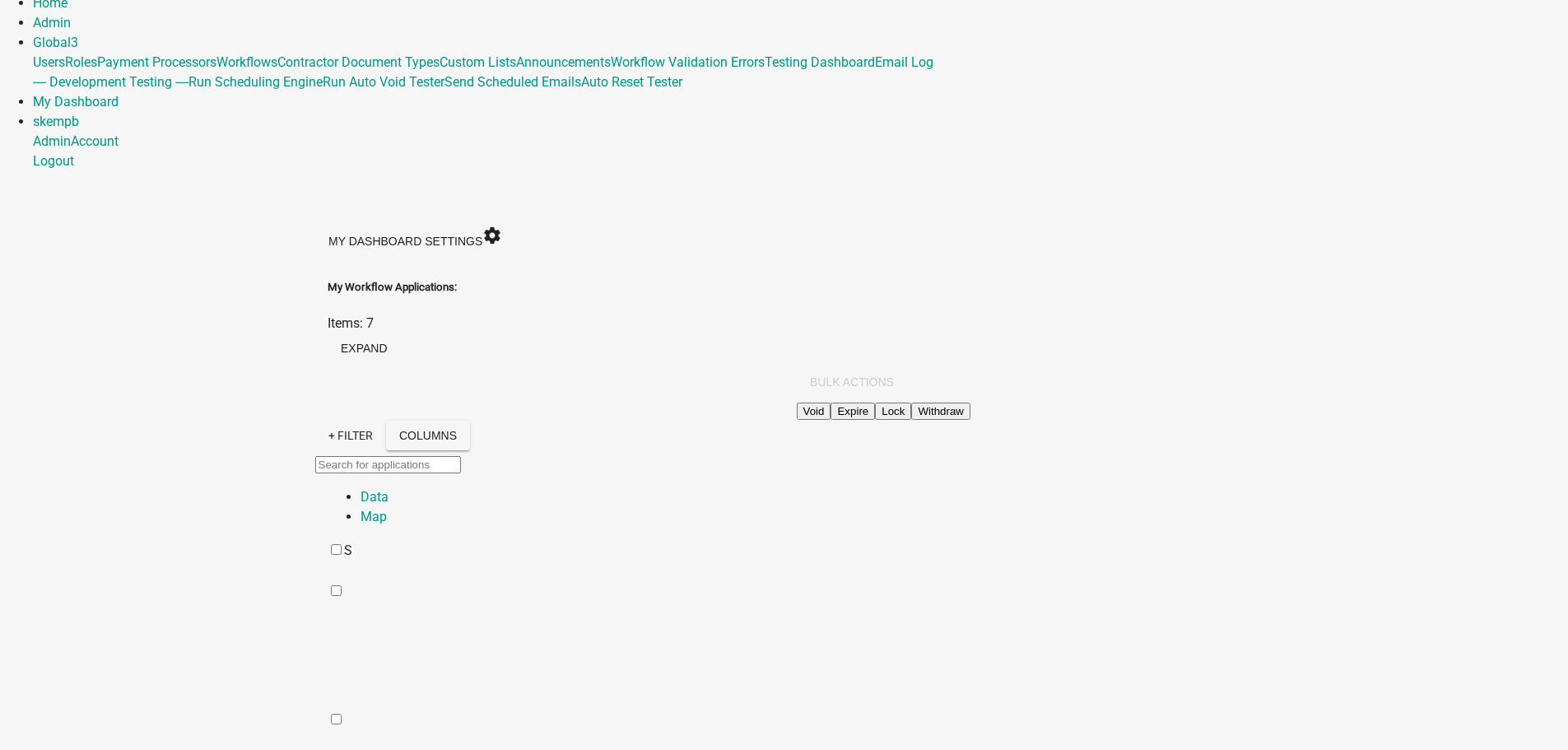
checkbox input "true"
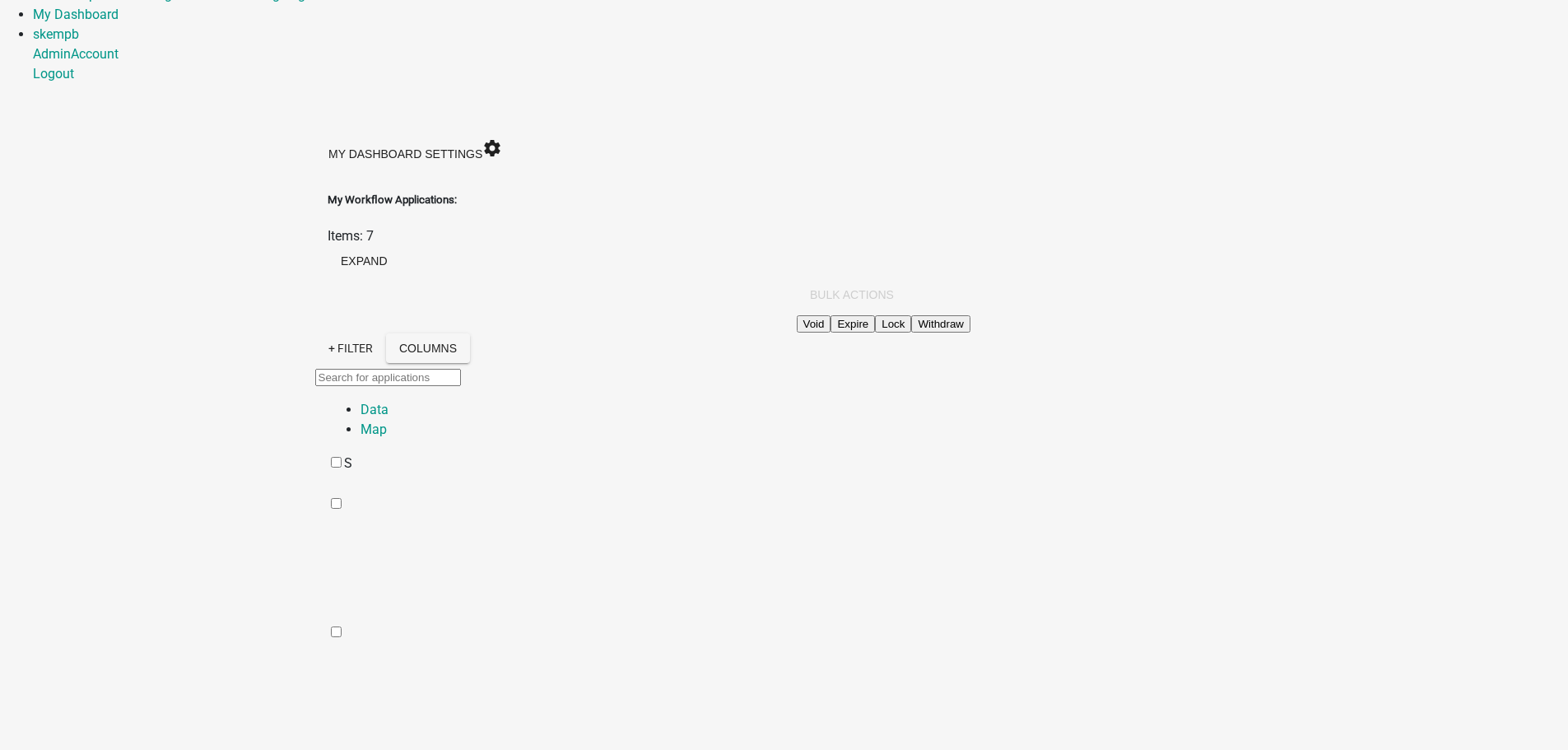
scroll to position [130, 0]
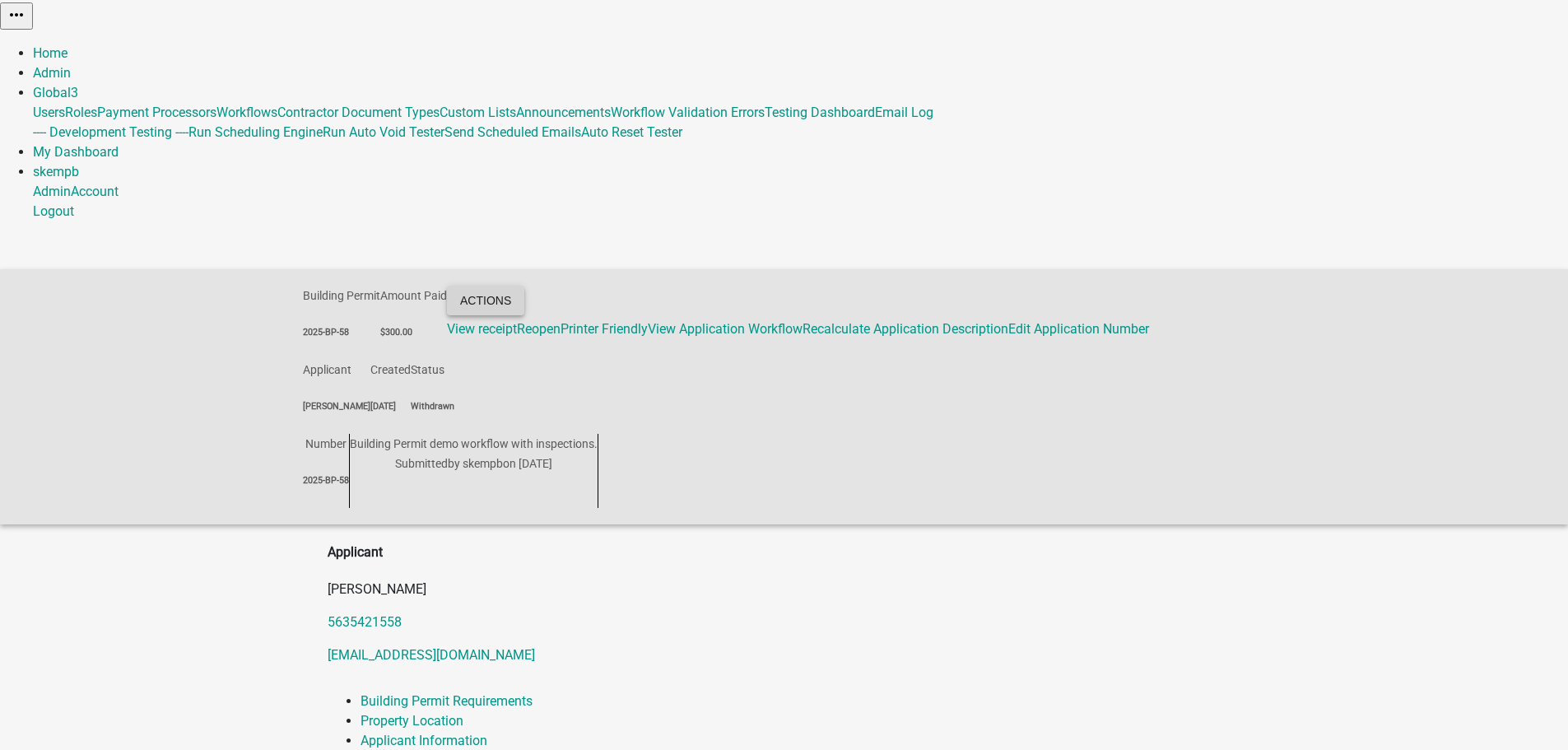
click at [525, 286] on button "Actions" at bounding box center [485, 300] width 77 height 29
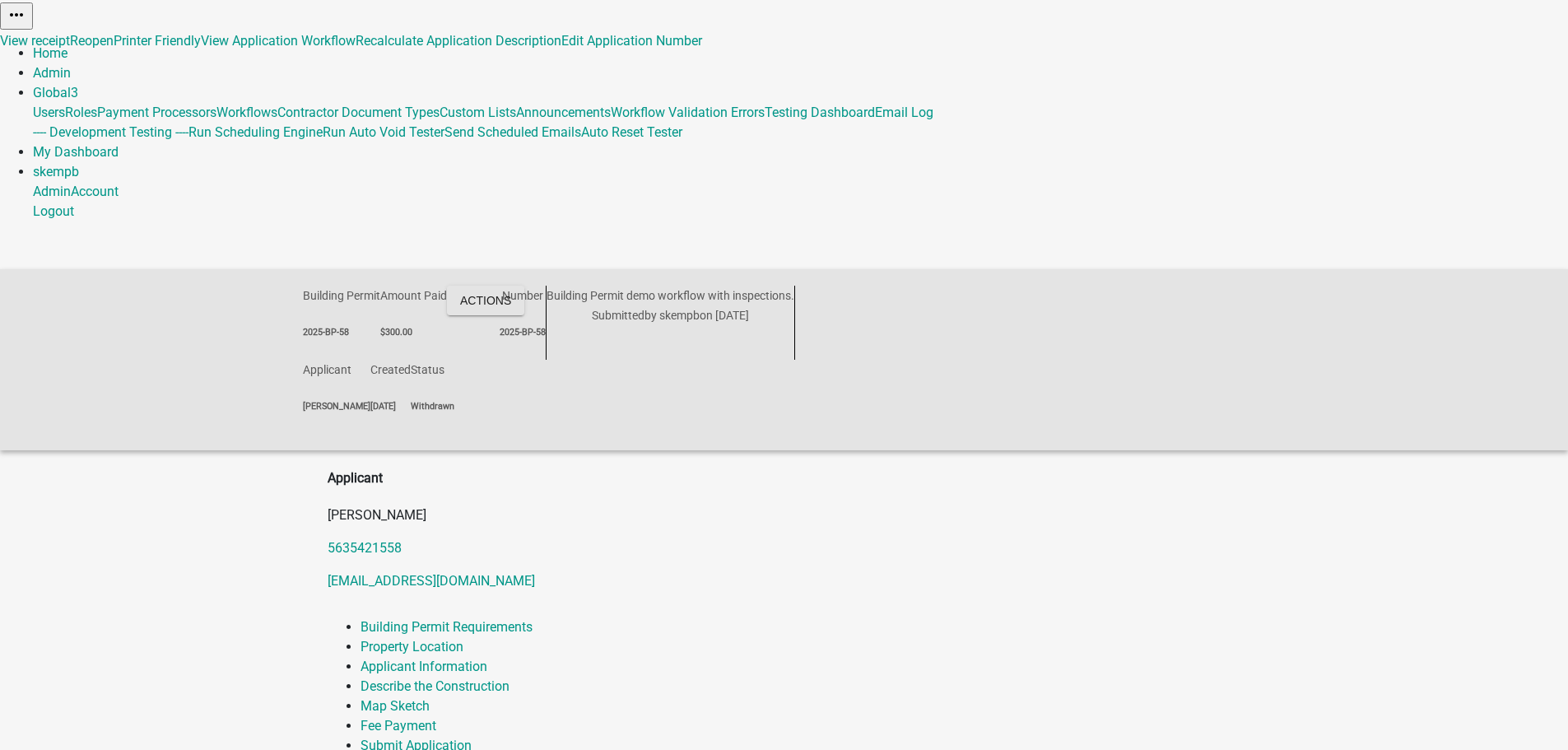
click at [0, 0] on div at bounding box center [0, 0] width 0 height 0
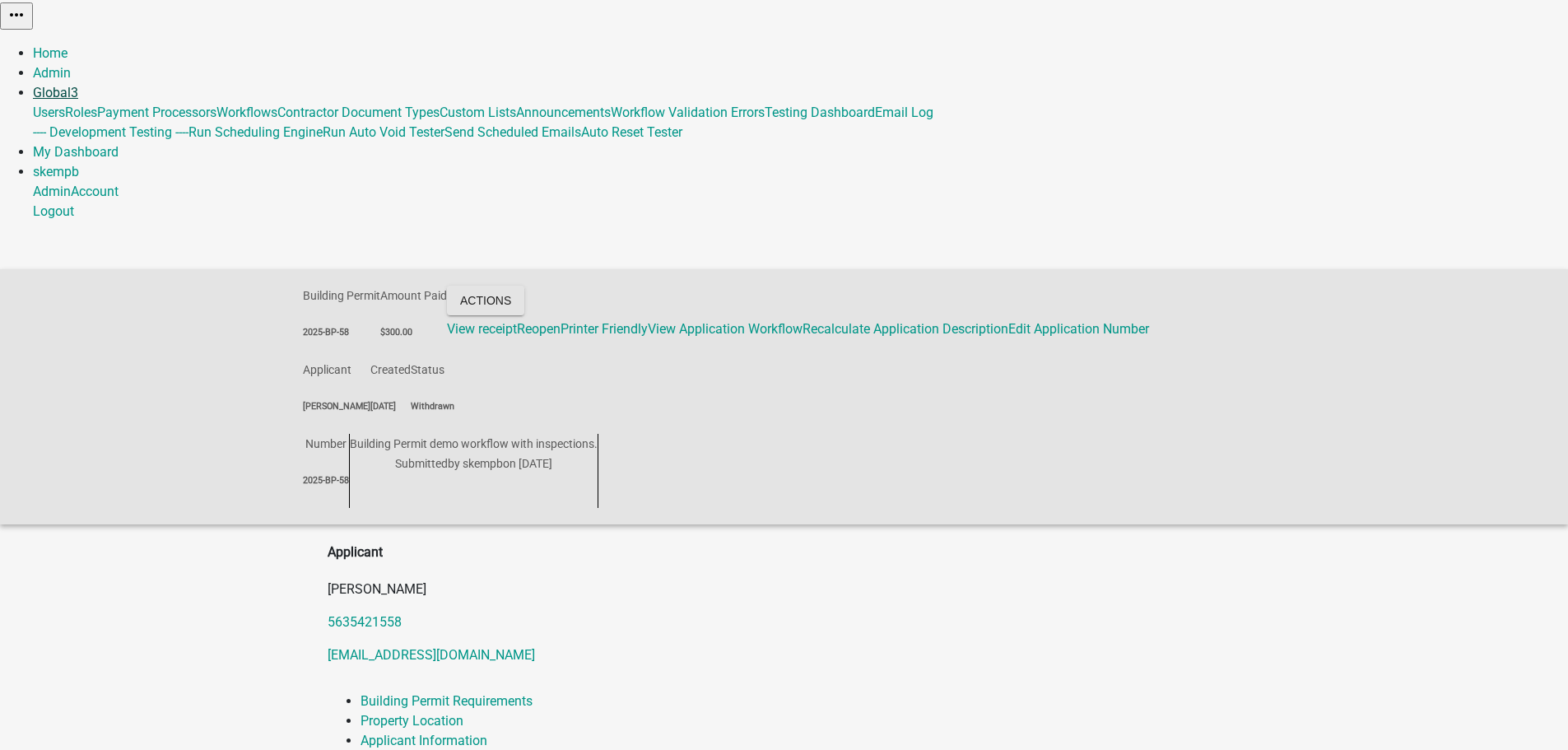
click at [78, 85] on span "3" at bounding box center [74, 93] width 7 height 16
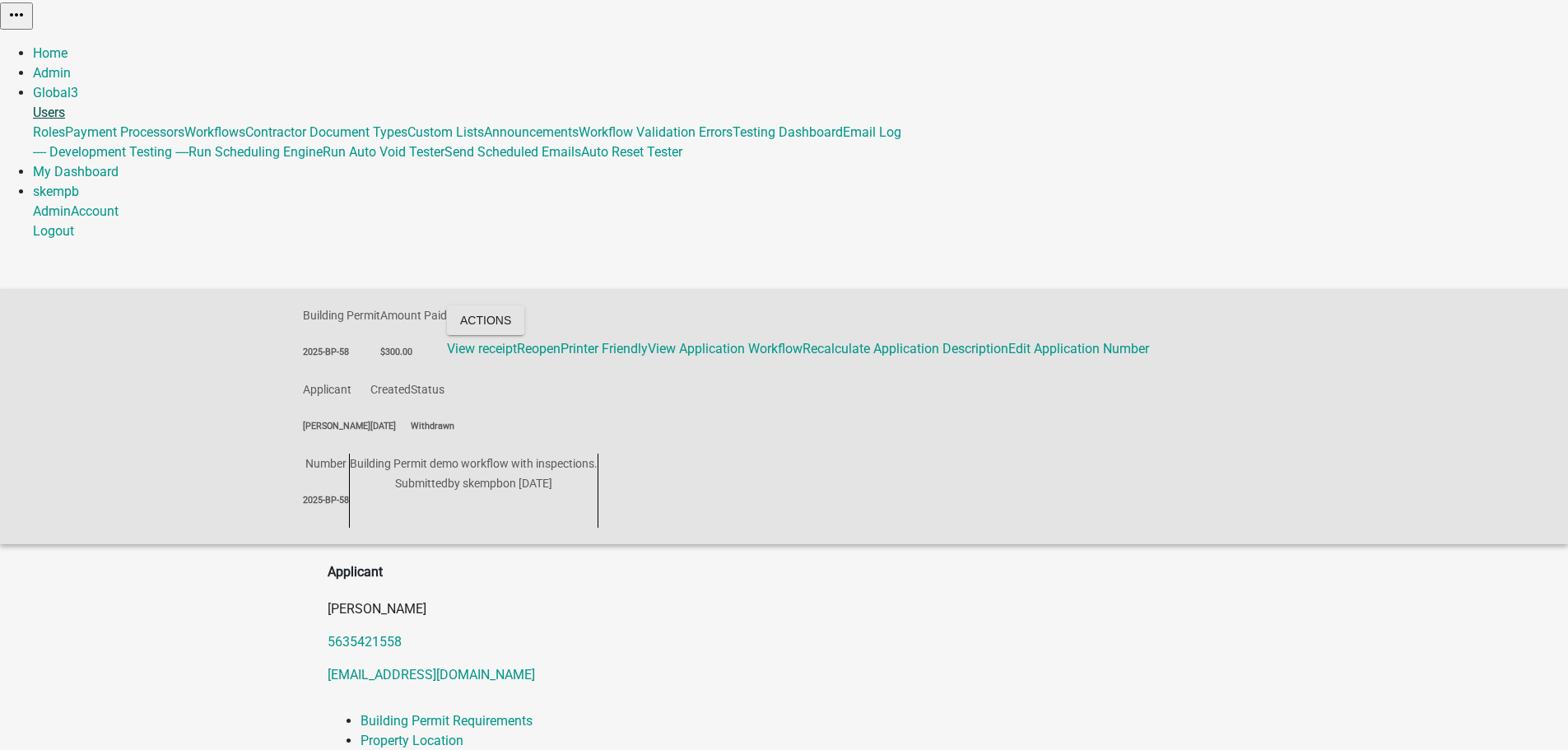
click at [65, 104] on link "Users" at bounding box center [49, 112] width 32 height 16
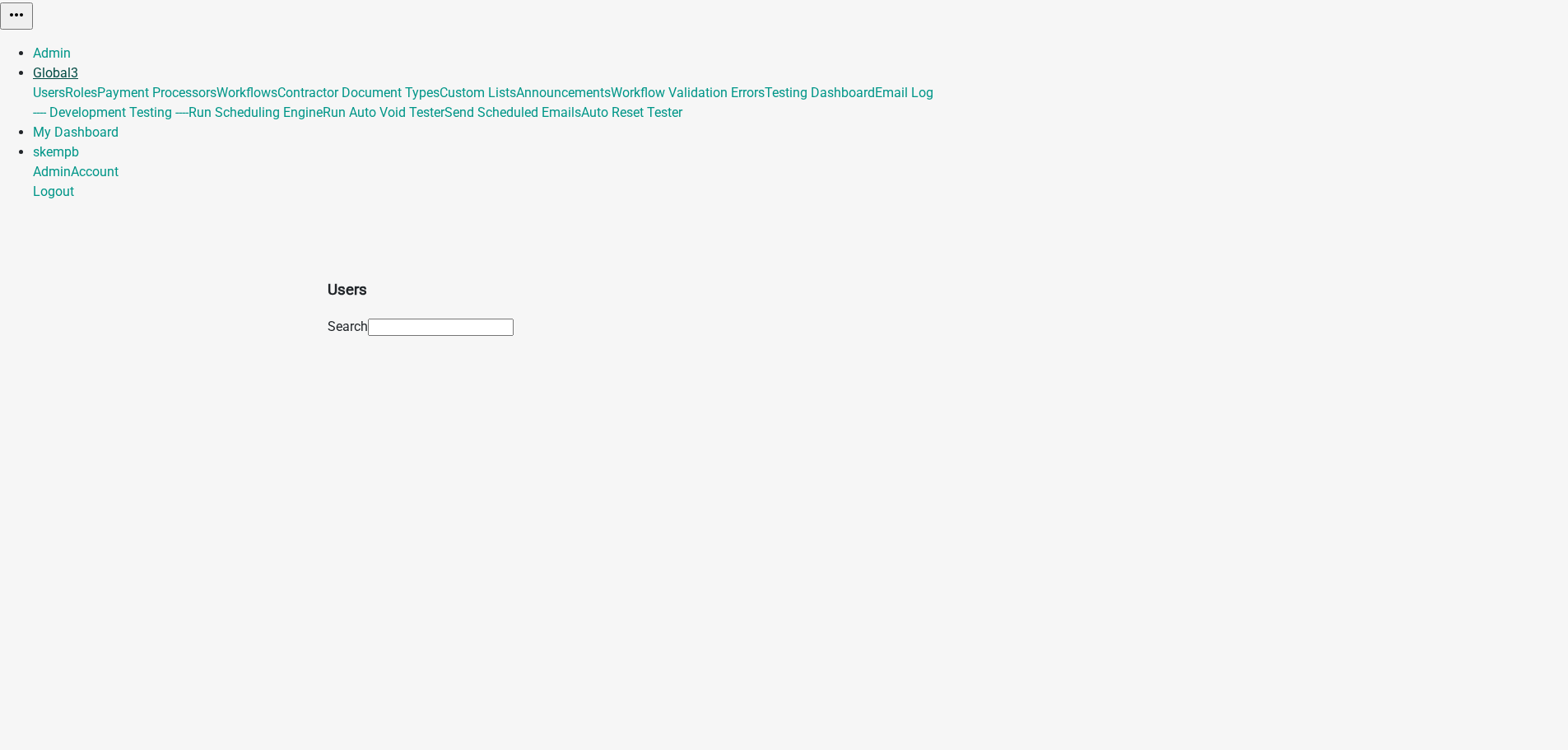
click at [78, 65] on link "Global 3" at bounding box center [55, 73] width 45 height 16
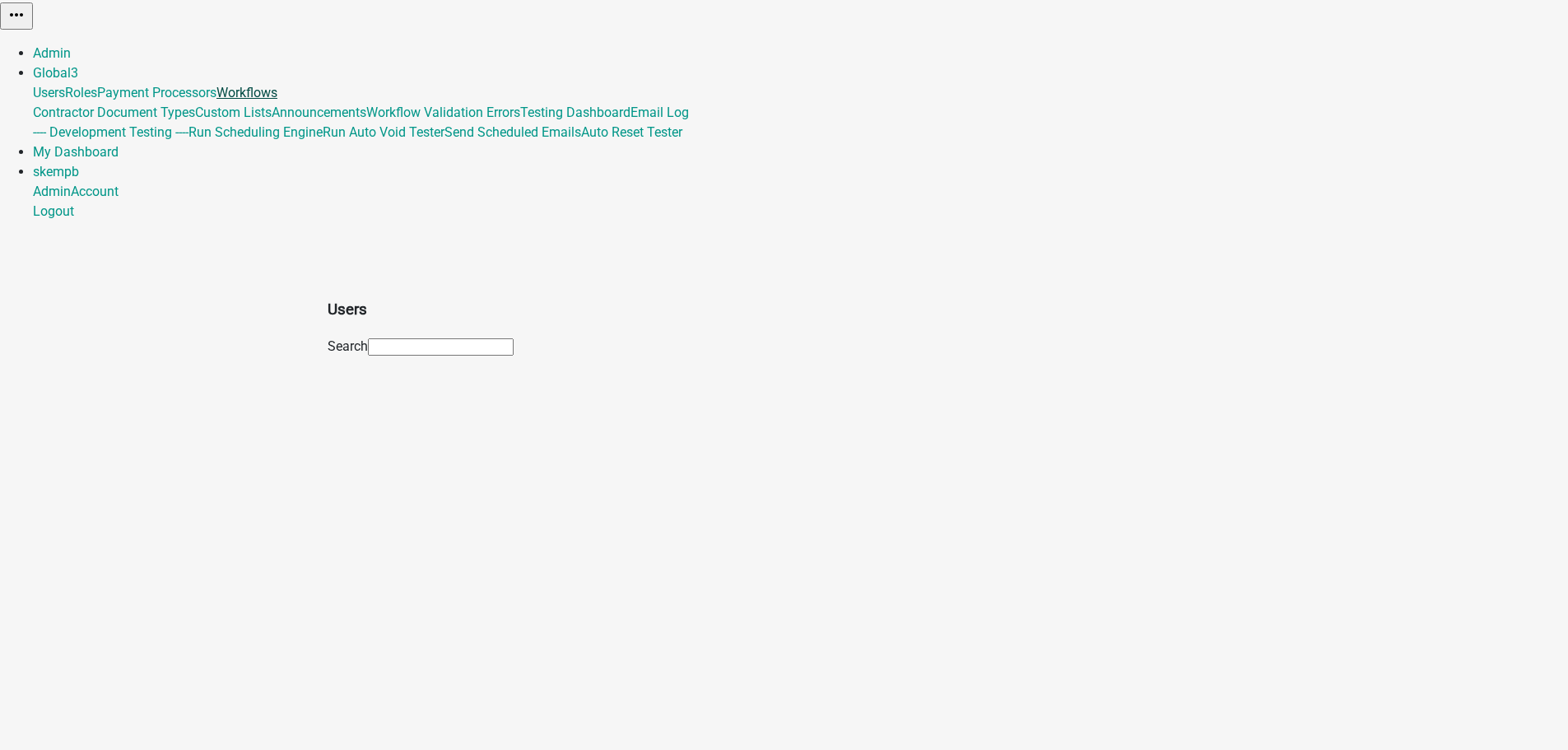
click at [278, 101] on link "Workflows" at bounding box center [247, 93] width 61 height 16
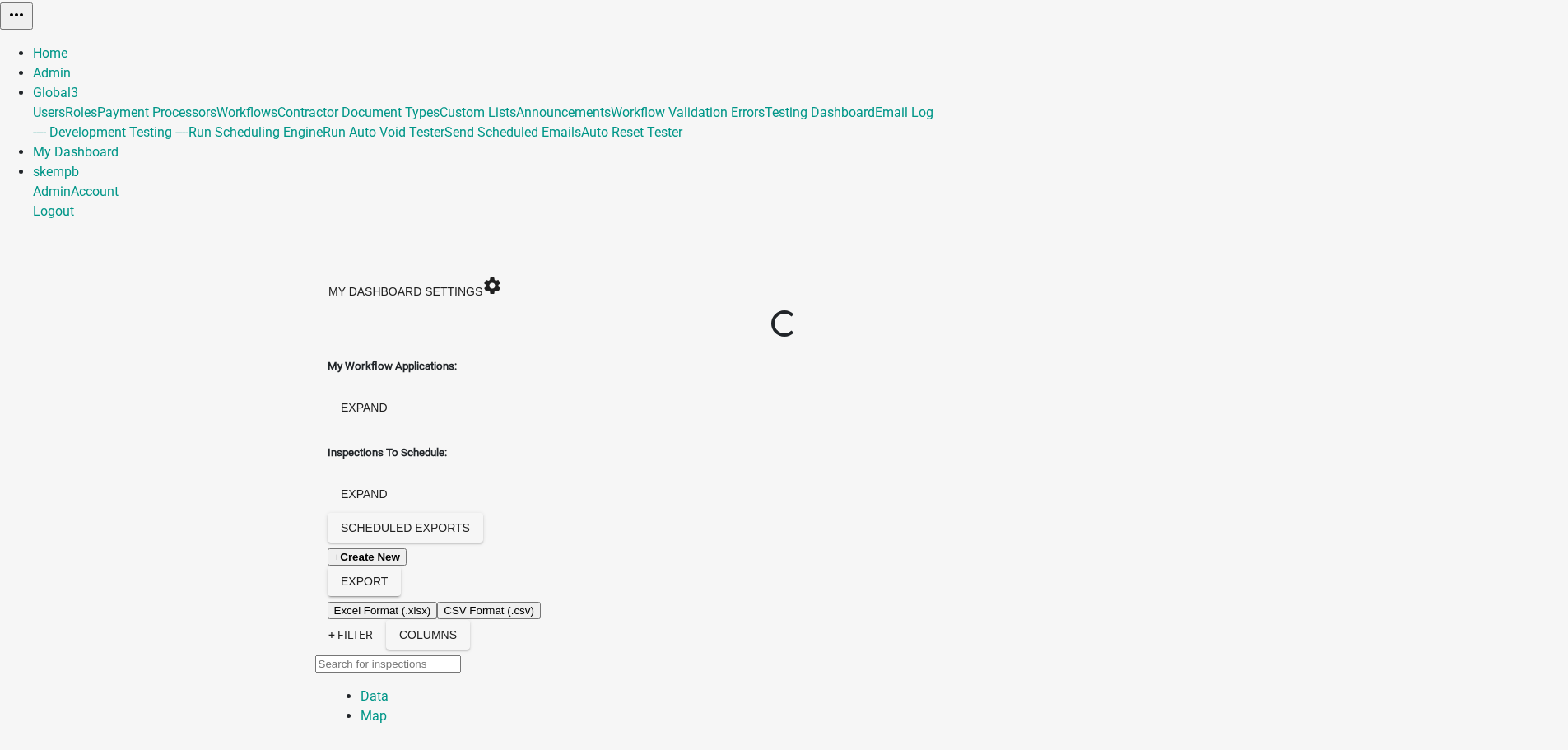
scroll to position [48, 0]
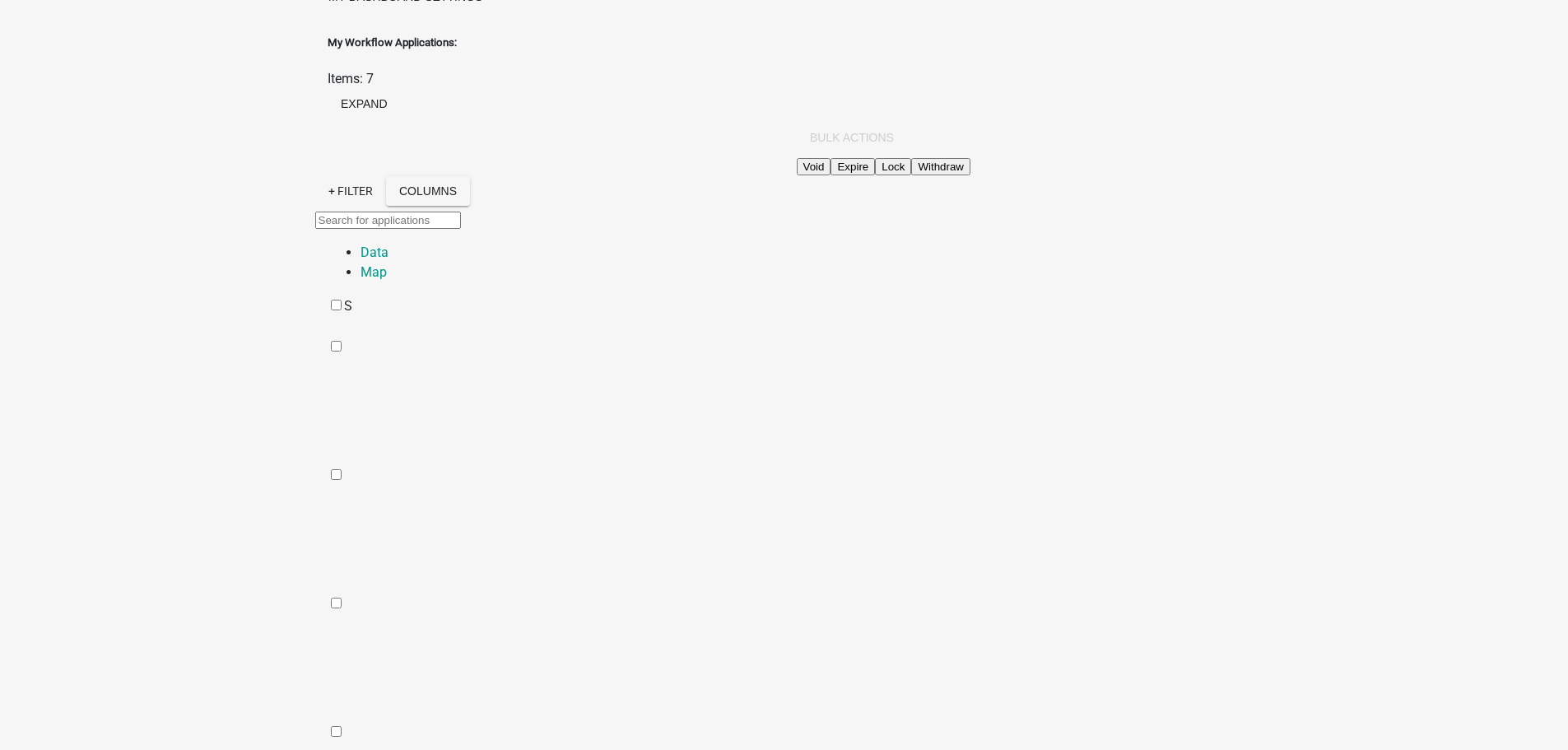
checkbox input "true"
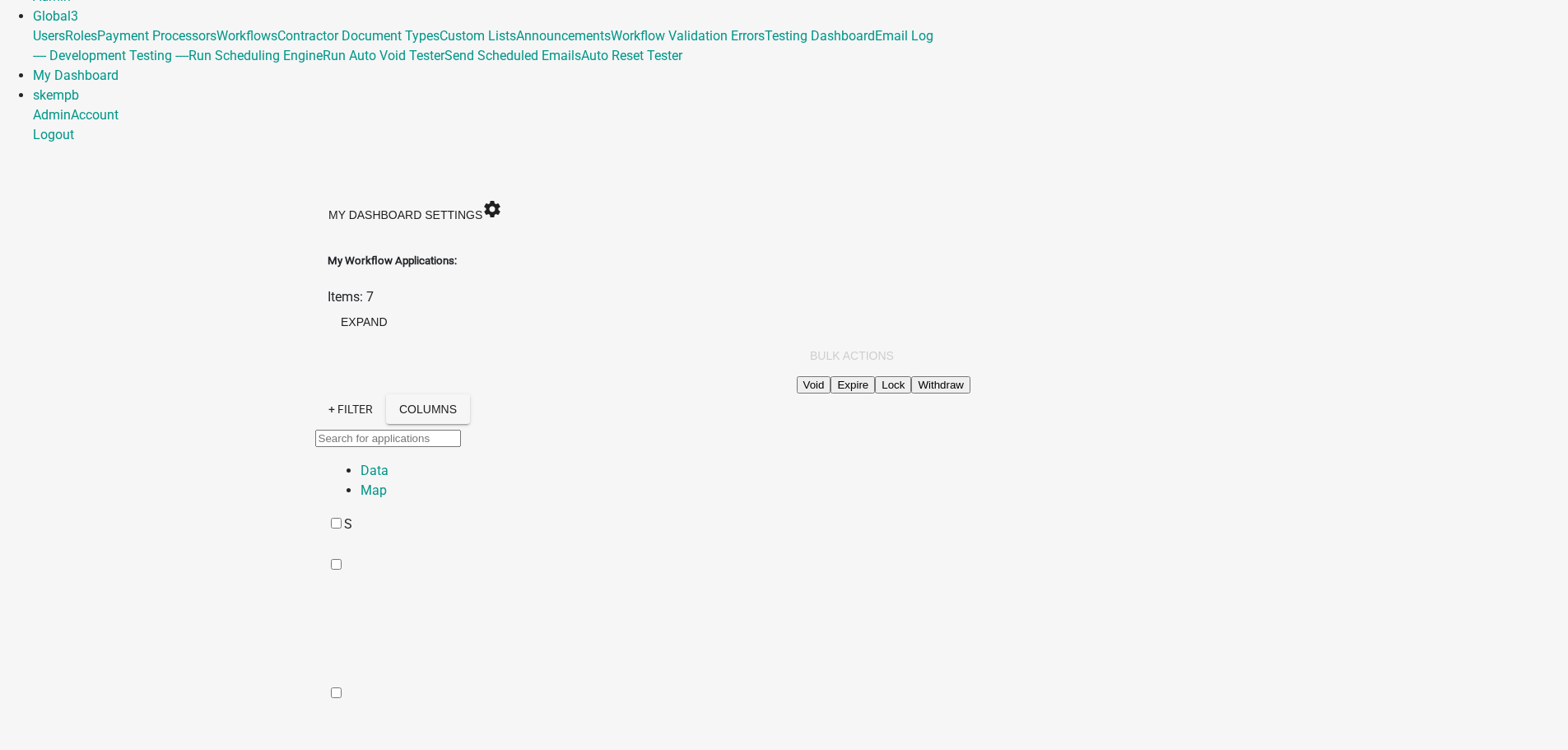
scroll to position [0, 0]
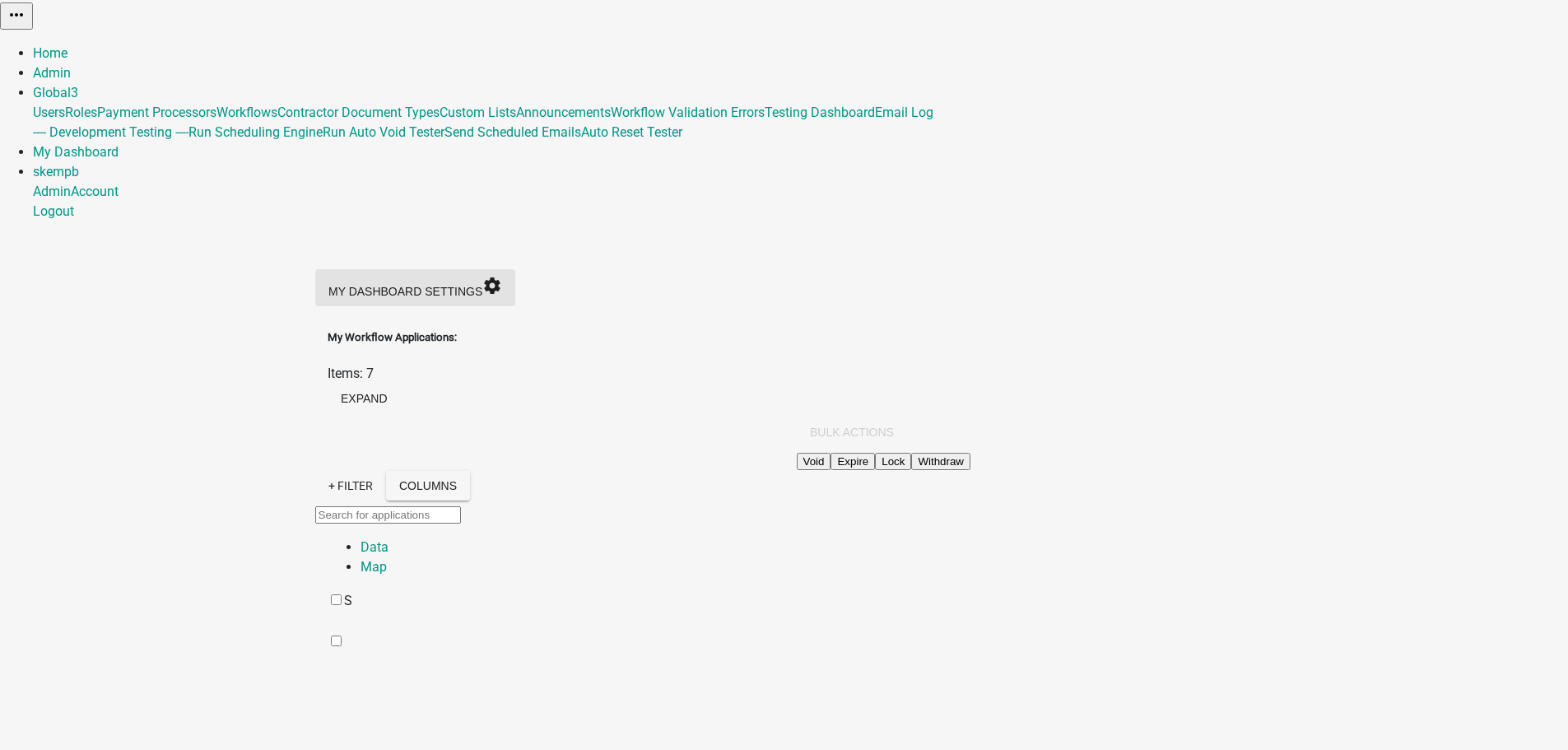
click at [503, 276] on icon "settings" at bounding box center [492, 286] width 19 height 19
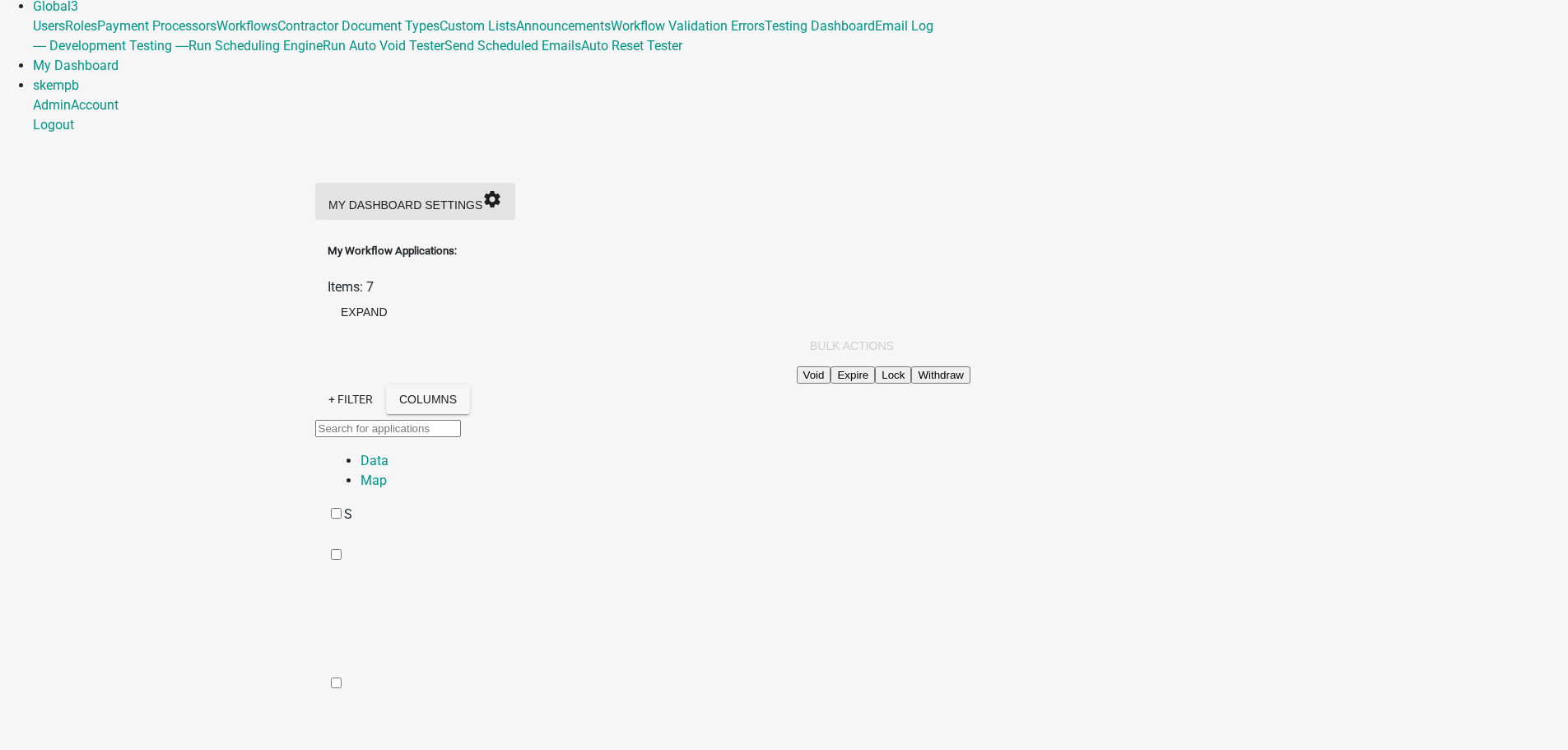
scroll to position [329, 0]
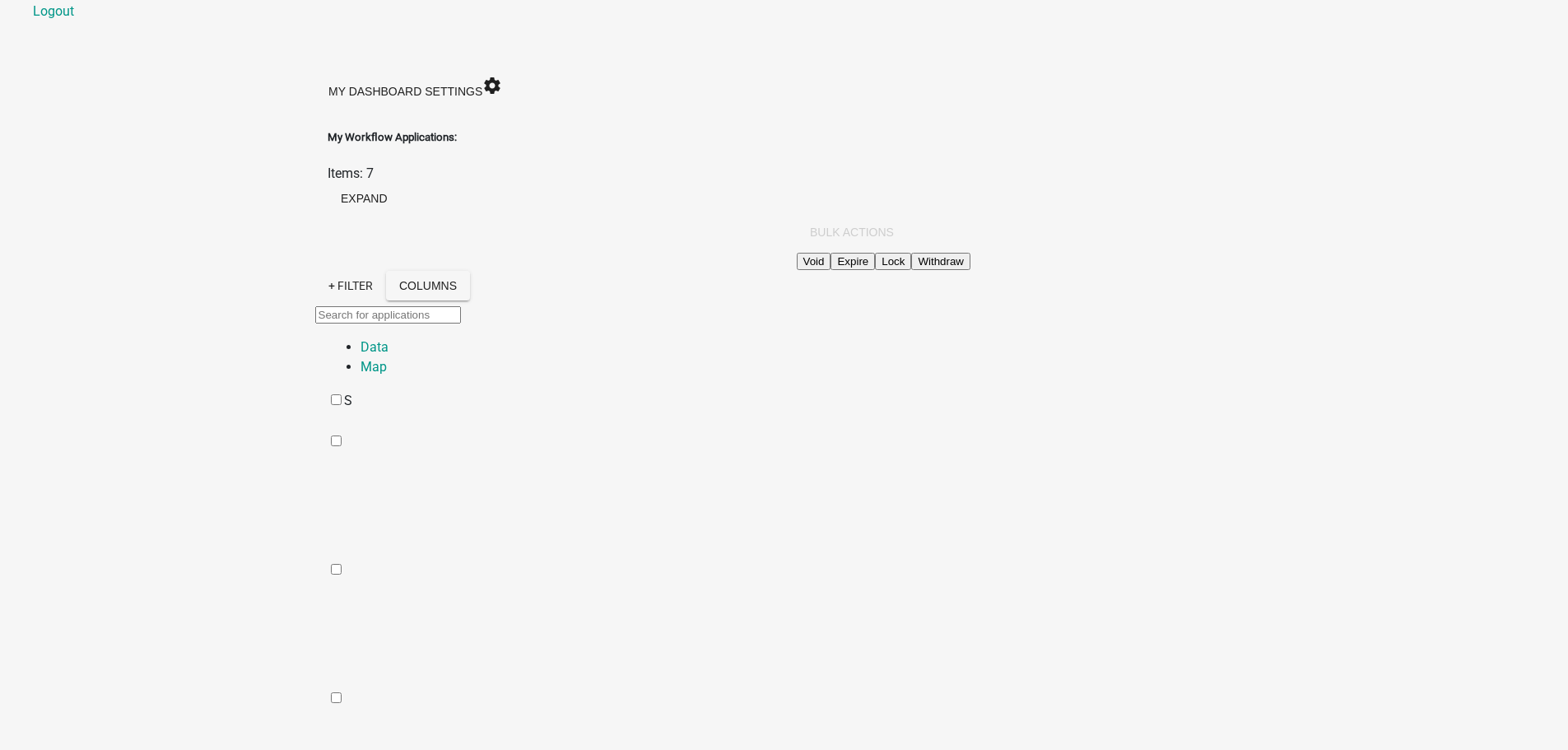
scroll to position [247, 0]
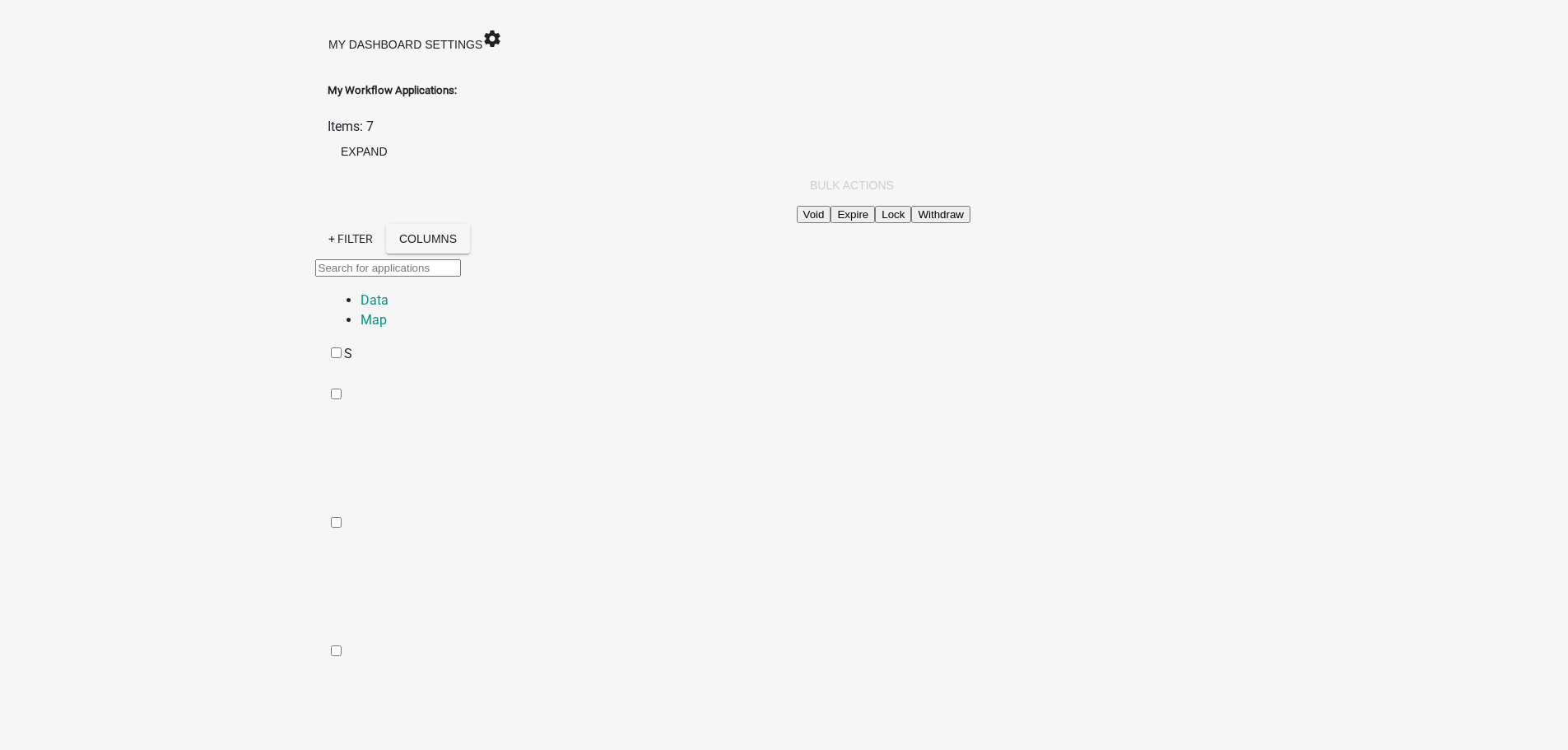
checkbox input "false"
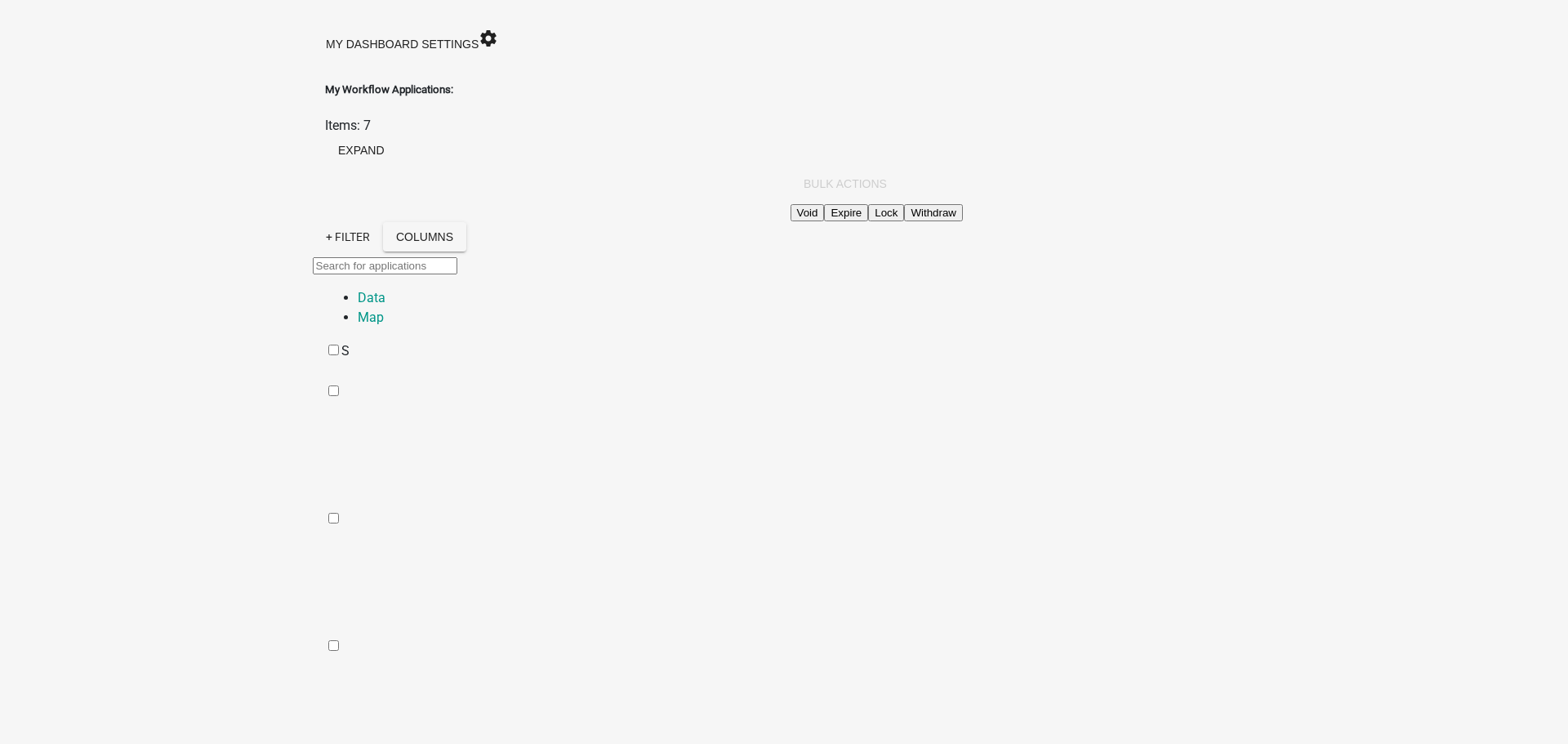
type textarea "Demo"
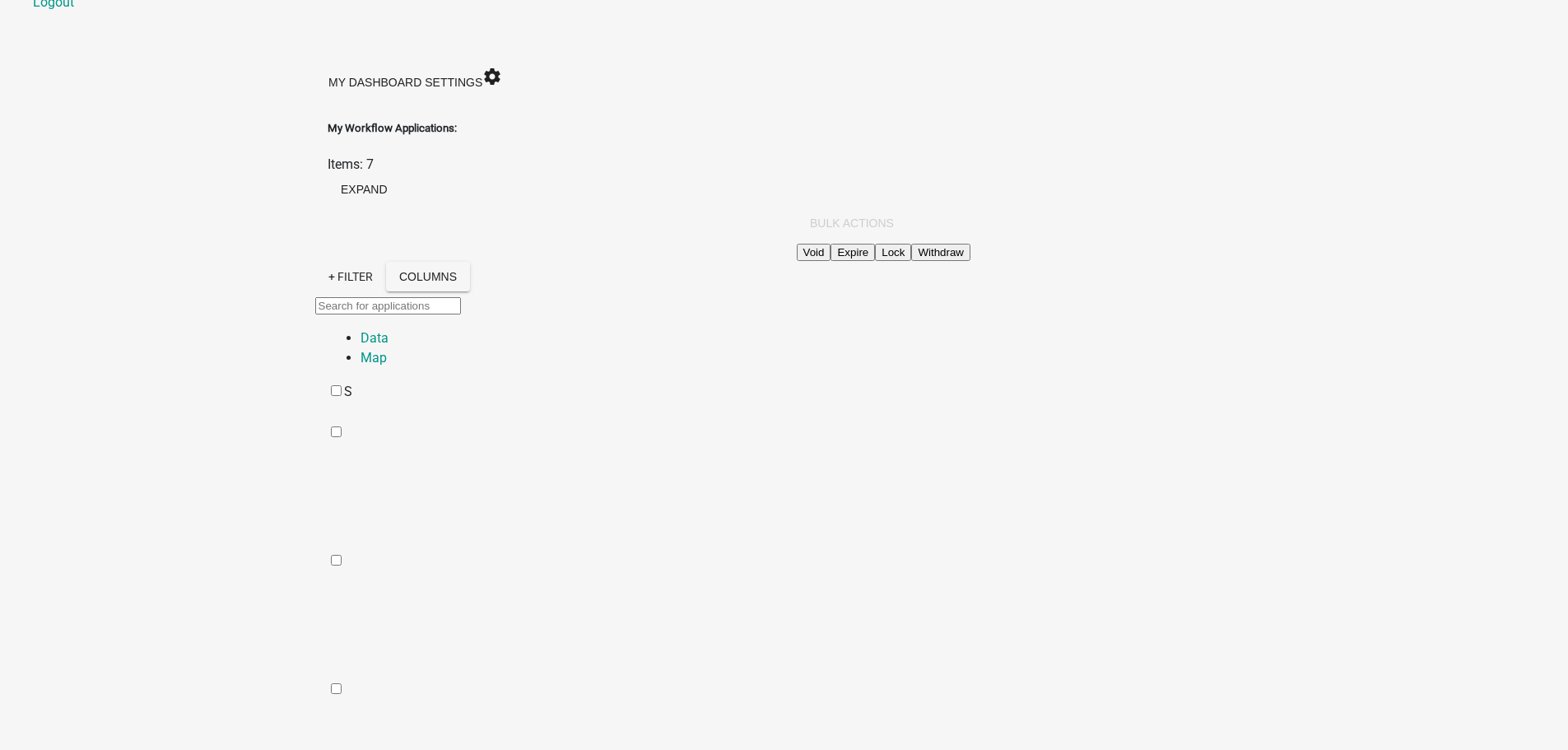
scroll to position [48, 0]
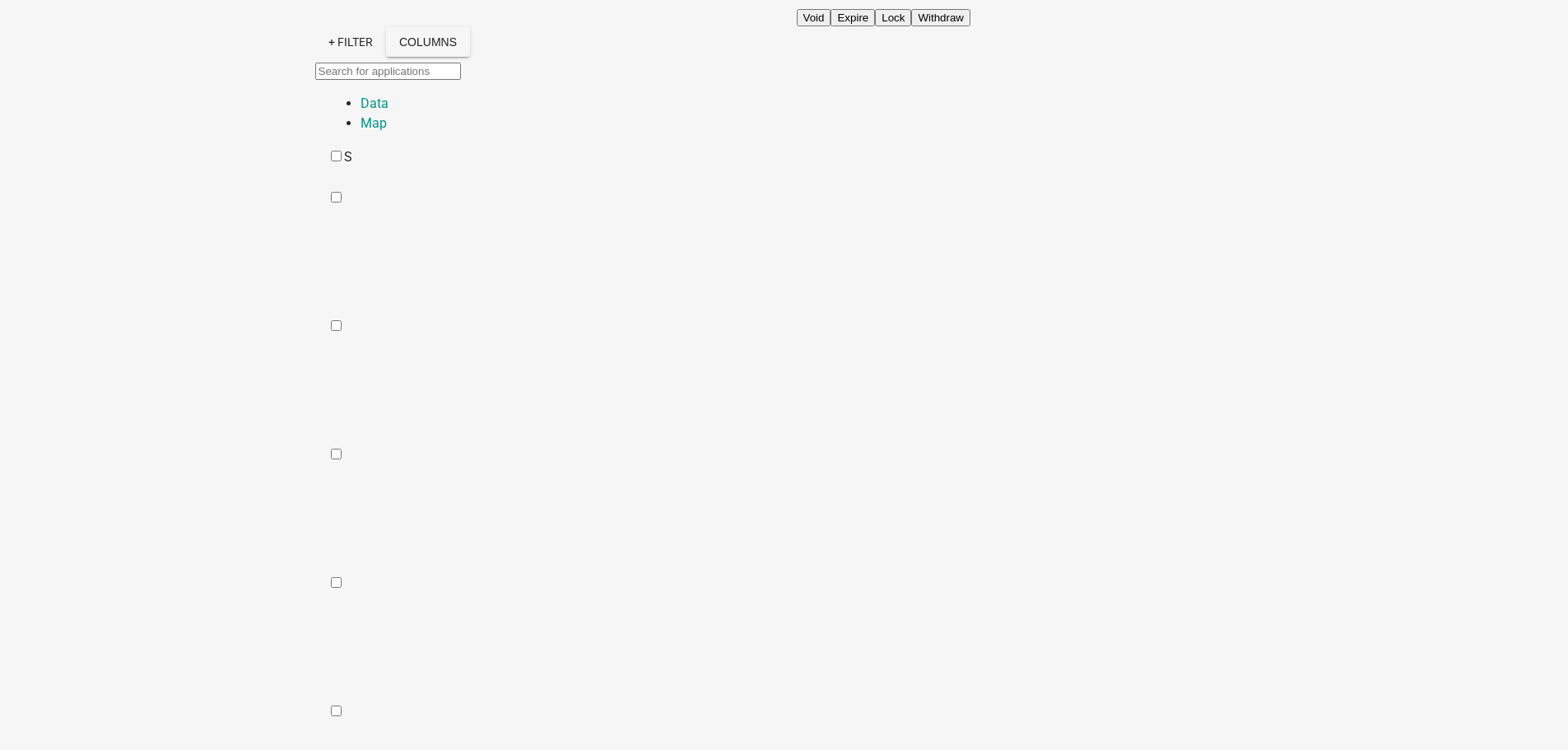
scroll to position [444, 0]
drag, startPoint x: 699, startPoint y: 451, endPoint x: 719, endPoint y: 448, distance: 20.2
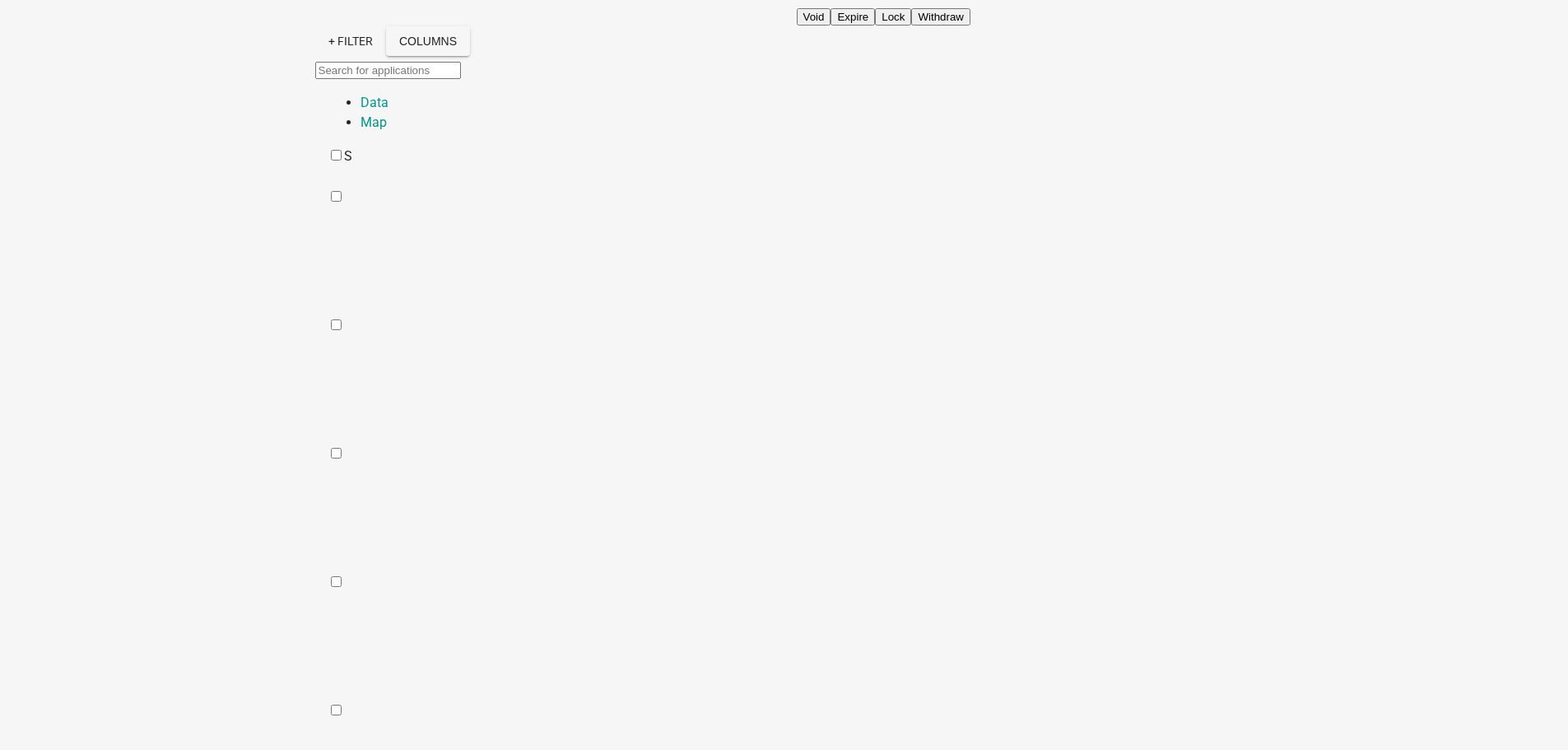
click at [1356, 419] on link "View Application" at bounding box center [1403, 427] width 97 height 16
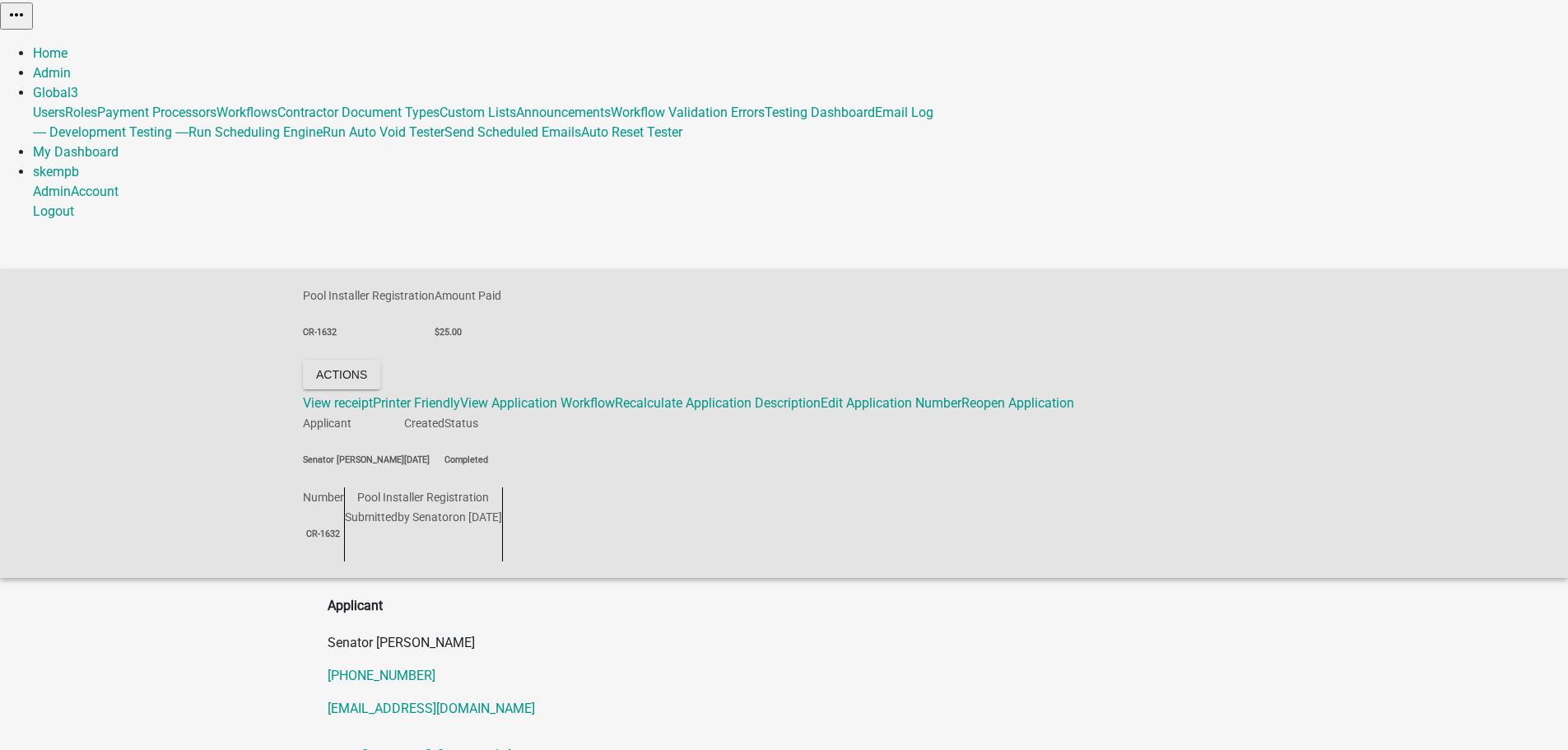
click at [71, 65] on link "Admin" at bounding box center [51, 73] width 38 height 16
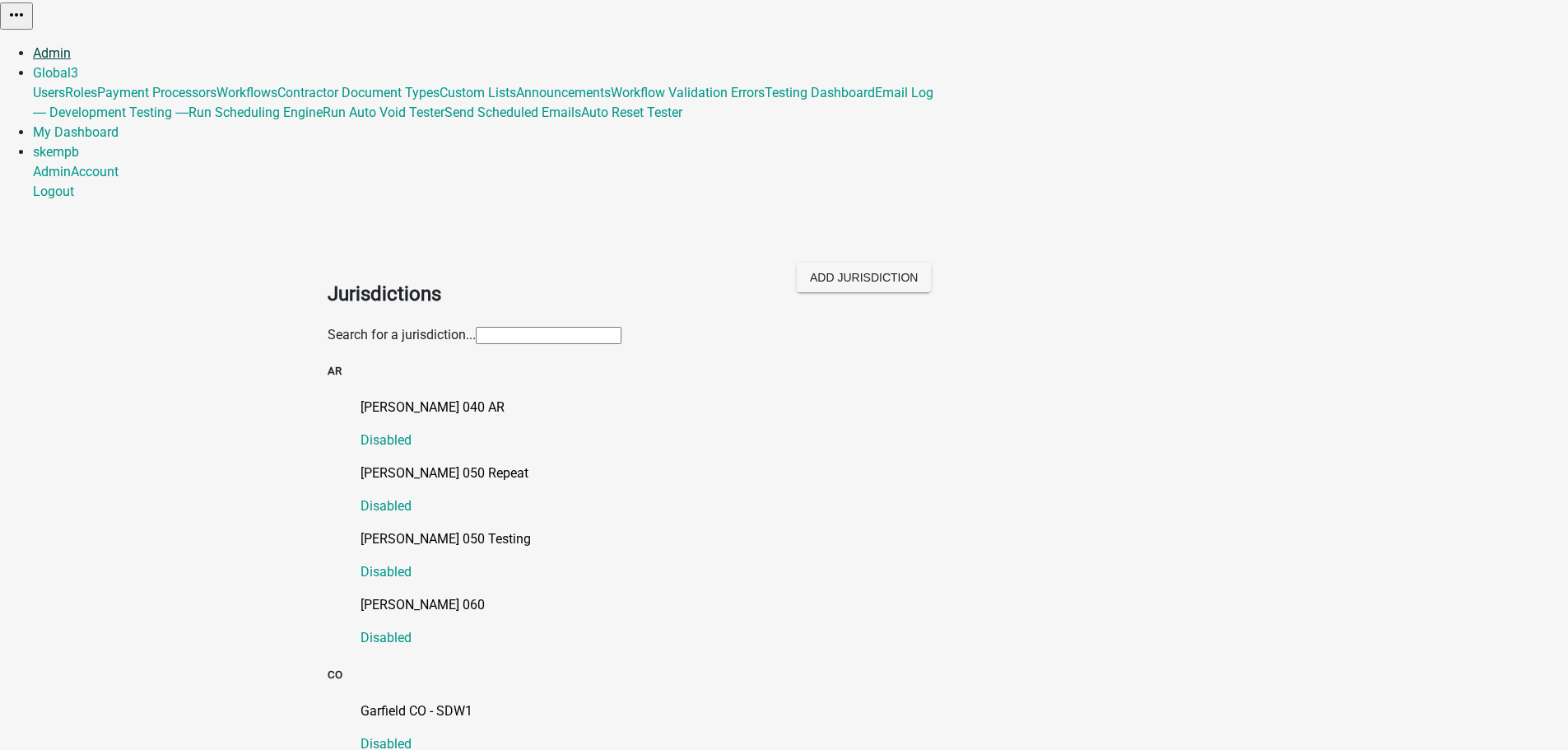
click at [71, 45] on link "Admin" at bounding box center [51, 53] width 38 height 16
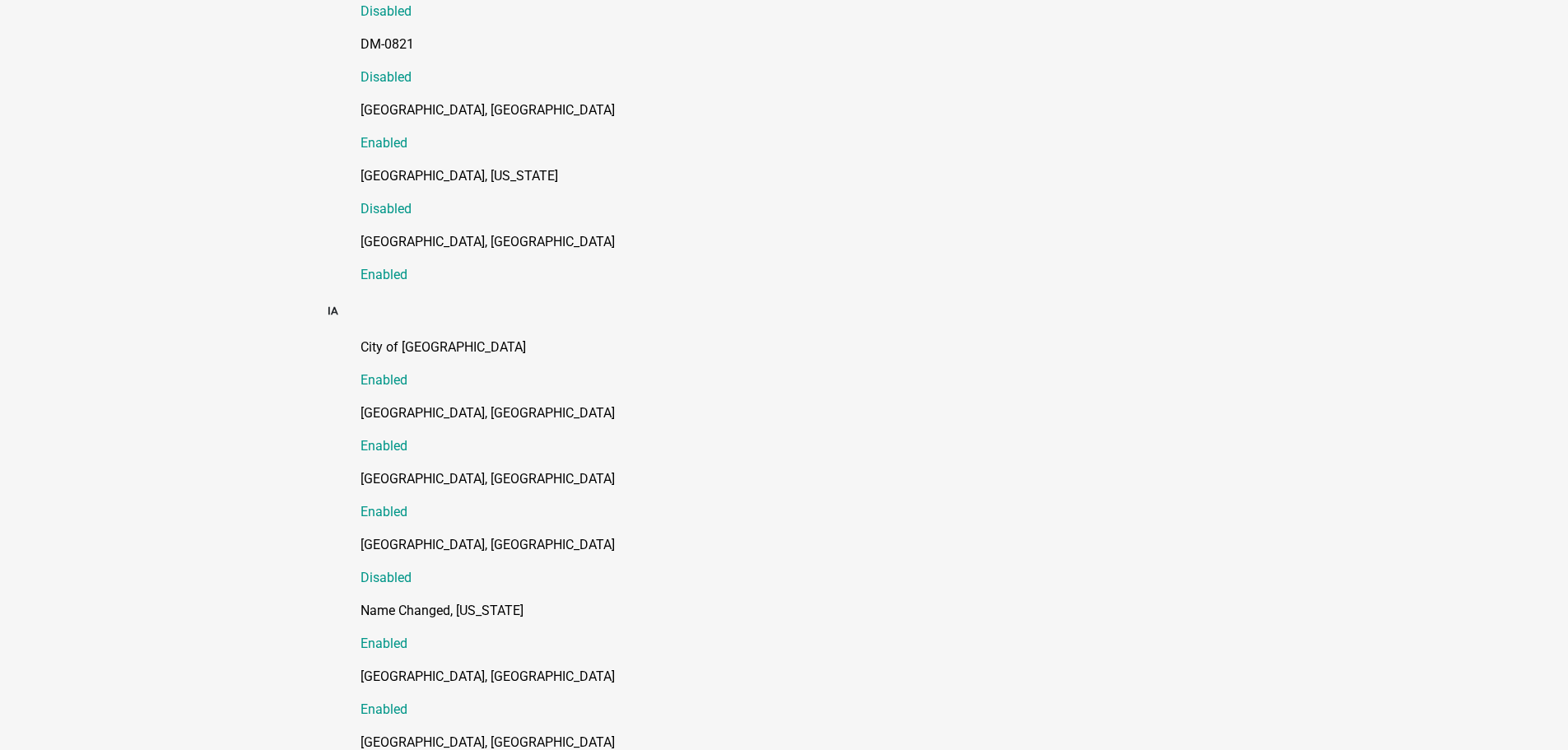
scroll to position [905, 0]
click at [422, 336] on p "City of [GEOGRAPHIC_DATA]" at bounding box center [802, 346] width 881 height 19
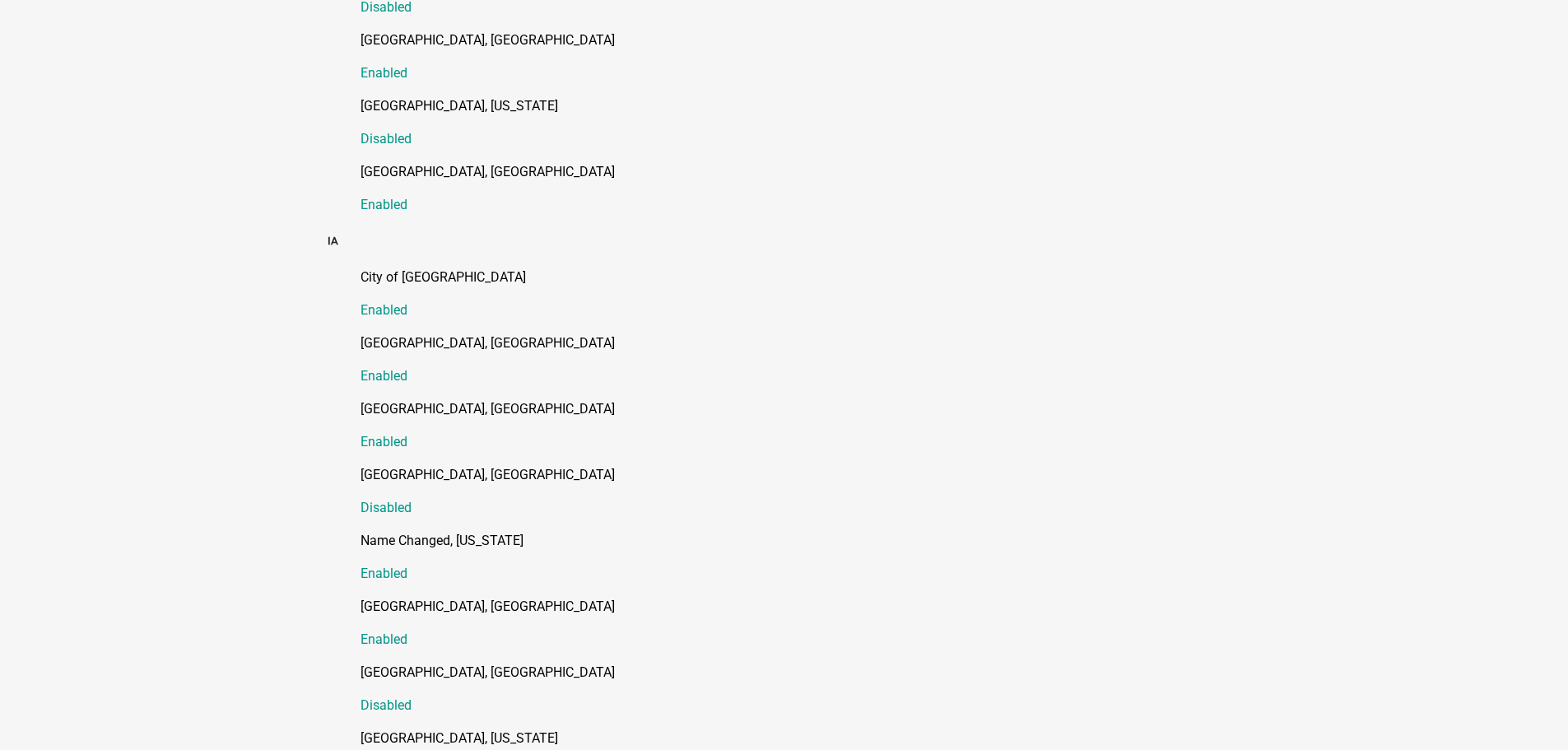
scroll to position [987, 0]
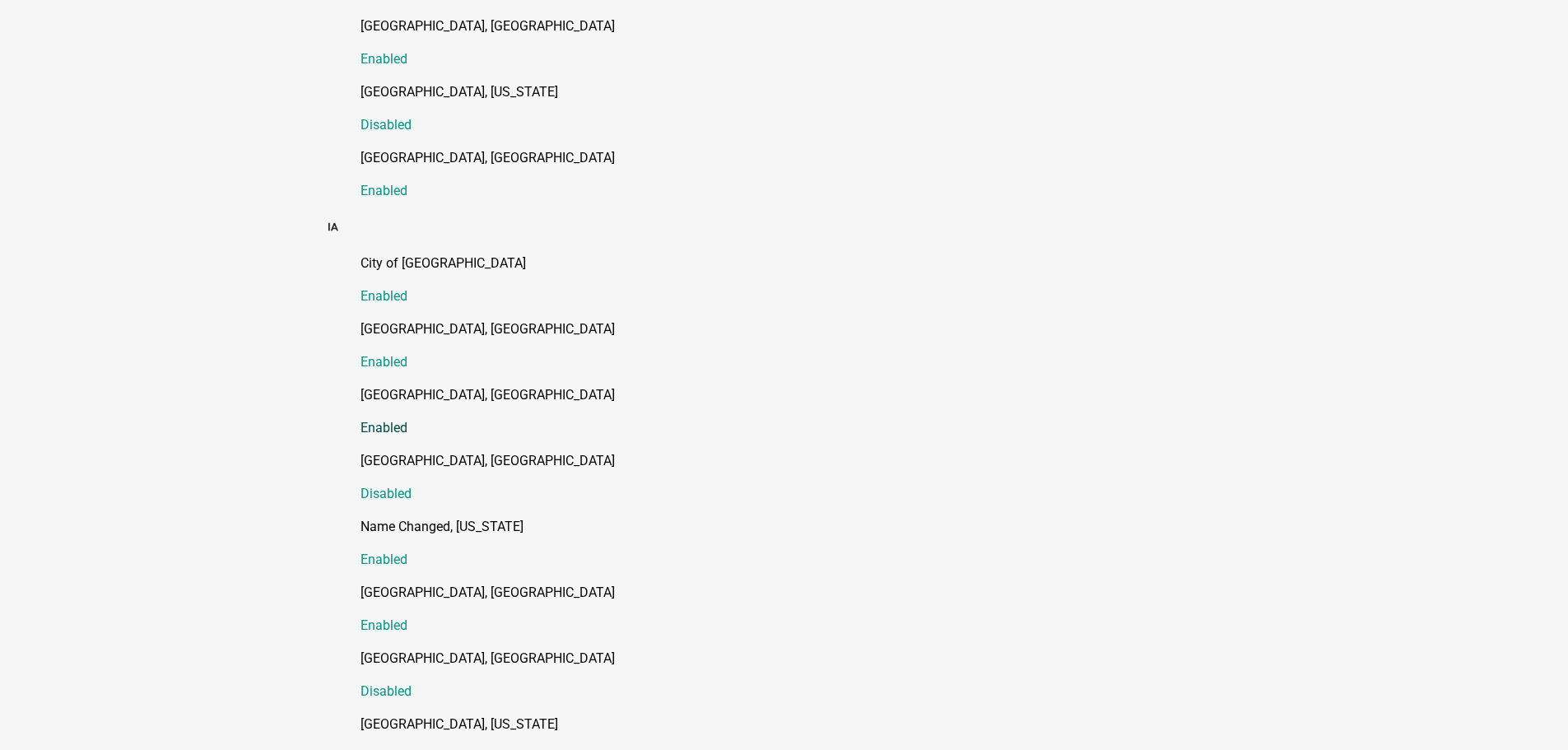
click at [384, 385] on p "[GEOGRAPHIC_DATA], [GEOGRAPHIC_DATA]" at bounding box center [802, 394] width 881 height 19
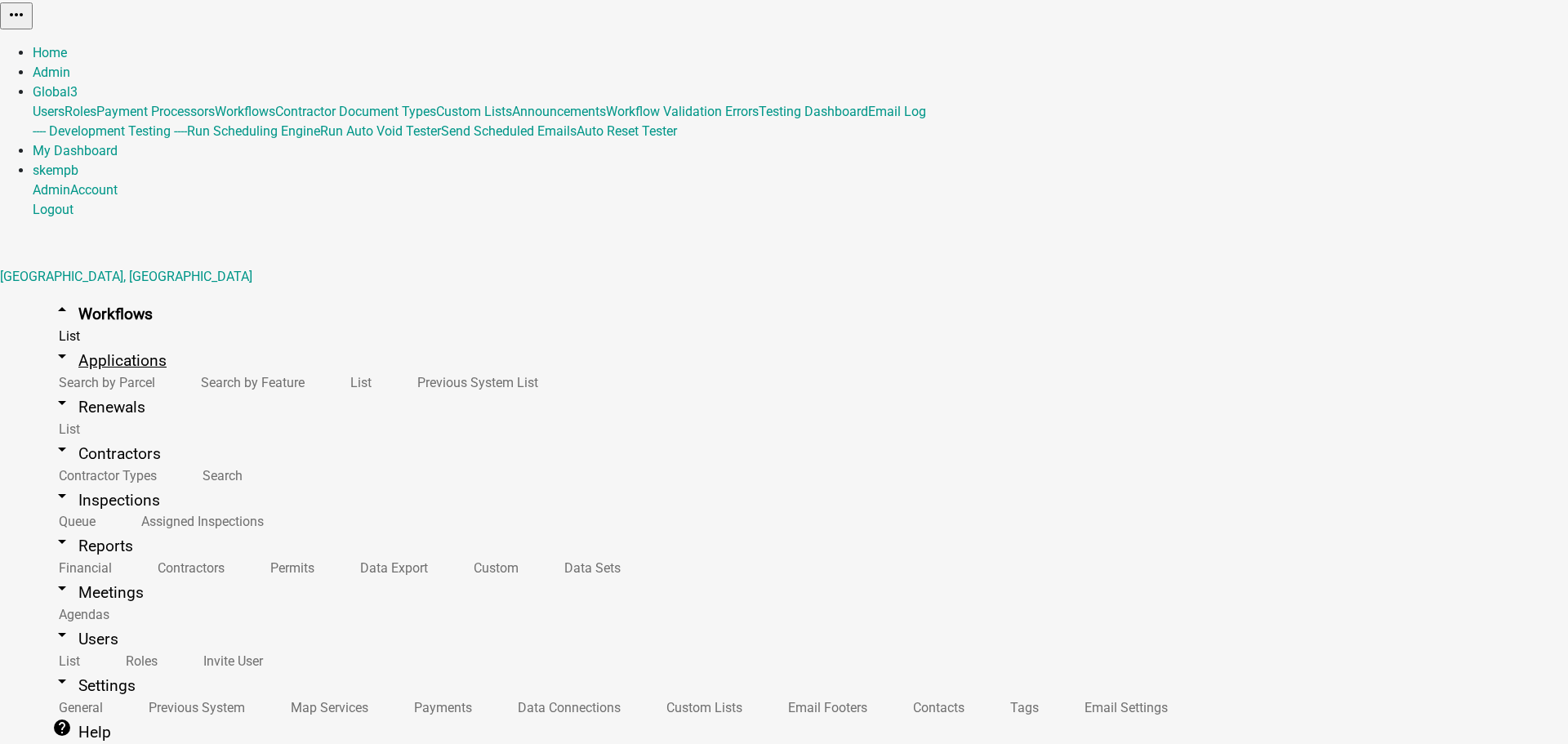
click at [109, 341] on link "arrow_drop_down Applications" at bounding box center [109, 361] width 154 height 39
click at [71, 434] on link "arrow_drop_down Contractors" at bounding box center [106, 454] width 147 height 39
click at [59, 481] on link "arrow_drop_down Inspections" at bounding box center [105, 500] width 147 height 39
click at [78, 666] on link "arrow_drop_down Settings" at bounding box center [94, 685] width 123 height 39
select select "IA"
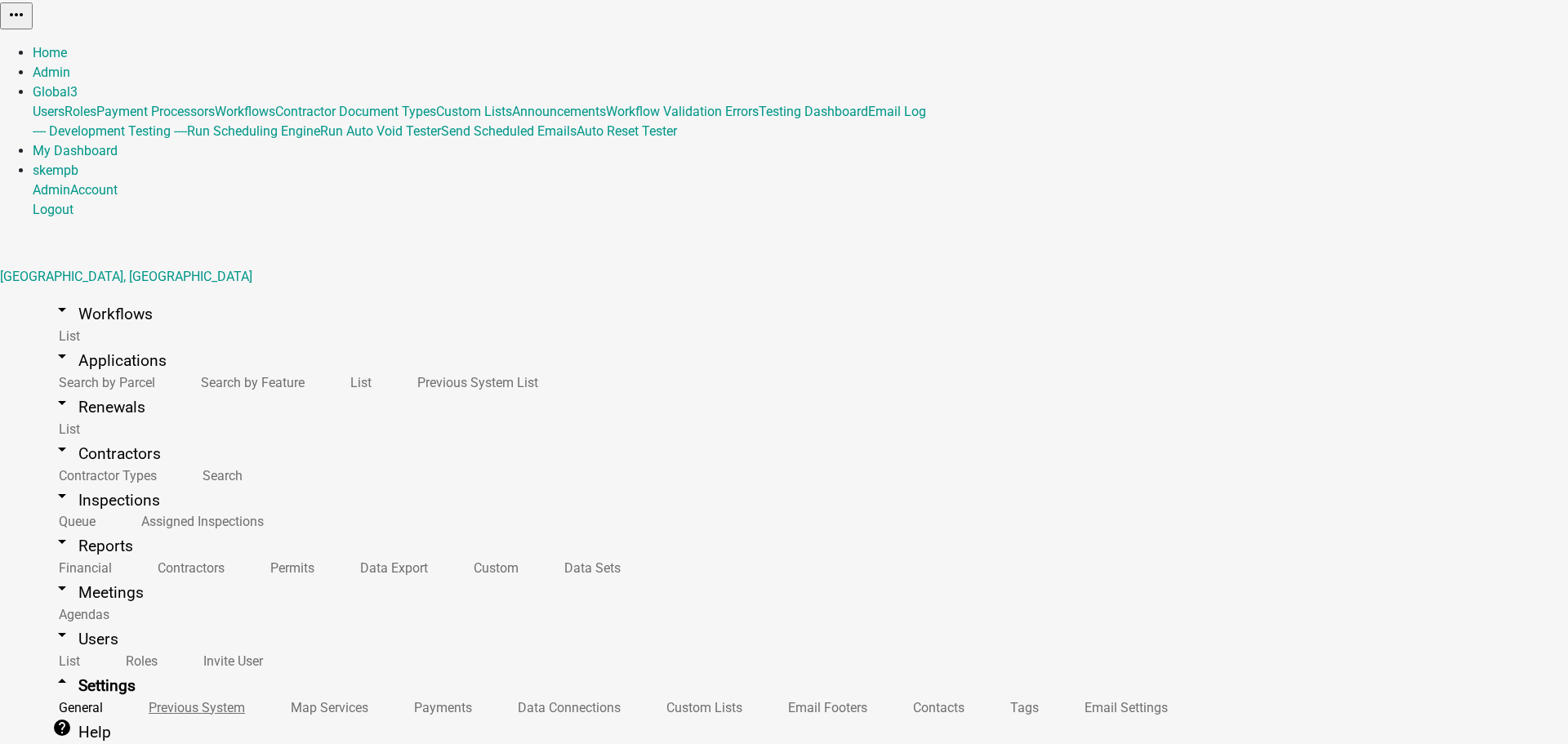
select select "Central Standard Time"
click at [66, 619] on link "arrow_drop_down Users" at bounding box center [85, 639] width 105 height 39
click at [76, 619] on link "arrow_drop_up Users" at bounding box center [85, 639] width 105 height 39
click at [53, 625] on icon "arrow_drop_up" at bounding box center [62, 634] width 19 height 19
click at [76, 341] on link "arrow_drop_down Applications" at bounding box center [109, 361] width 154 height 39
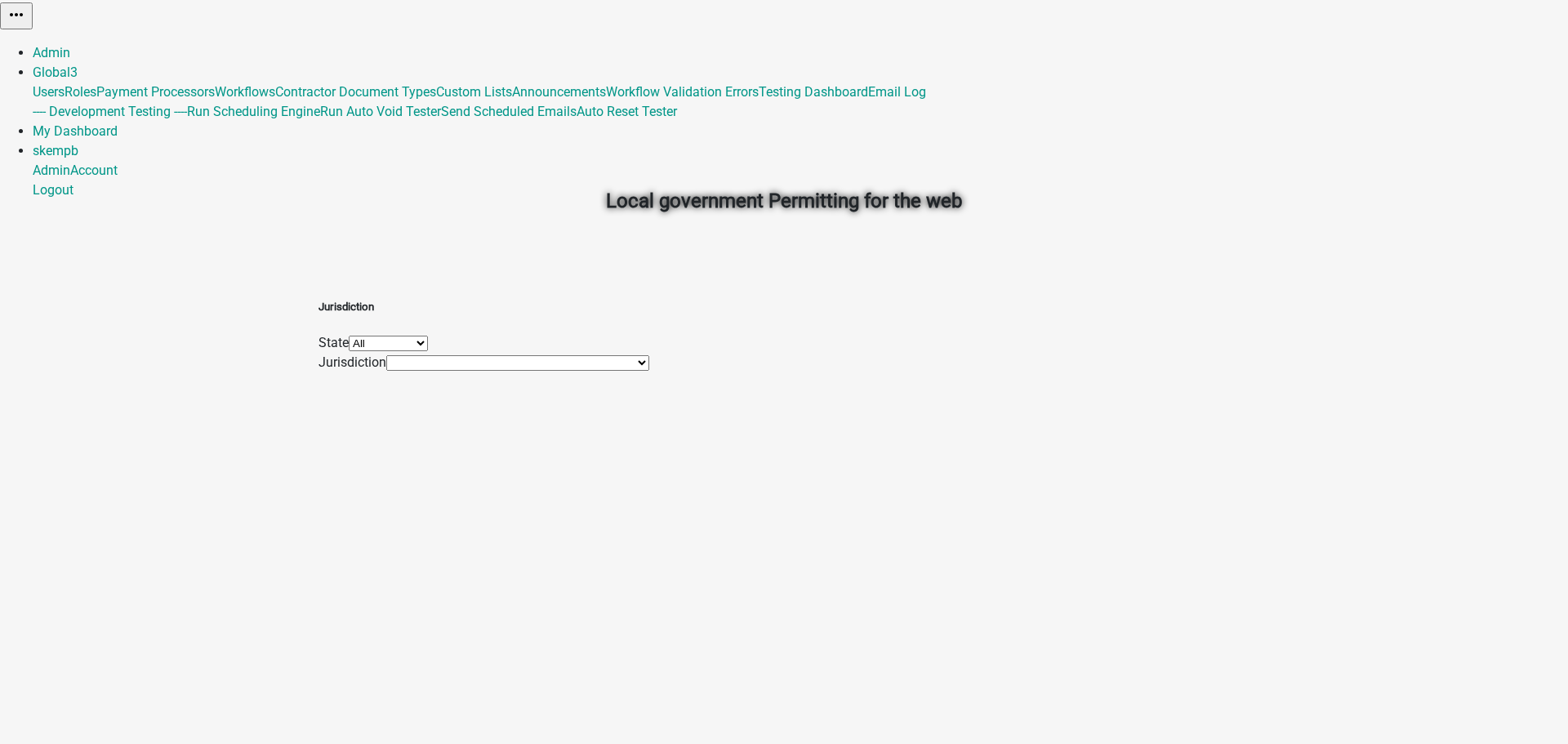
click at [428, 345] on select "All [US_STATE] [US_STATE] [US_STATE] [US_STATE]" at bounding box center [388, 343] width 79 height 16
click at [629, 299] on div "Jurisdiction State All [US_STATE] [US_STATE] [US_STATE] [US_STATE] Jurisdiction…" at bounding box center [484, 336] width 331 height 74
click at [616, 370] on select "[GEOGRAPHIC_DATA], [GEOGRAPHIC_DATA] [GEOGRAPHIC_DATA], [GEOGRAPHIC_DATA] [GEOG…" at bounding box center [518, 363] width 263 height 16
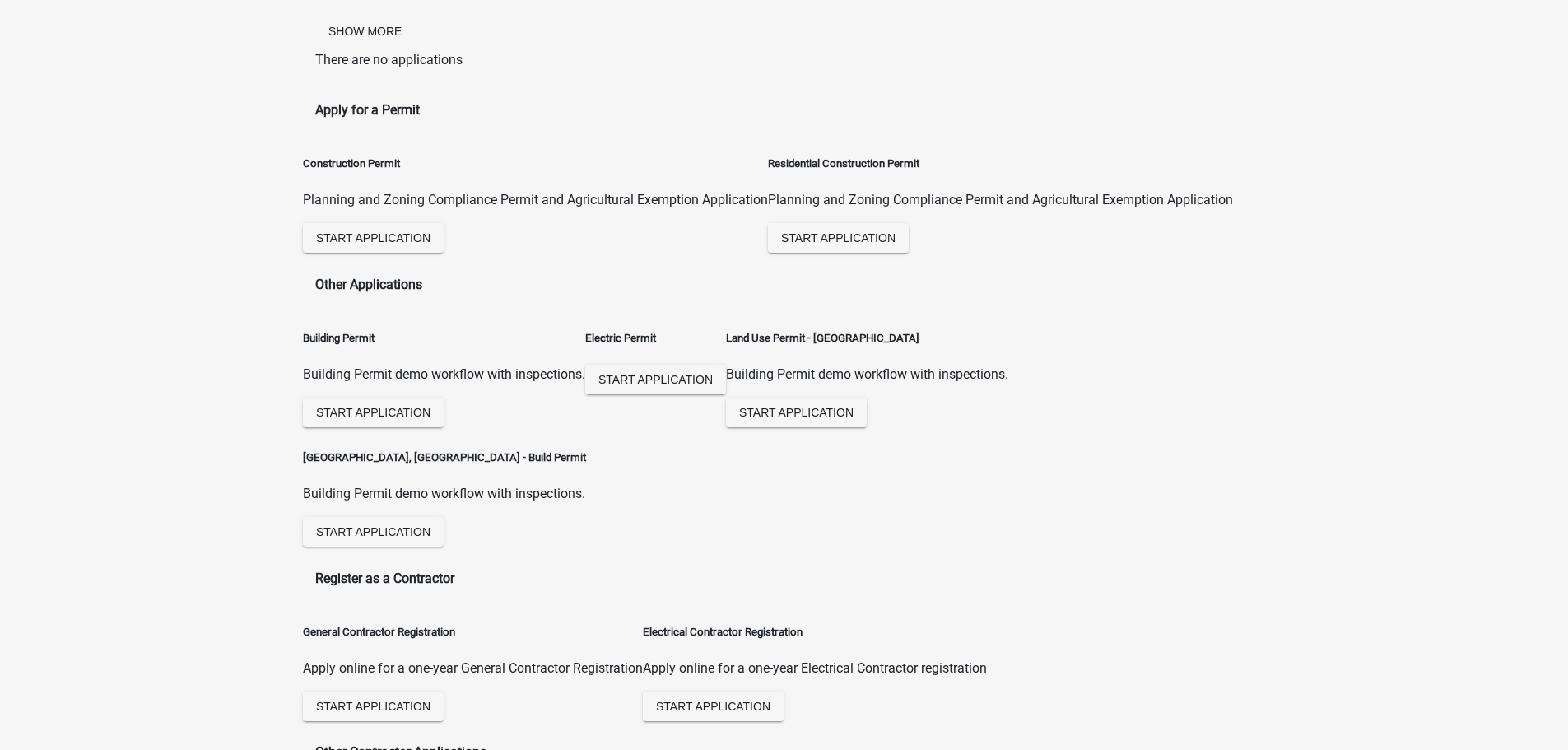
scroll to position [353, 0]
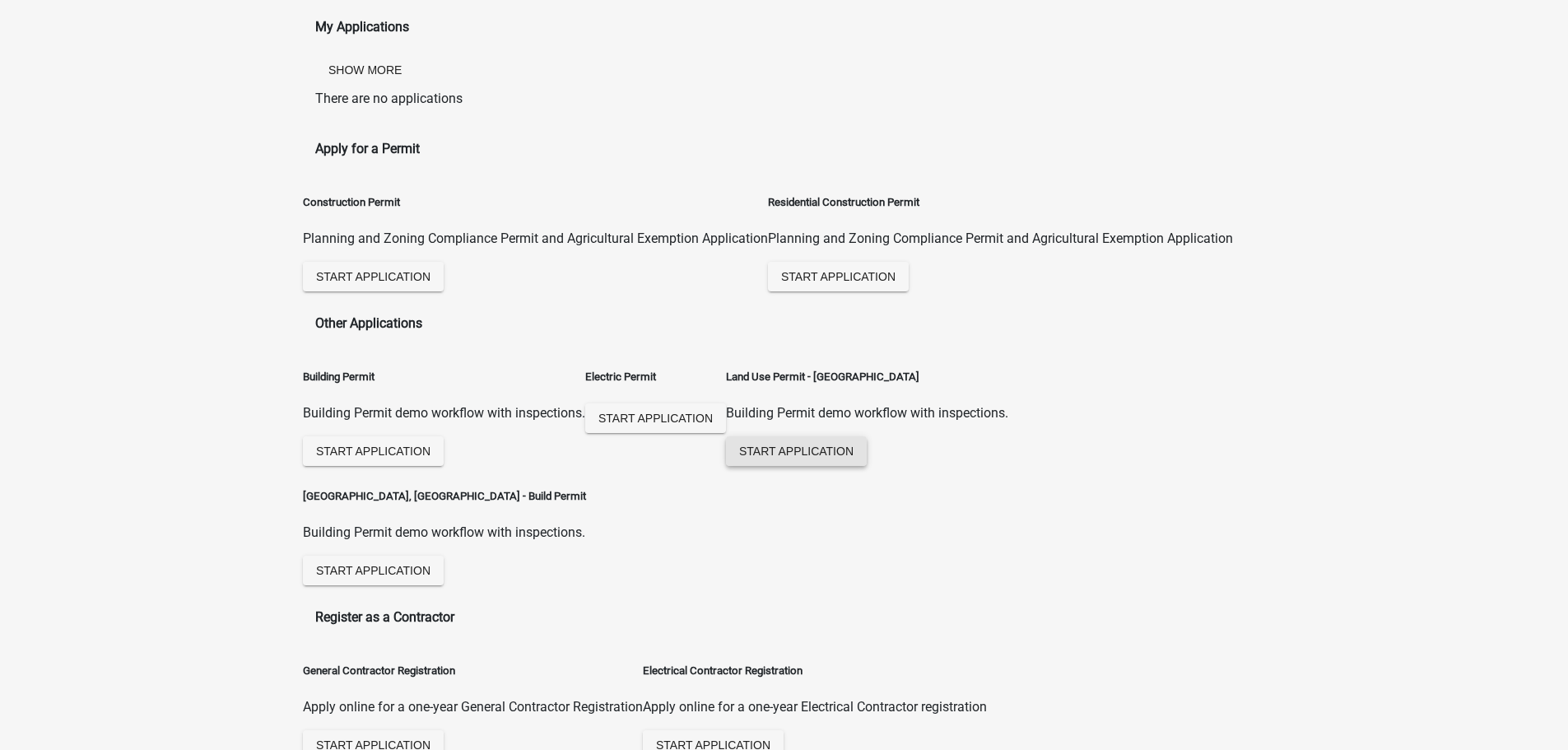
click at [739, 444] on span "Start Application" at bounding box center [796, 450] width 114 height 13
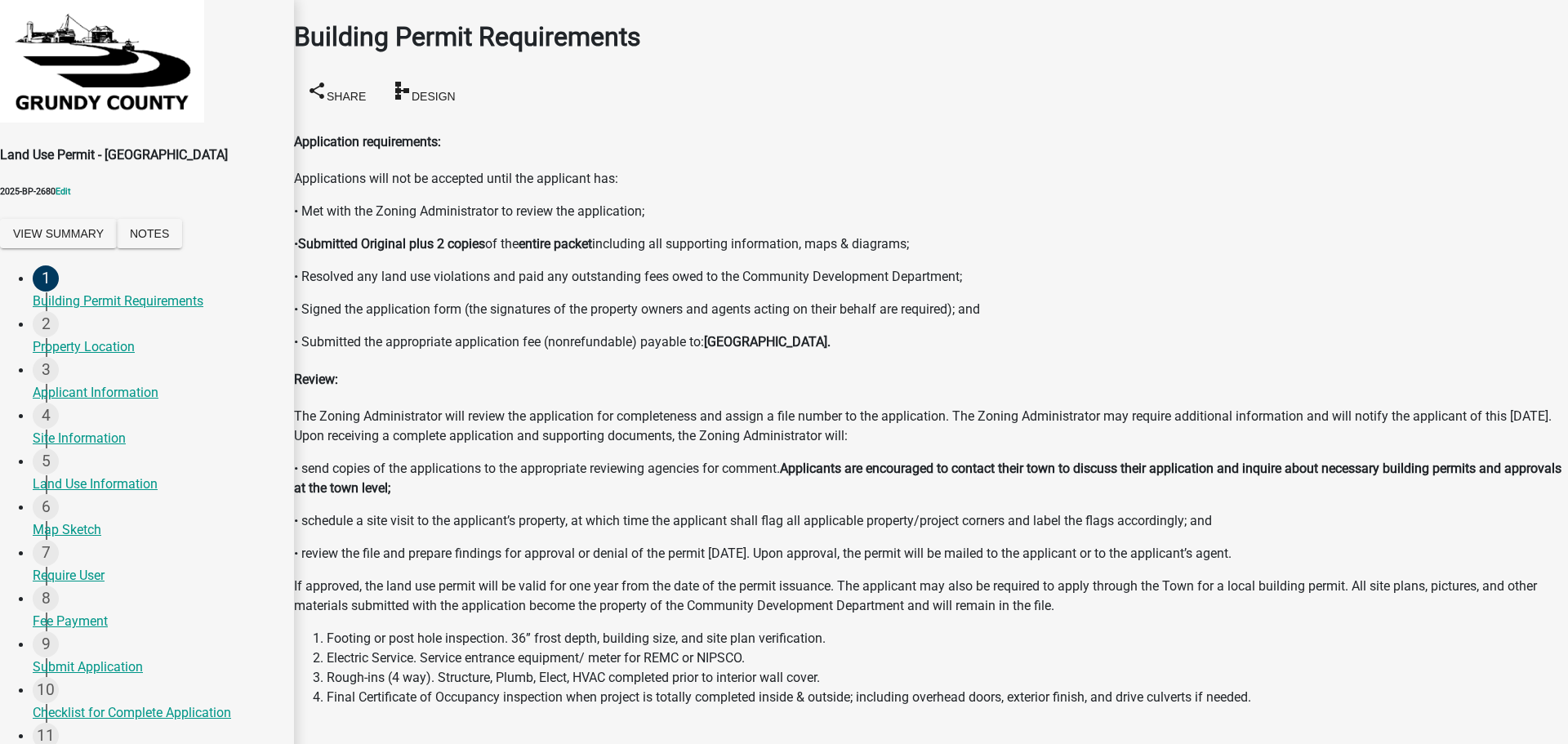
scroll to position [30, 0]
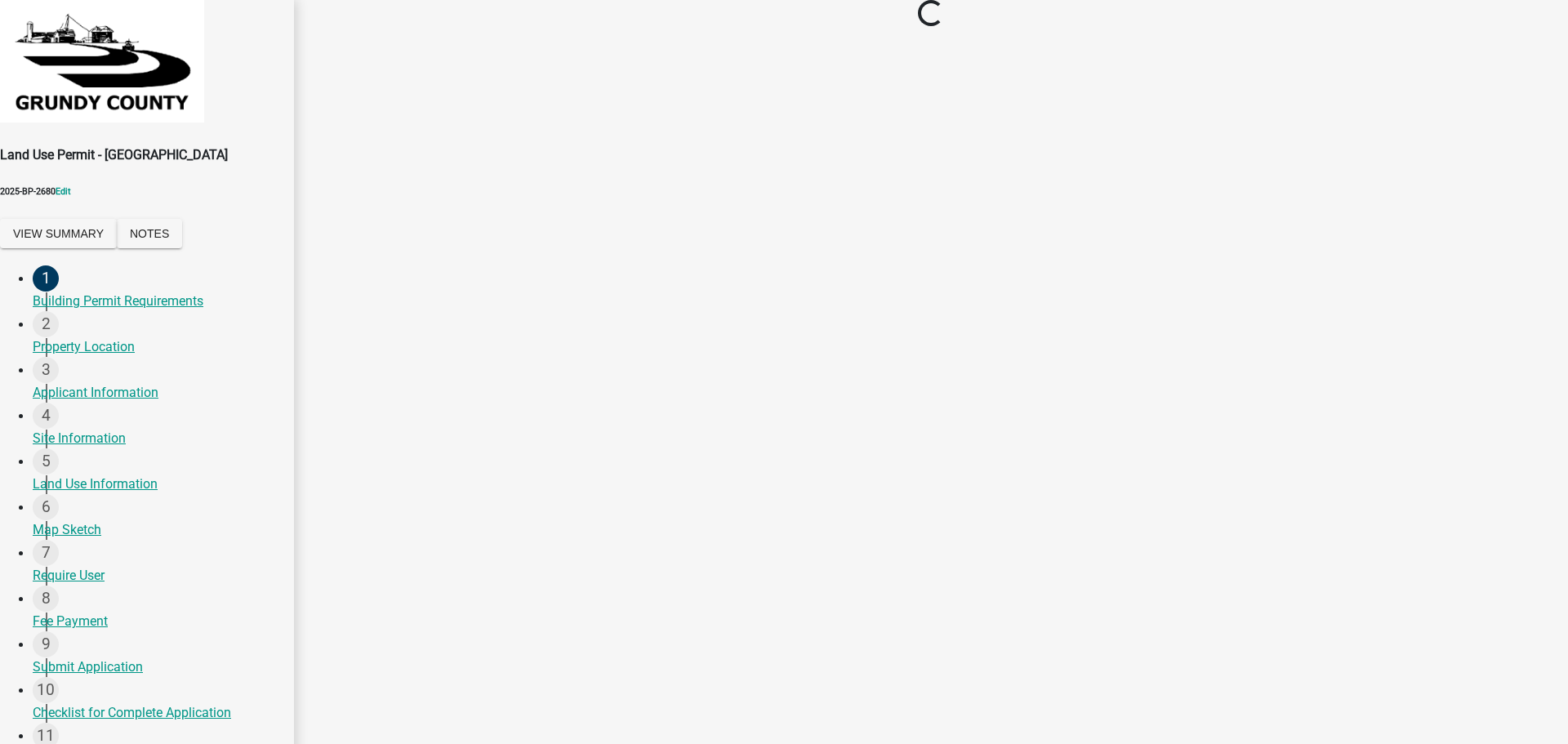
scroll to position [0, 0]
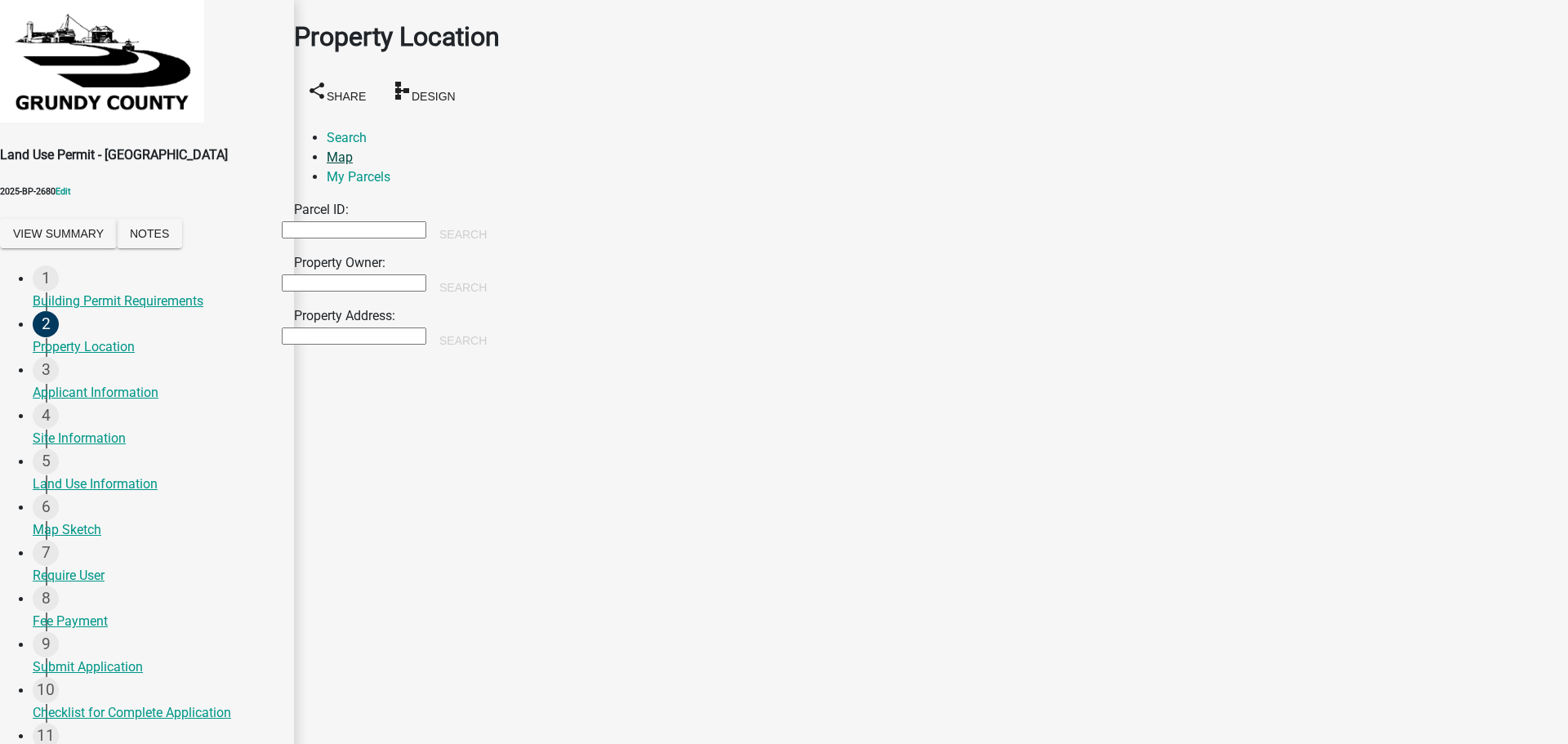
click at [353, 149] on link "Map" at bounding box center [340, 157] width 26 height 16
click at [334, 130] on link "Search" at bounding box center [347, 138] width 40 height 16
click at [384, 327] on input "Property Address:" at bounding box center [354, 336] width 145 height 18
type input "1110 L ave"
click at [500, 326] on button "Search" at bounding box center [464, 340] width 74 height 29
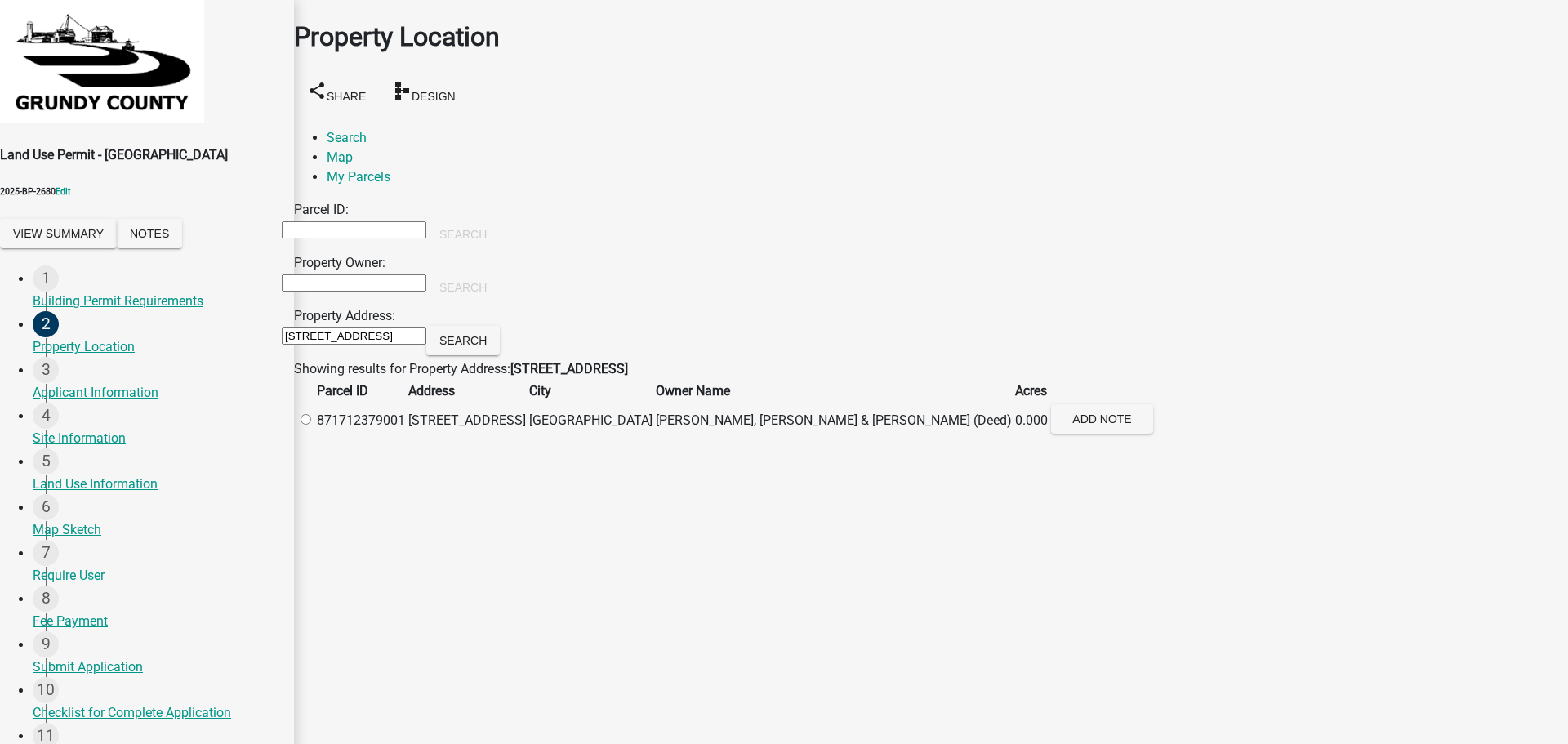
click at [313, 428] on label at bounding box center [313, 420] width 0 height 16
click at [311, 425] on input "radio" at bounding box center [306, 419] width 11 height 11
radio input "true"
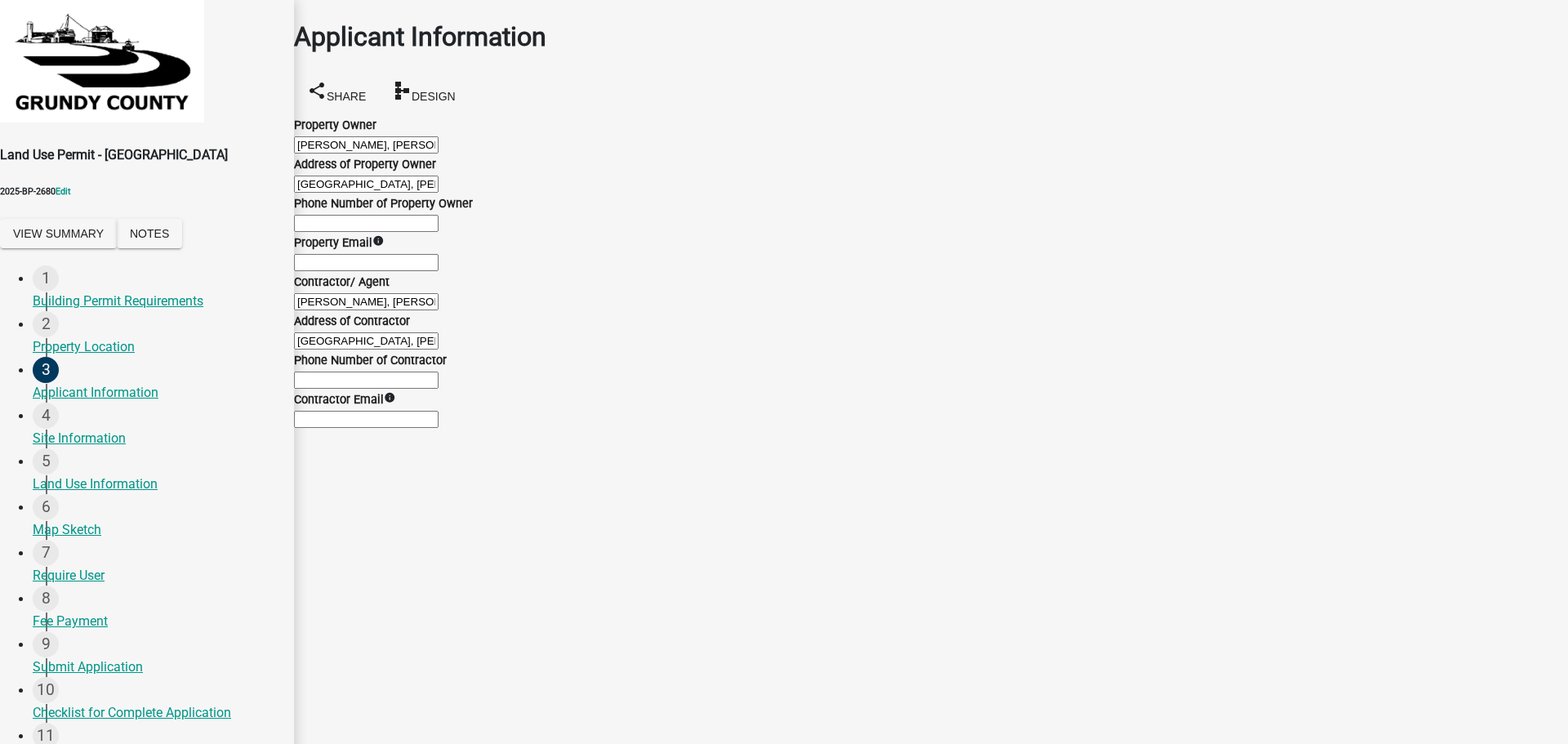
scroll to position [163, 0]
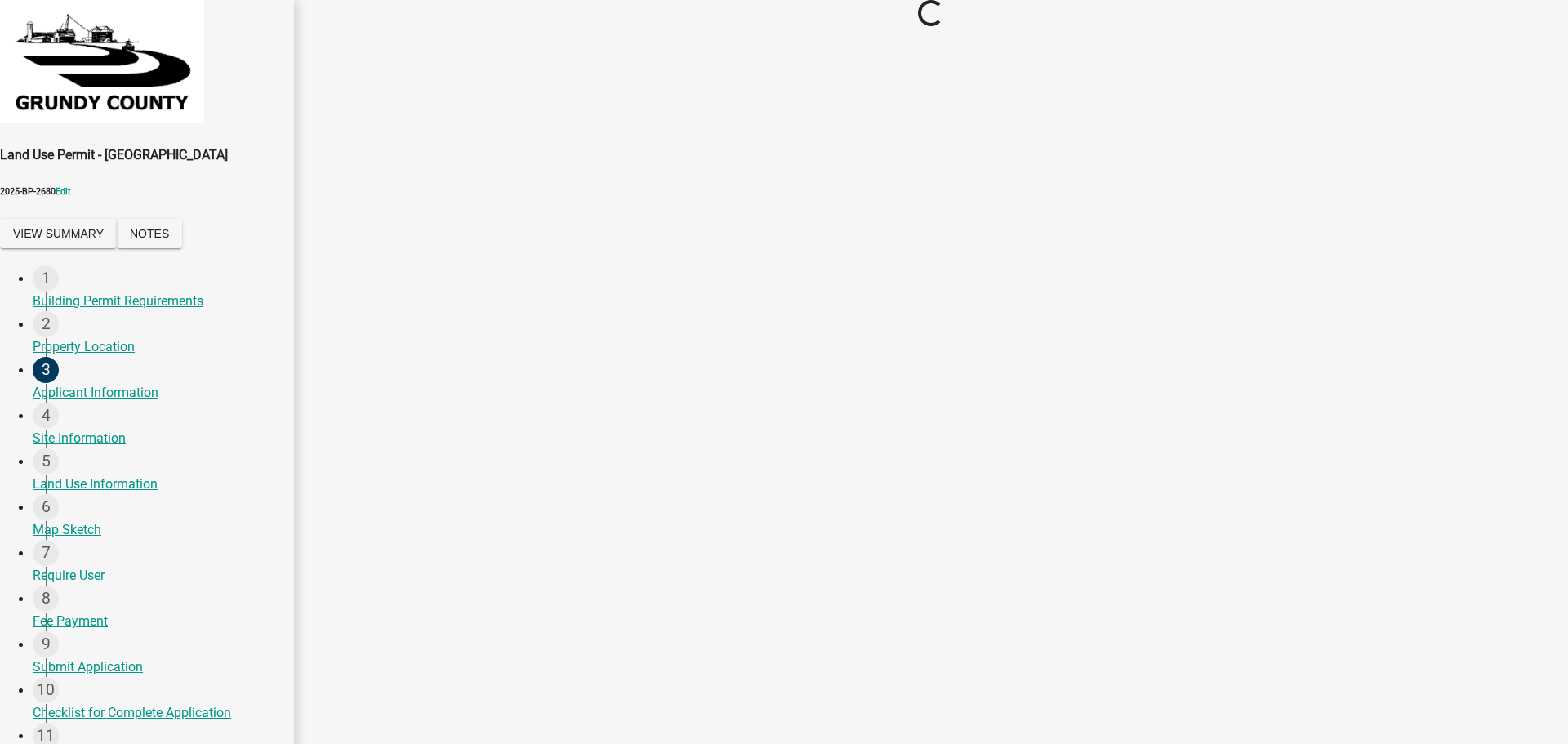
scroll to position [0, 0]
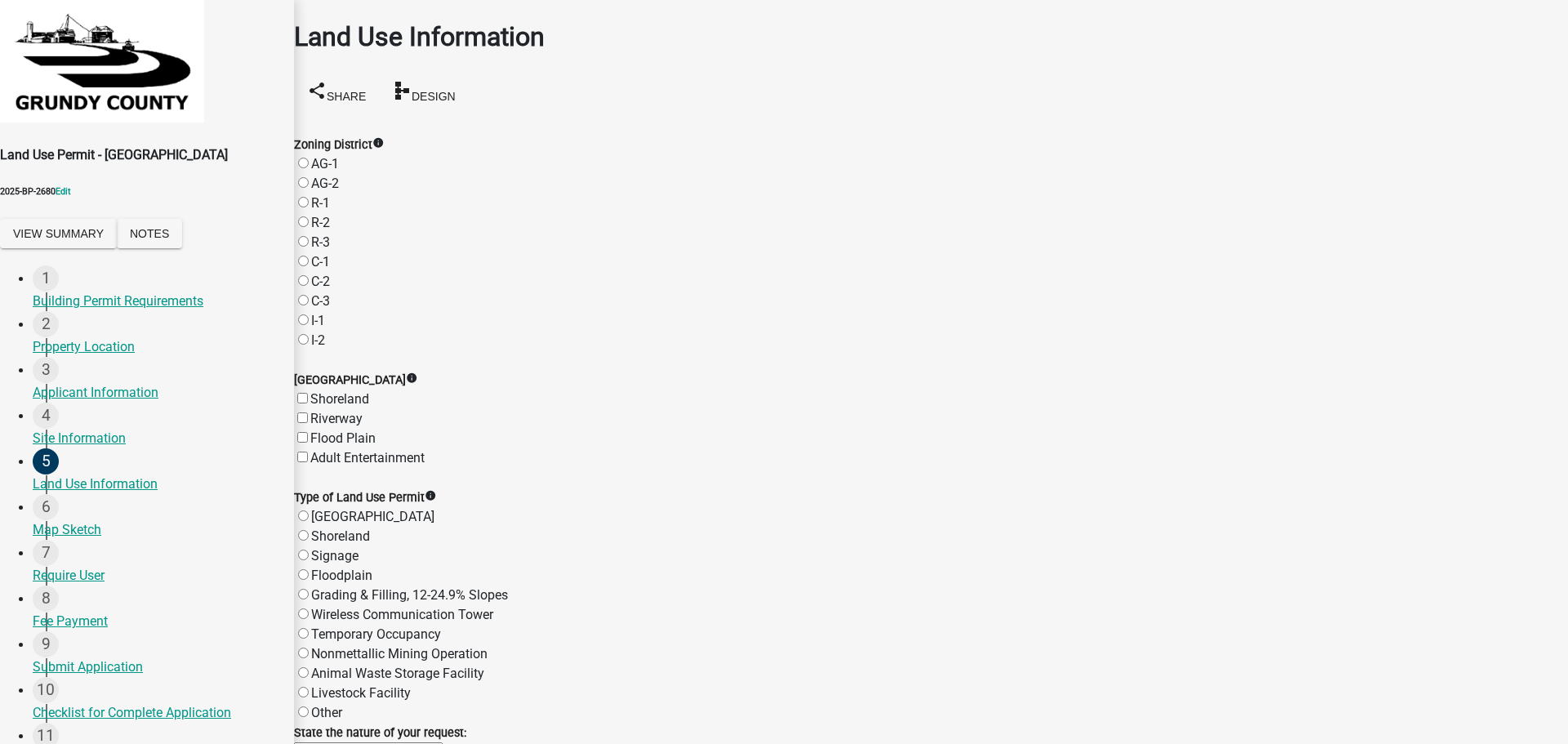
click at [319, 195] on label "R-1" at bounding box center [320, 203] width 18 height 16
click at [309, 197] on input "R-1" at bounding box center [304, 202] width 11 height 11
radio input "true"
click at [323, 391] on label "Shoreland" at bounding box center [340, 399] width 59 height 16
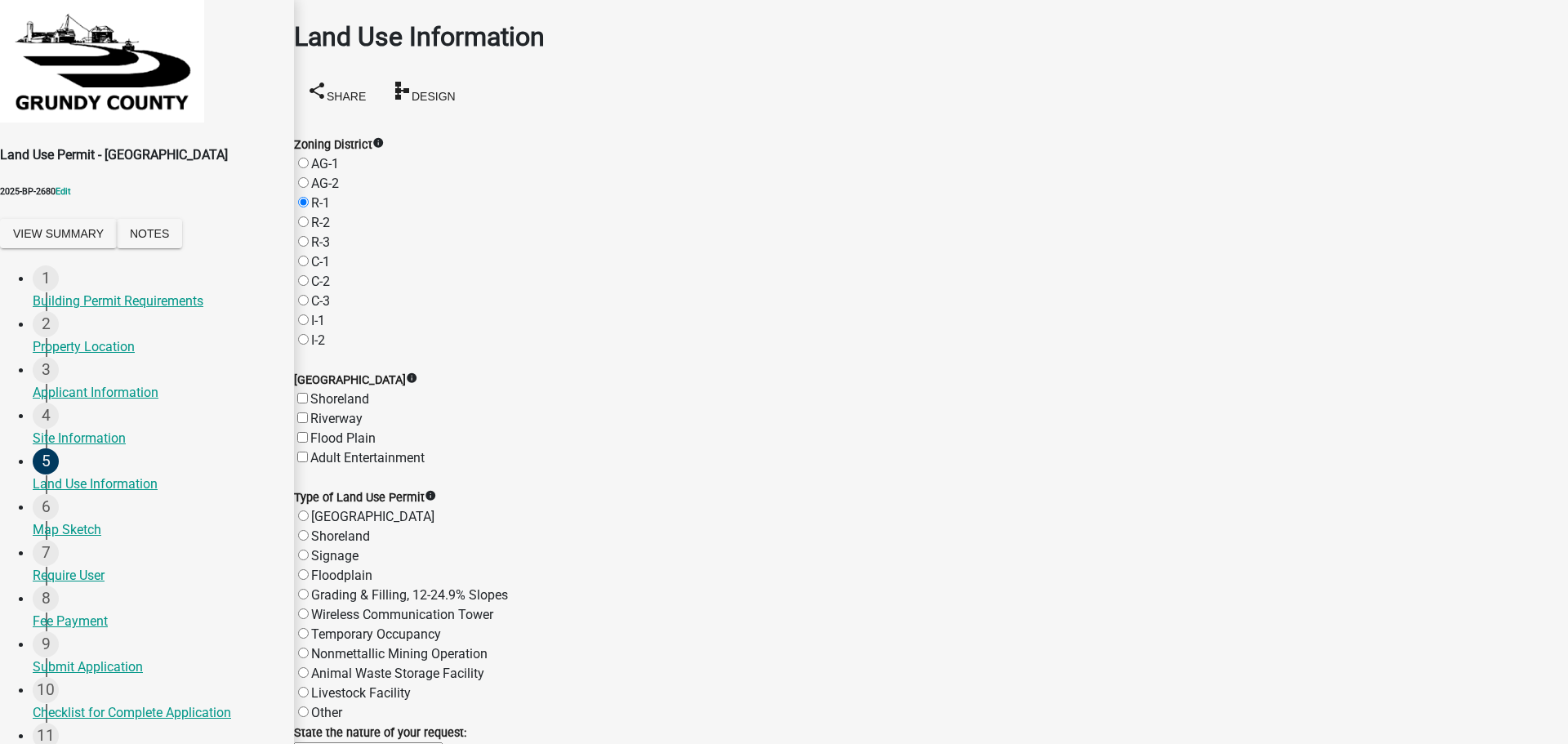
click at [308, 393] on input "Shoreland" at bounding box center [303, 398] width 11 height 11
checkbox input "true"
checkbox input "false"
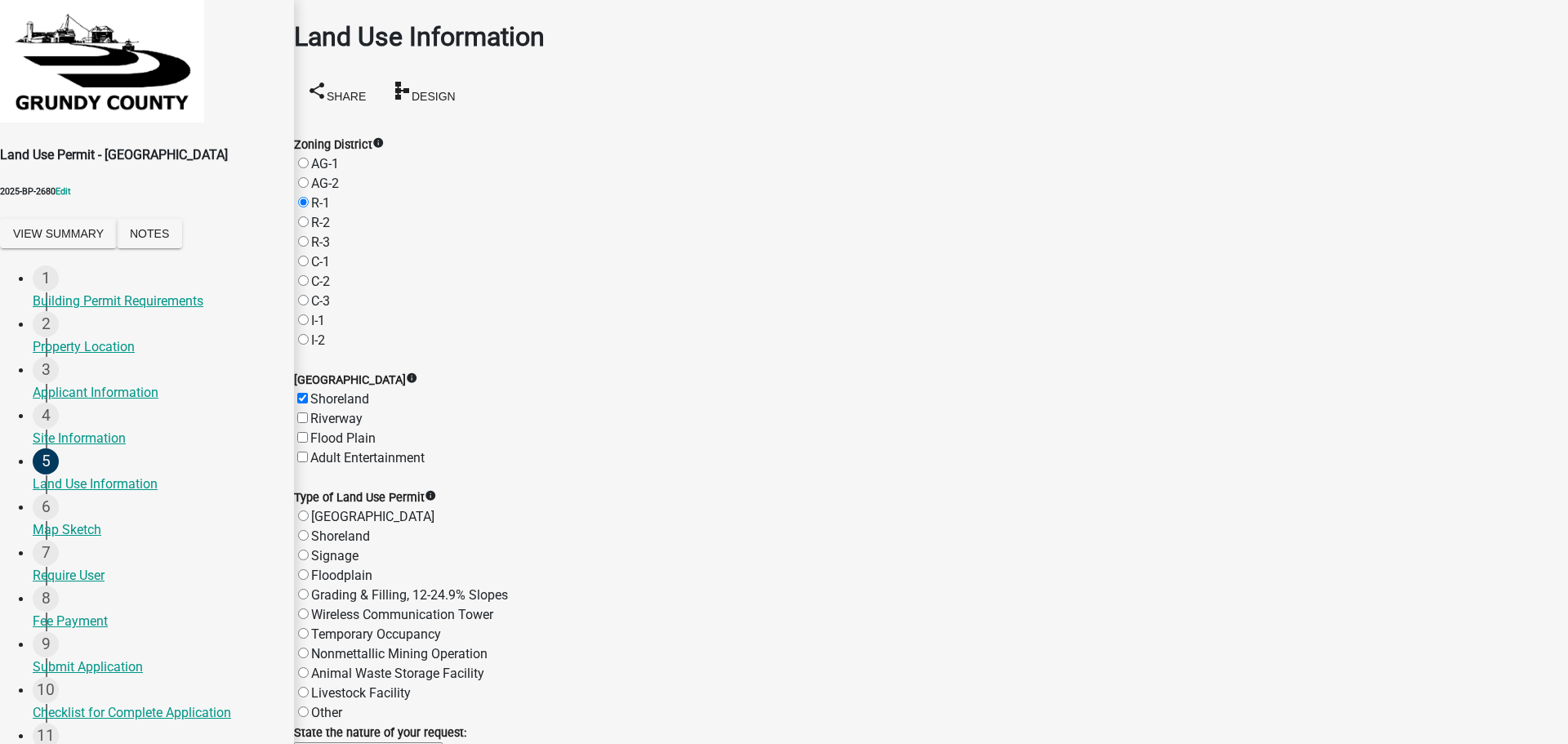
click at [323, 528] on label "Shoreland" at bounding box center [340, 536] width 59 height 16
click at [309, 530] on input "Shoreland" at bounding box center [304, 535] width 11 height 11
radio input "true"
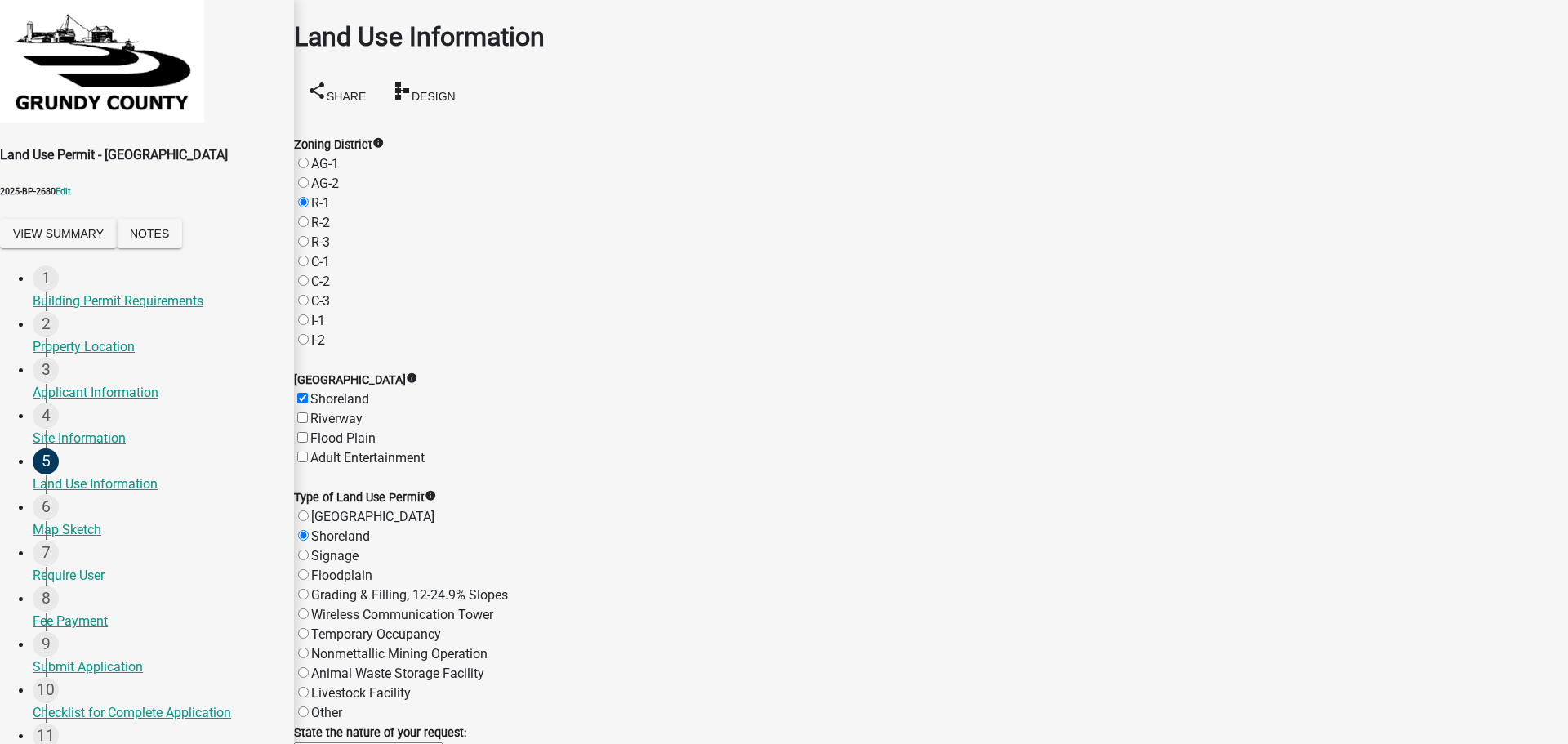
type textarea "detached garage"
checkbox input "true"
checkbox input "false"
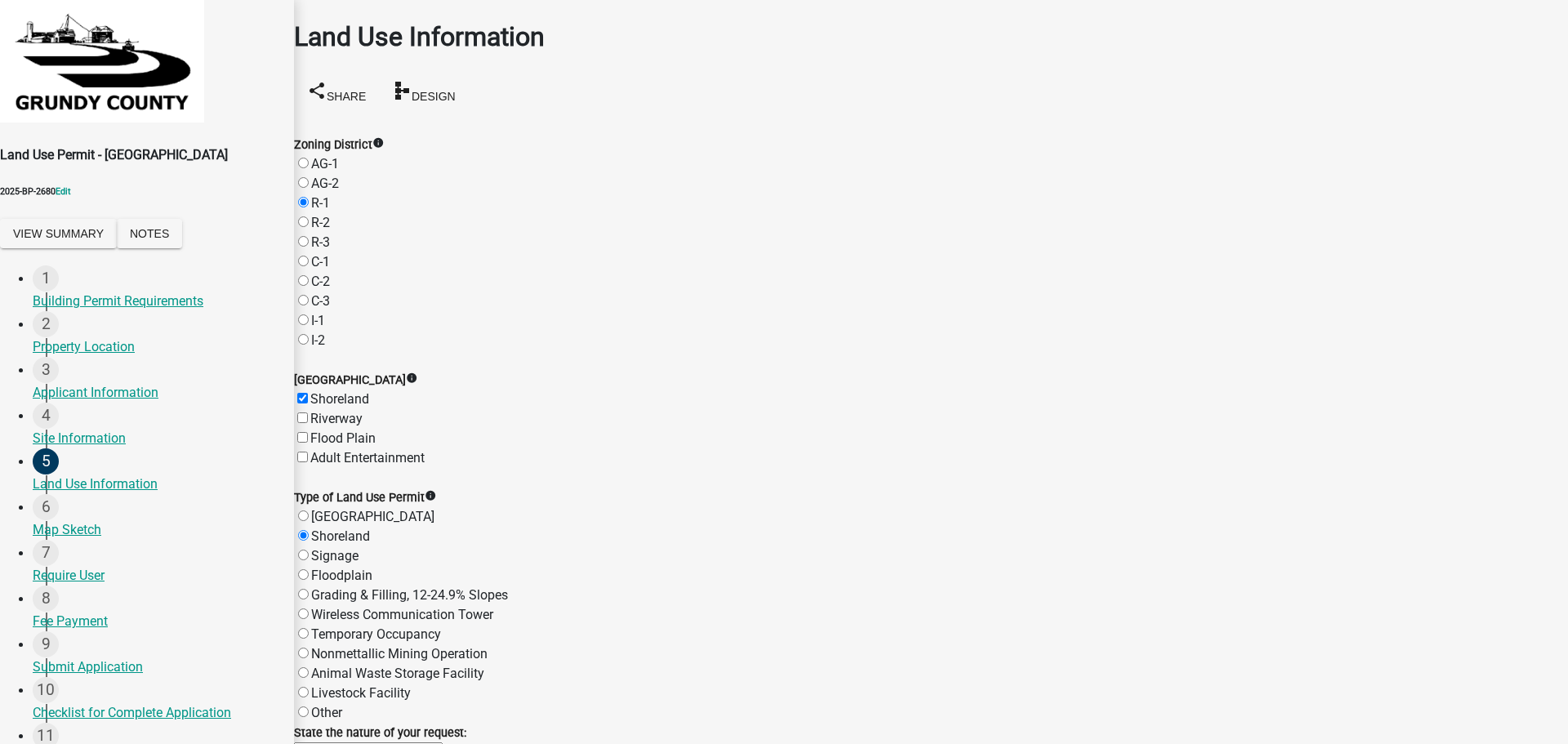
checkbox input "true"
checkbox input "false"
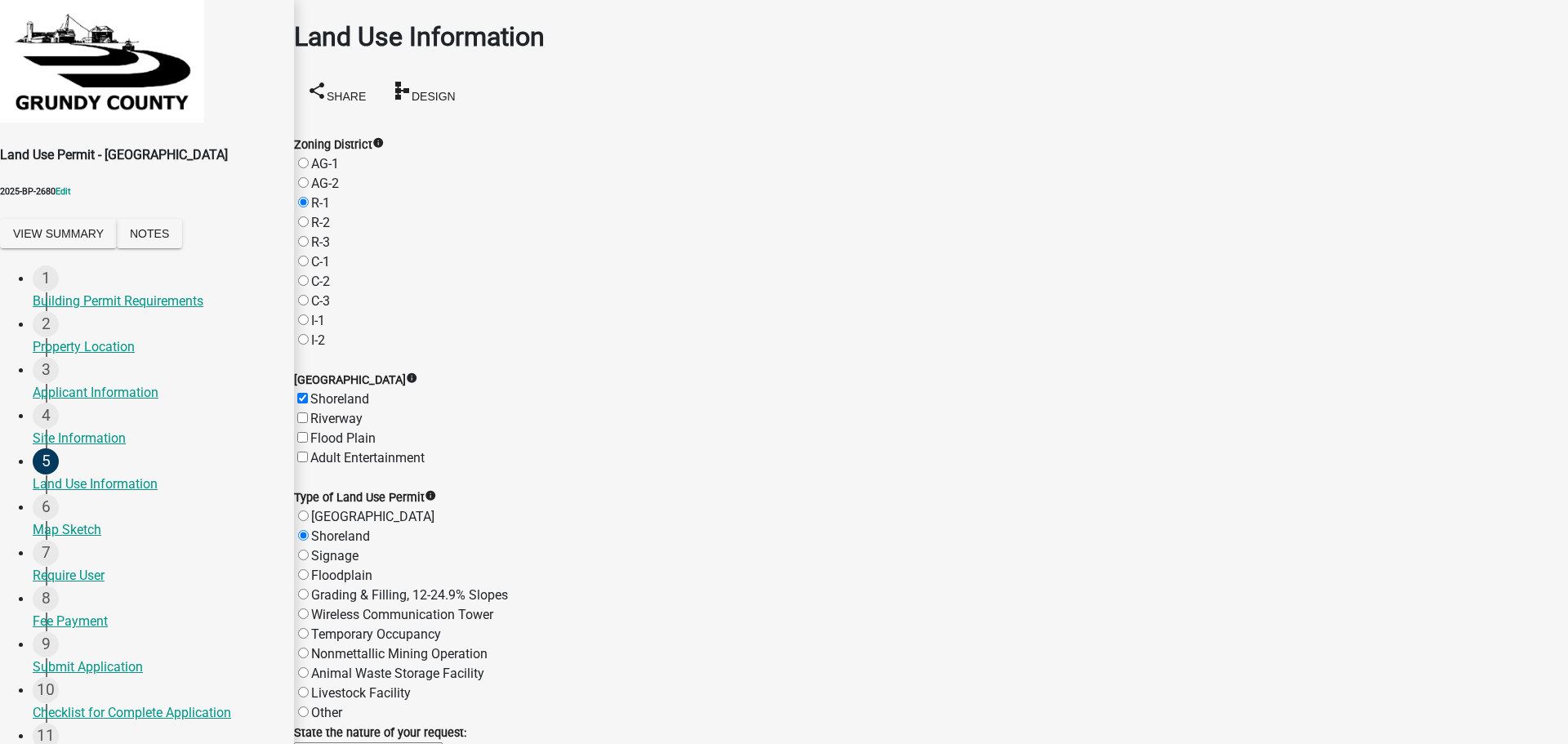
type input "20000"
type input "30' x 20'"
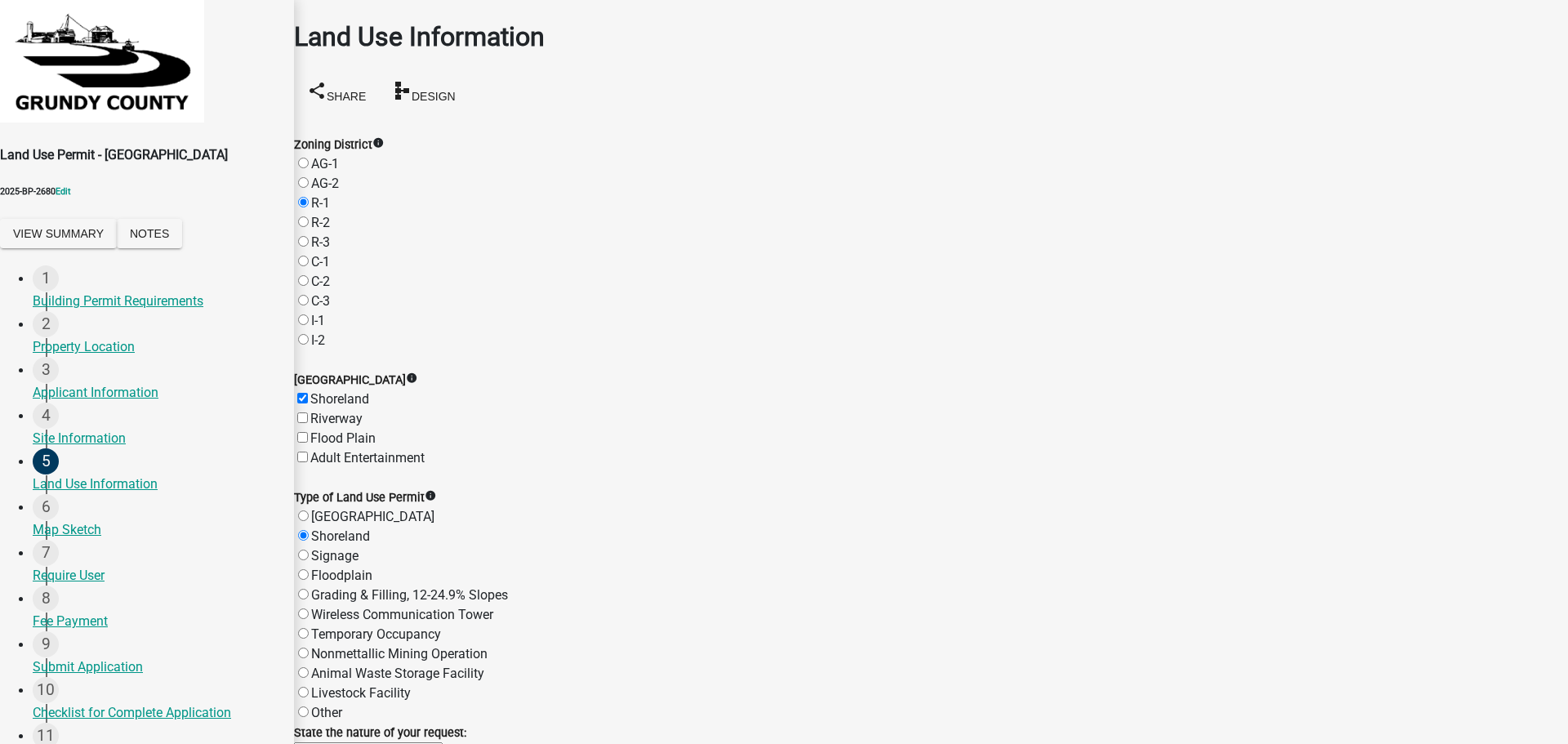
select select "10"
select select "2025"
select select "11"
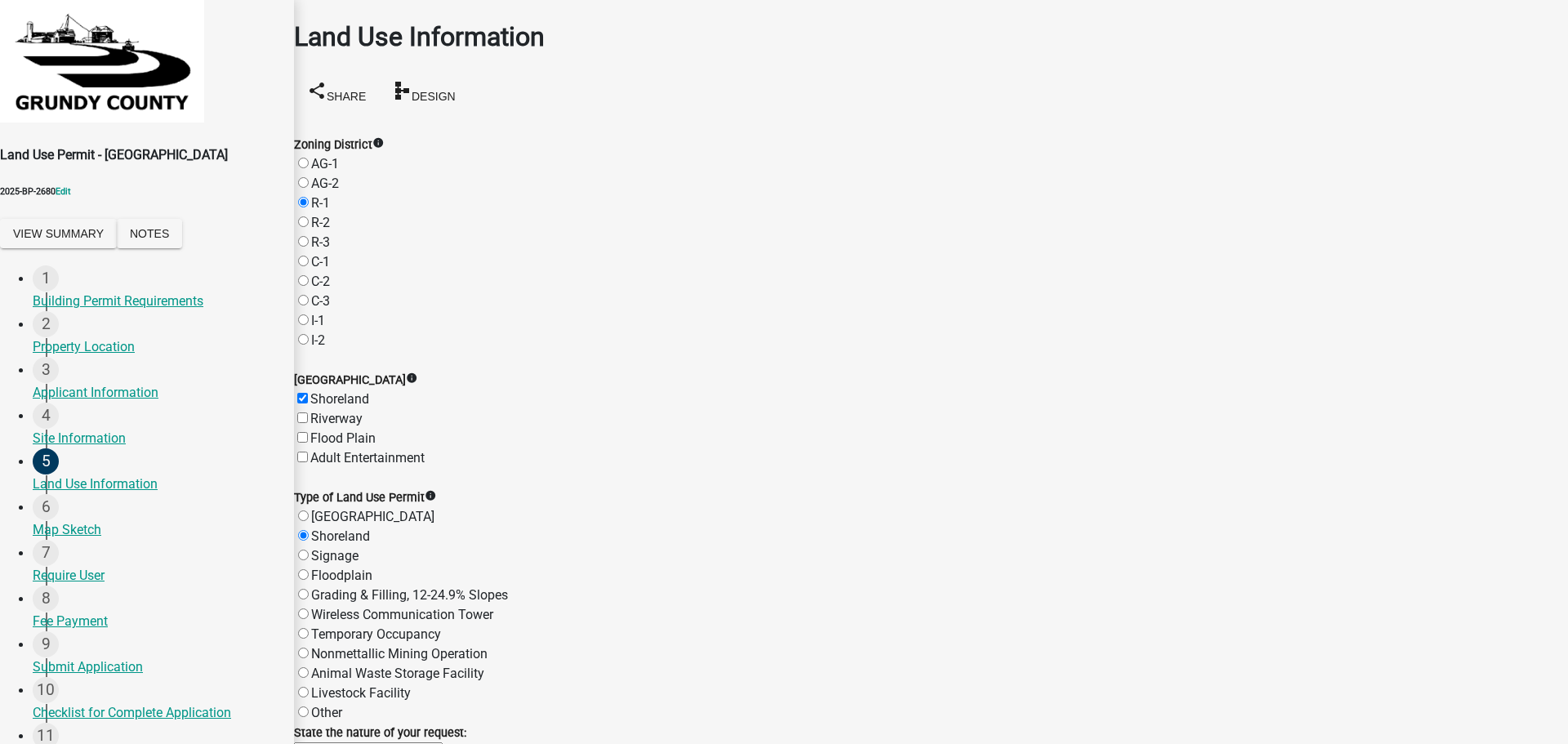
type input "11/01/2025"
select select "10"
select select "2025"
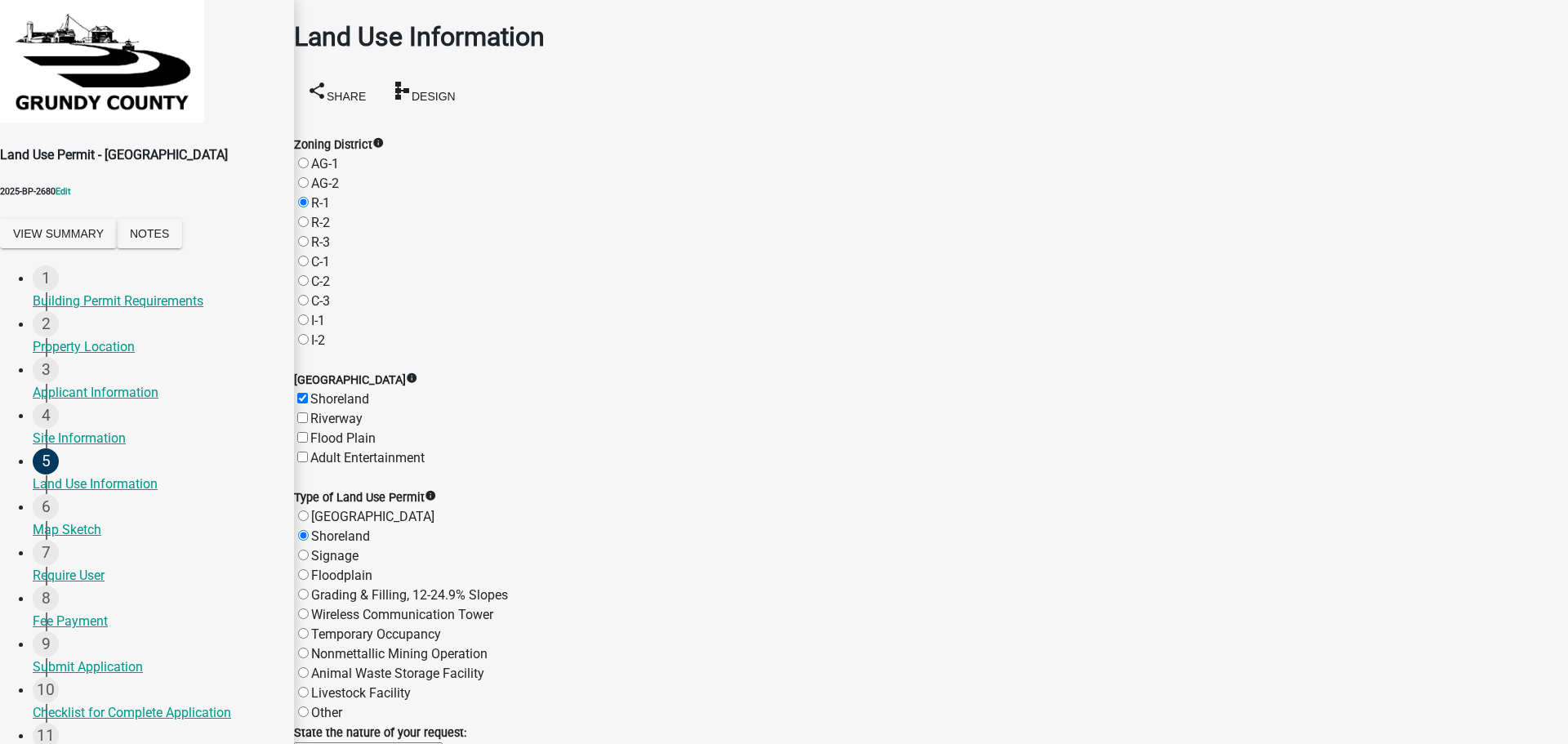
select select "11"
type input "11/30/2025"
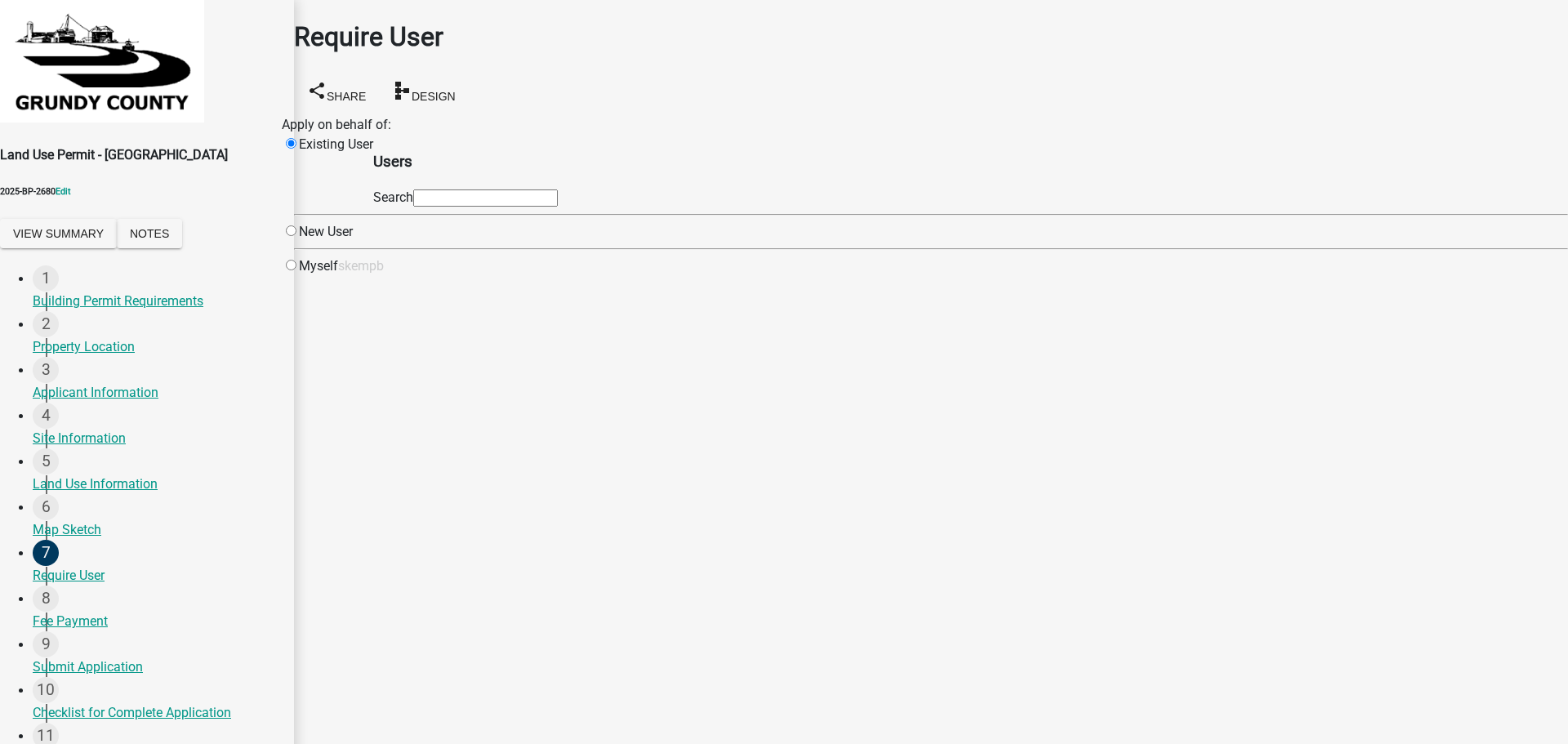
click at [297, 270] on input "radio" at bounding box center [291, 265] width 11 height 11
radio input "true"
radio input "false"
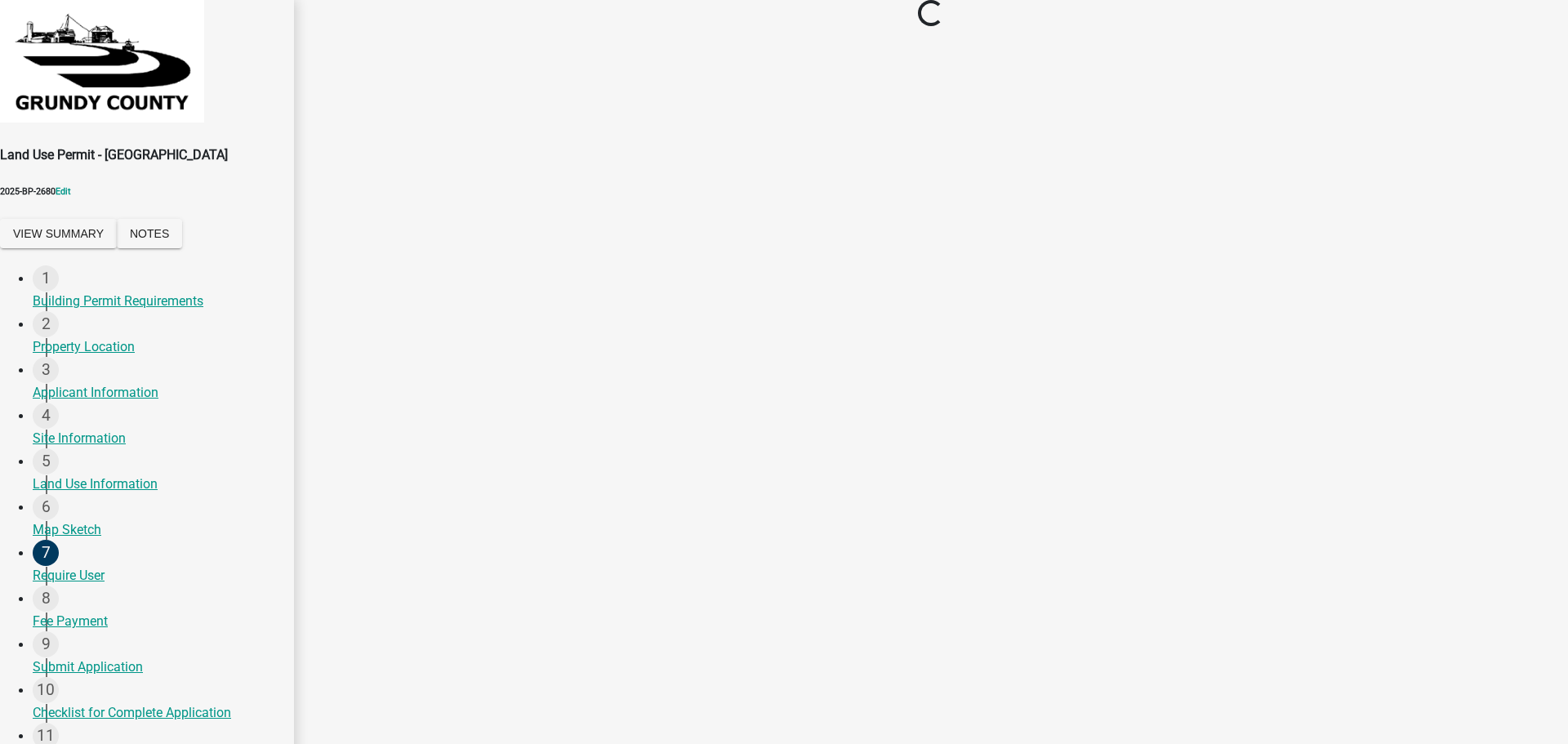
select select "3: 3"
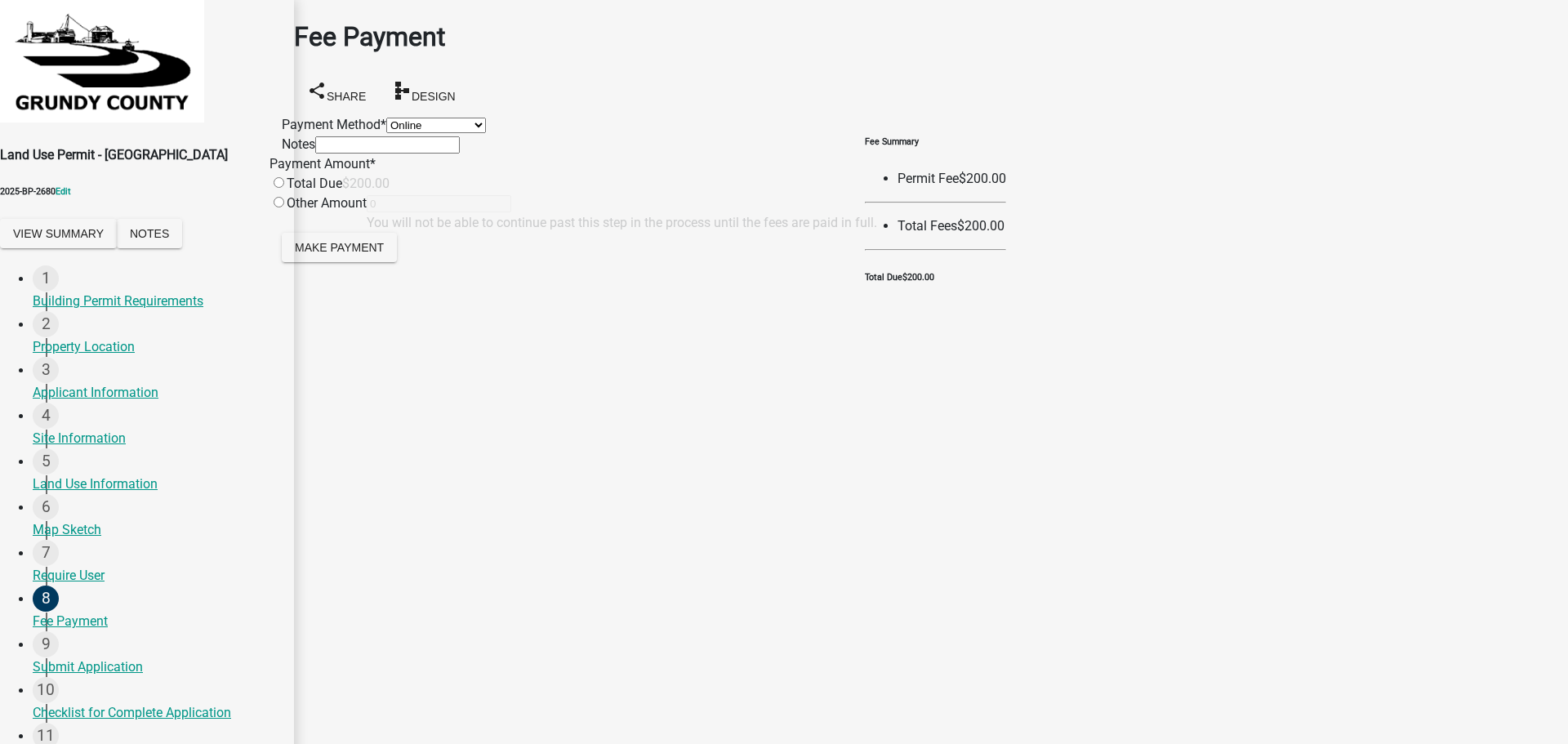
click at [284, 188] on input "radio" at bounding box center [279, 182] width 11 height 11
radio input "true"
type input "200"
click at [384, 253] on span "Make Payment" at bounding box center [339, 247] width 89 height 13
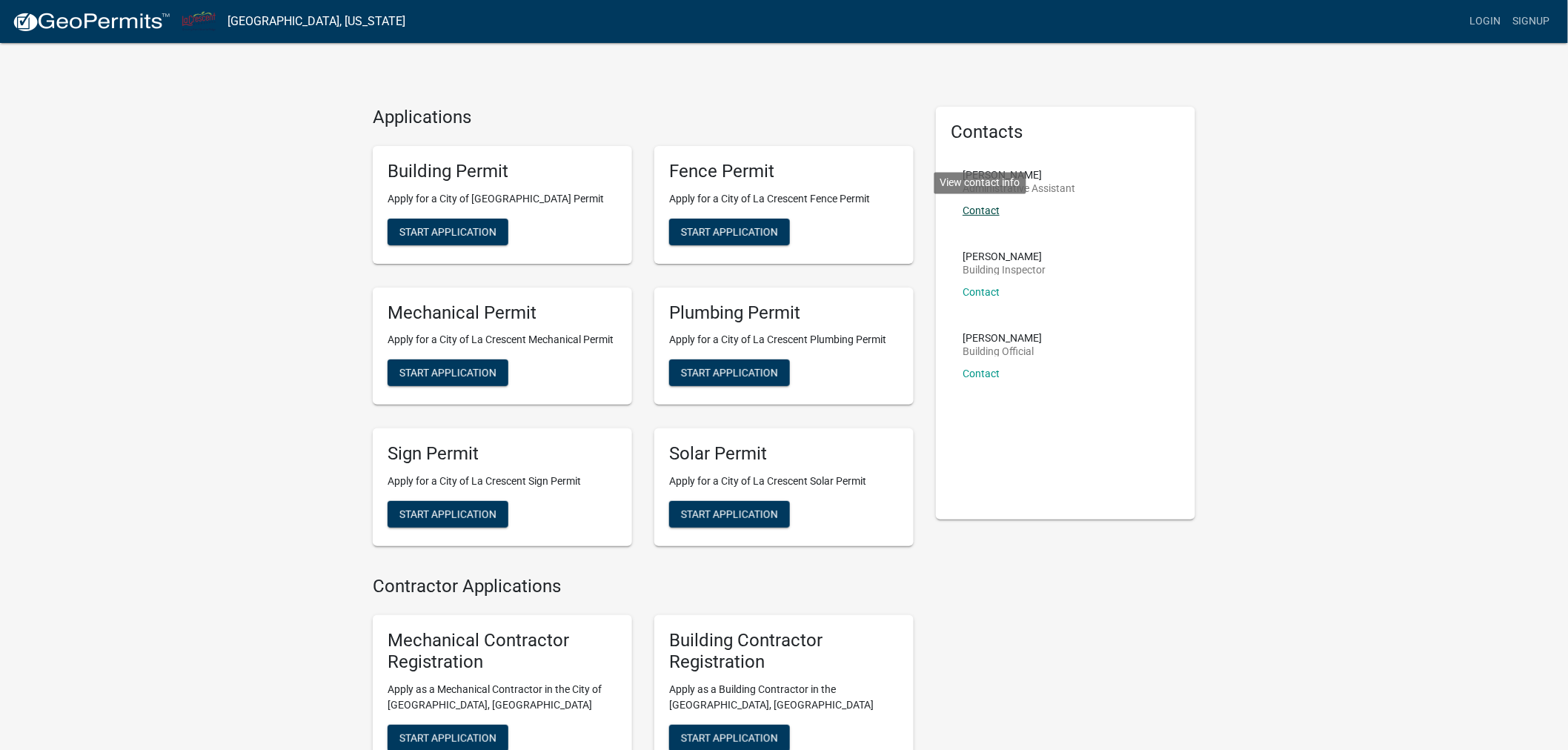
click at [985, 206] on link "Contact" at bounding box center [981, 210] width 37 height 12
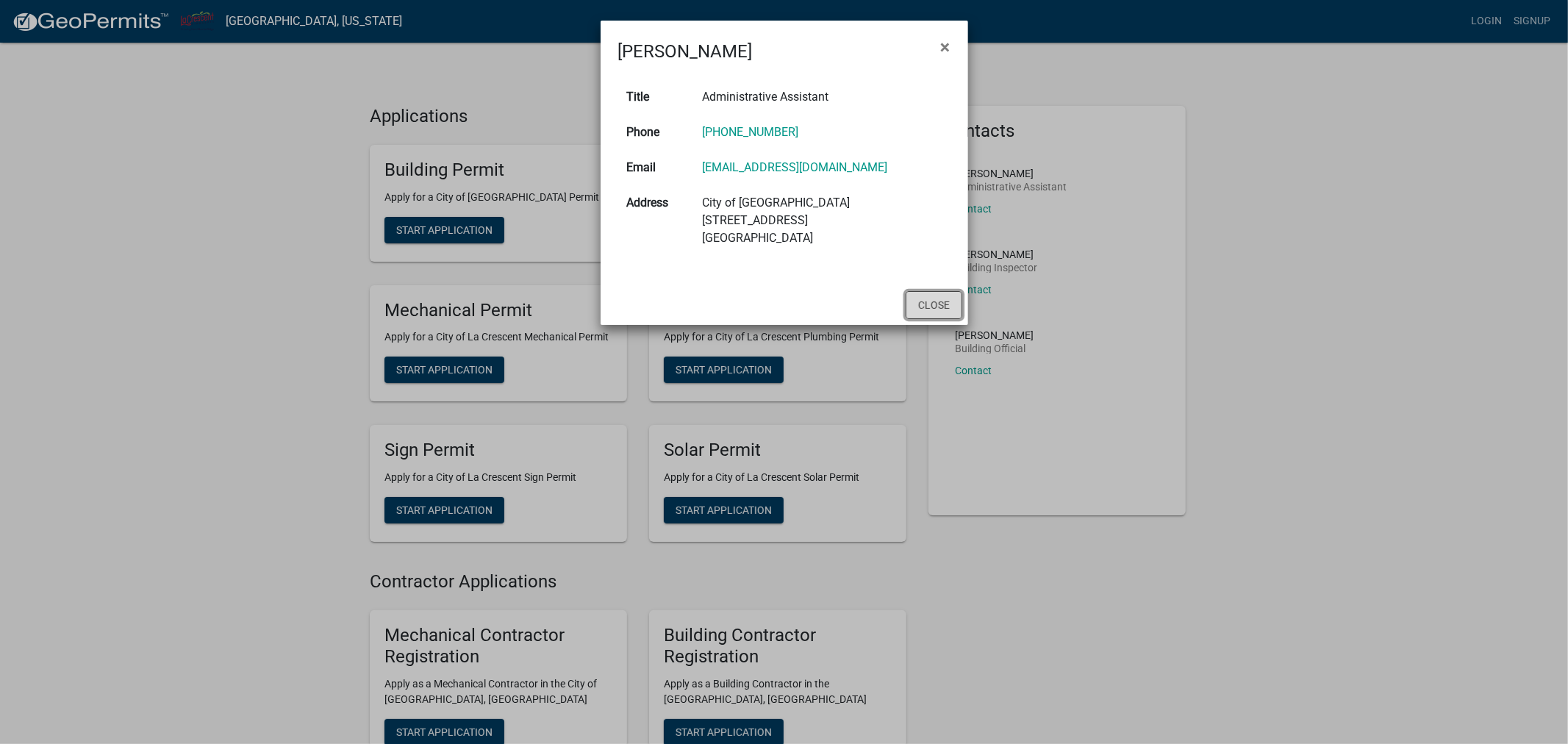
click at [939, 306] on button "Close" at bounding box center [934, 304] width 57 height 28
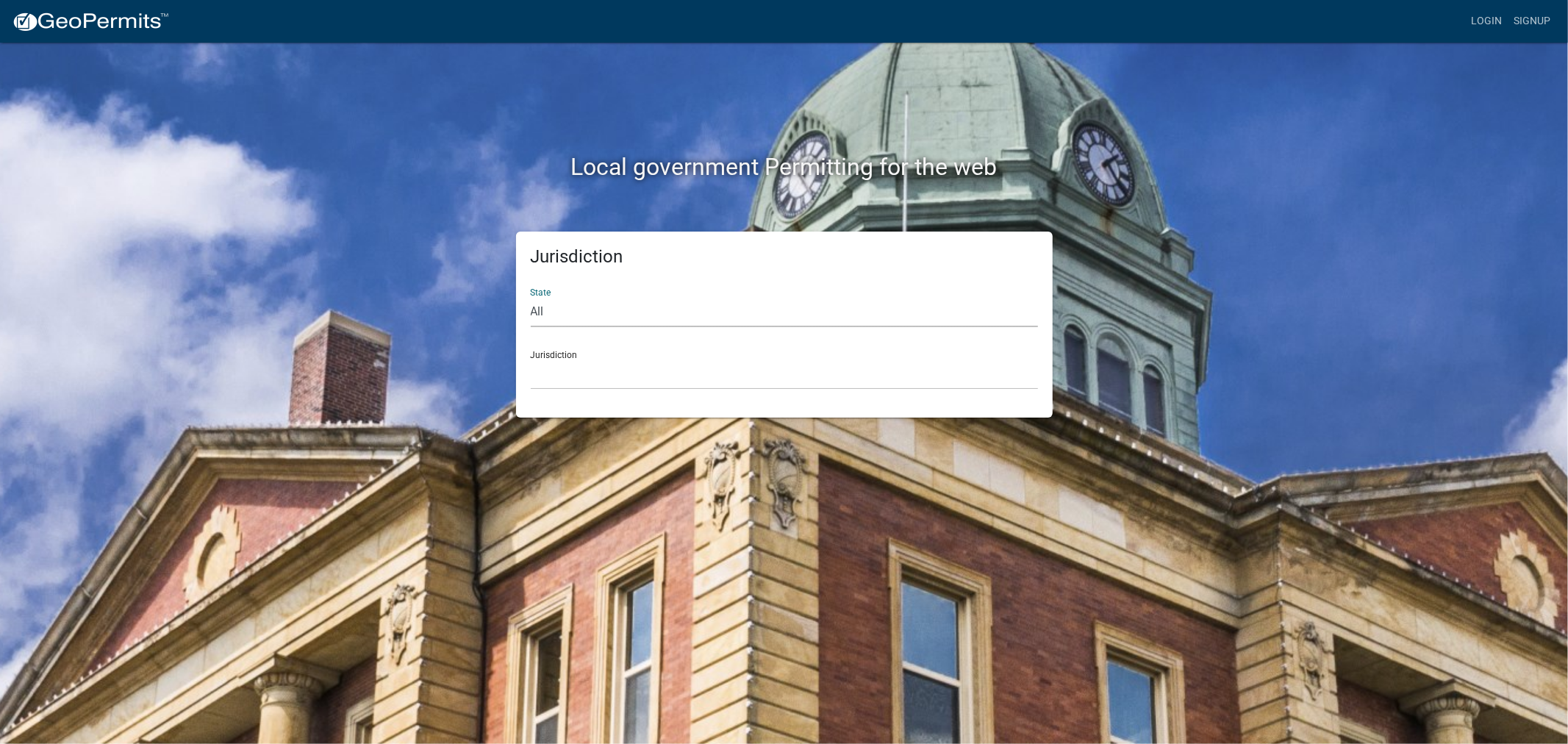
click at [807, 320] on select "All [US_STATE] [US_STATE] [US_STATE] [US_STATE] [US_STATE] [US_STATE] [US_STATE…" at bounding box center [784, 312] width 507 height 30
select select "[US_STATE]"
click at [531, 297] on select "All [US_STATE] [US_STATE] [US_STATE] [US_STATE] [US_STATE] [US_STATE] [US_STATE…" at bounding box center [784, 312] width 507 height 30
click at [644, 377] on select "[GEOGRAPHIC_DATA], [US_STATE] [GEOGRAPHIC_DATA], [US_STATE] [GEOGRAPHIC_DATA], …" at bounding box center [784, 374] width 507 height 30
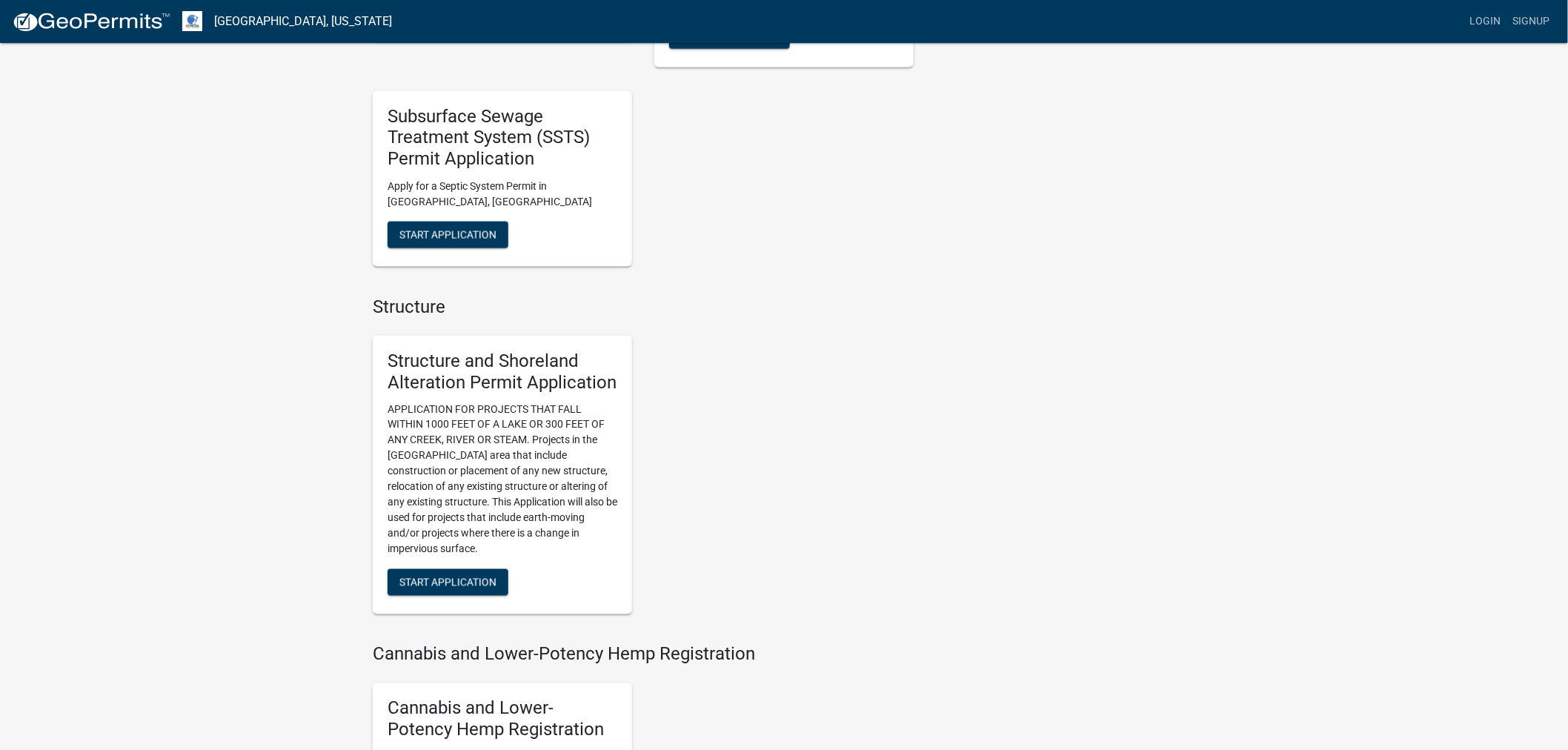
scroll to position [823, 0]
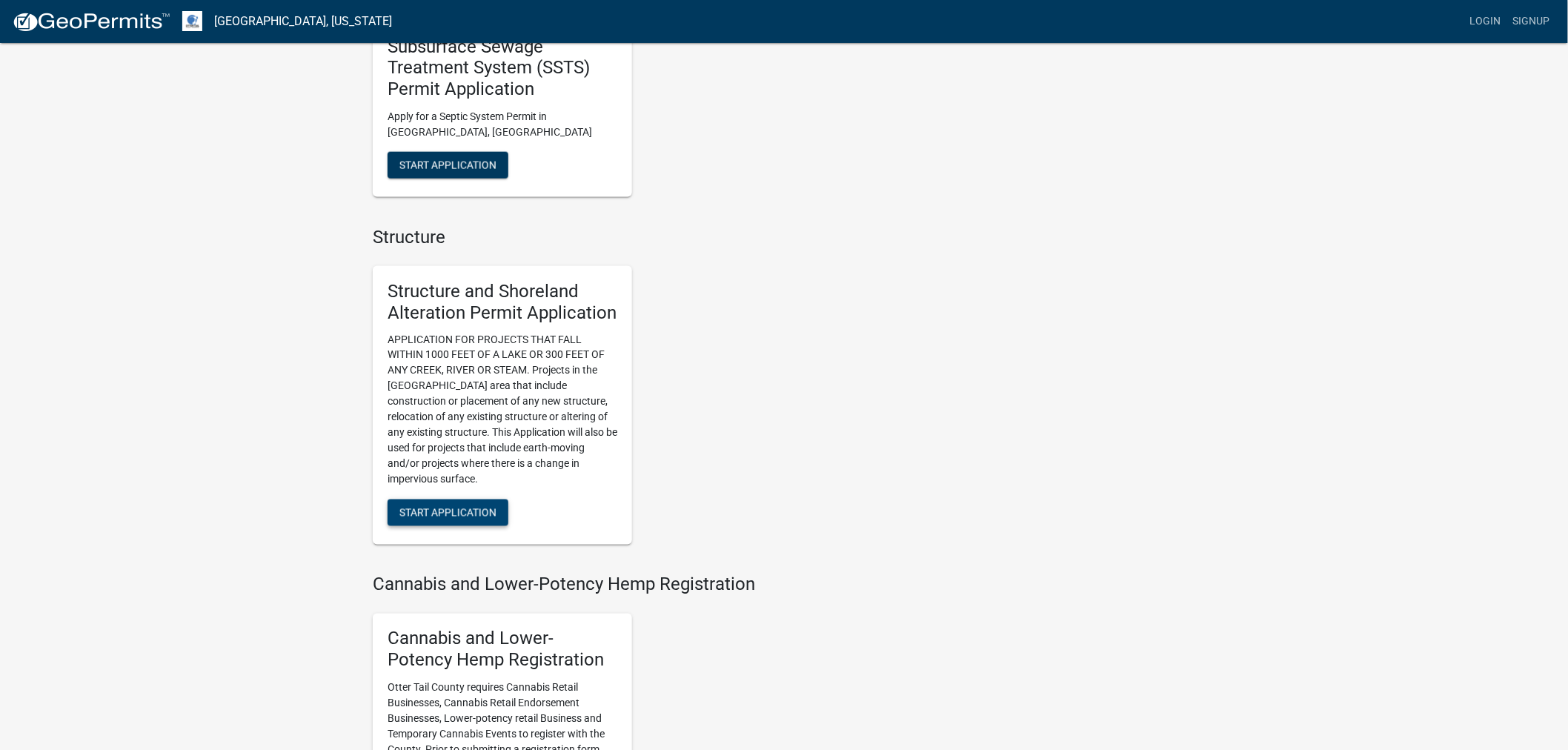
click at [449, 513] on span "Start Application" at bounding box center [448, 512] width 97 height 12
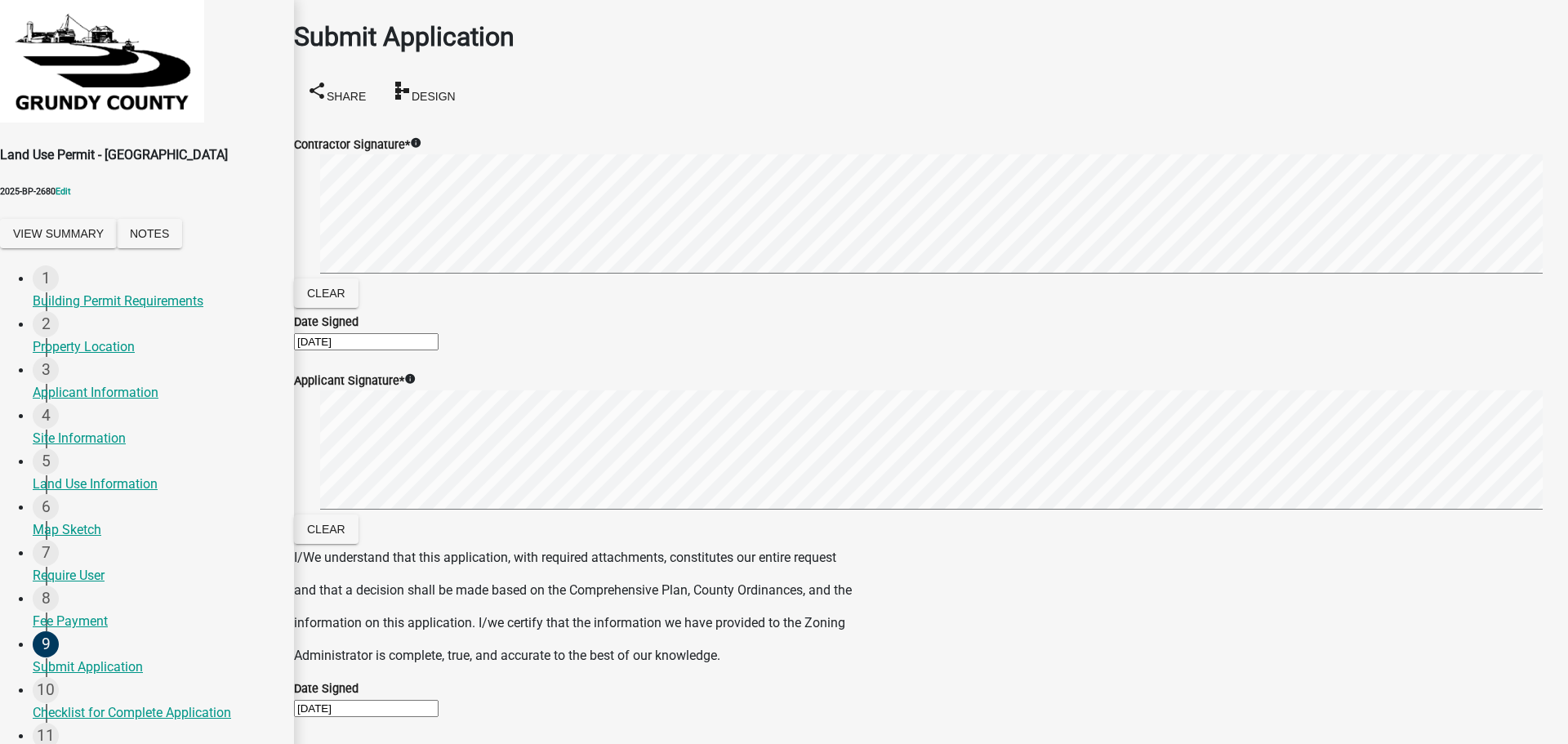
scroll to position [184, 0]
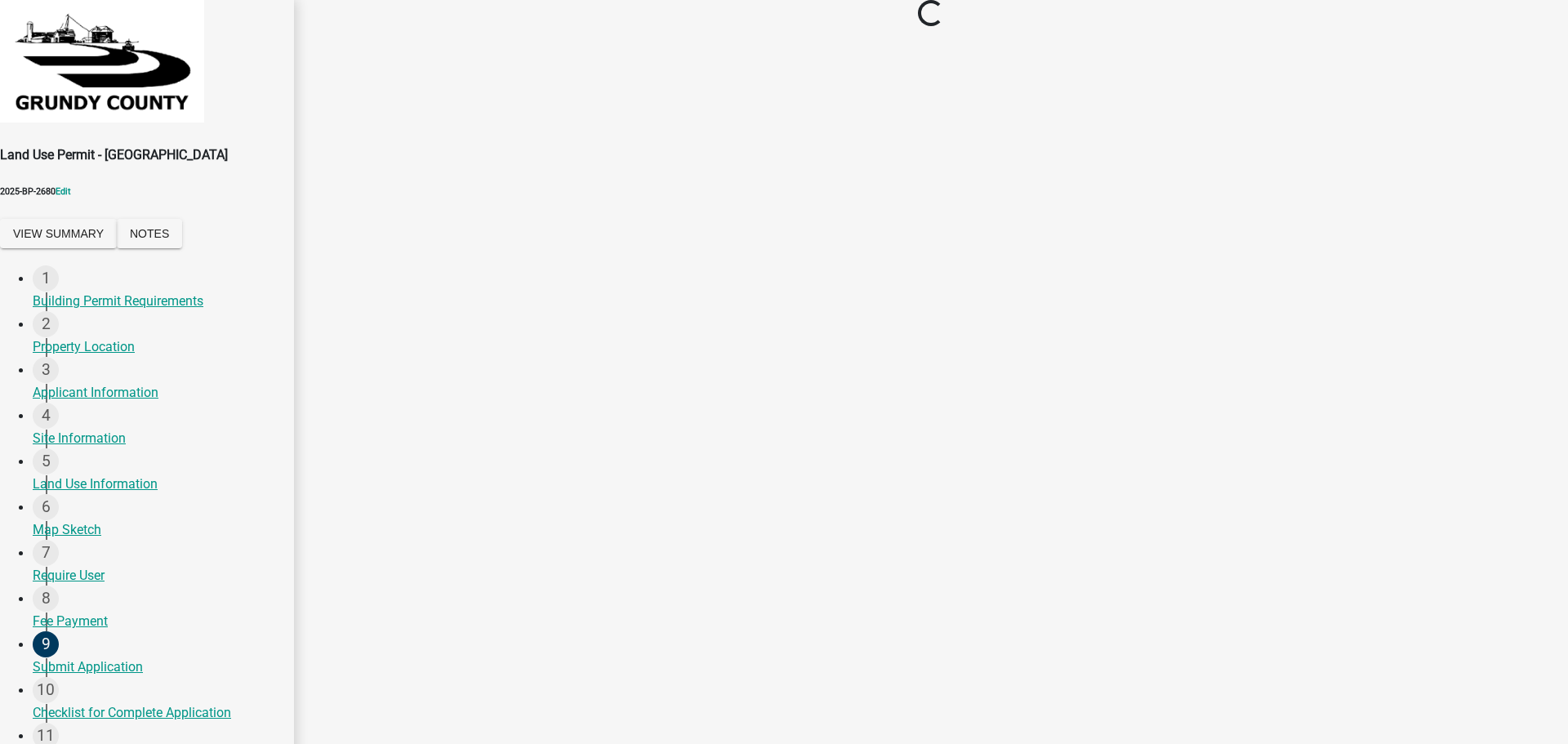
scroll to position [0, 0]
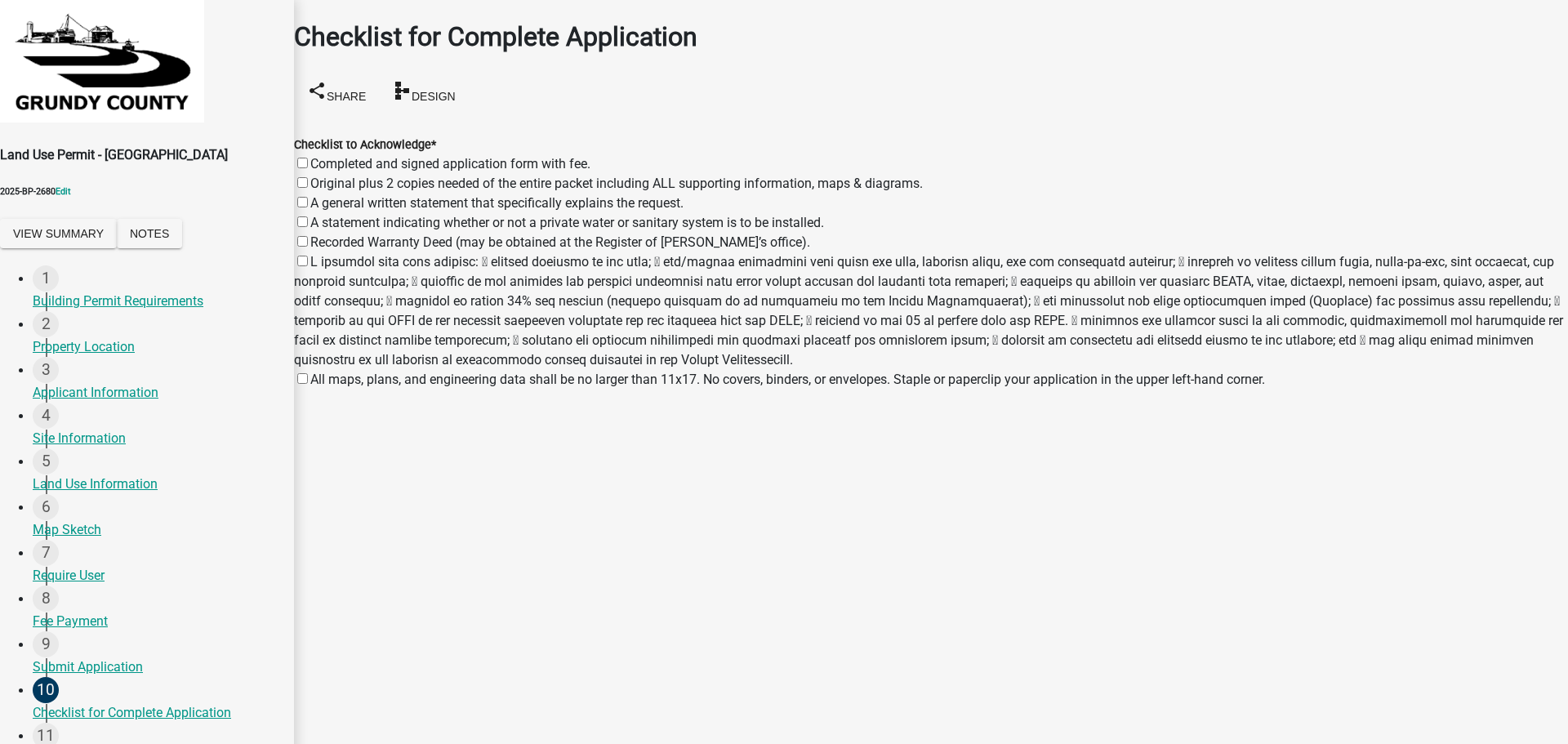
click at [324, 156] on label "Completed and signed application form with fee." at bounding box center [450, 164] width 280 height 16
click at [308, 158] on input "Completed and signed application form with fee." at bounding box center [303, 163] width 11 height 11
checkbox input "true"
checkbox input "false"
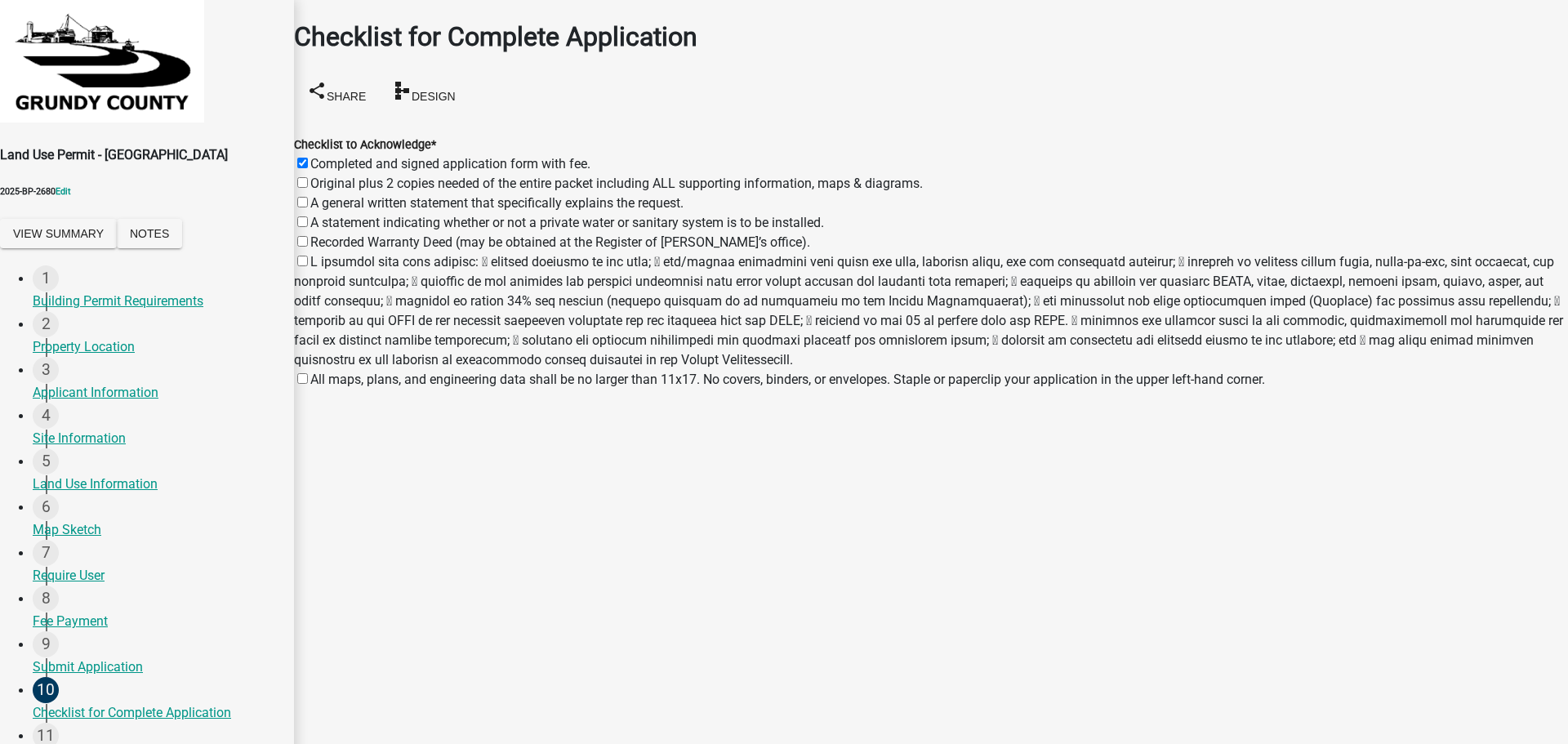
checkbox input "false"
click at [322, 175] on label "Original plus 2 copies needed of the entire packet including ALL supporting inf…" at bounding box center [617, 183] width 613 height 16
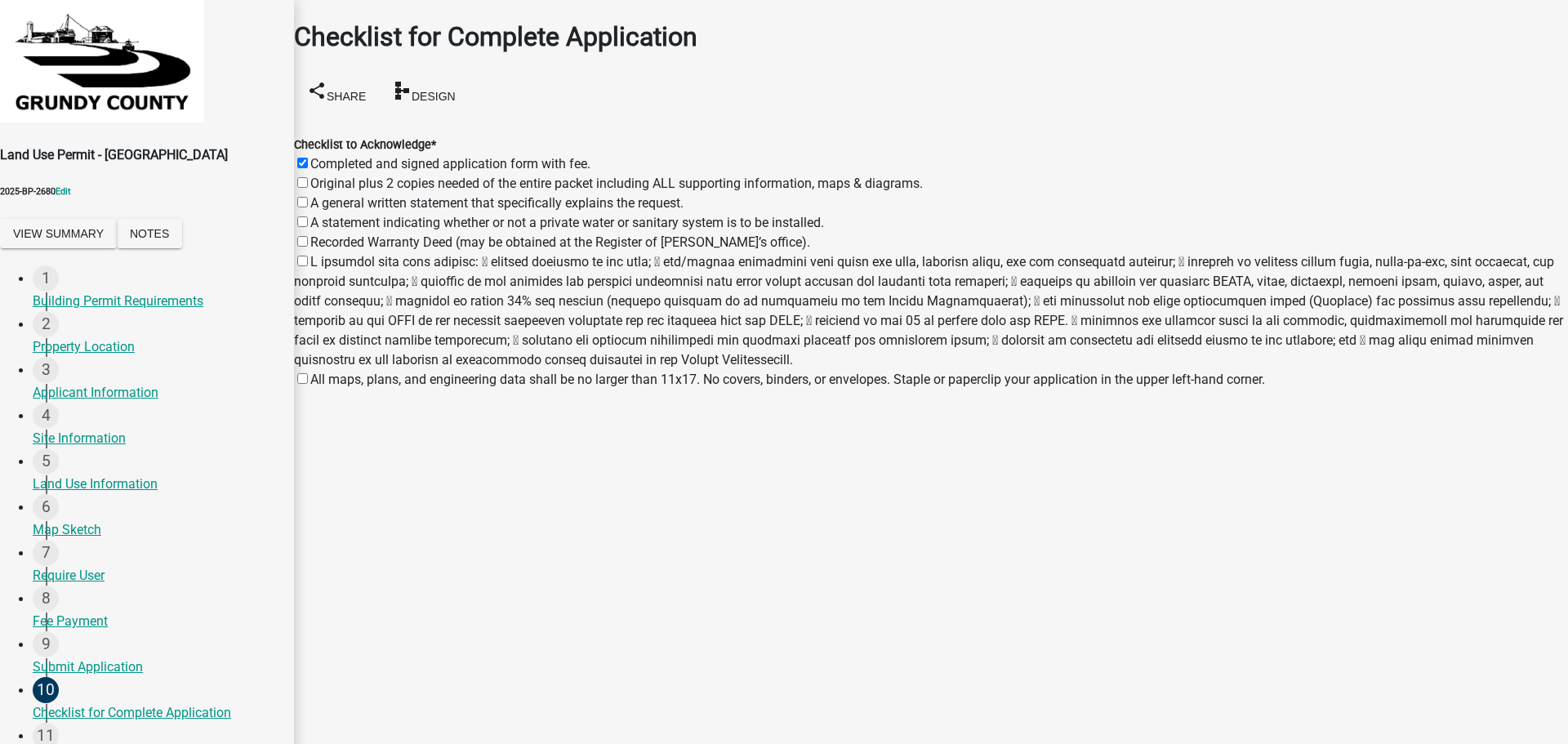
click at [308, 177] on input "Original plus 2 copies needed of the entire packet including ALL supporting inf…" at bounding box center [303, 182] width 11 height 11
checkbox input "true"
checkbox input "false"
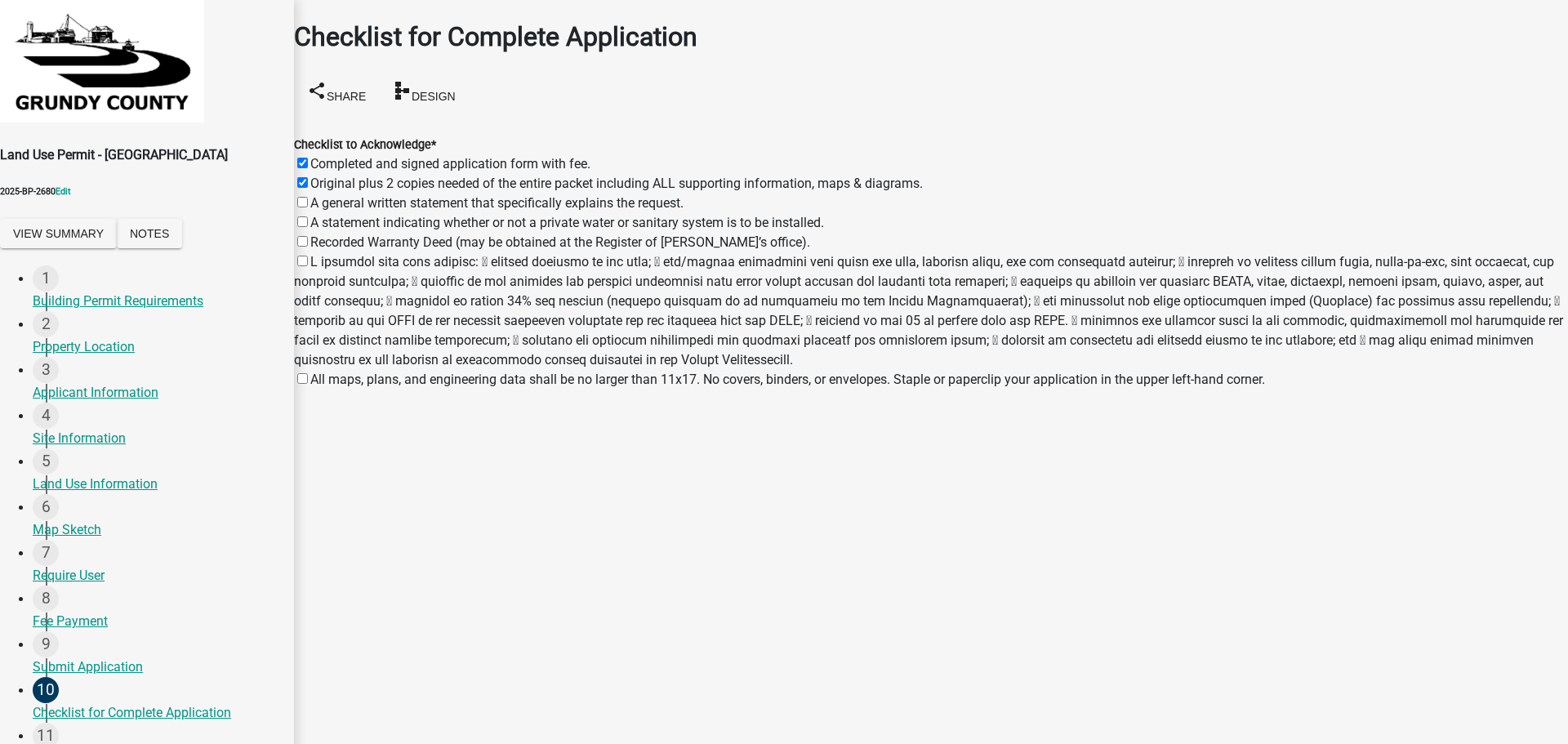
checkbox input "false"
click at [322, 195] on label "A general written statement that specifically explains the request." at bounding box center [497, 203] width 373 height 16
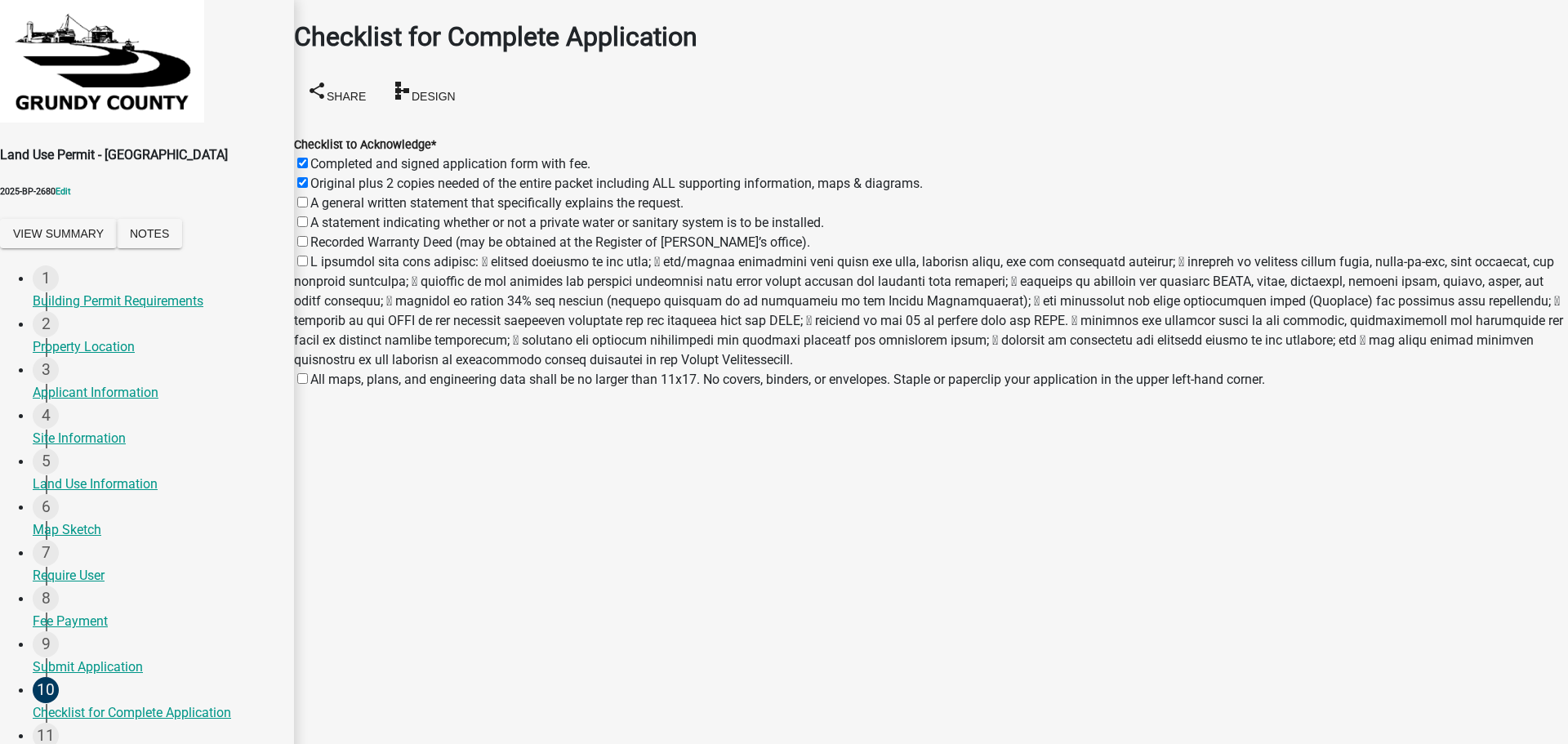
click at [308, 197] on input "A general written statement that specifically explains the request." at bounding box center [303, 202] width 11 height 11
checkbox input "true"
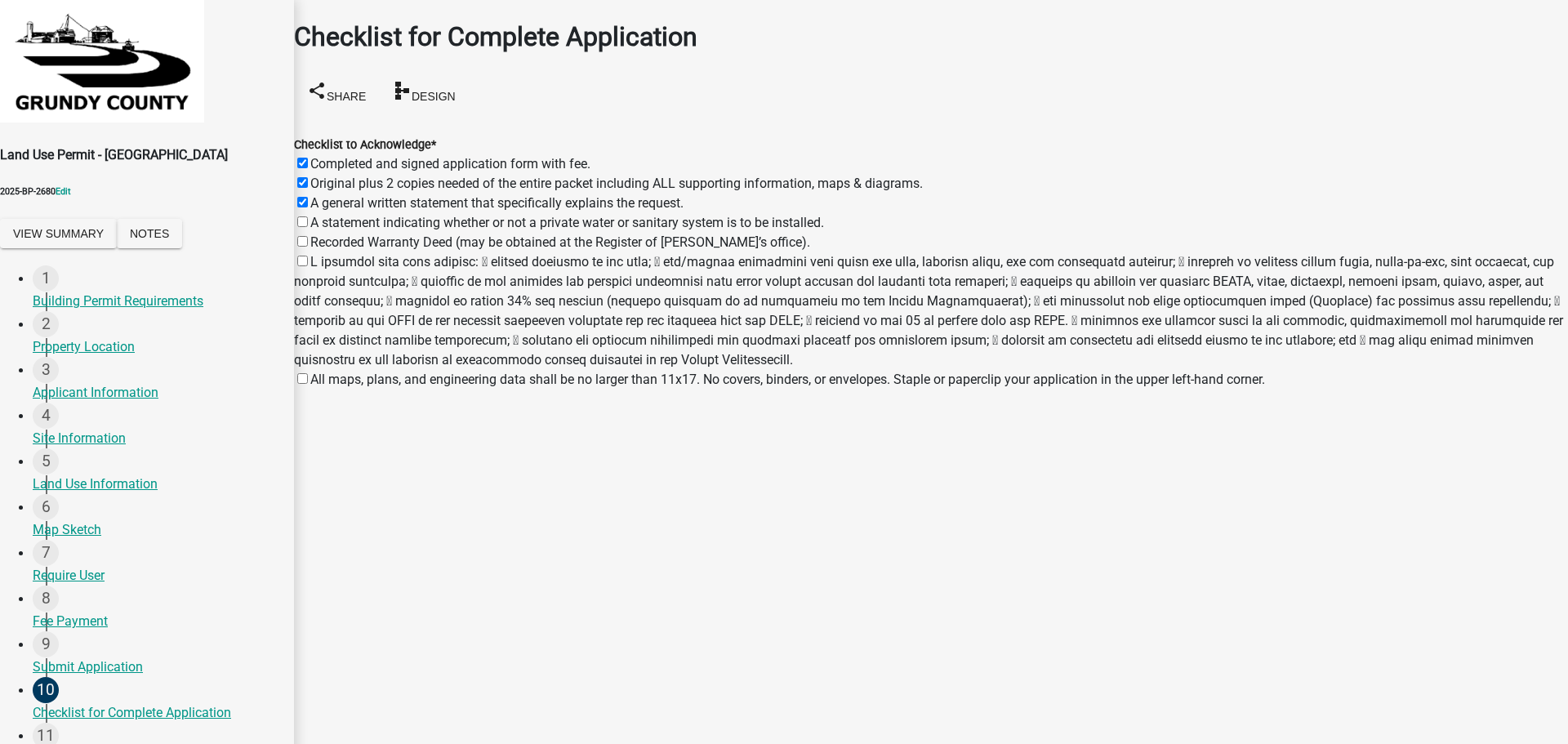
checkbox input "false"
click at [323, 215] on label "A statement indicating whether or not a private water or sanitary system is to …" at bounding box center [567, 223] width 514 height 16
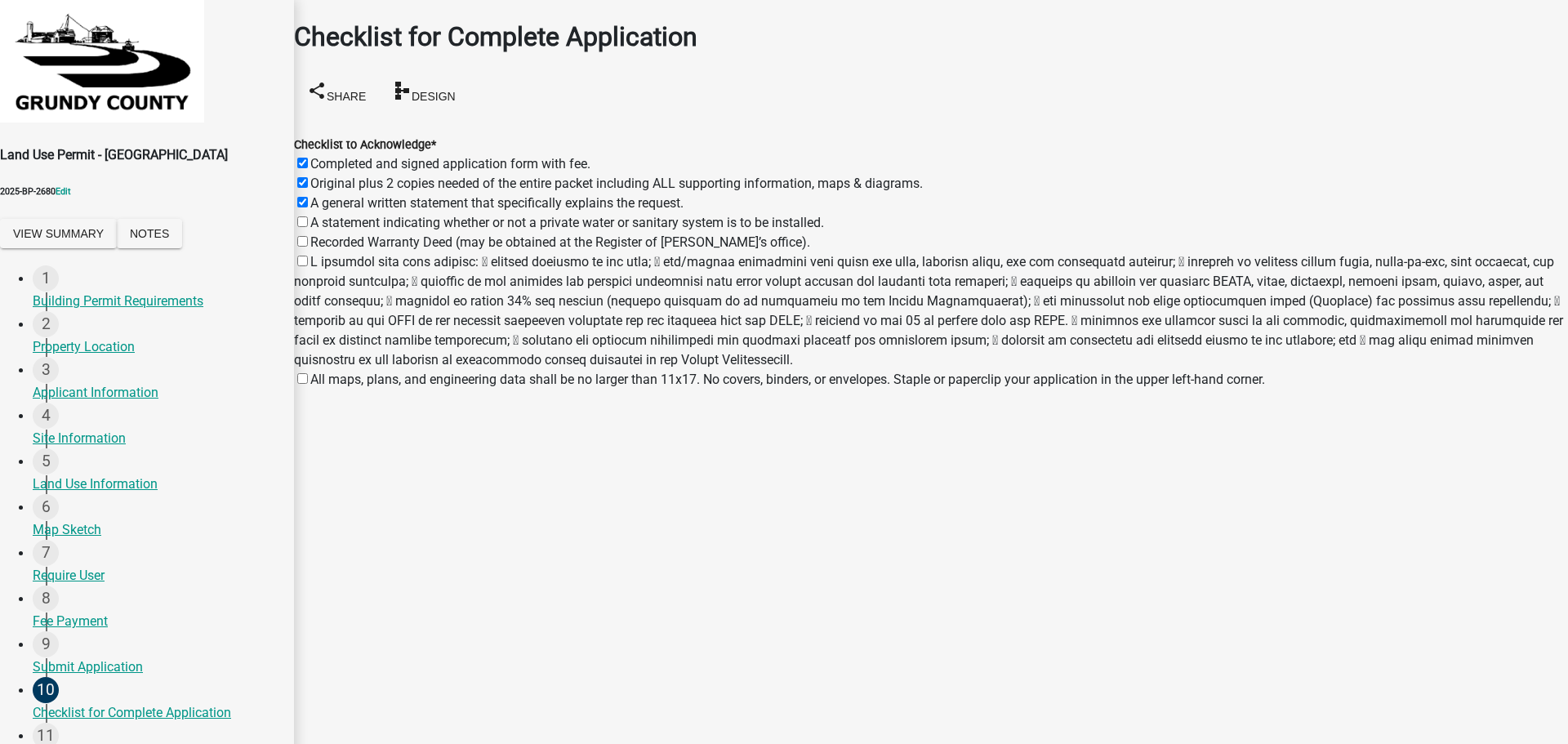
click at [308, 217] on input "A statement indicating whether or not a private water or sanitary system is to …" at bounding box center [303, 222] width 11 height 11
checkbox input "true"
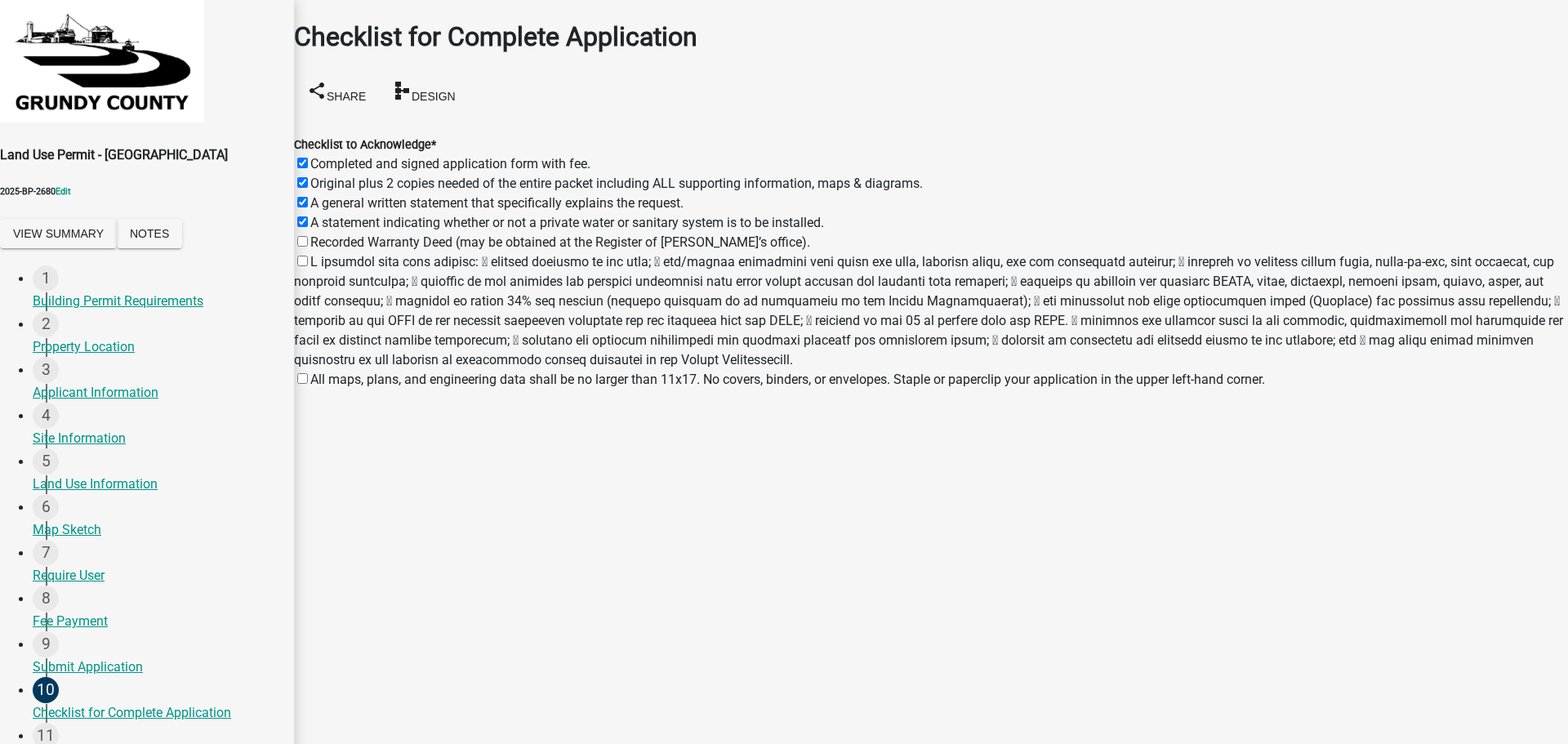
checkbox input "true"
checkbox input "false"
click at [318, 234] on label "Recorded Warranty Deed (may be obtained at the Register of [PERSON_NAME]’s offi…" at bounding box center [560, 242] width 500 height 16
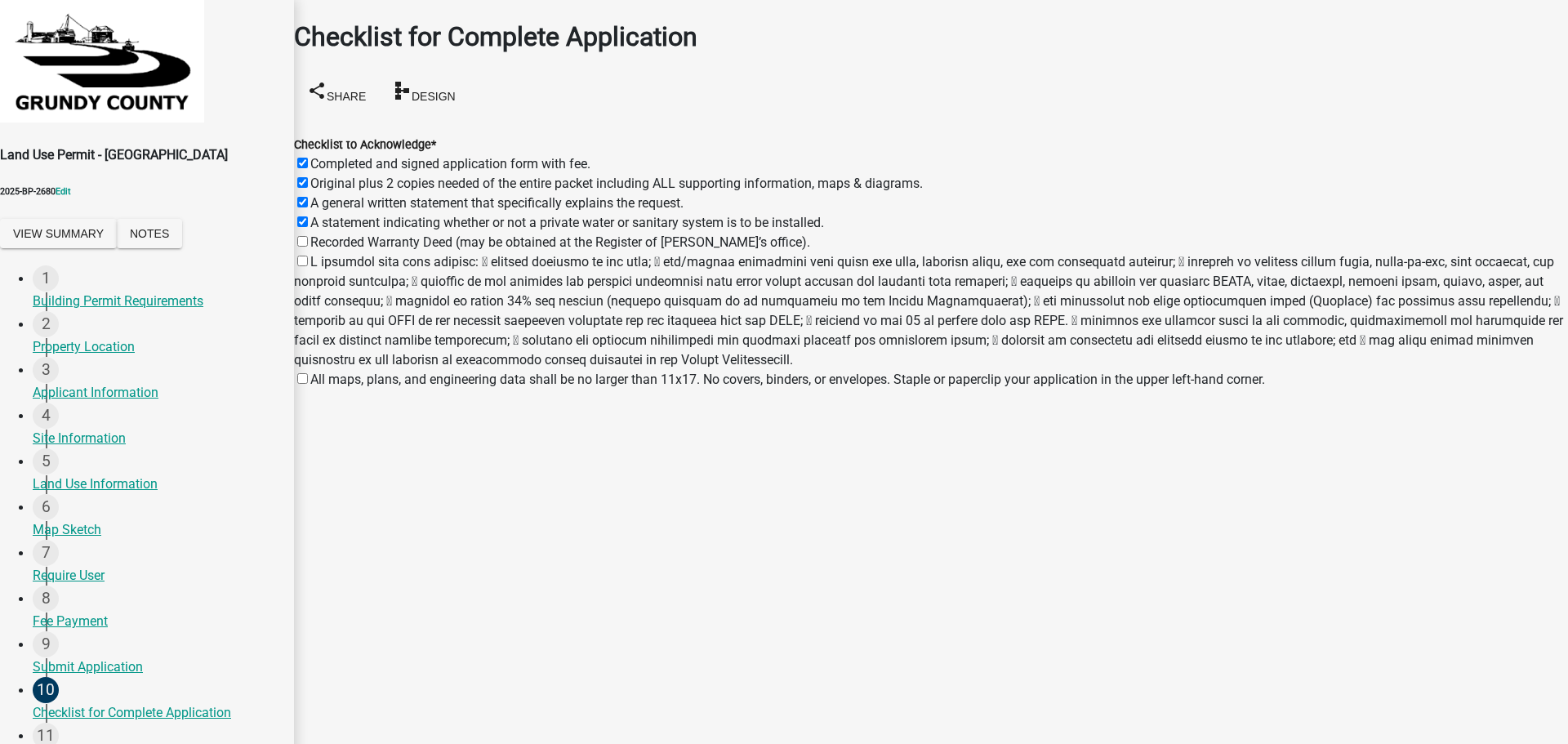
click at [308, 236] on input "Recorded Warranty Deed (may be obtained at the Register of [PERSON_NAME]’s offi…" at bounding box center [303, 241] width 11 height 11
checkbox input "true"
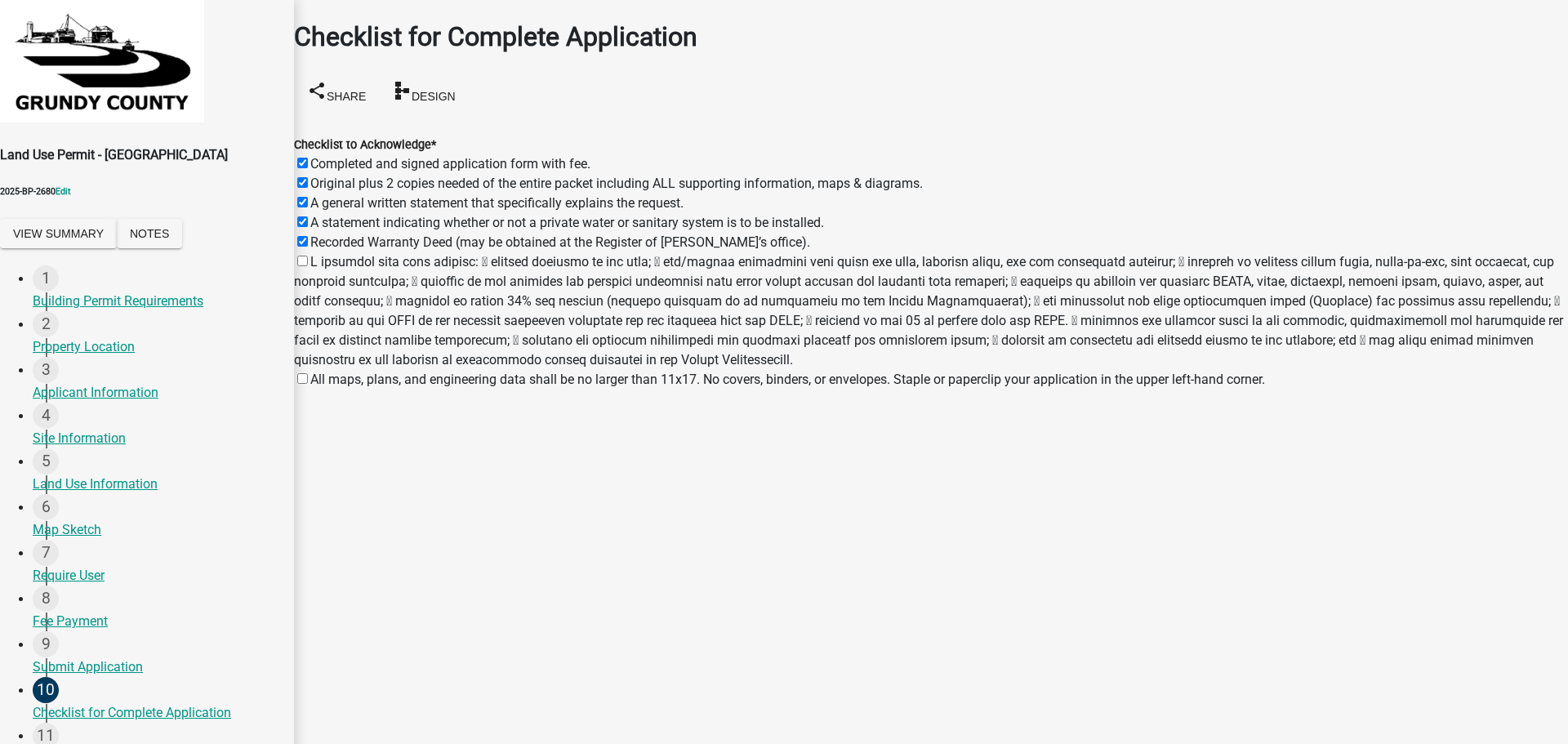
checkbox input "true"
checkbox input "false"
click at [324, 254] on label at bounding box center [929, 310] width 1270 height 113
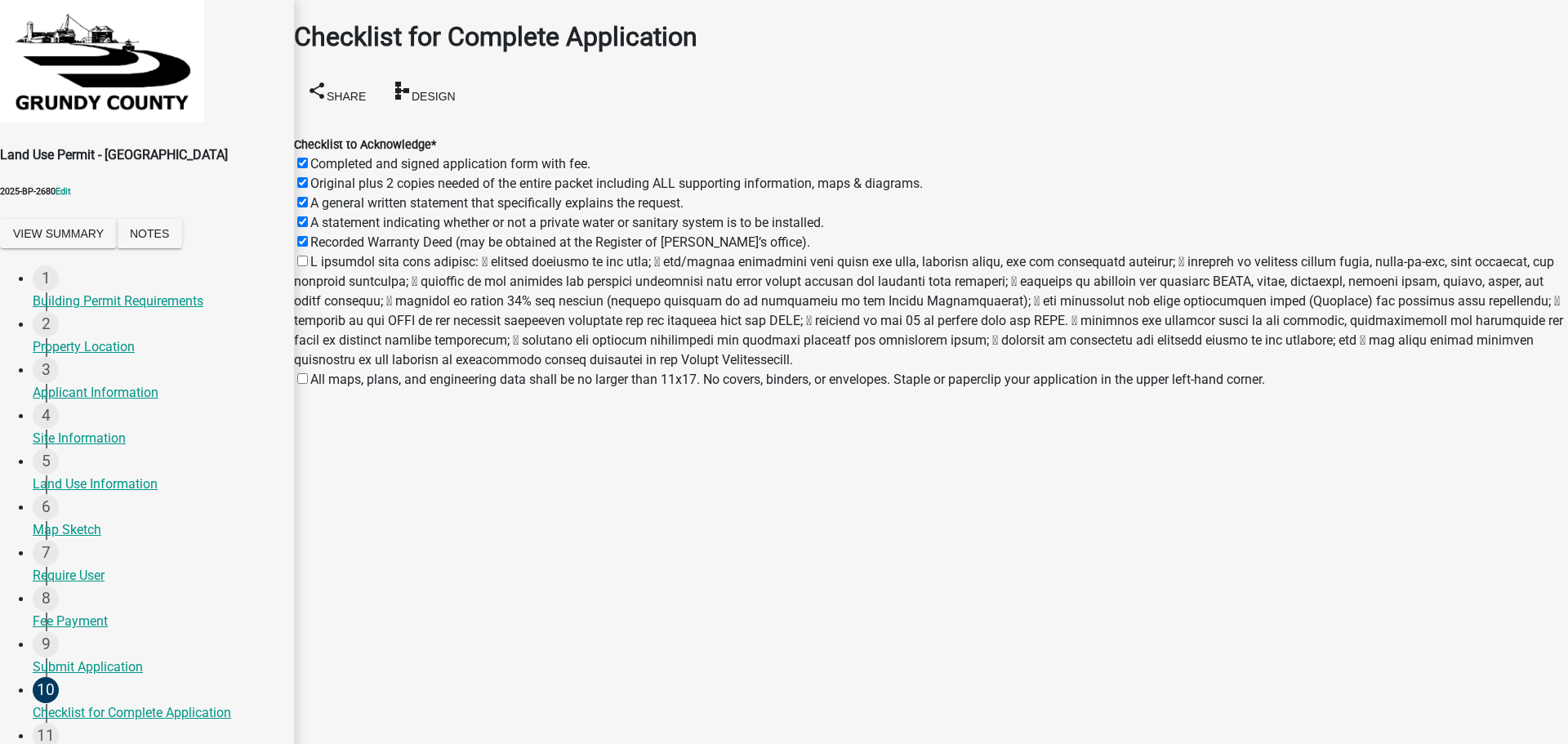
click at [308, 255] on input "checkbox" at bounding box center [303, 261] width 11 height 11
checkbox input "true"
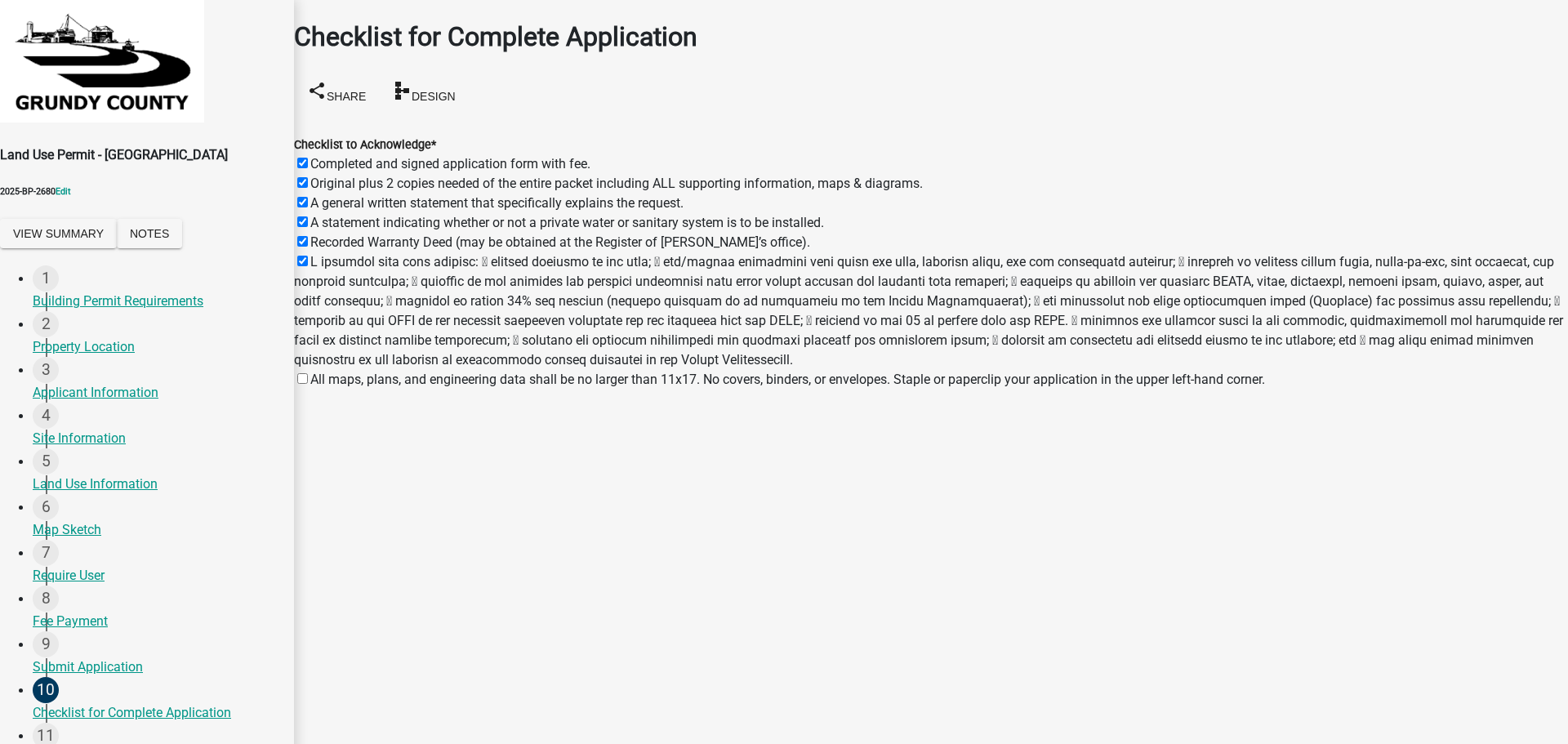
checkbox input "true"
click at [323, 371] on label "All maps, plans, and engineering data shall be no larger than 11x17. No covers,…" at bounding box center [788, 379] width 955 height 16
click at [308, 373] on input "All maps, plans, and engineering data shall be no larger than 11x17. No covers,…" at bounding box center [303, 378] width 11 height 11
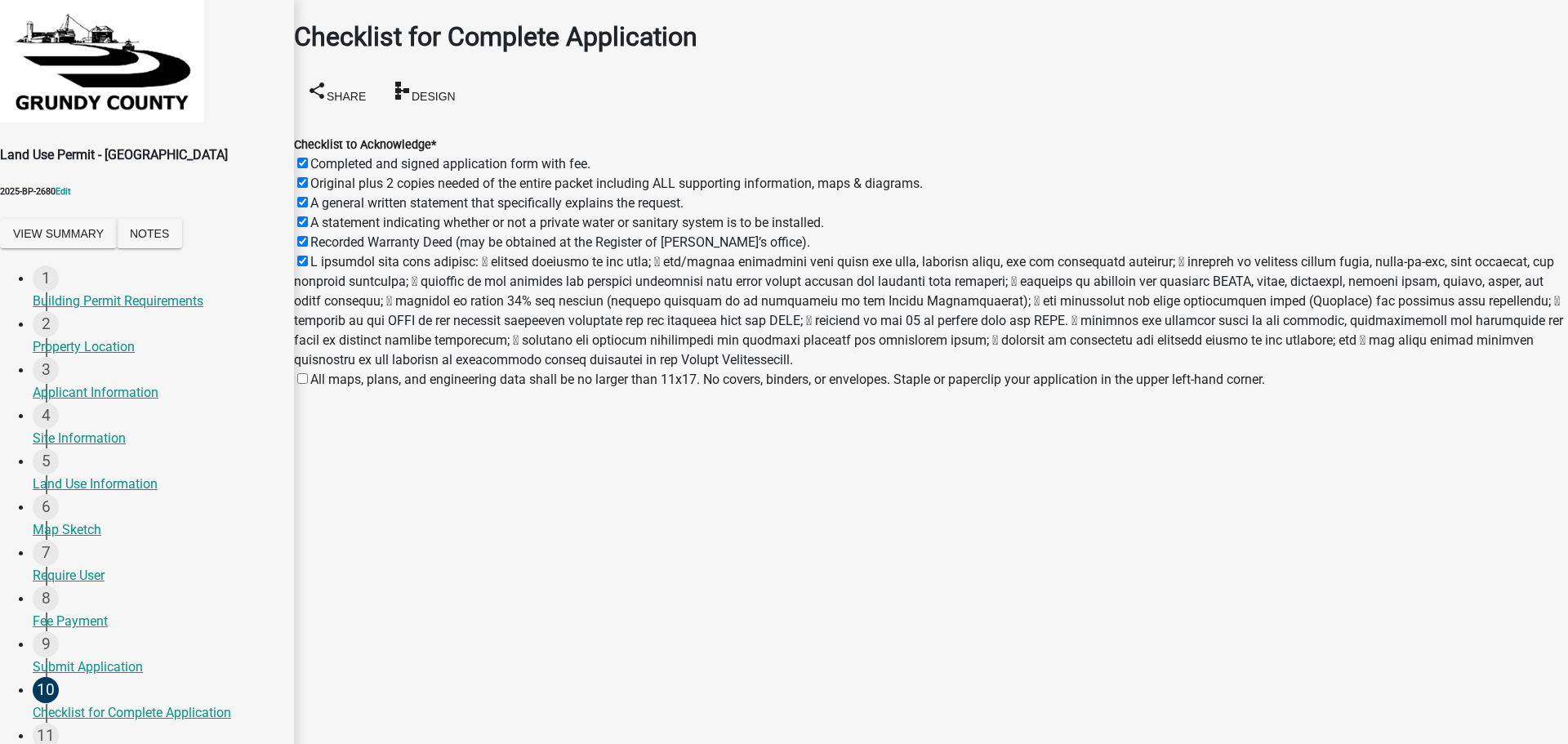
checkbox input "true"
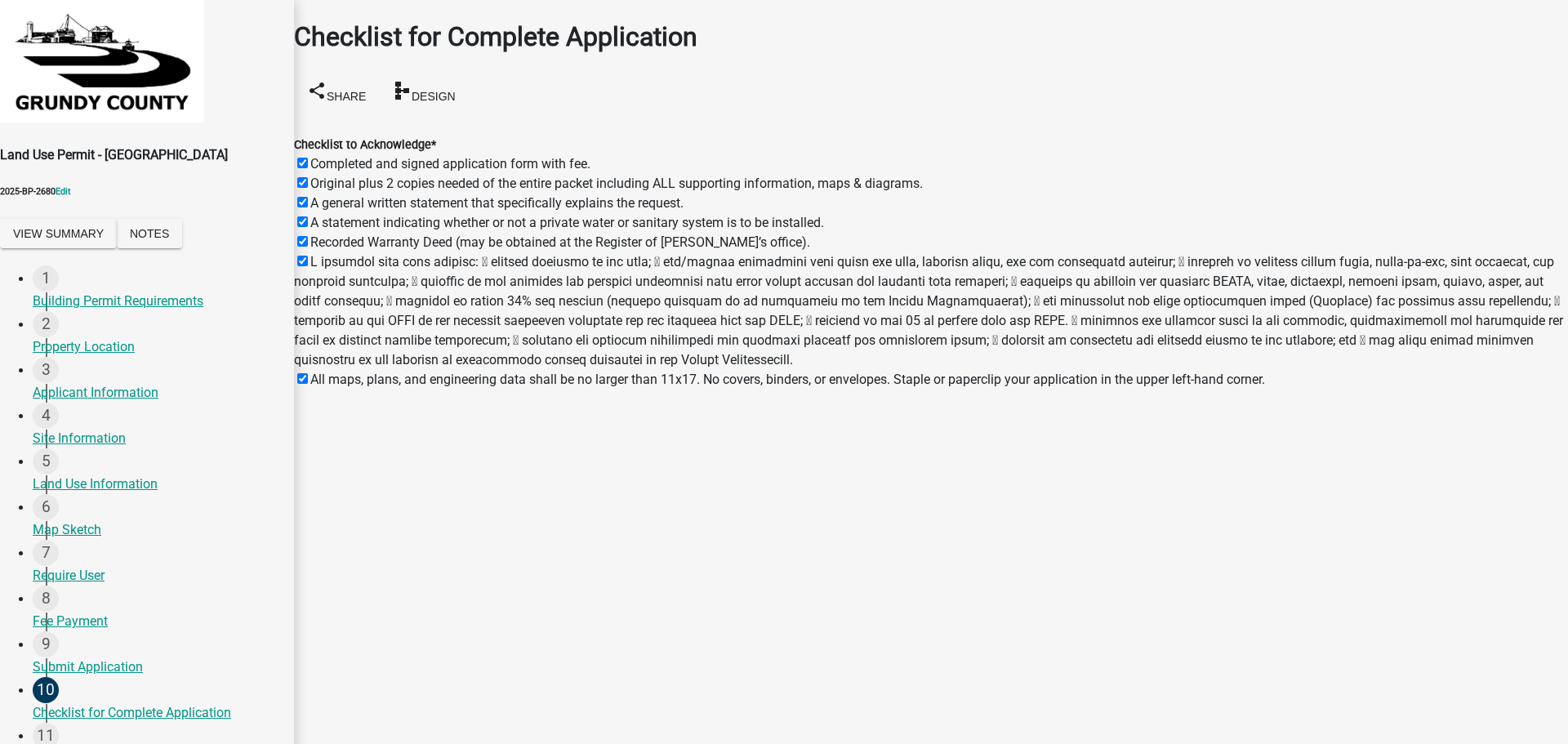
checkbox input "true"
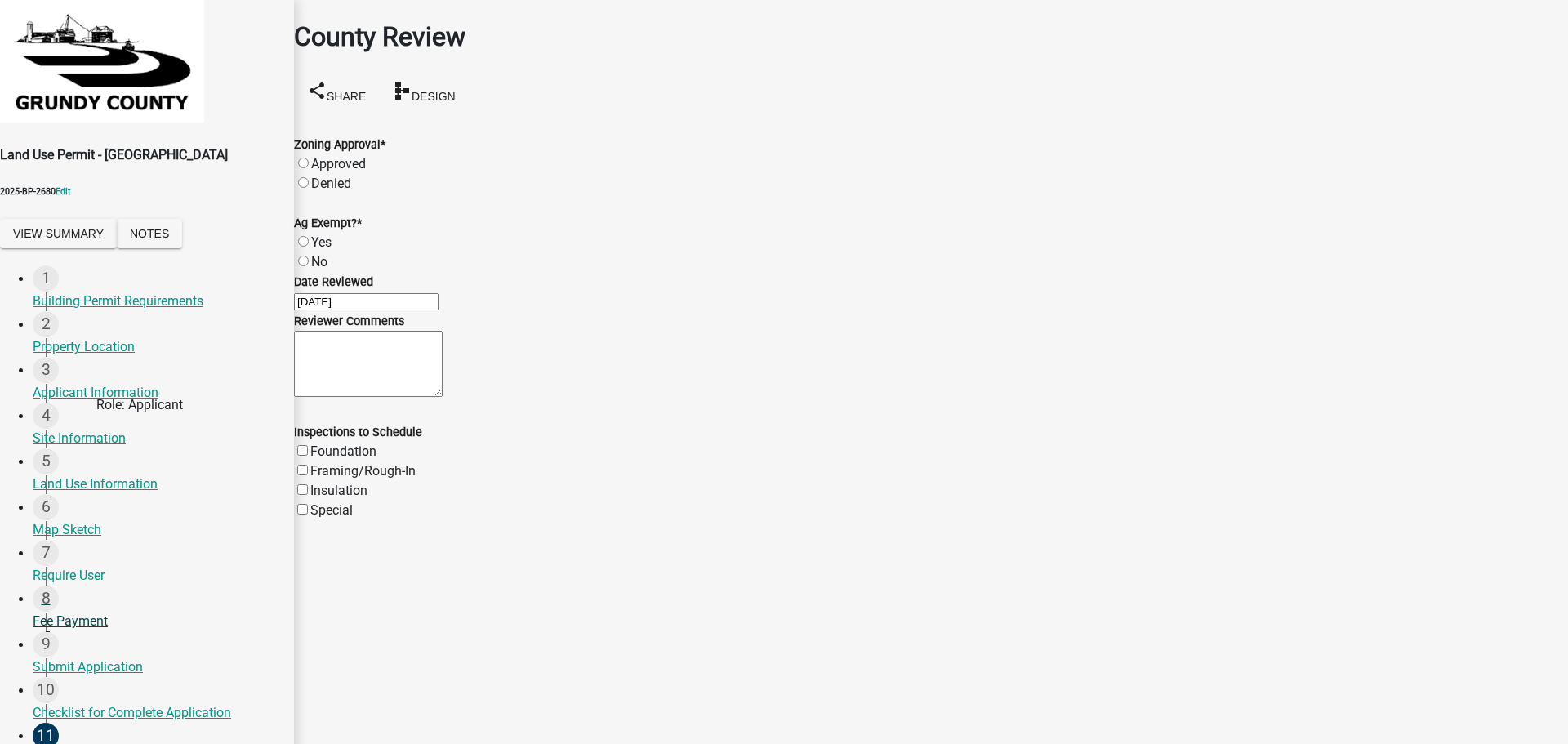
scroll to position [150, 0]
click at [323, 156] on label "Approved" at bounding box center [338, 164] width 54 height 16
click at [309, 158] on input "Approved" at bounding box center [304, 163] width 11 height 11
radio input "true"
click at [321, 234] on label "Yes" at bounding box center [320, 242] width 20 height 16
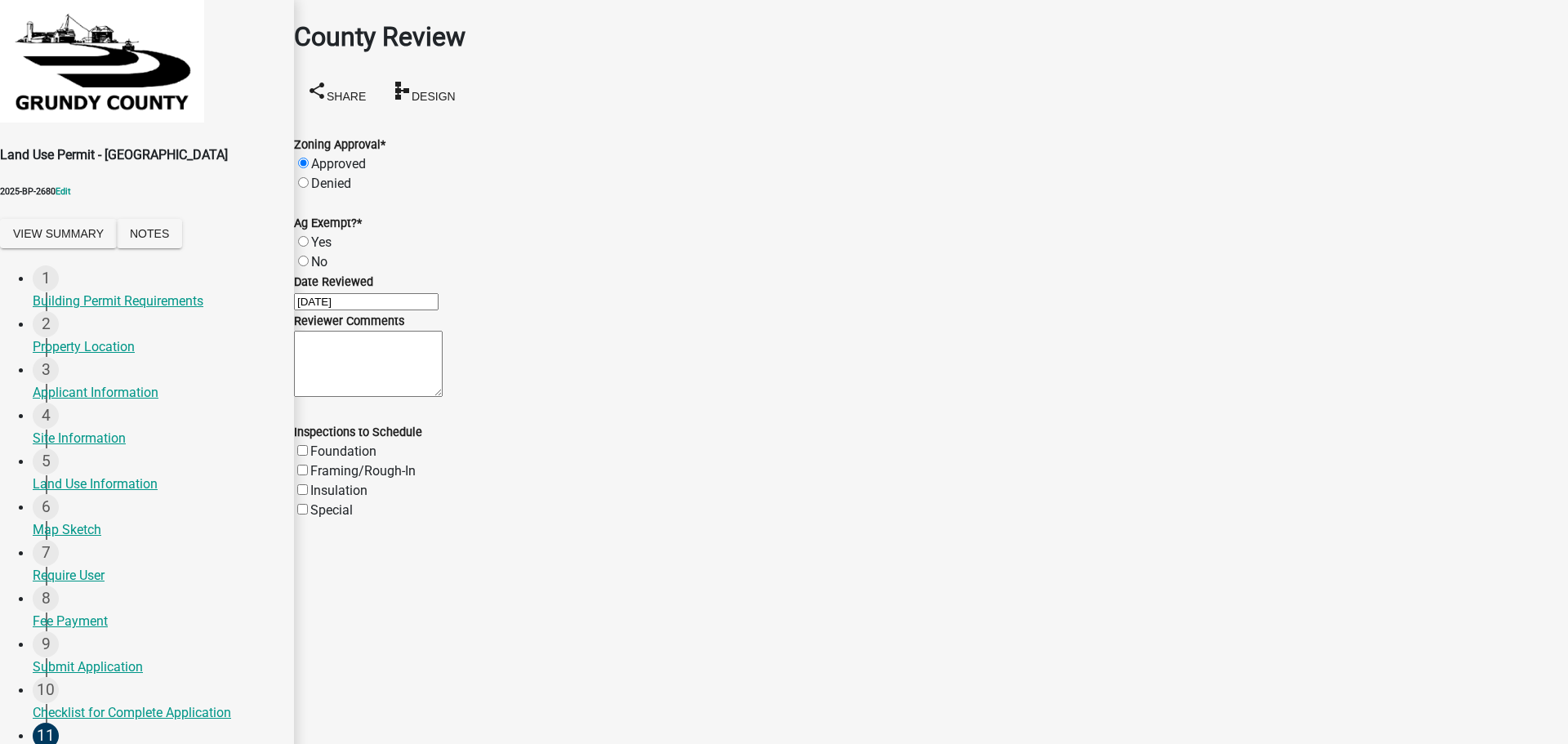
click at [309, 236] on input "Yes" at bounding box center [304, 241] width 11 height 11
radio input "true"
click at [322, 459] on label "Foundation" at bounding box center [343, 451] width 66 height 16
click at [308, 455] on input "Foundation" at bounding box center [303, 450] width 11 height 11
checkbox input "true"
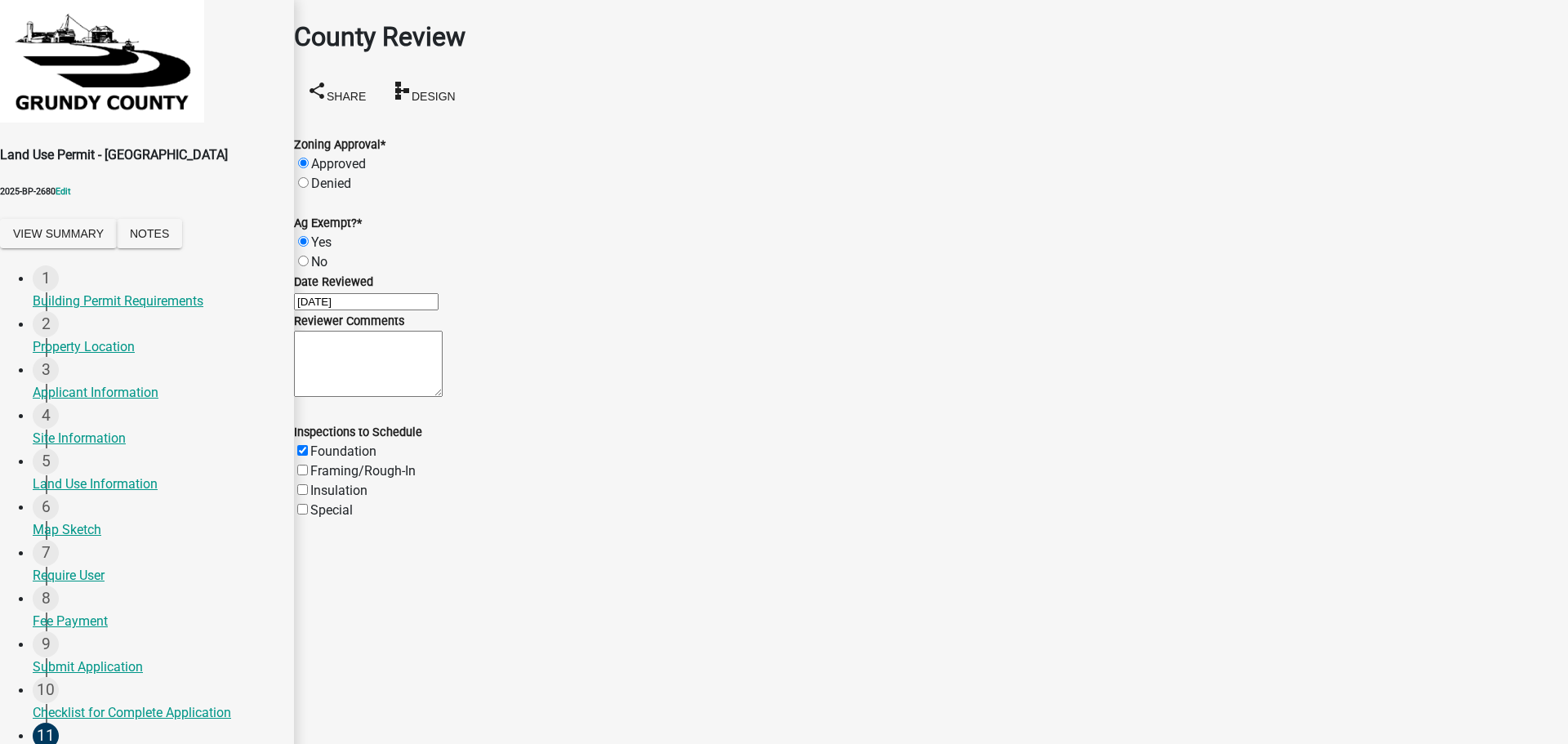
checkbox input "false"
click at [320, 478] on label "Framing/Rough-In" at bounding box center [363, 471] width 105 height 16
click at [308, 475] on input "Framing/Rough-In" at bounding box center [303, 469] width 11 height 11
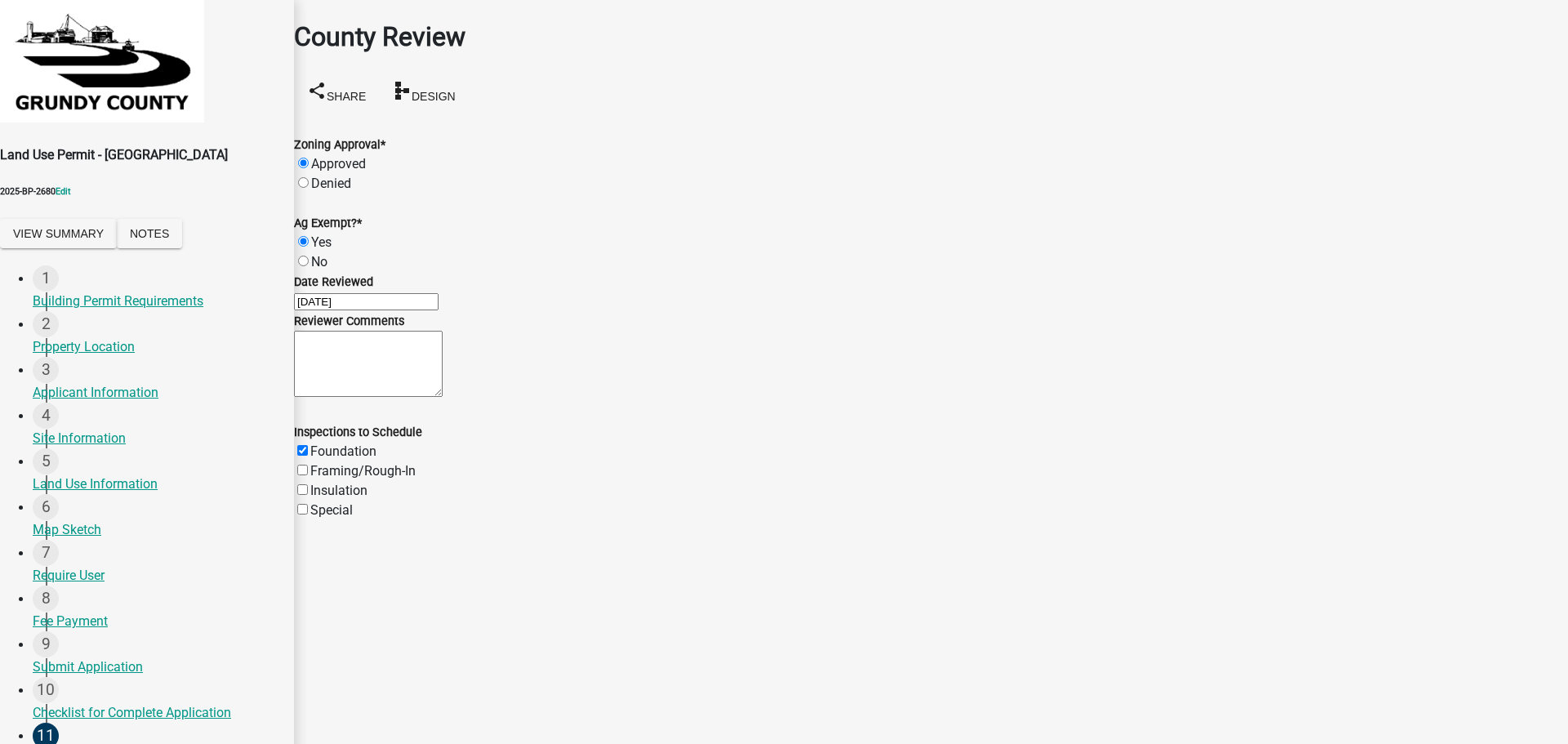
checkbox input "true"
checkbox input "false"
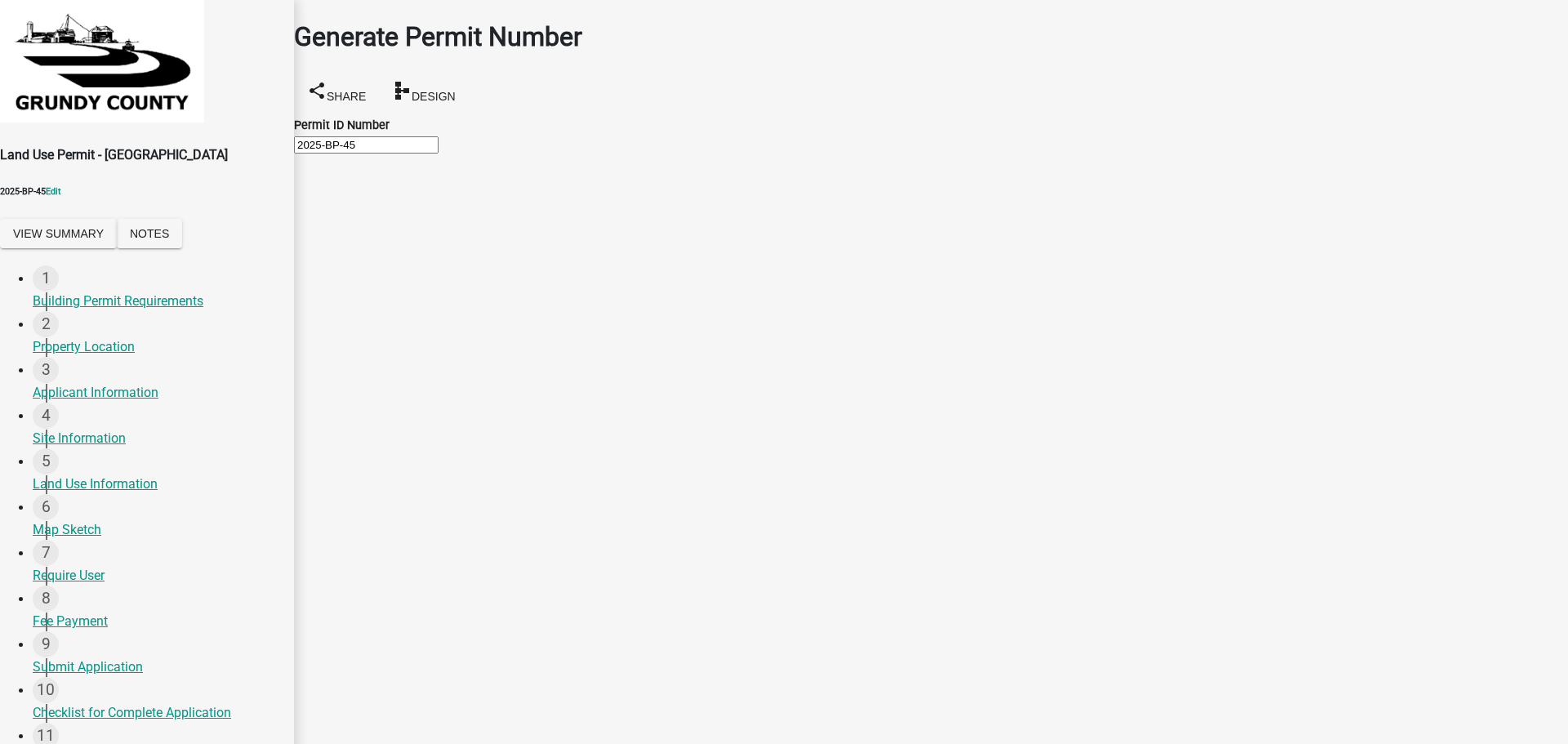
scroll to position [362, 0]
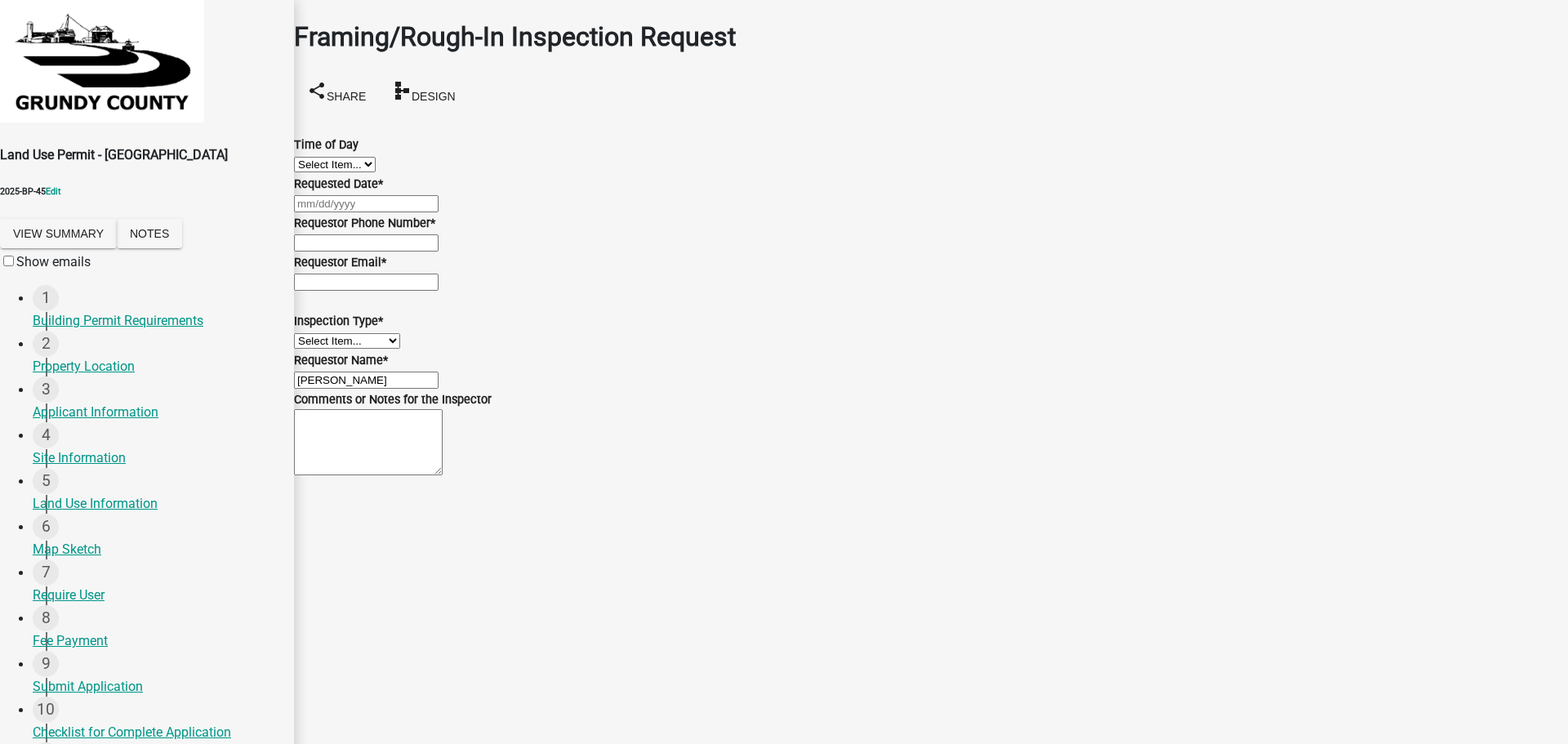
scroll to position [0, 0]
click at [356, 213] on div at bounding box center [931, 204] width 1274 height 19
select select "10"
select select "2025"
click at [311, 359] on div "6" at bounding box center [298, 347] width 26 height 26
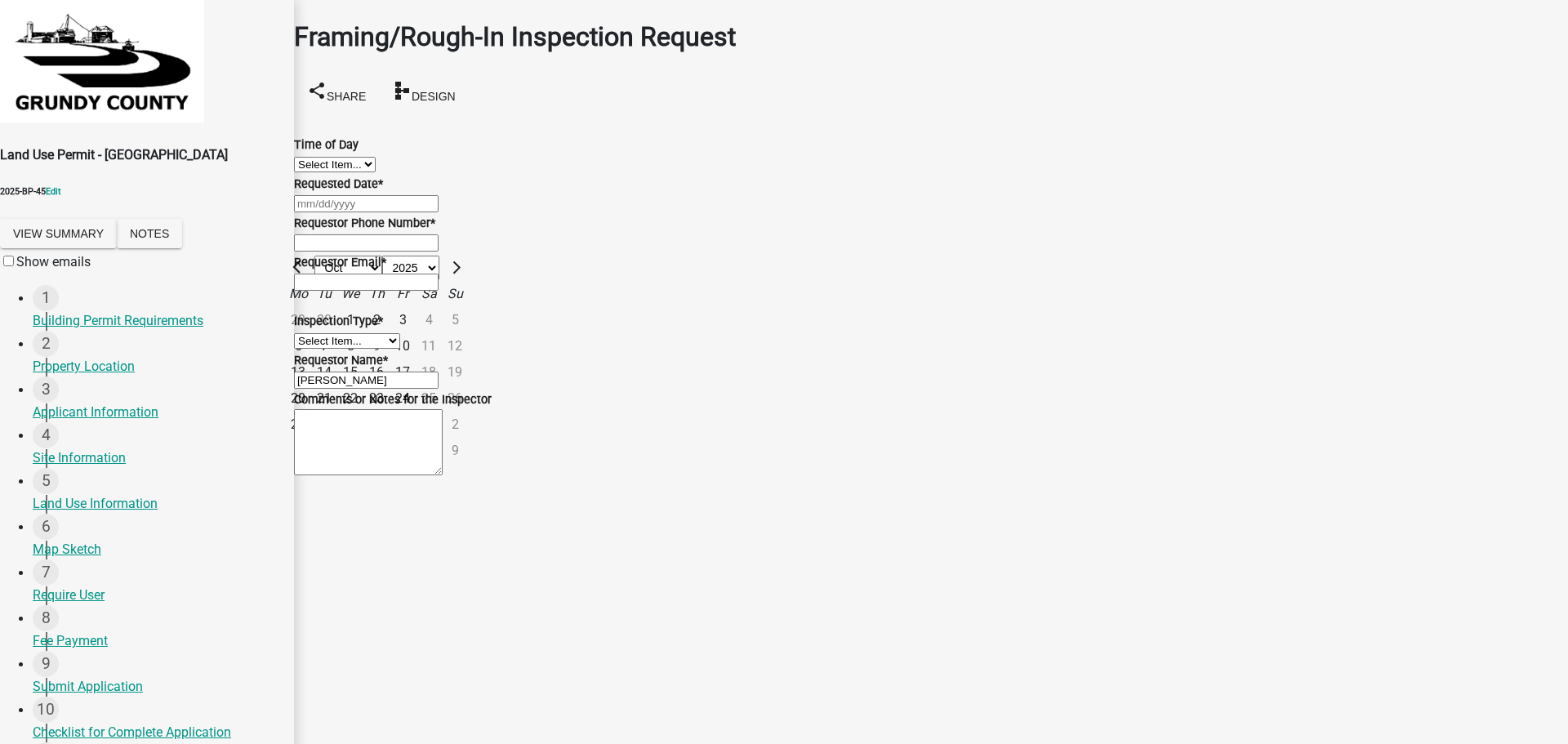
type input "[DATE]"
click at [399, 252] on input "Requestor Phone Number *" at bounding box center [366, 243] width 145 height 18
type input "[PHONE_NUMBER]"
drag, startPoint x: 380, startPoint y: 426, endPoint x: 382, endPoint y: 446, distance: 20.1
click at [380, 290] on input "Requestor Email *" at bounding box center [366, 283] width 145 height 18
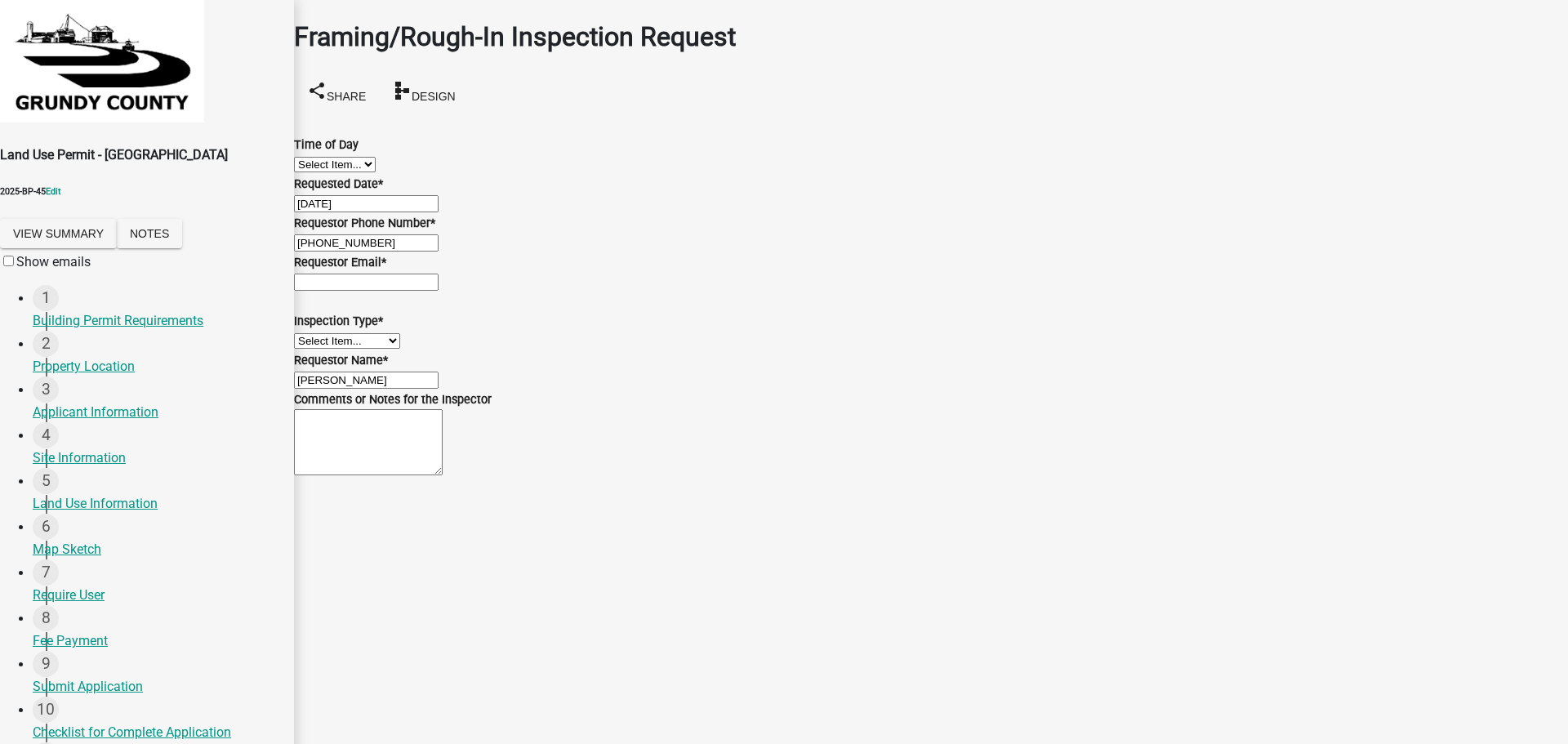
type input "[EMAIL_ADDRESS][DOMAIN_NAME]"
click at [400, 348] on select "Select Item... Framing/Rough-In" at bounding box center [347, 341] width 106 height 16
click at [313, 348] on select "Select Item... Framing/Rough-In" at bounding box center [347, 341] width 106 height 16
select select "25a69c3e-c58f-4ca1-b3e7-b4792863d0e2"
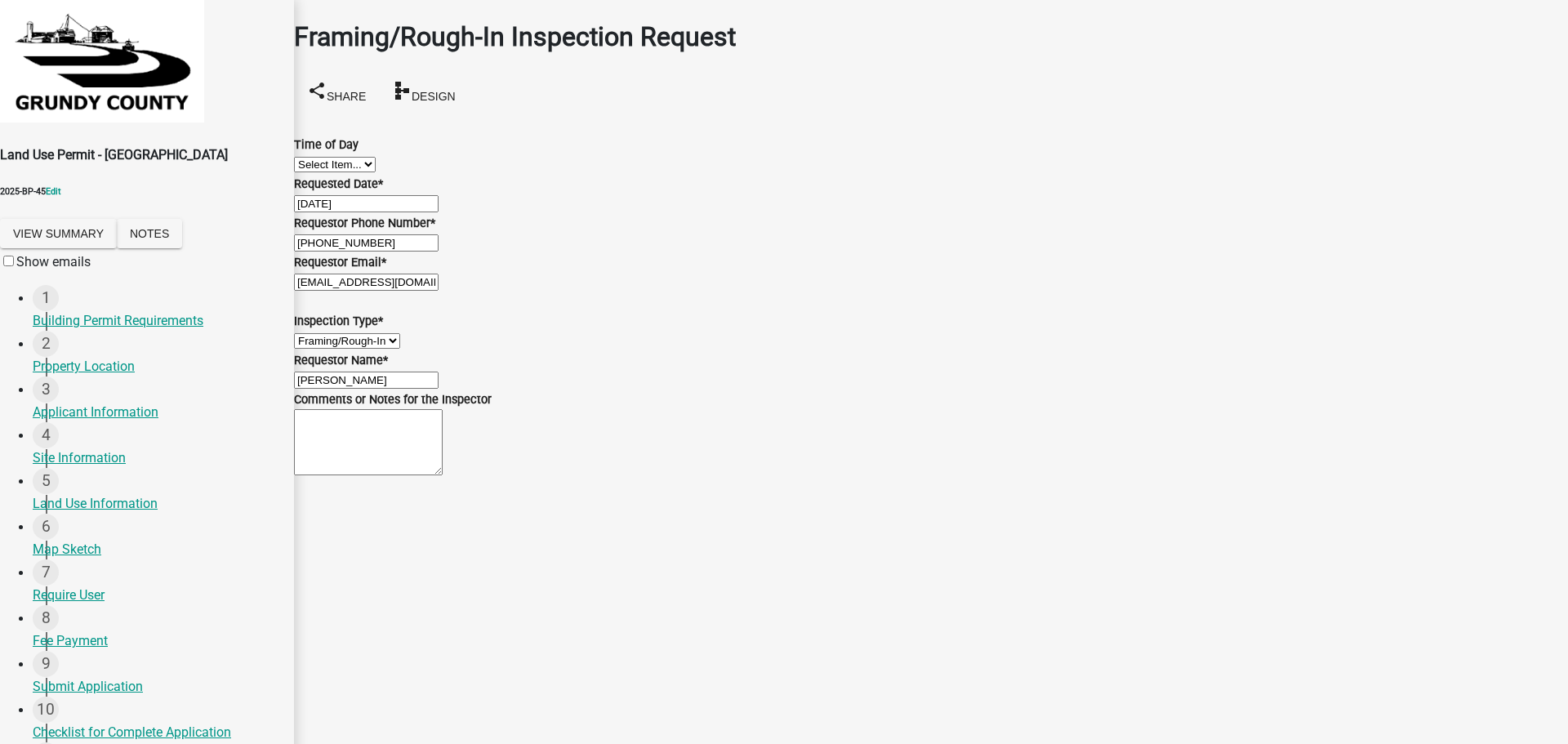
scroll to position [170, 0]
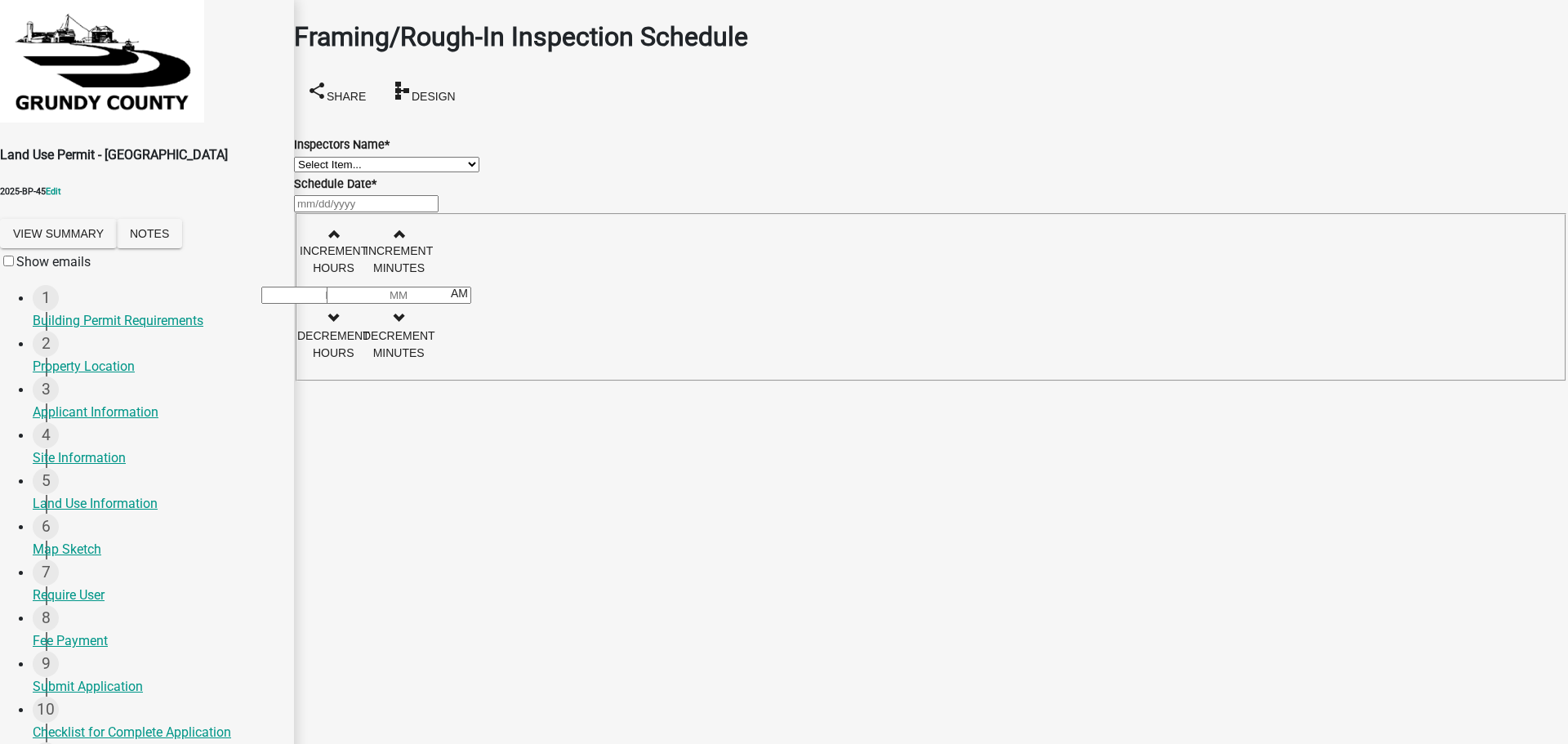
click at [415, 166] on select "Select Item... mikeinspector ([PERSON_NAME]) greganderson ([PERSON_NAME] ([PERS…" at bounding box center [386, 165] width 185 height 16
select select "ada4fca1-dc11-4ac0-9379-21943d95da8c"
click at [313, 157] on select "Select Item... mikeinspector ([PERSON_NAME]) greganderson ([PERSON_NAME] ([PERS…" at bounding box center [386, 165] width 185 height 16
click at [369, 213] on div at bounding box center [931, 204] width 1274 height 19
select select "10"
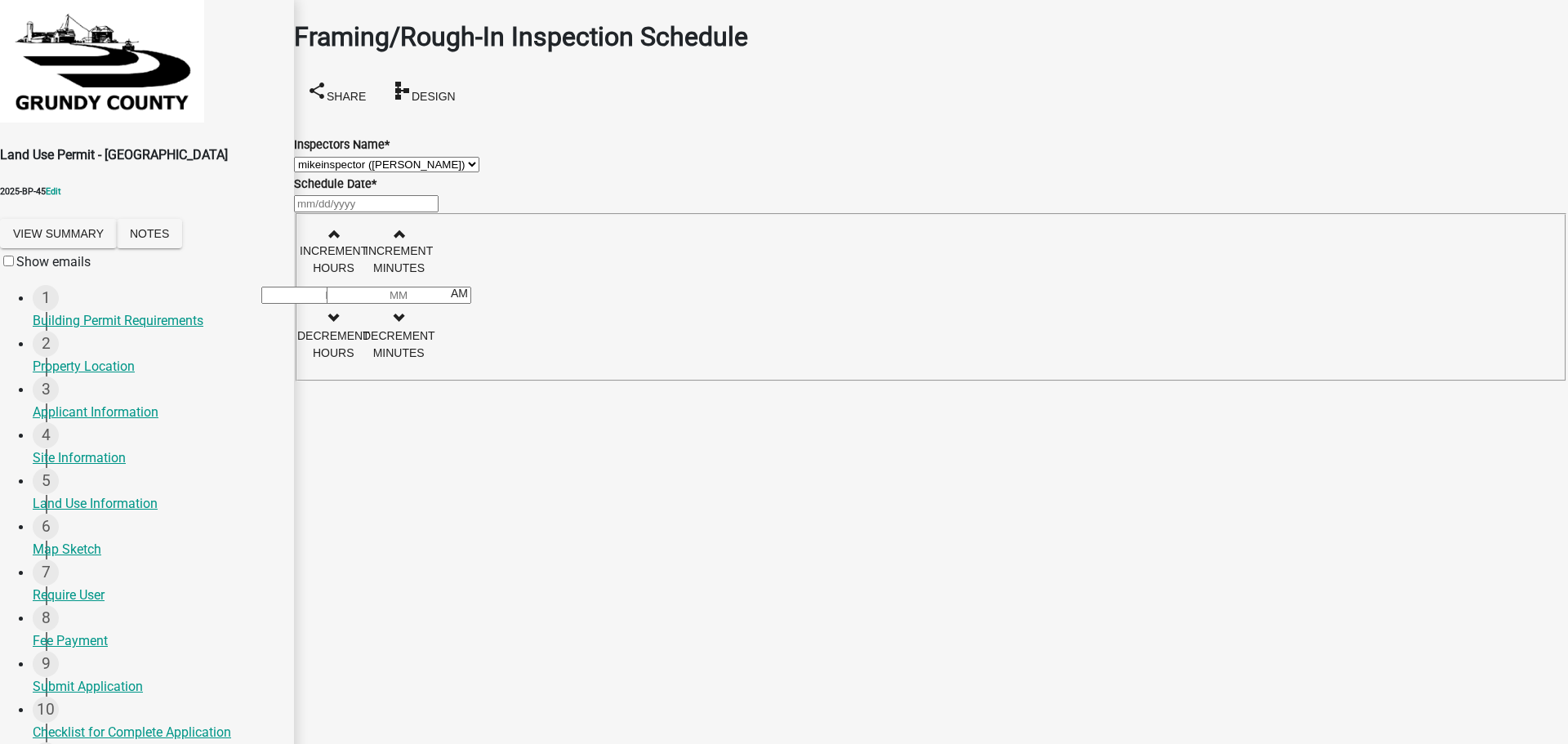
select select "2025"
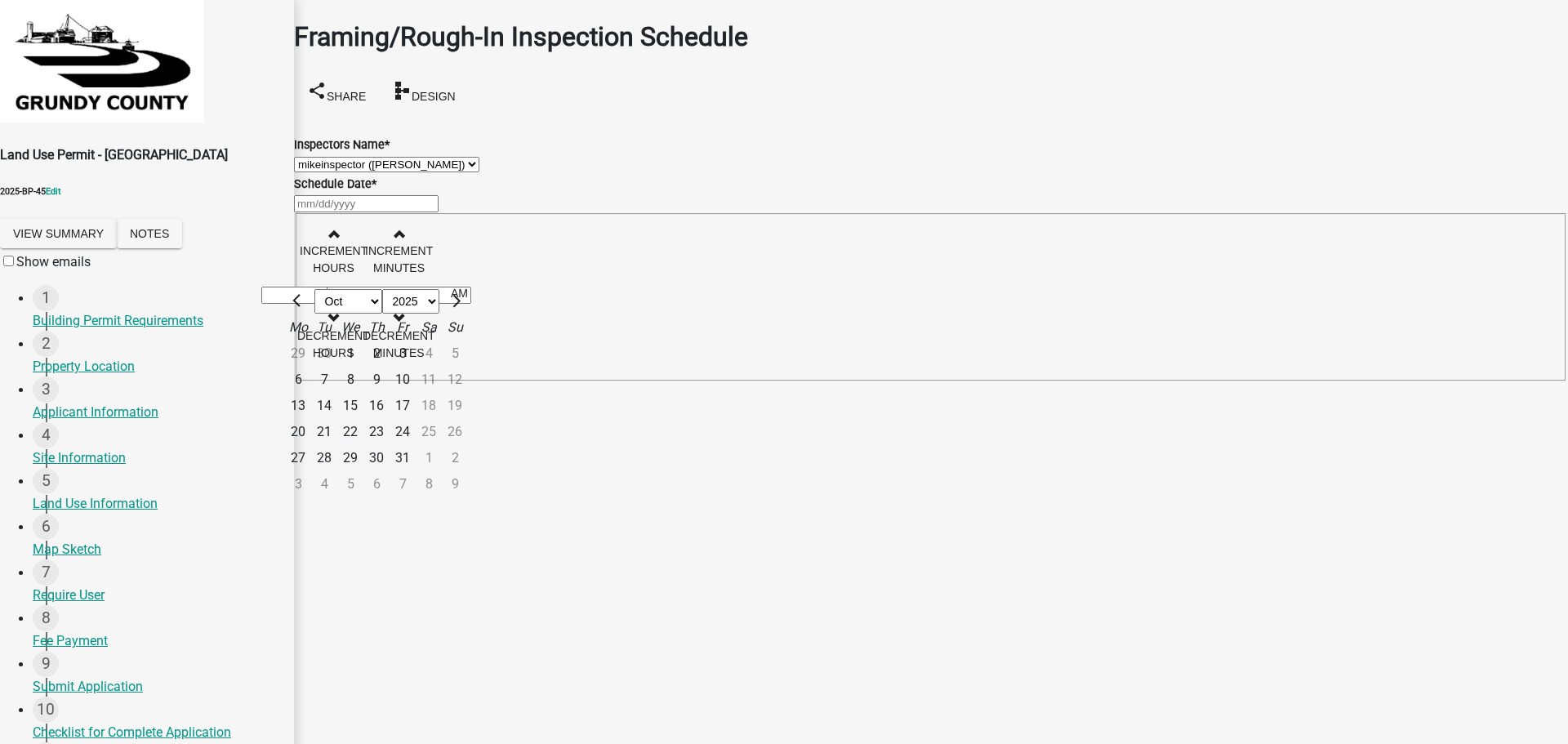
click at [311, 393] on div "6" at bounding box center [298, 380] width 26 height 26
type input "[DATE]"
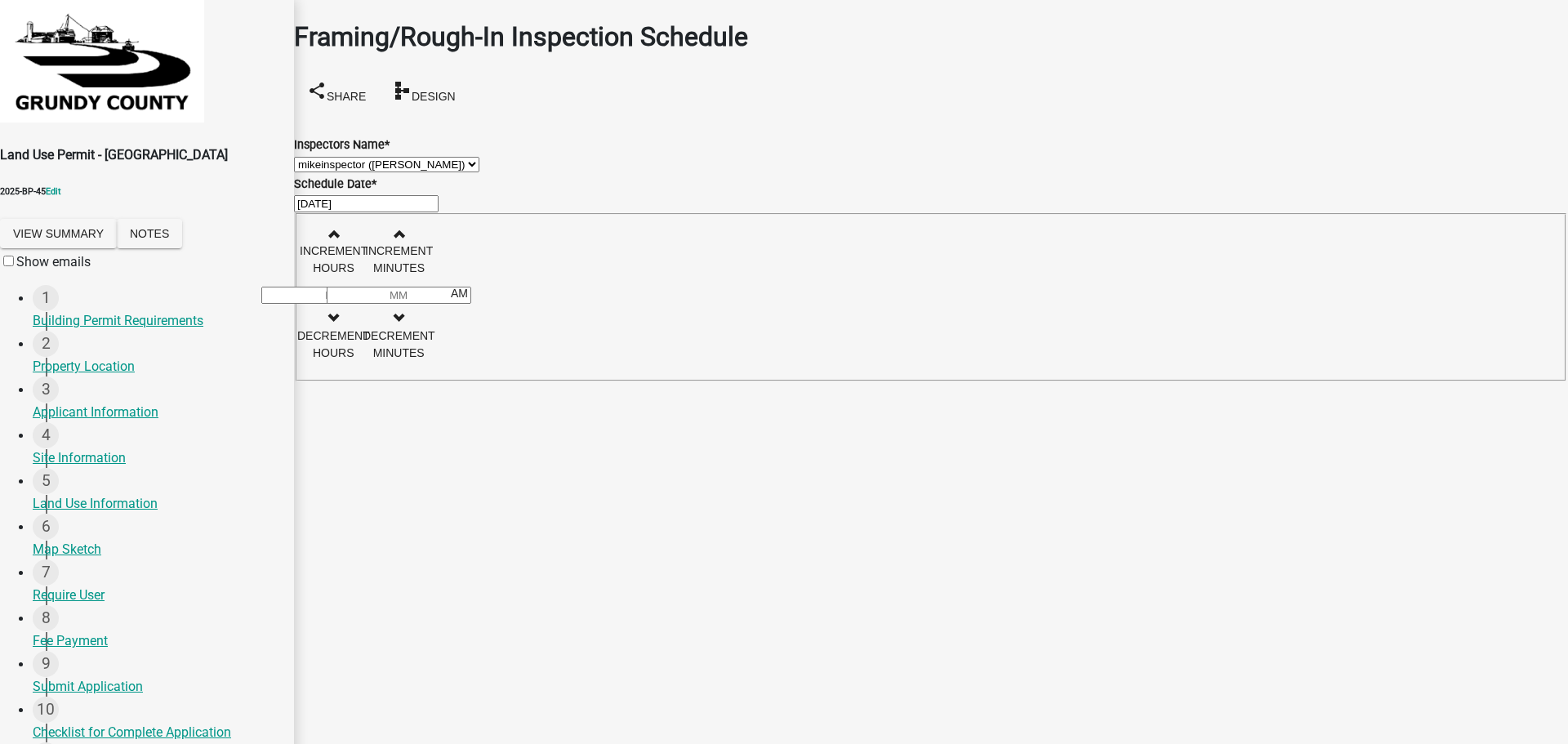
click at [406, 296] on input "Hours" at bounding box center [334, 296] width 145 height 18
type input "11"
type input "30"
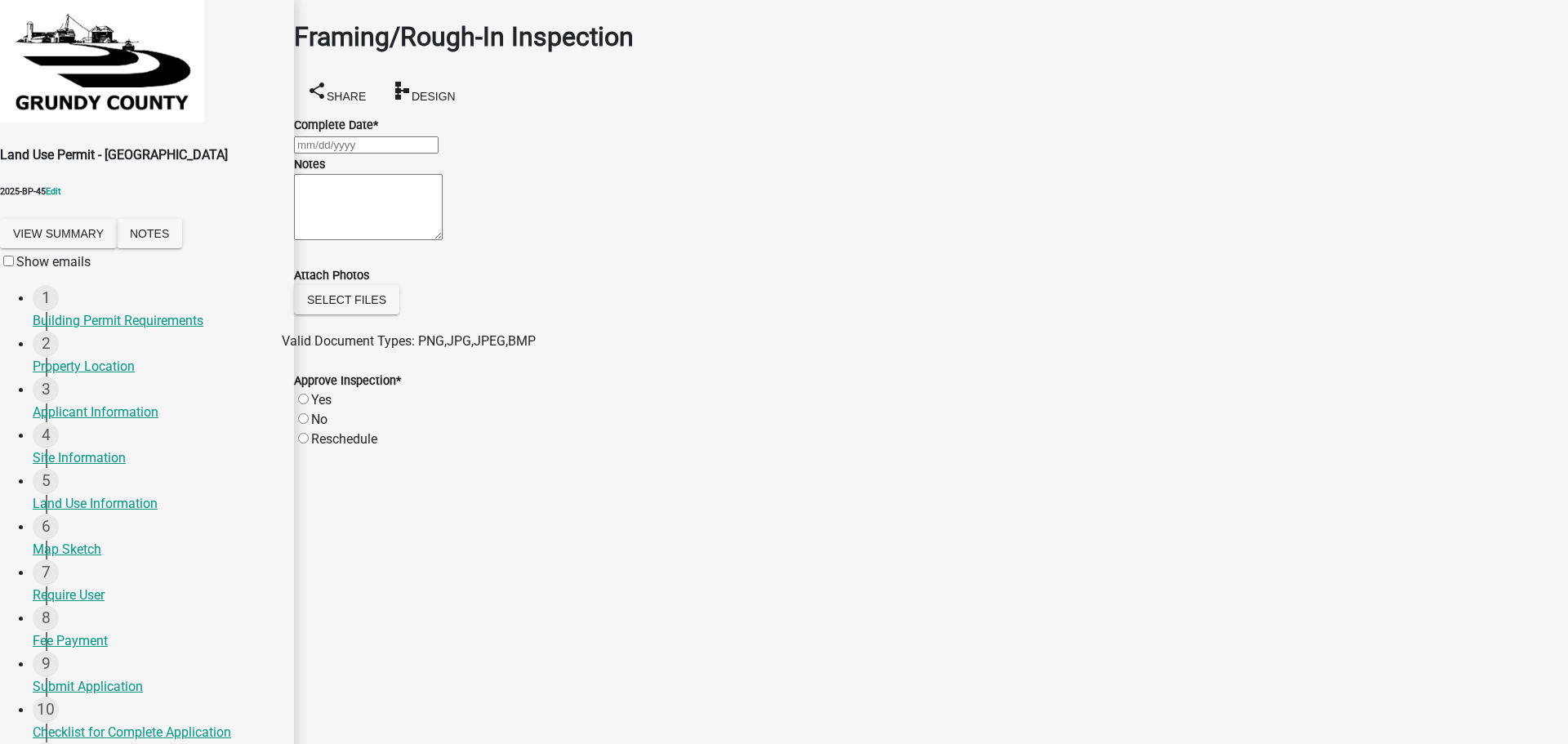
select select "10"
select select "2025"
click at [351, 154] on div "[PERSON_NAME] Feb Mar Apr [PERSON_NAME][DATE] Oct Nov [DATE] 1526 1527 1528 152…" at bounding box center [931, 145] width 1274 height 19
click at [311, 275] on div "6" at bounding box center [298, 288] width 26 height 26
type input "[DATE]"
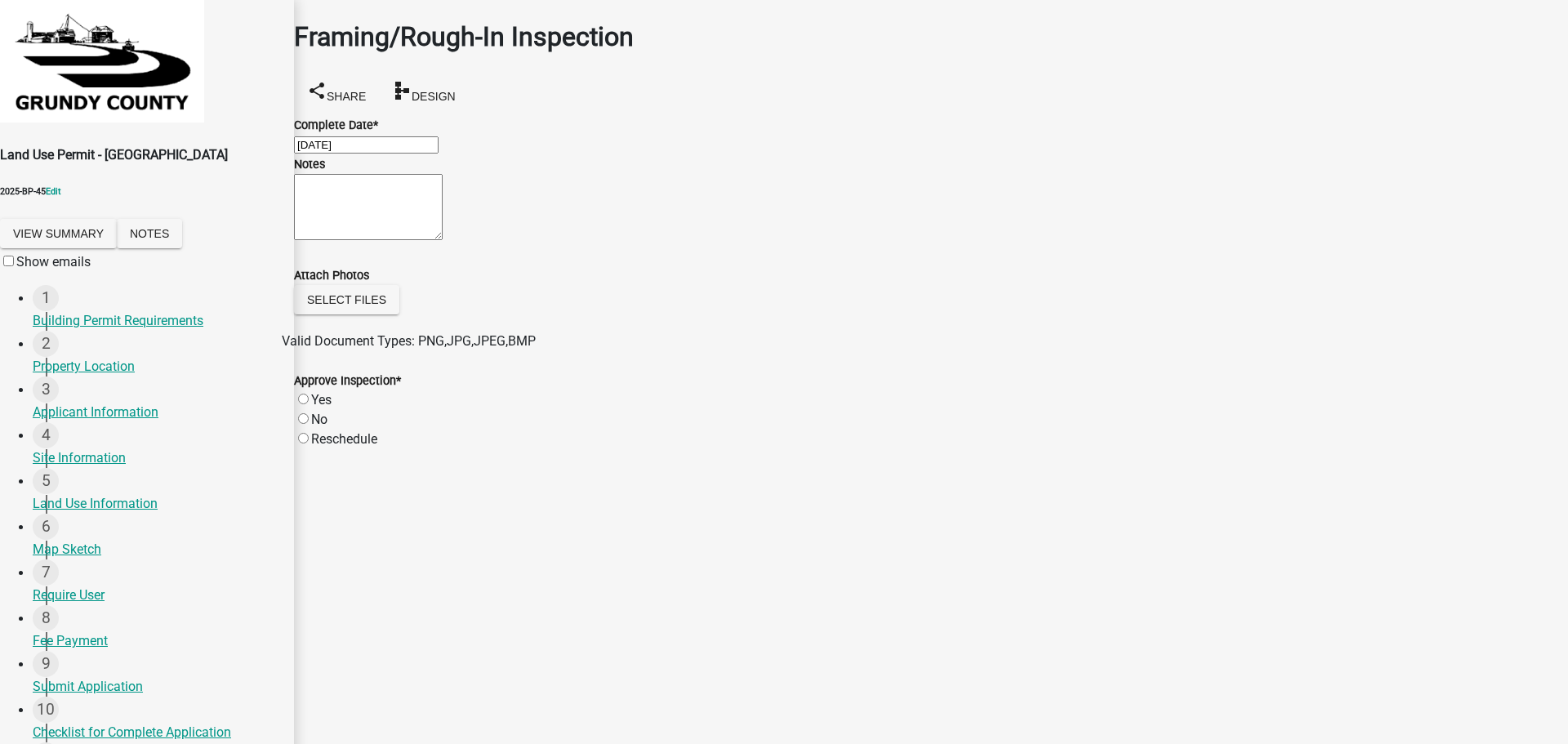
click at [320, 407] on label "Yes" at bounding box center [320, 400] width 20 height 16
click at [309, 404] on input "Yes" at bounding box center [304, 398] width 11 height 11
radio input "true"
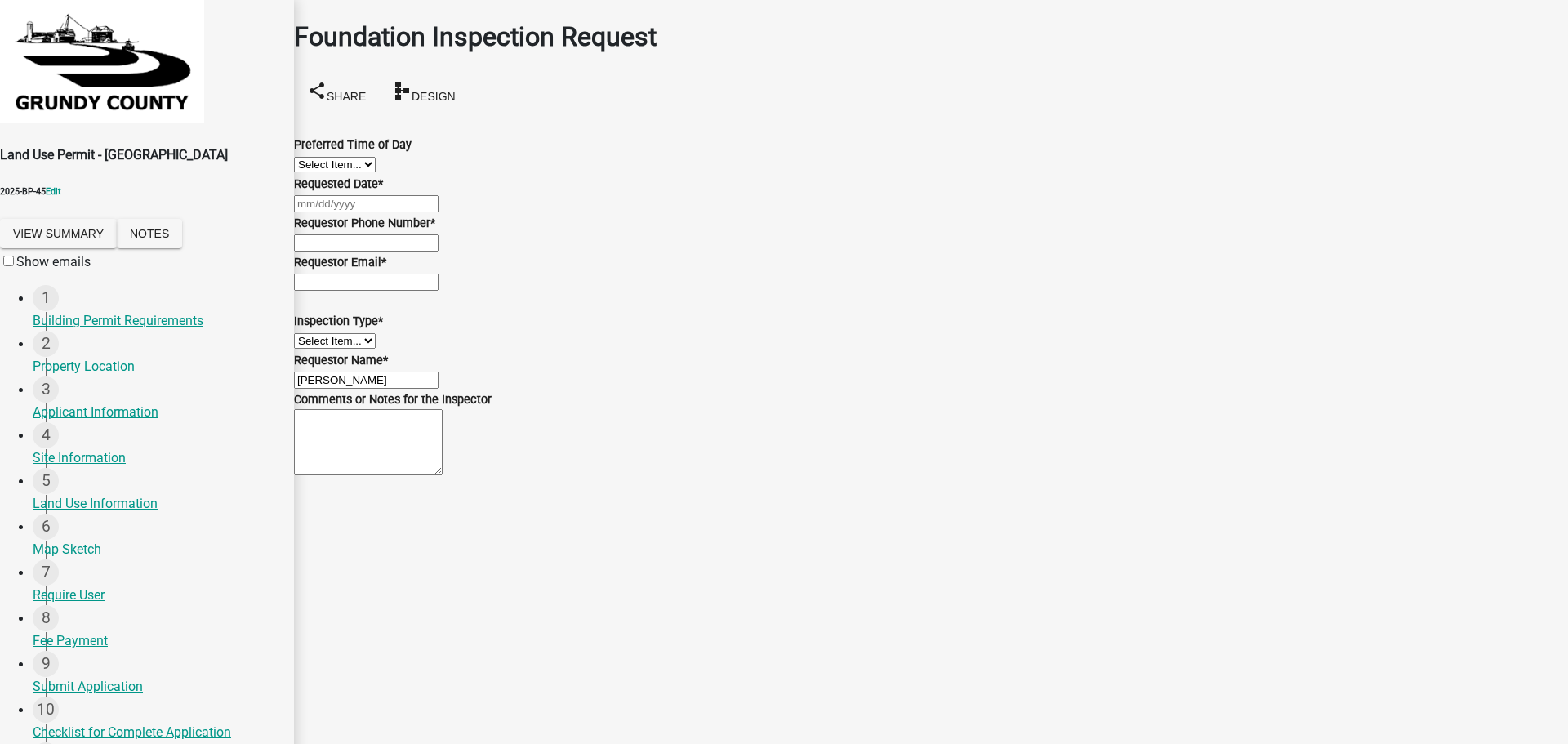
select select "10"
select select "2025"
click at [366, 213] on div "[PERSON_NAME] Feb Mar Apr [PERSON_NAME][DATE] Oct Nov [DATE] 1526 1527 1528 152…" at bounding box center [931, 204] width 1274 height 19
click at [311, 359] on div "6" at bounding box center [298, 347] width 26 height 26
type input "[DATE]"
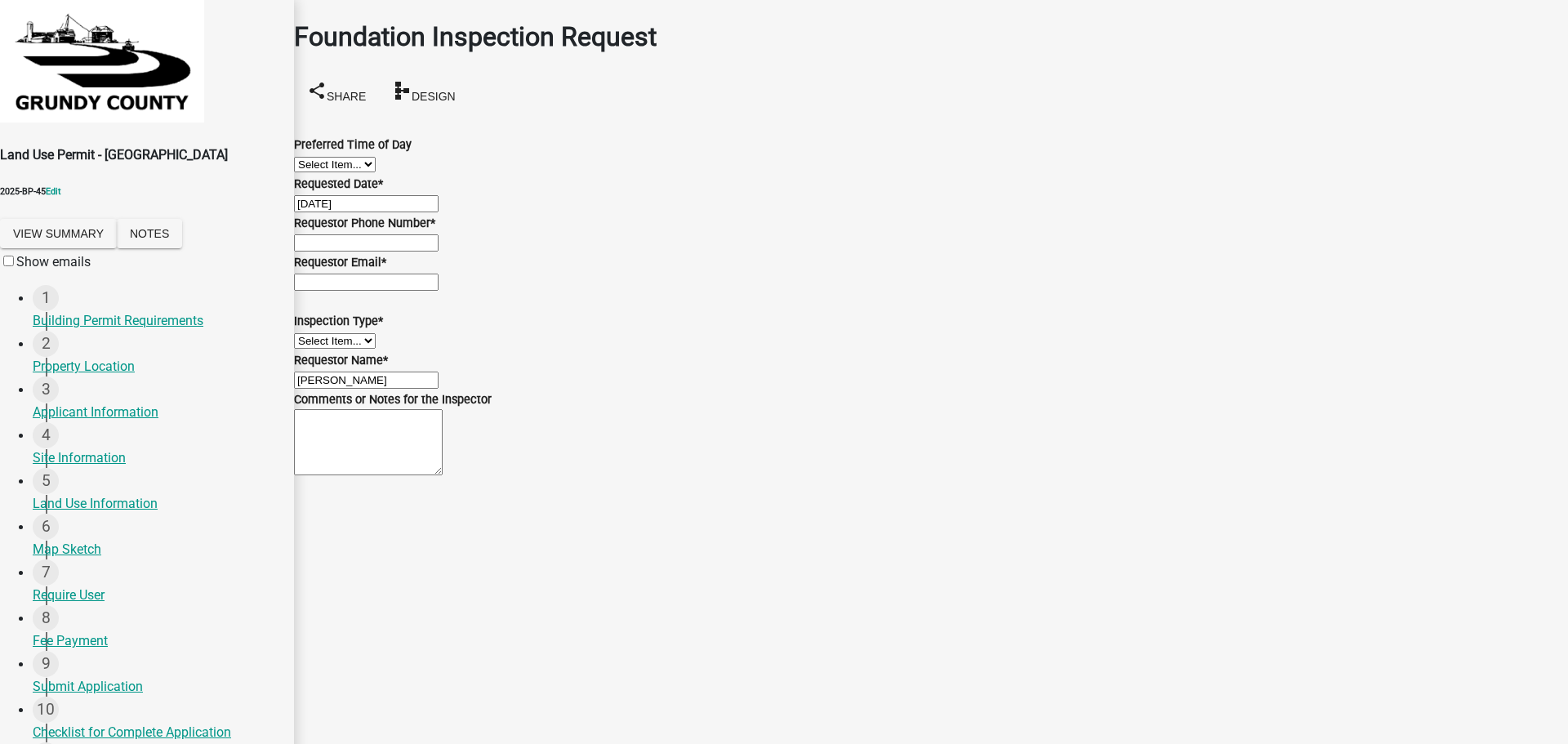
click at [392, 252] on input "Requestor Phone Number *" at bounding box center [366, 243] width 145 height 18
type input "[PHONE_NUMBER]"
click at [376, 290] on input "Requestor Email *" at bounding box center [366, 283] width 145 height 18
type input "[EMAIL_ADDRESS][DOMAIN_NAME]"
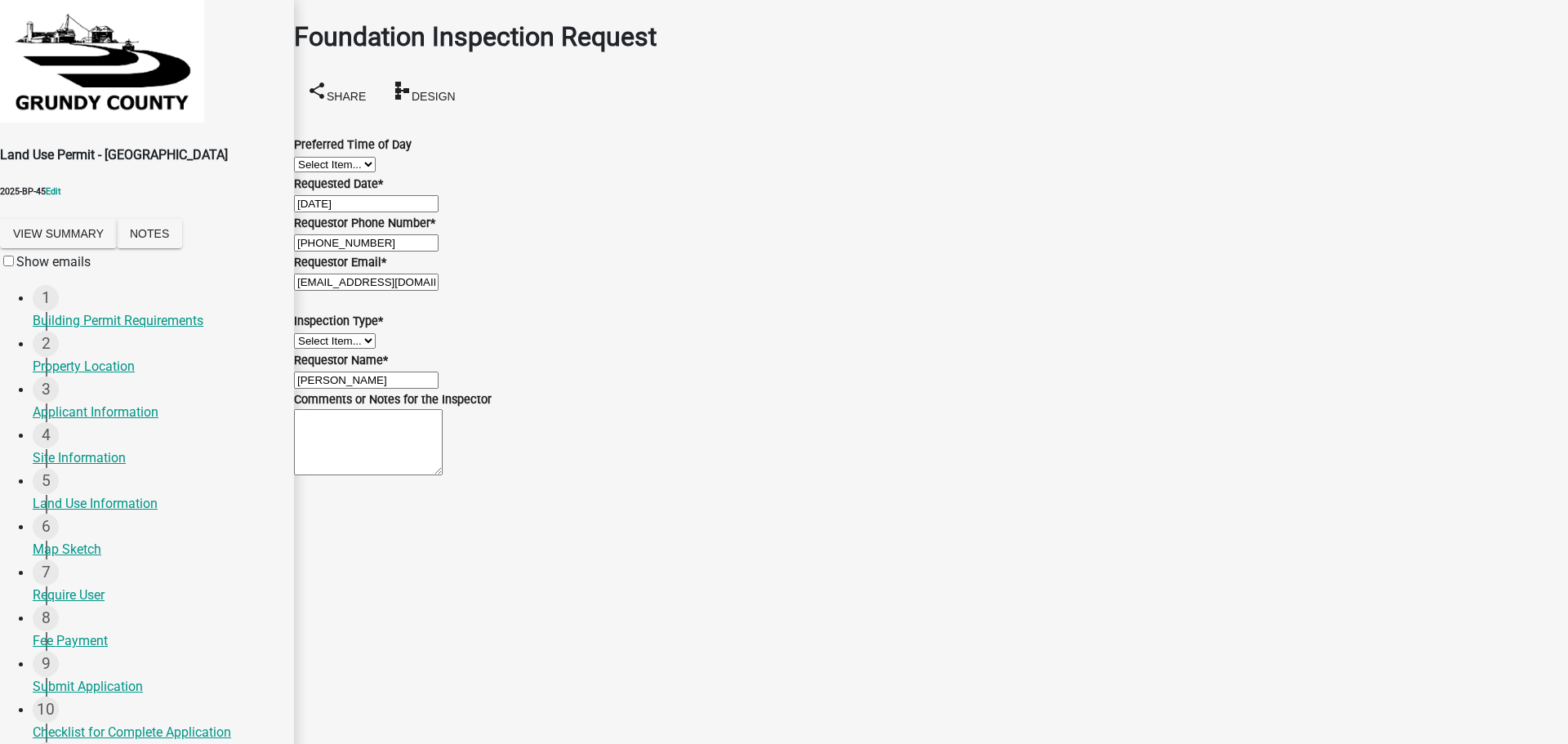
click at [370, 348] on select "Select Item... Foundation" at bounding box center [334, 341] width 82 height 16
click at [313, 348] on select "Select Item... Foundation" at bounding box center [334, 341] width 82 height 16
select select "71f08926-2b5d-4f8d-ac1d-0698d3afa19e"
click at [367, 389] on input "[PERSON_NAME]" at bounding box center [366, 380] width 145 height 18
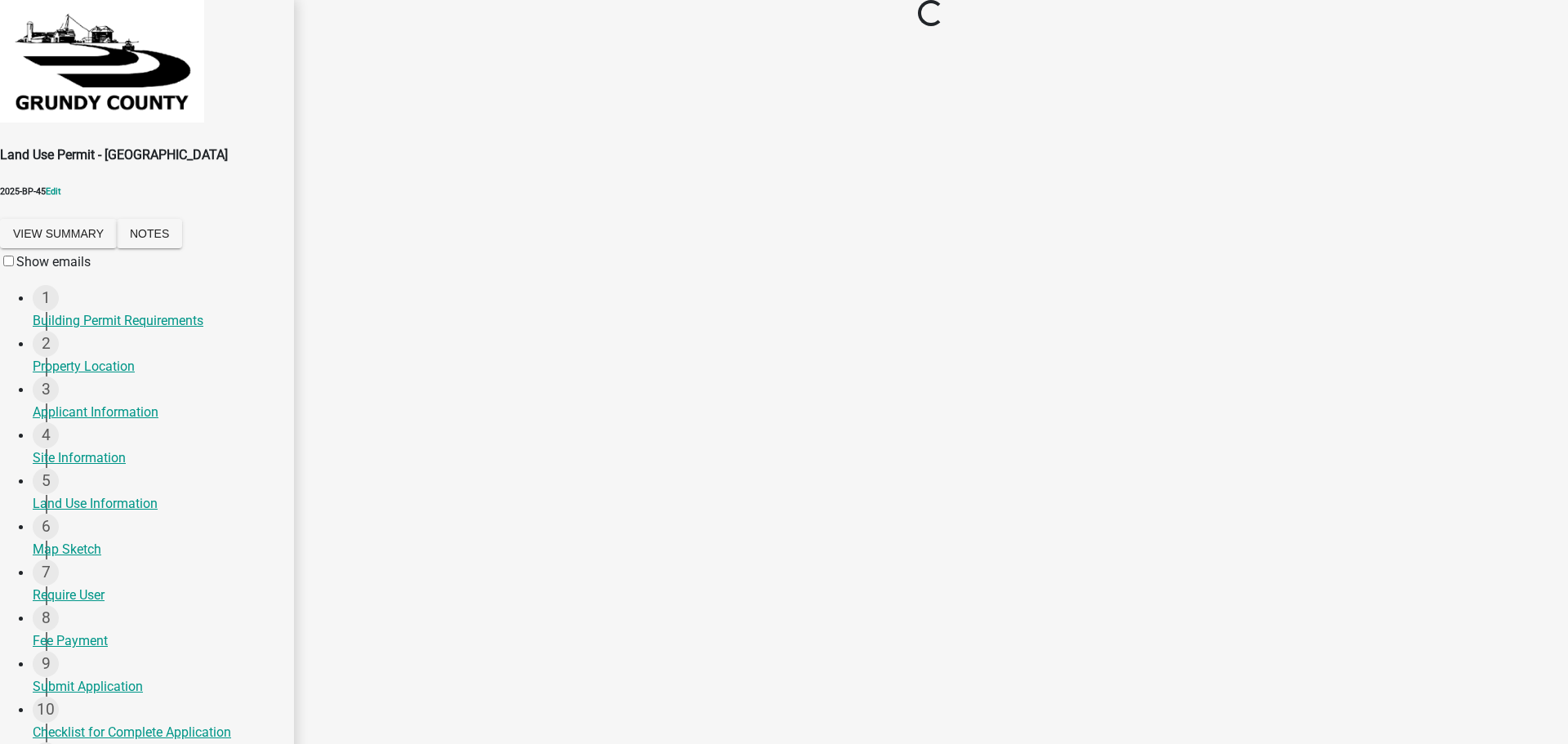
scroll to position [0, 0]
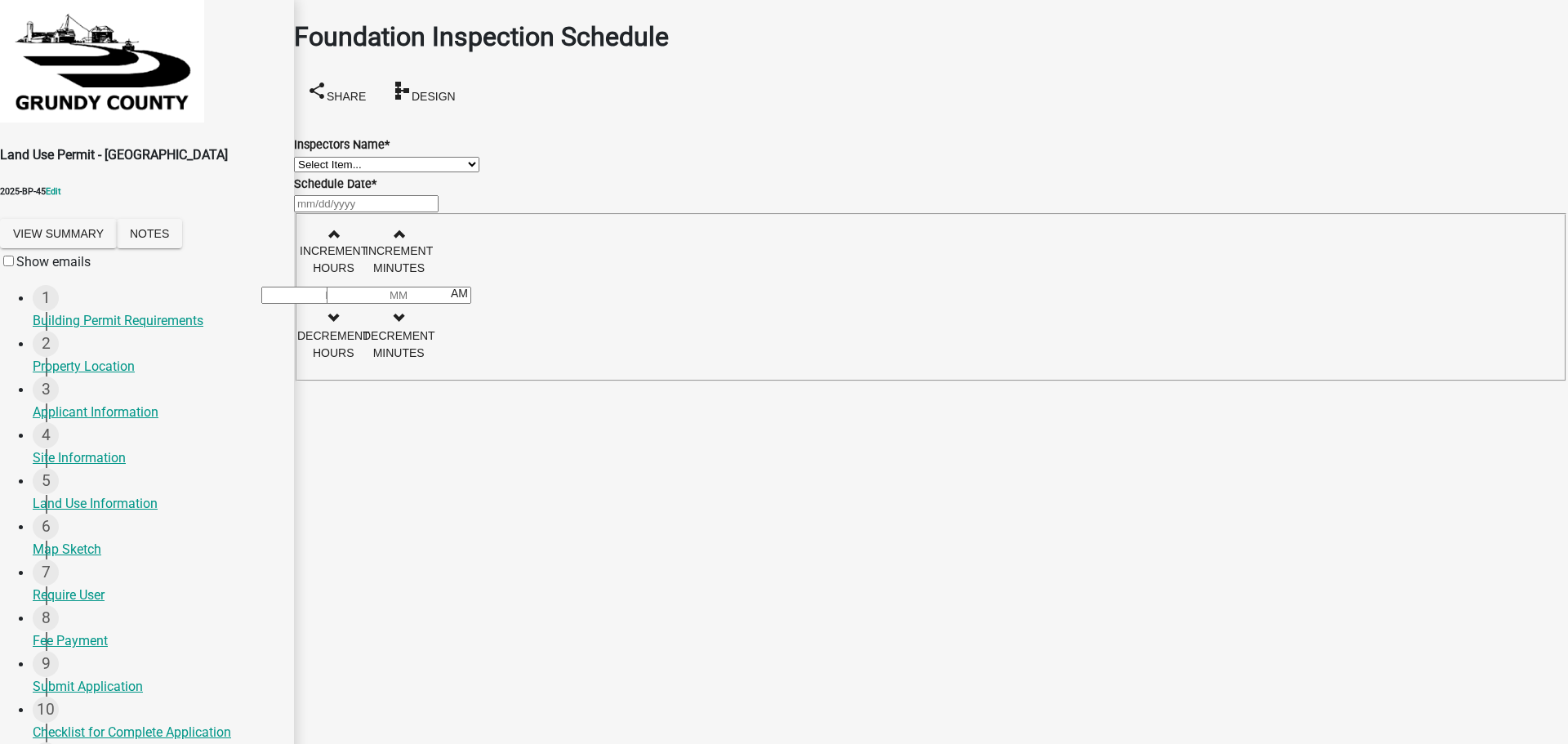
click at [350, 172] on select "Select Item... mikeinspector ([PERSON_NAME]) greganderson ([PERSON_NAME] ([PERS…" at bounding box center [386, 165] width 185 height 16
select select "ada4fca1-dc11-4ac0-9379-21943d95da8c"
click at [313, 157] on select "Select Item... mikeinspector ([PERSON_NAME]) greganderson ([PERSON_NAME] ([PERS…" at bounding box center [386, 165] width 185 height 16
select select "10"
select select "2025"
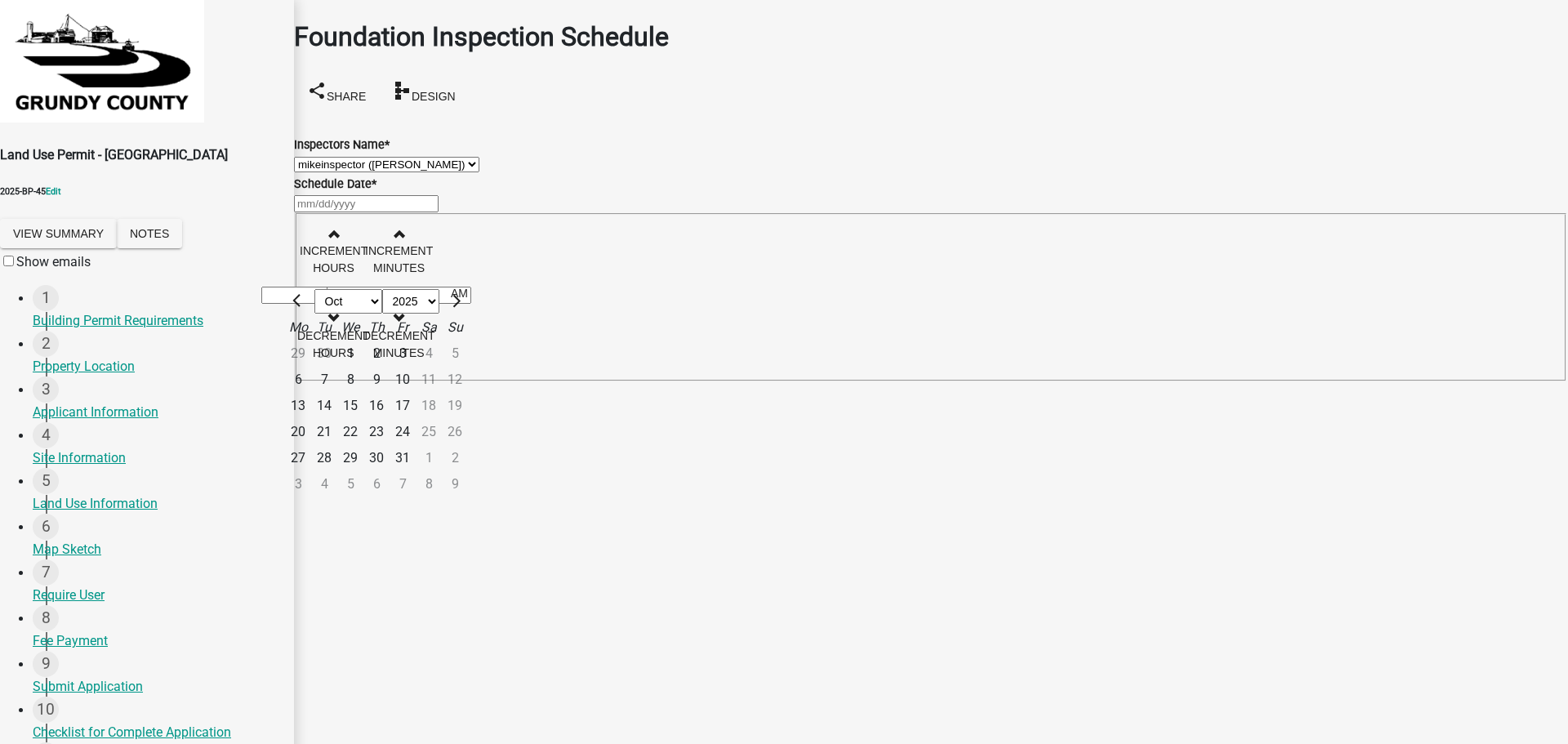
click at [385, 213] on div "[PERSON_NAME] Feb Mar Apr [PERSON_NAME][DATE] Oct Nov [DATE] 1526 1527 1528 152…" at bounding box center [931, 204] width 1274 height 19
click at [311, 393] on div "6" at bounding box center [298, 380] width 26 height 26
type input "[DATE]"
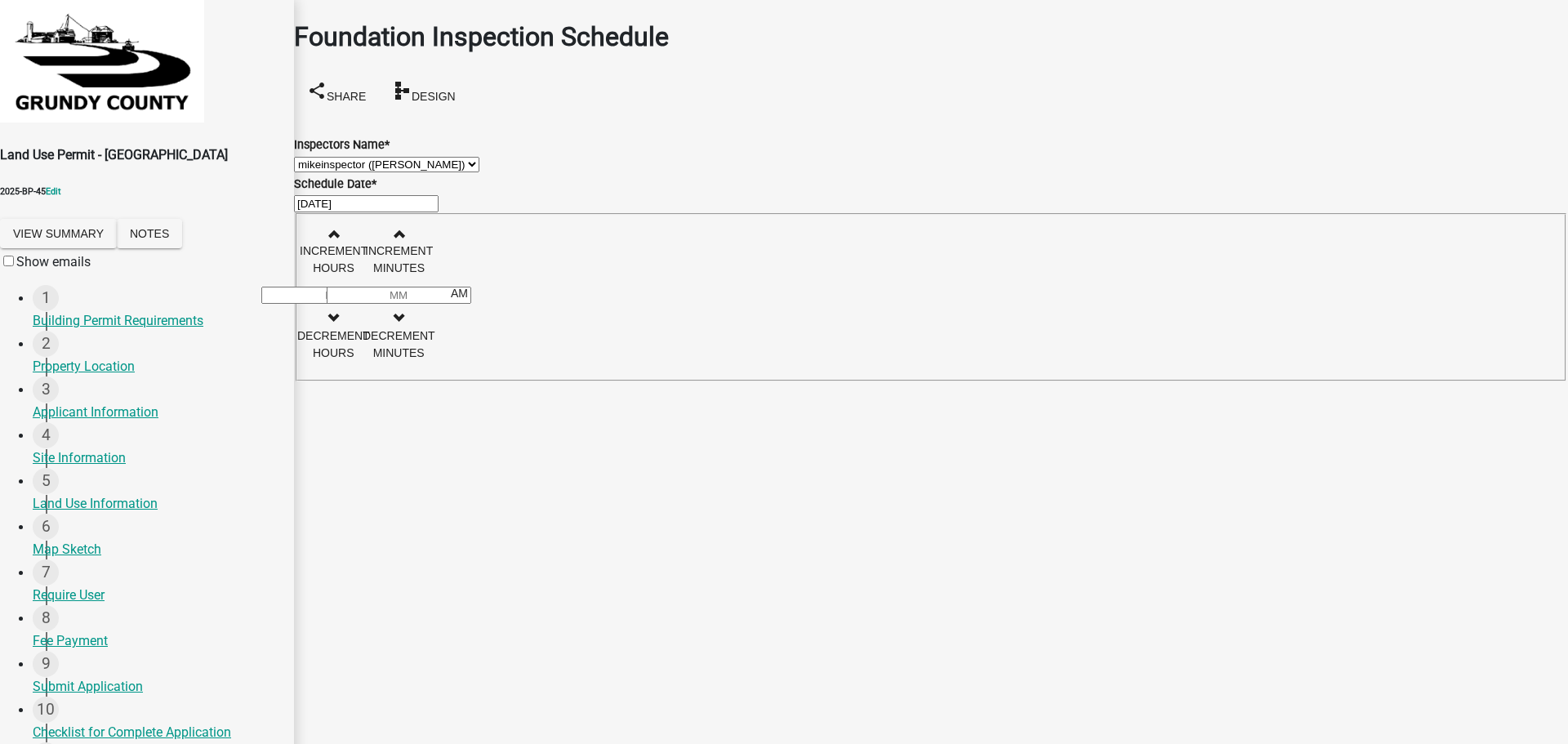
click at [406, 291] on input "Hours" at bounding box center [334, 296] width 145 height 18
type input "11"
type input "30"
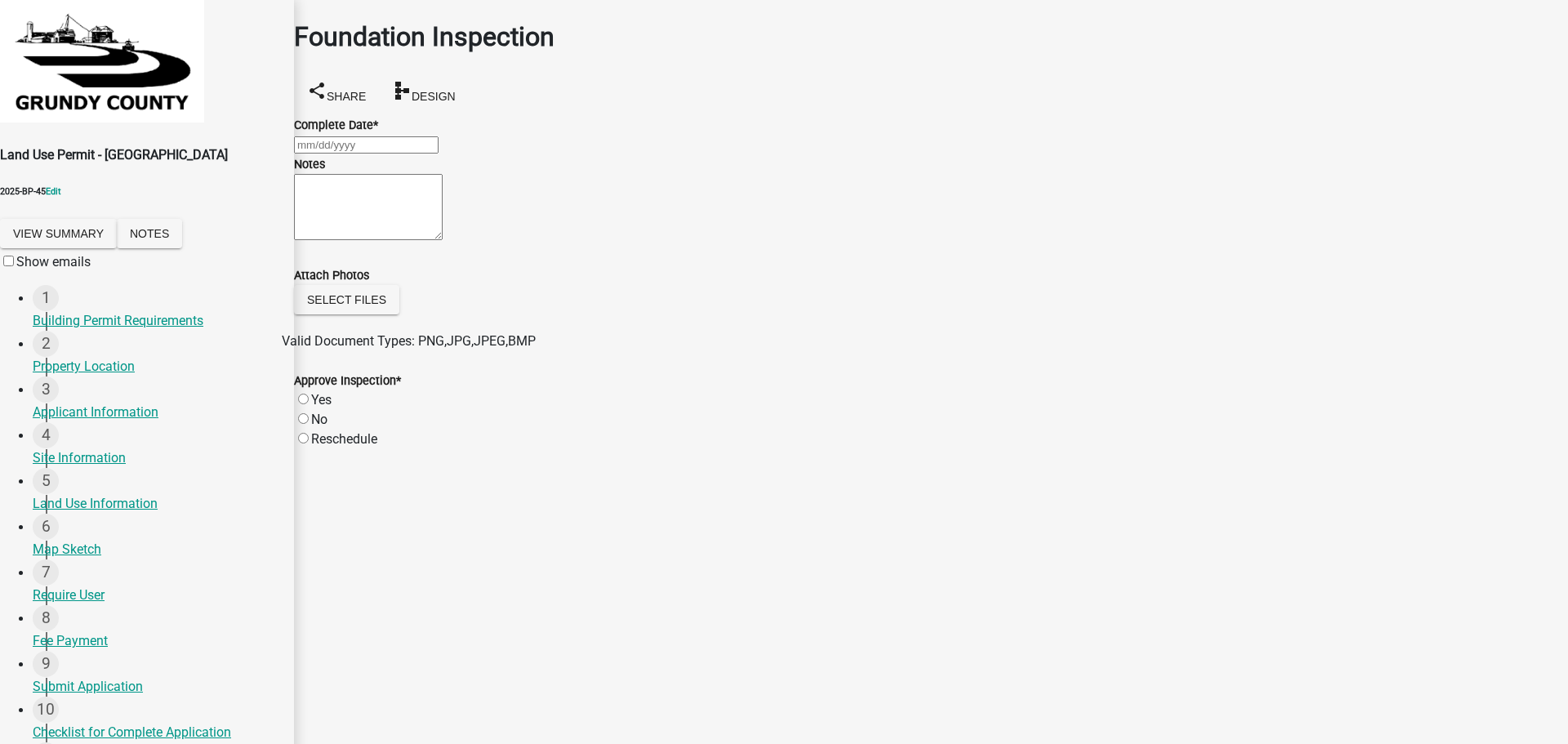
select select "10"
select select "2025"
click at [327, 137] on div "[PERSON_NAME] Feb Mar Apr [PERSON_NAME][DATE] Oct Nov [DATE] 1526 1527 1528 152…" at bounding box center [931, 145] width 1274 height 19
click at [311, 275] on div "6" at bounding box center [298, 288] width 26 height 26
type input "[DATE]"
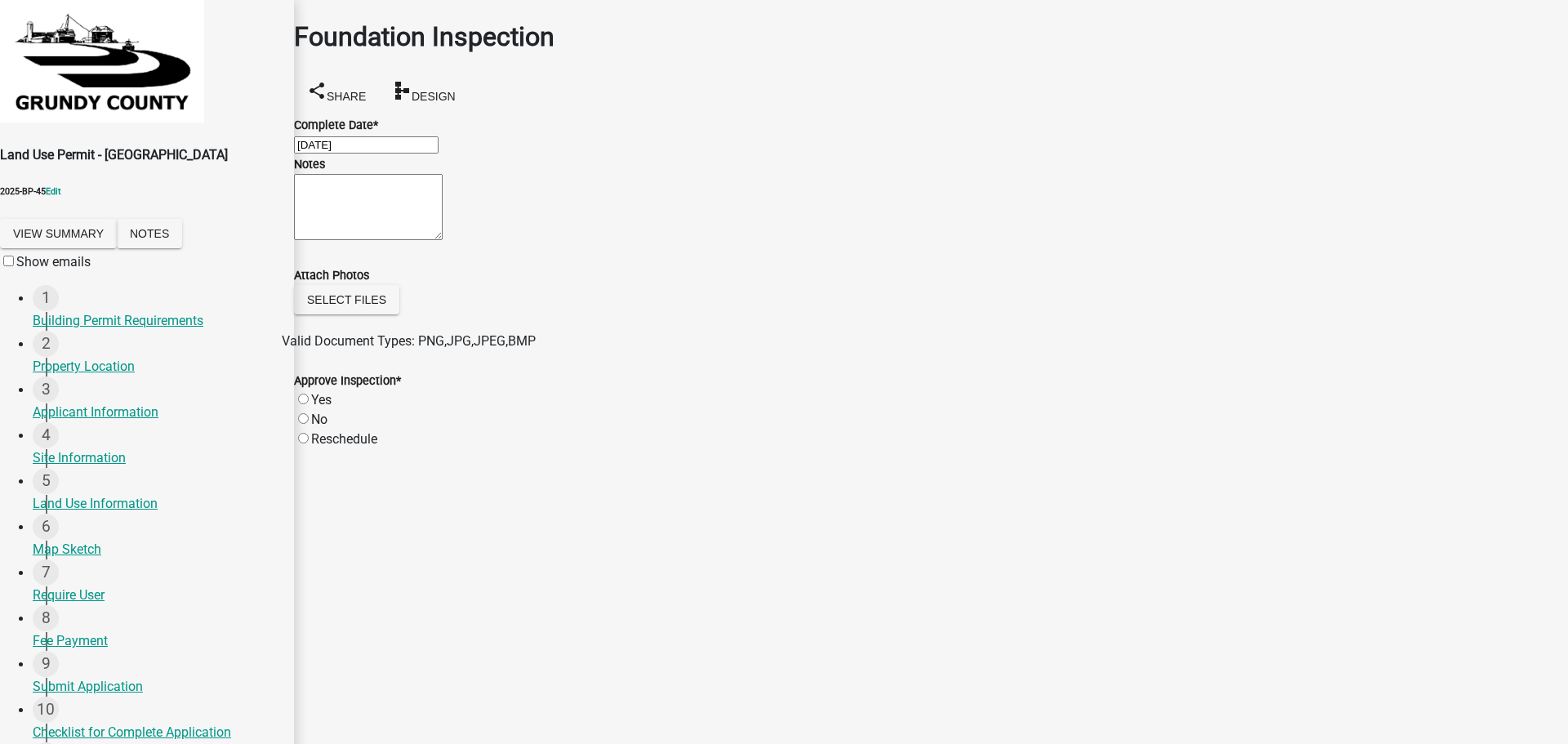
click at [321, 407] on label "Yes" at bounding box center [320, 400] width 20 height 16
click at [309, 404] on input "Yes" at bounding box center [304, 398] width 11 height 11
radio input "true"
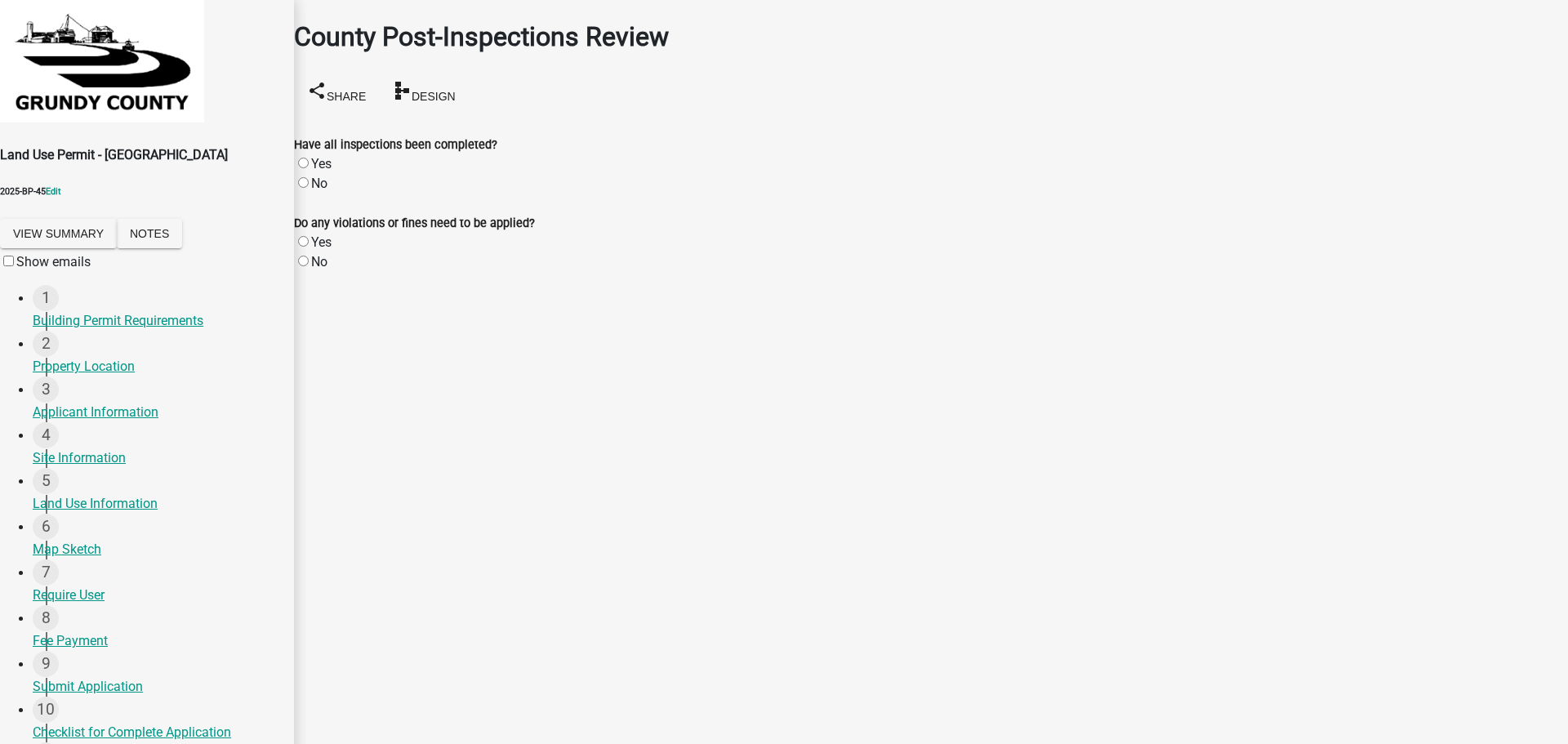
click at [320, 156] on label "Yes" at bounding box center [320, 164] width 20 height 16
click at [309, 158] on input "Yes" at bounding box center [304, 163] width 11 height 11
radio input "true"
click at [321, 254] on label "No" at bounding box center [319, 261] width 17 height 16
click at [309, 255] on input "No" at bounding box center [304, 261] width 11 height 11
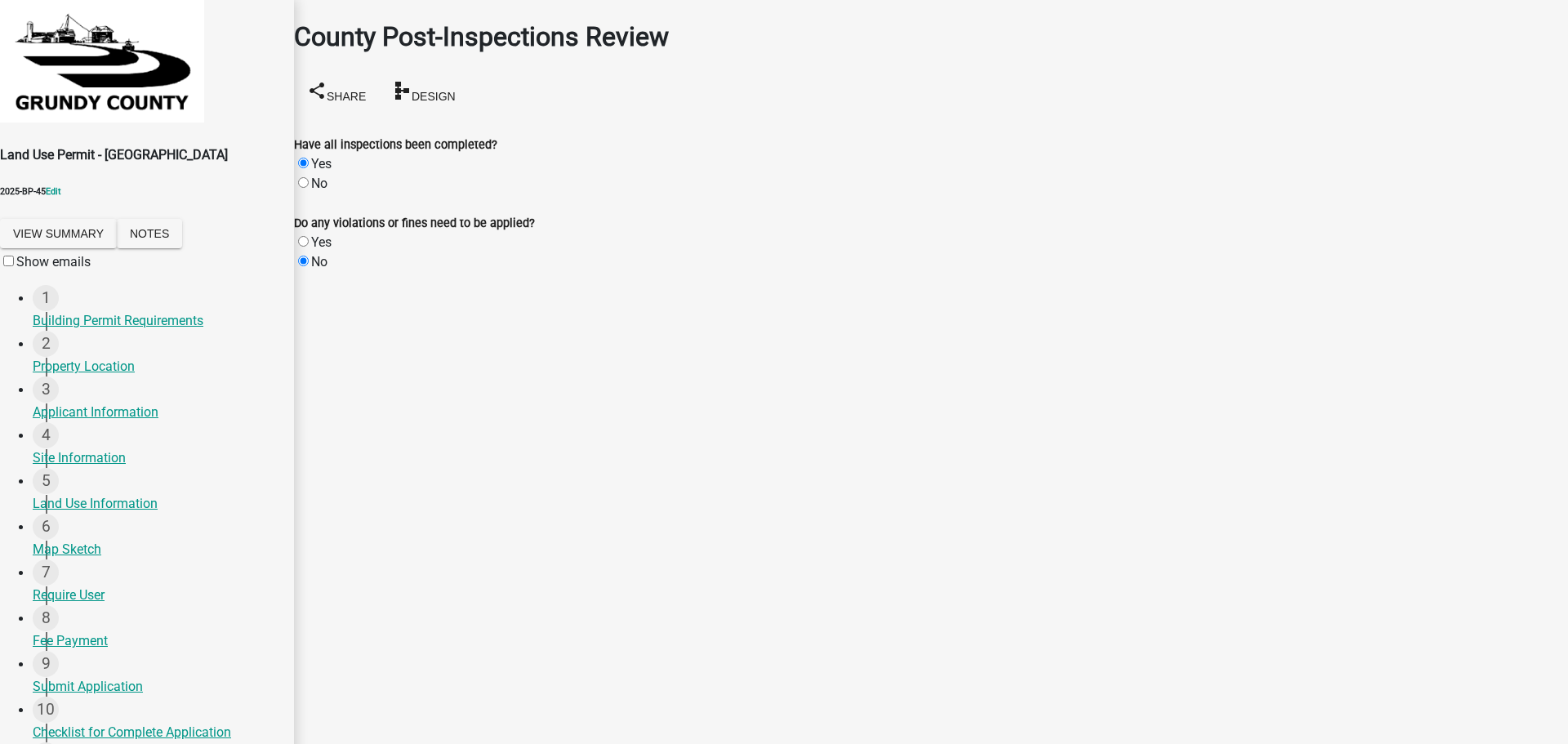
radio input "true"
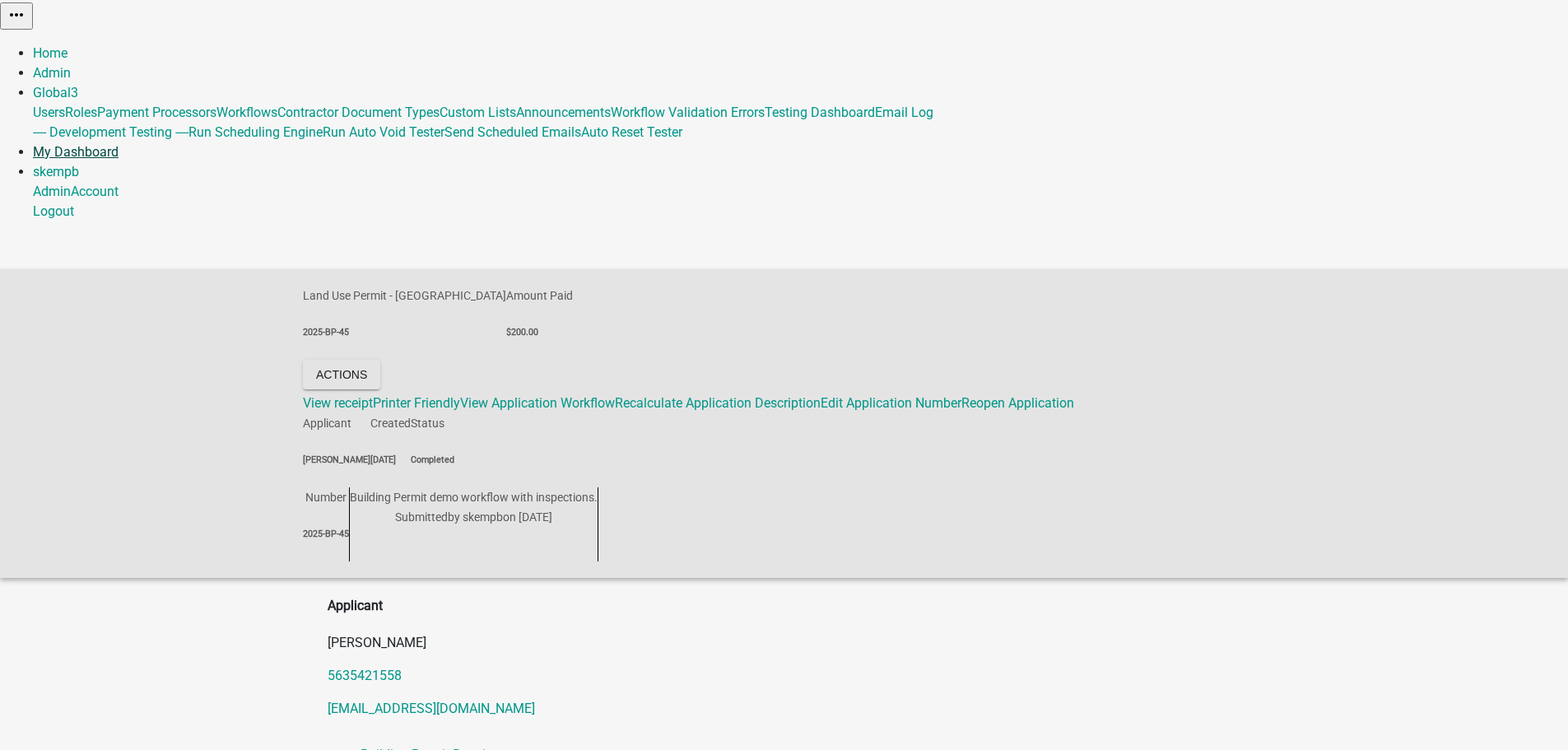
click at [119, 144] on link "My Dashboard" at bounding box center [75, 152] width 86 height 16
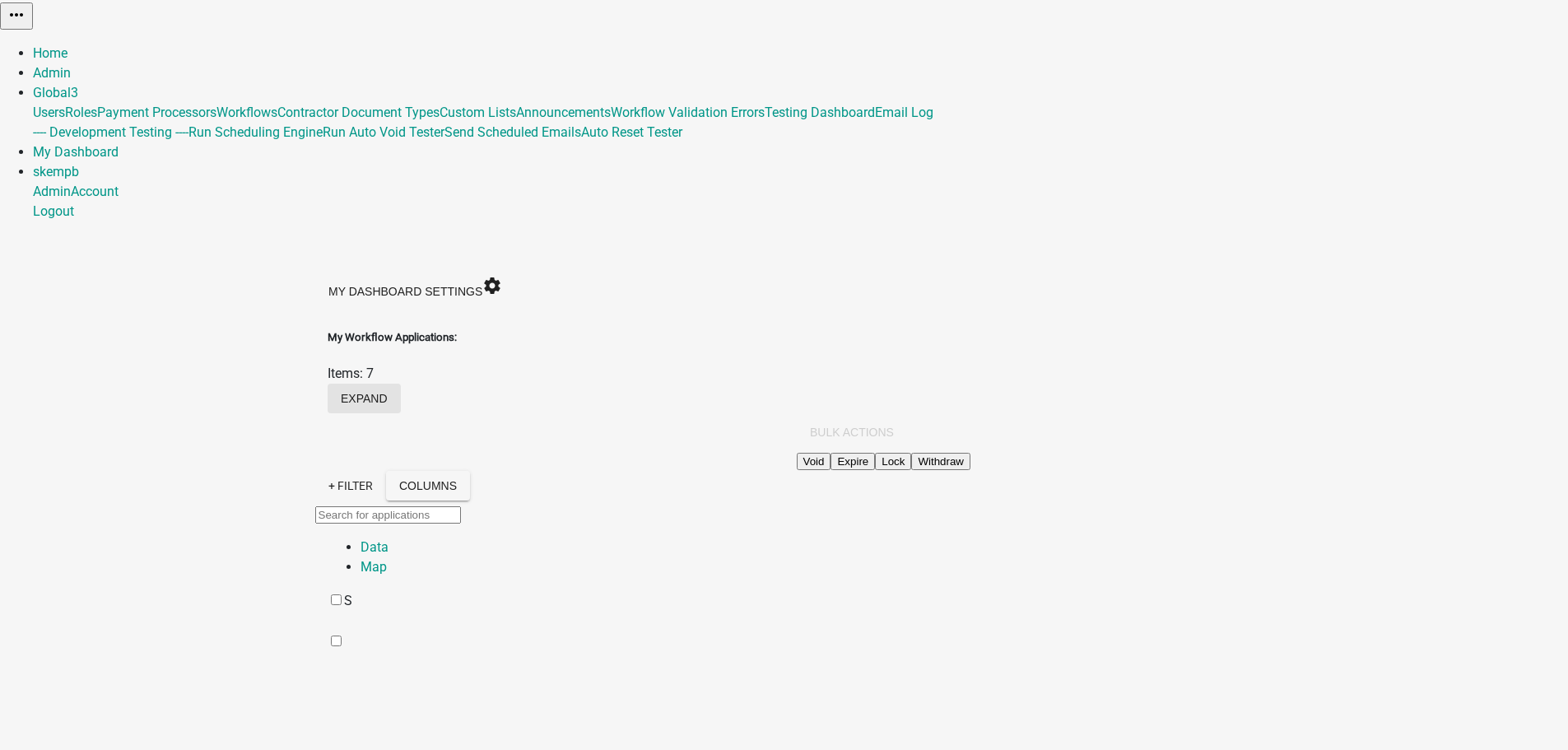
click at [401, 384] on button "expand" at bounding box center [364, 398] width 73 height 29
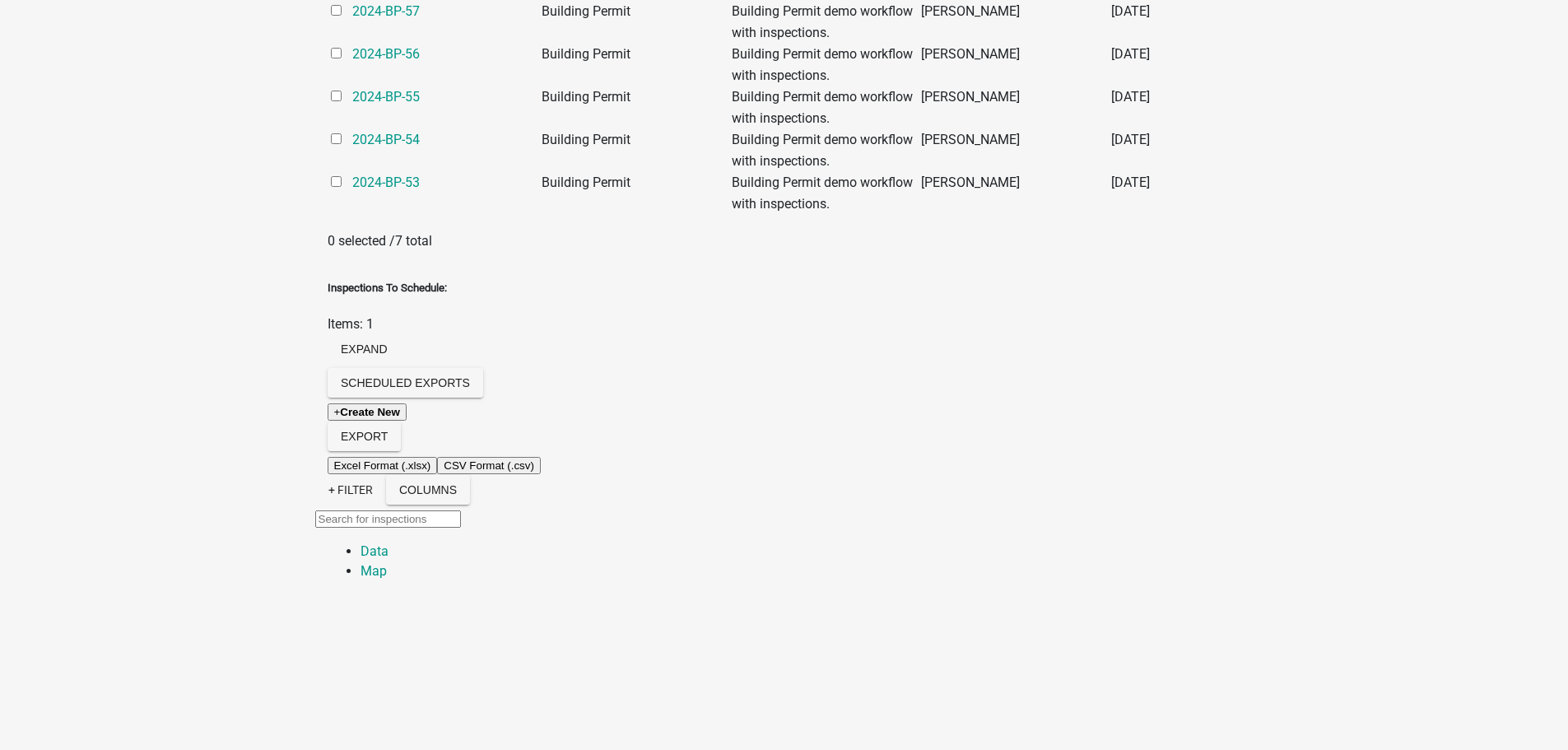
scroll to position [718, 0]
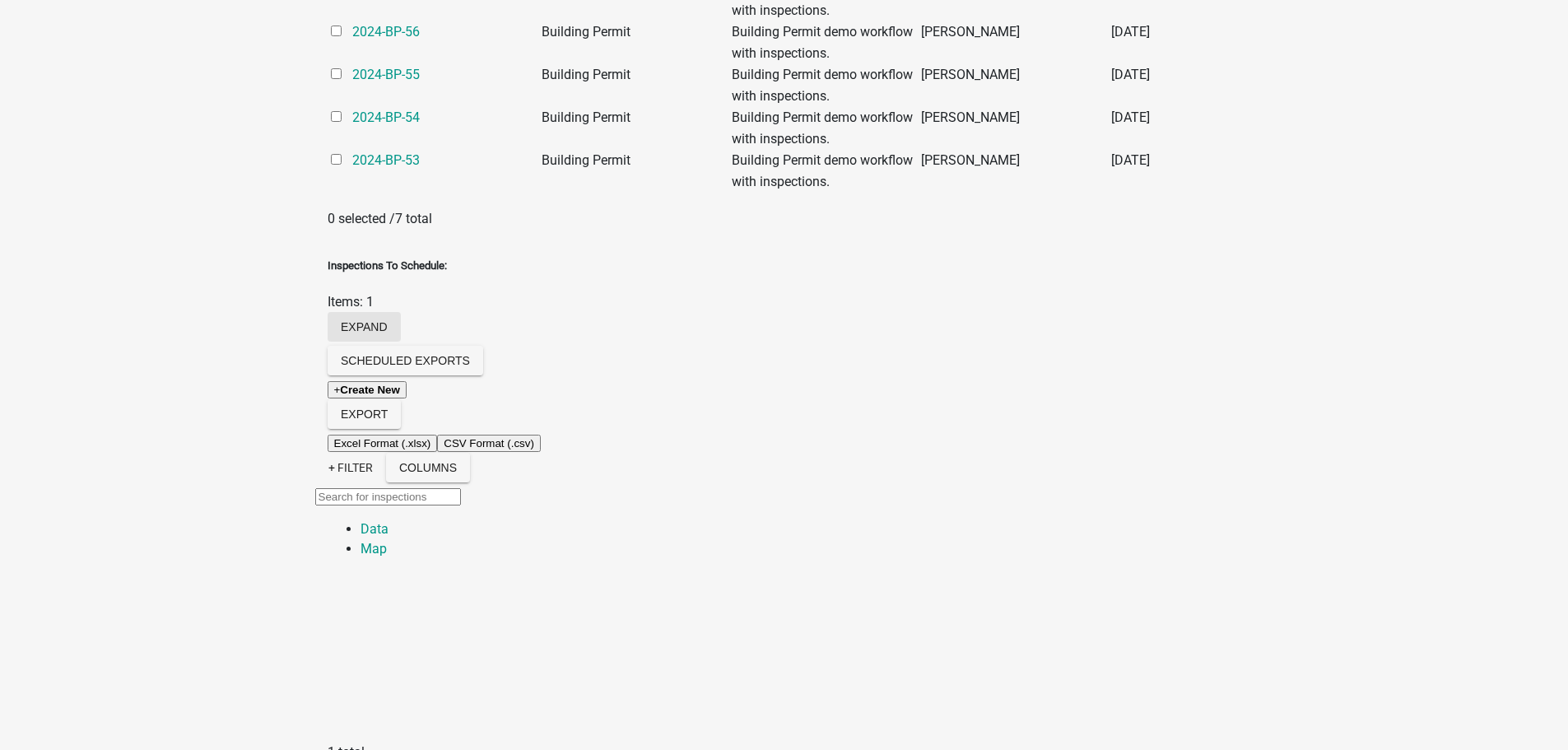
click at [401, 312] on button "expand" at bounding box center [364, 326] width 73 height 29
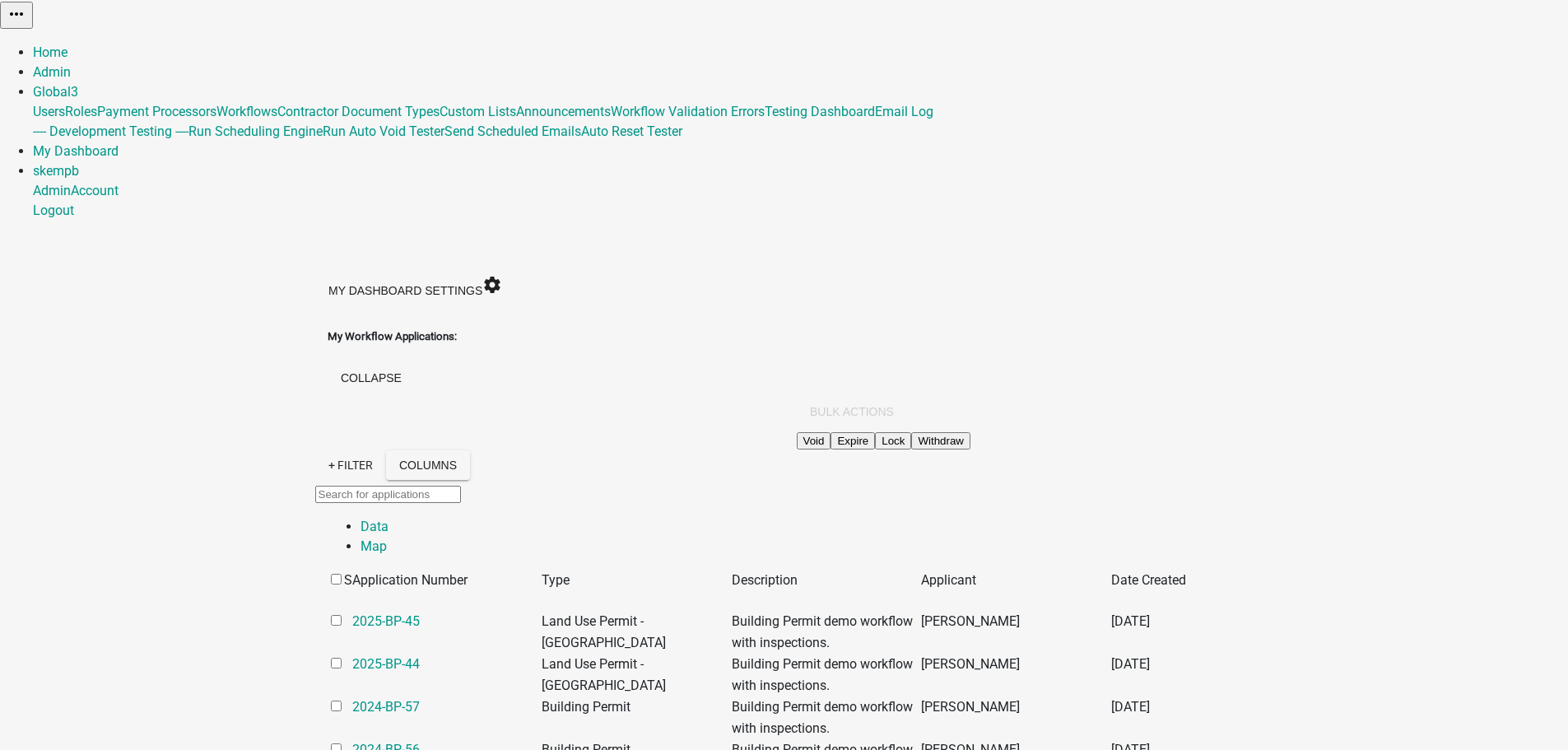
scroll to position [0, 0]
click at [315, 451] on link "+ Filter" at bounding box center [350, 465] width 71 height 29
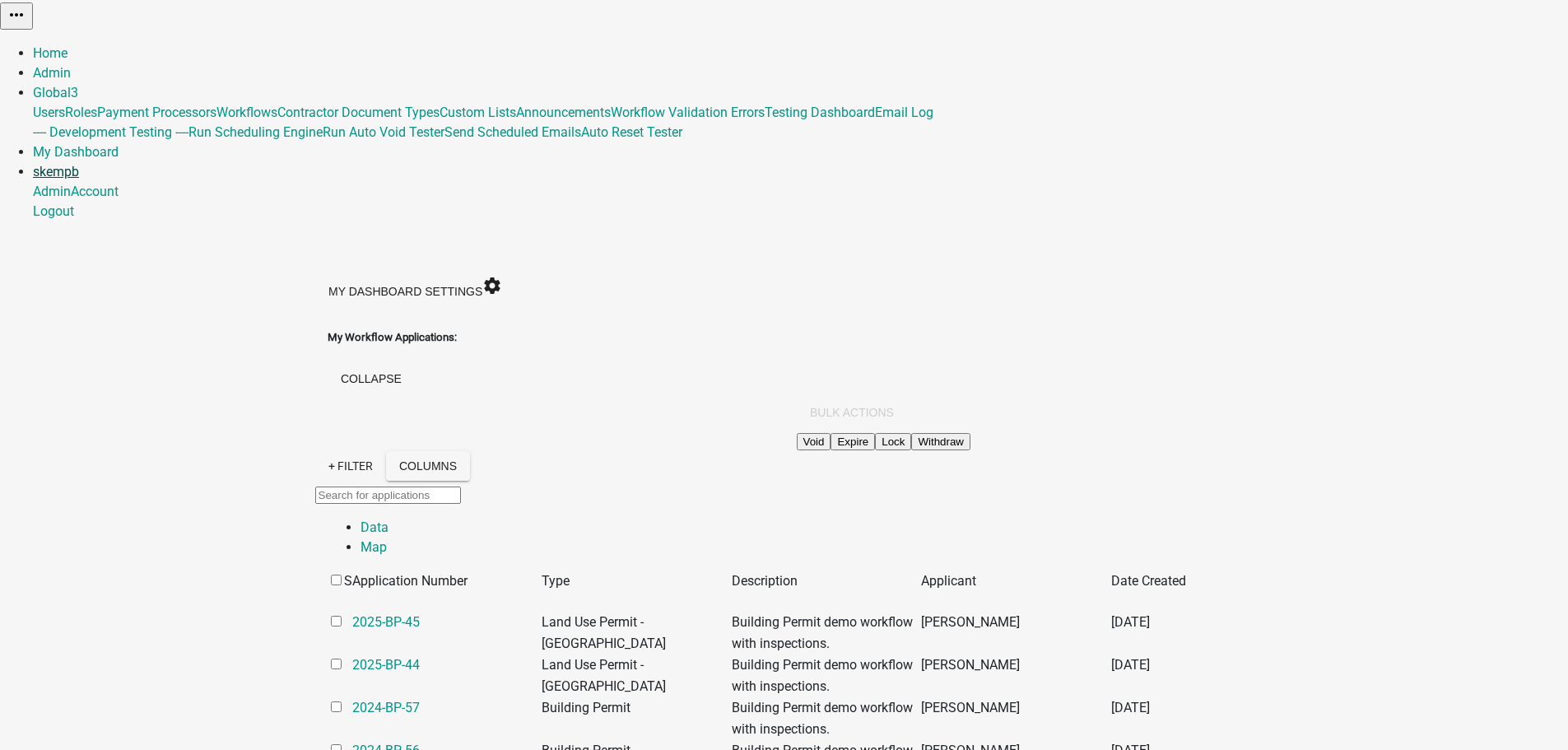
click at [79, 164] on link "skempb" at bounding box center [56, 172] width 46 height 16
click at [71, 65] on link "Admin" at bounding box center [51, 73] width 38 height 16
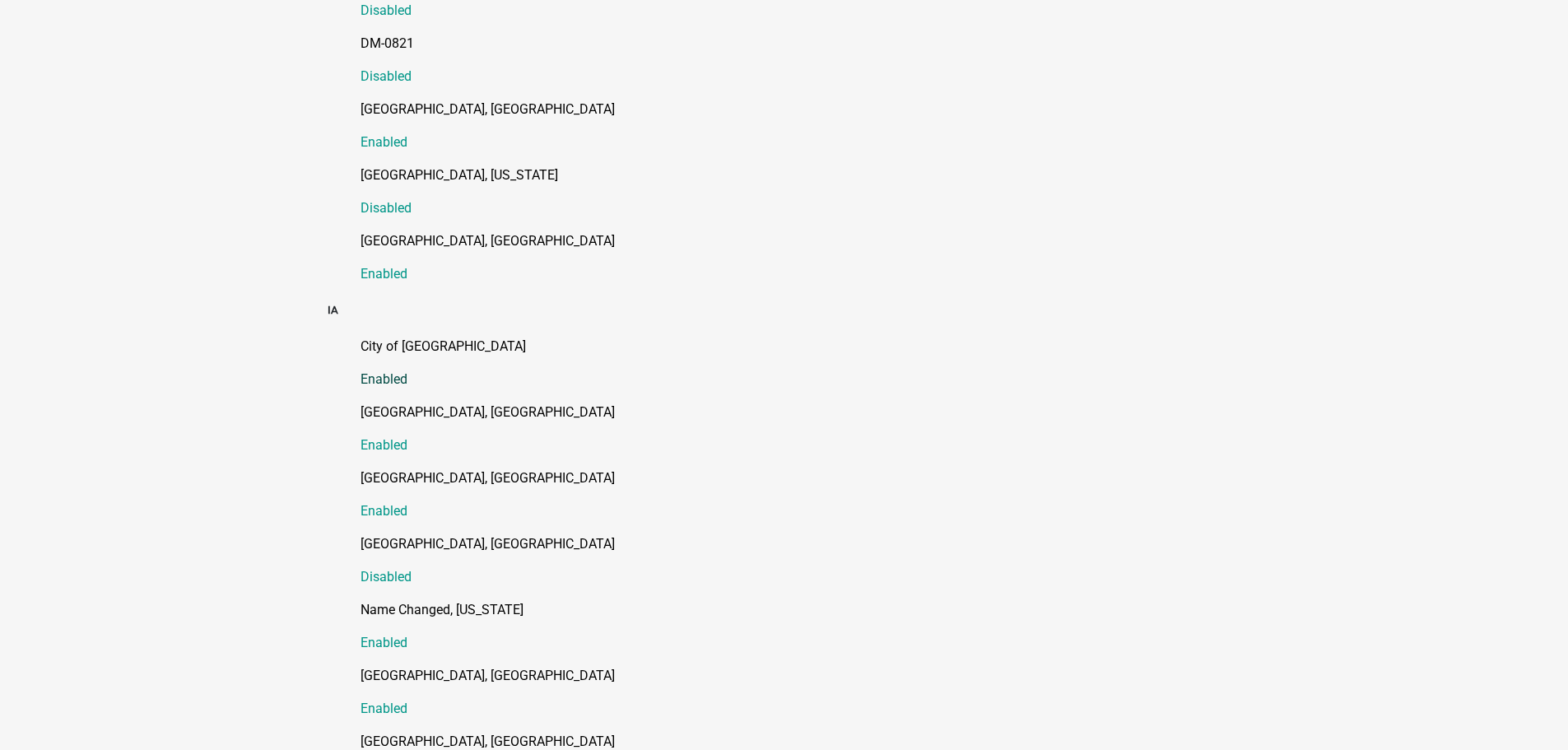
scroll to position [905, 0]
click at [394, 467] on p "[GEOGRAPHIC_DATA], [GEOGRAPHIC_DATA]" at bounding box center [802, 477] width 881 height 19
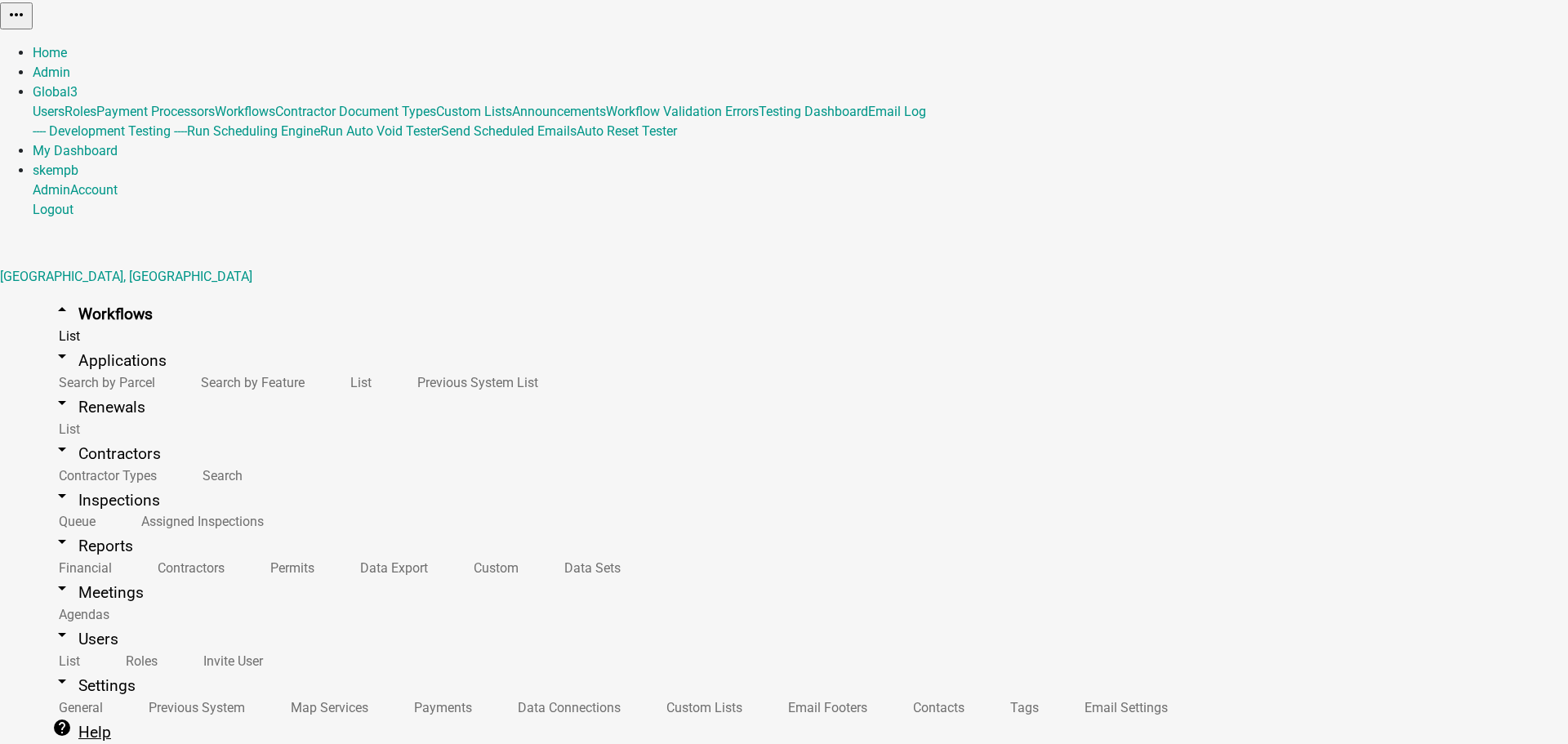
click at [58, 712] on link "help Help" at bounding box center [82, 732] width 98 height 39
